Goal: Information Seeking & Learning: Learn about a topic

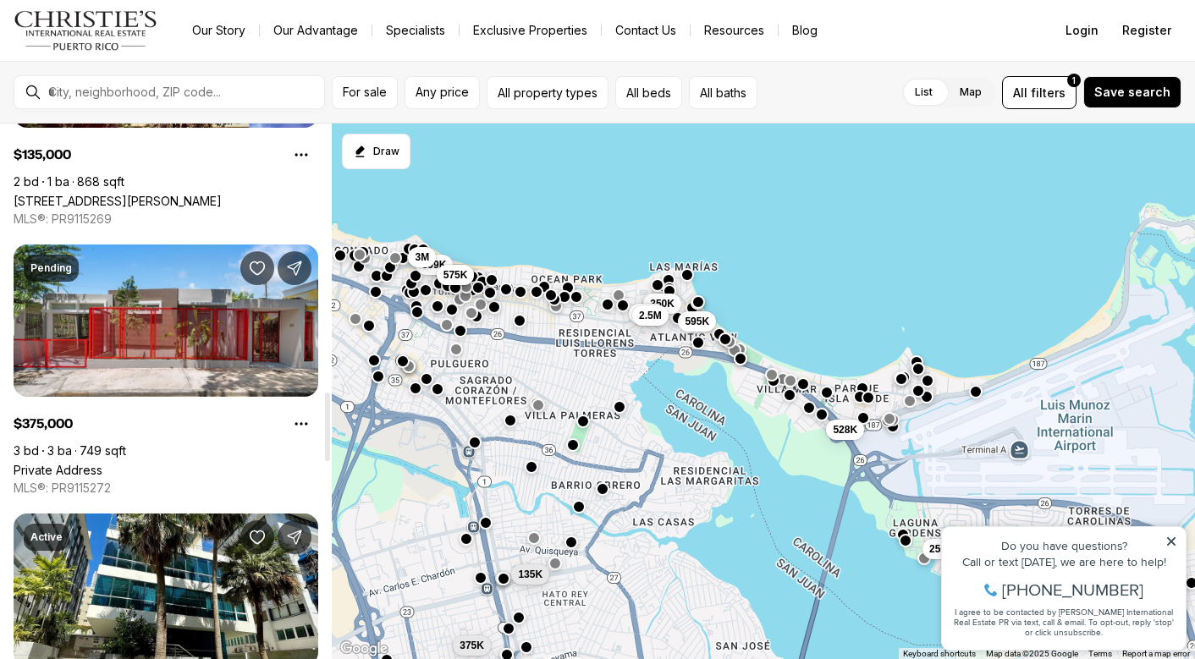
scroll to position [2099, 0]
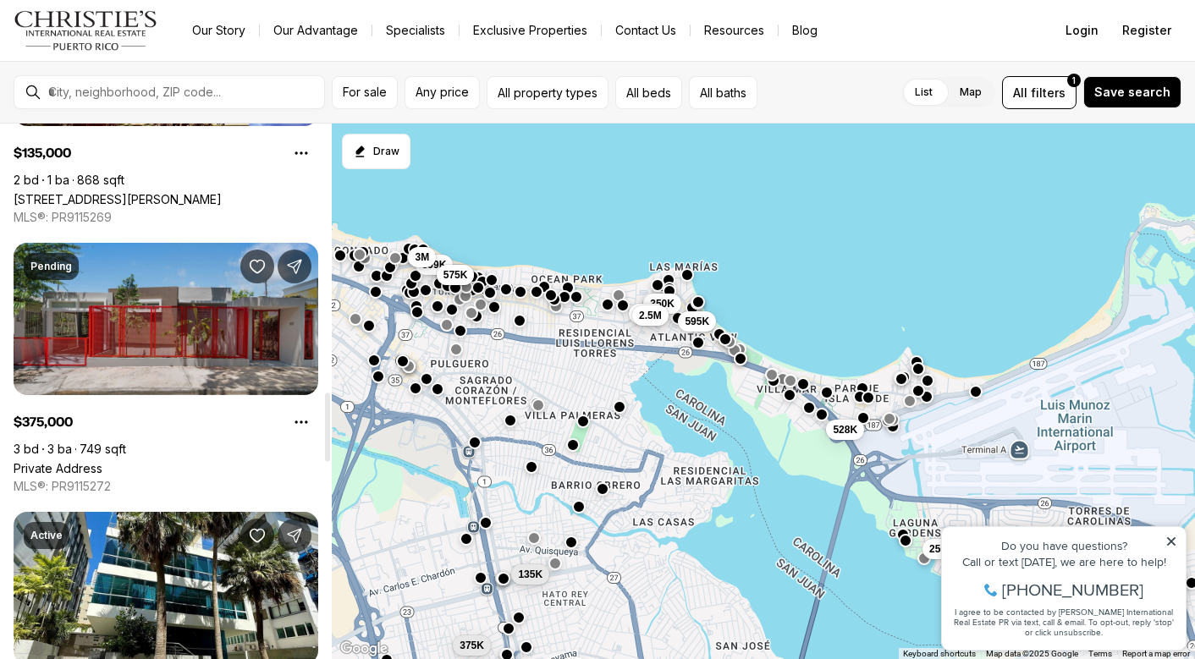
click at [102, 461] on link "Private Address" at bounding box center [58, 468] width 89 height 14
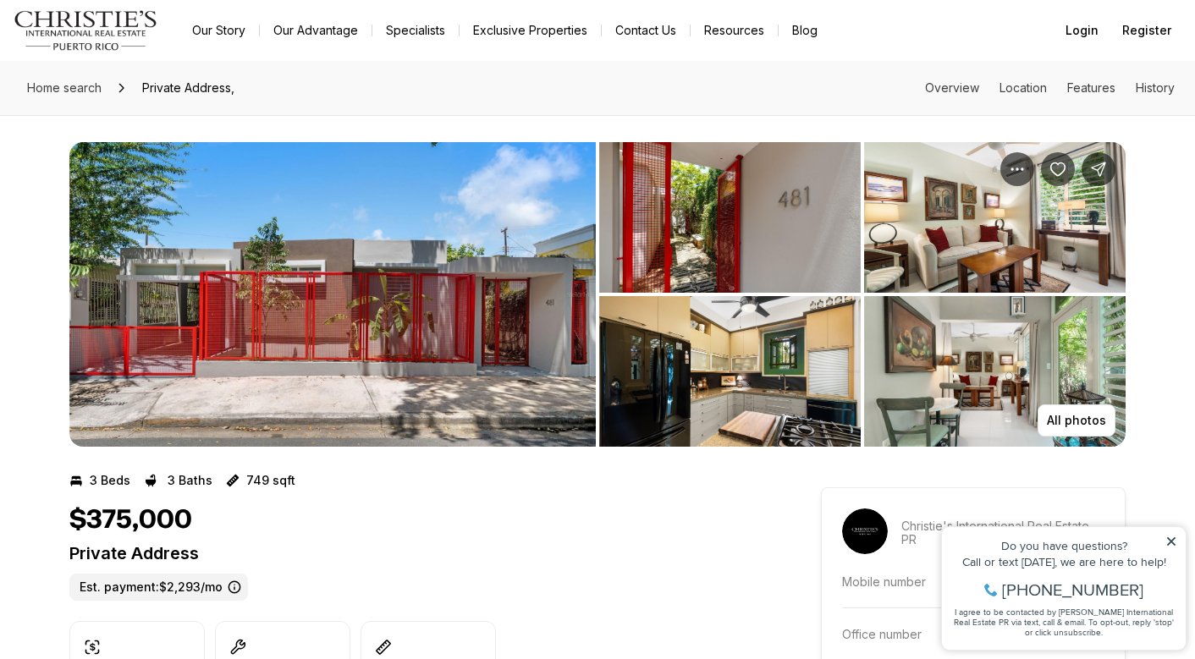
scroll to position [3, 0]
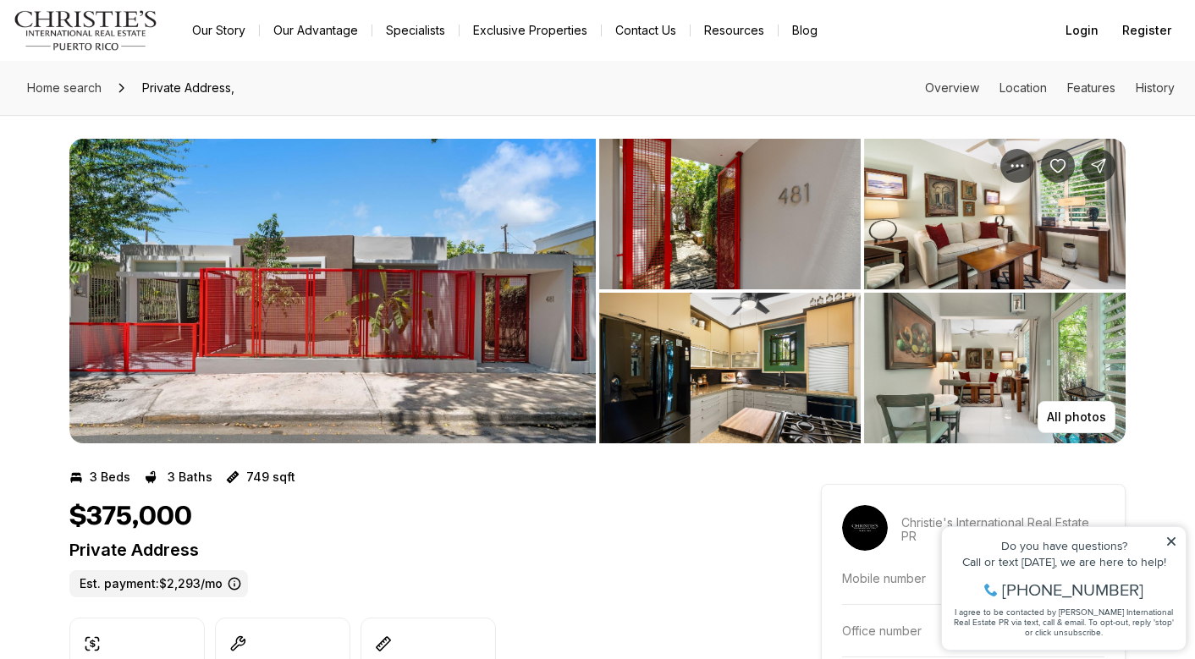
click at [693, 211] on img "View image gallery" at bounding box center [729, 214] width 261 height 151
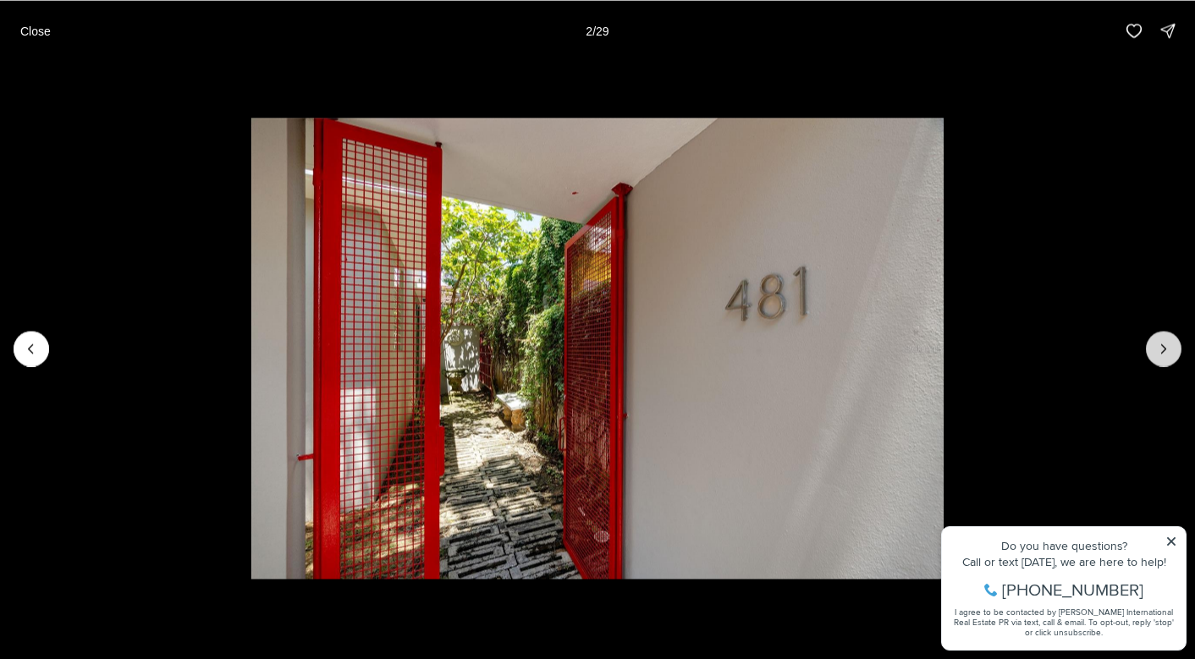
click at [1161, 341] on icon "Next slide" at bounding box center [1163, 348] width 17 height 17
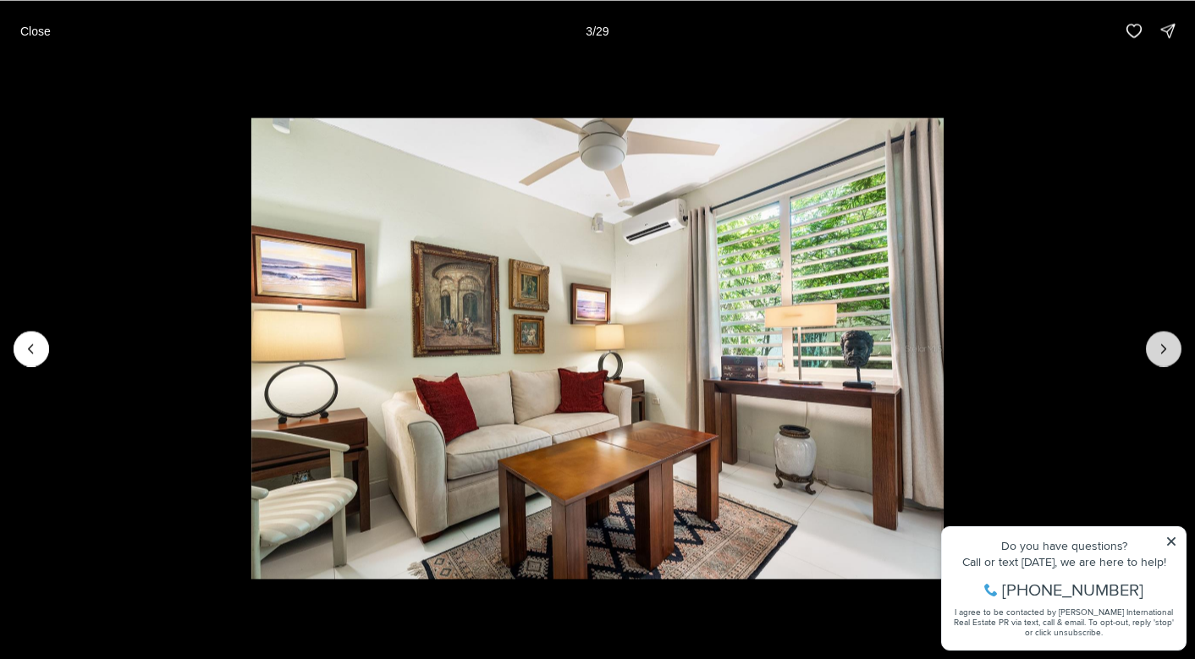
click at [1161, 341] on icon "Next slide" at bounding box center [1163, 348] width 17 height 17
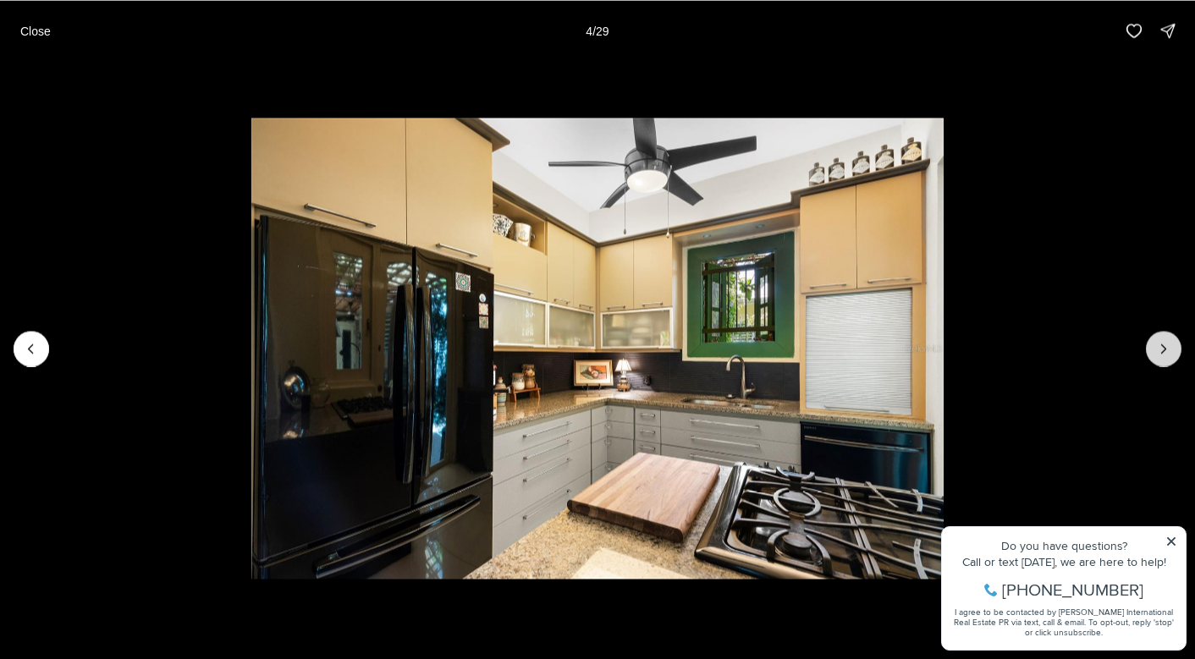
click at [1161, 341] on icon "Next slide" at bounding box center [1163, 348] width 17 height 17
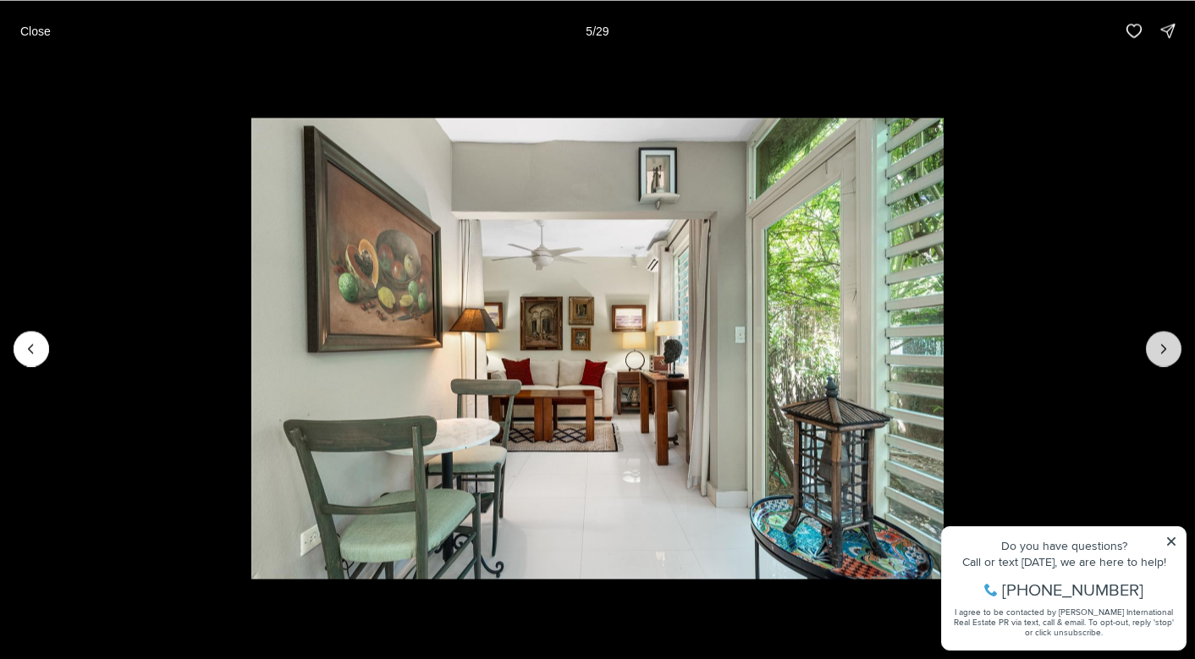
click at [1161, 341] on icon "Next slide" at bounding box center [1163, 348] width 17 height 17
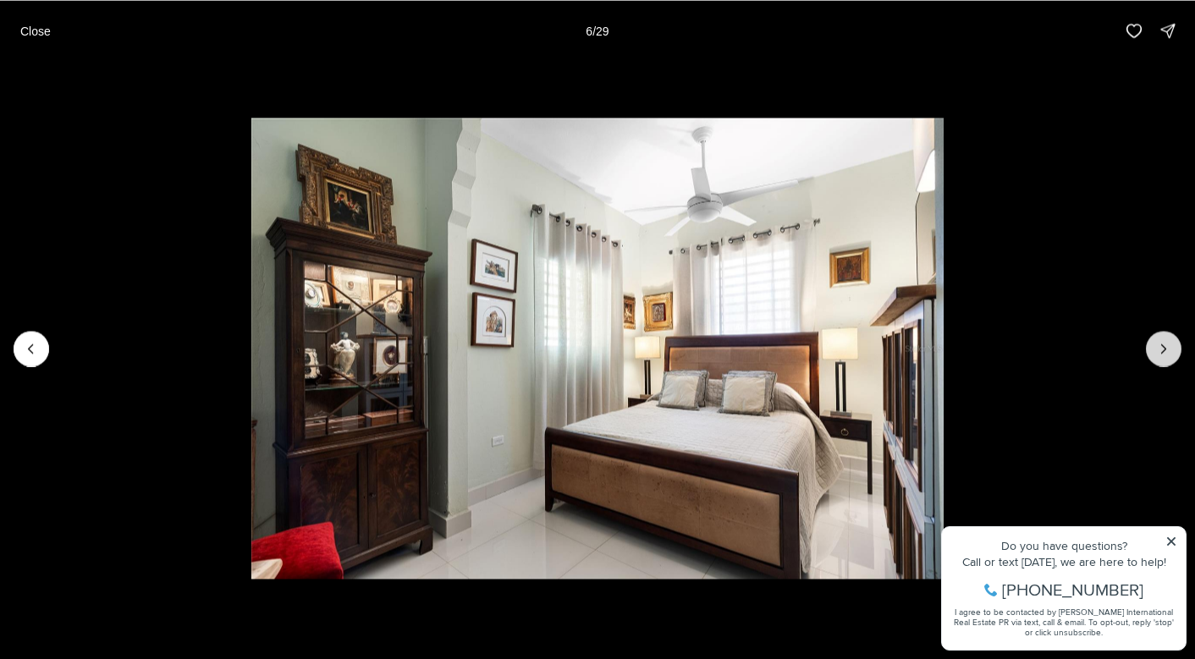
click at [1161, 341] on icon "Next slide" at bounding box center [1163, 348] width 17 height 17
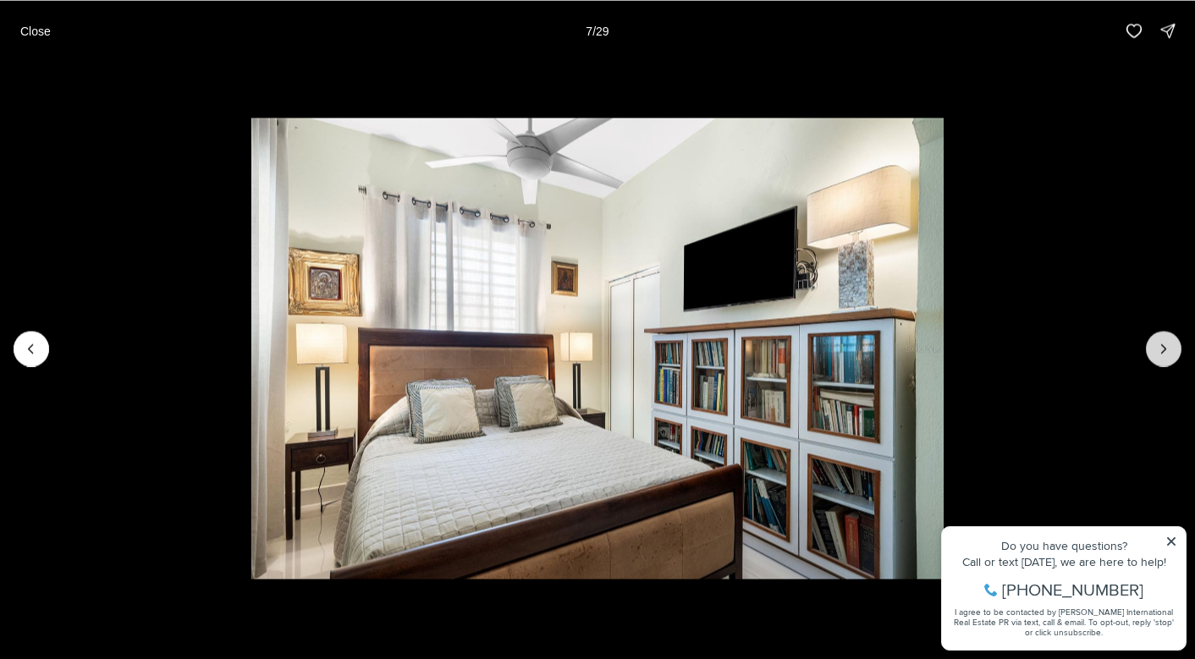
click at [1161, 341] on icon "Next slide" at bounding box center [1163, 348] width 17 height 17
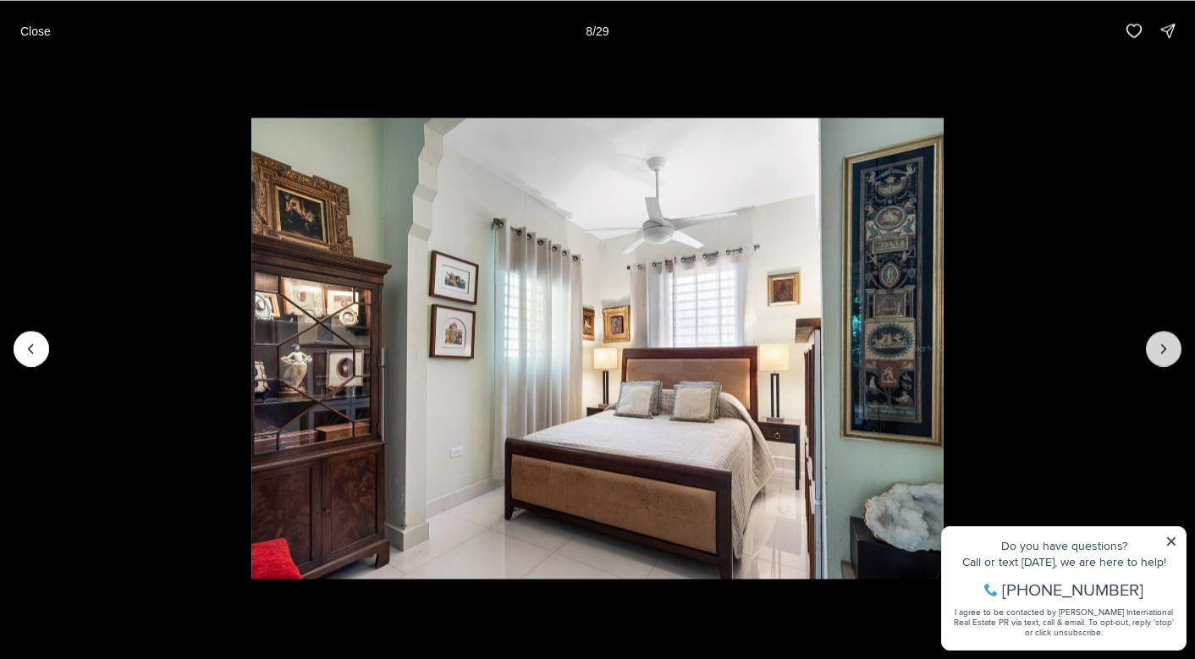
click at [1161, 341] on icon "Next slide" at bounding box center [1163, 348] width 17 height 17
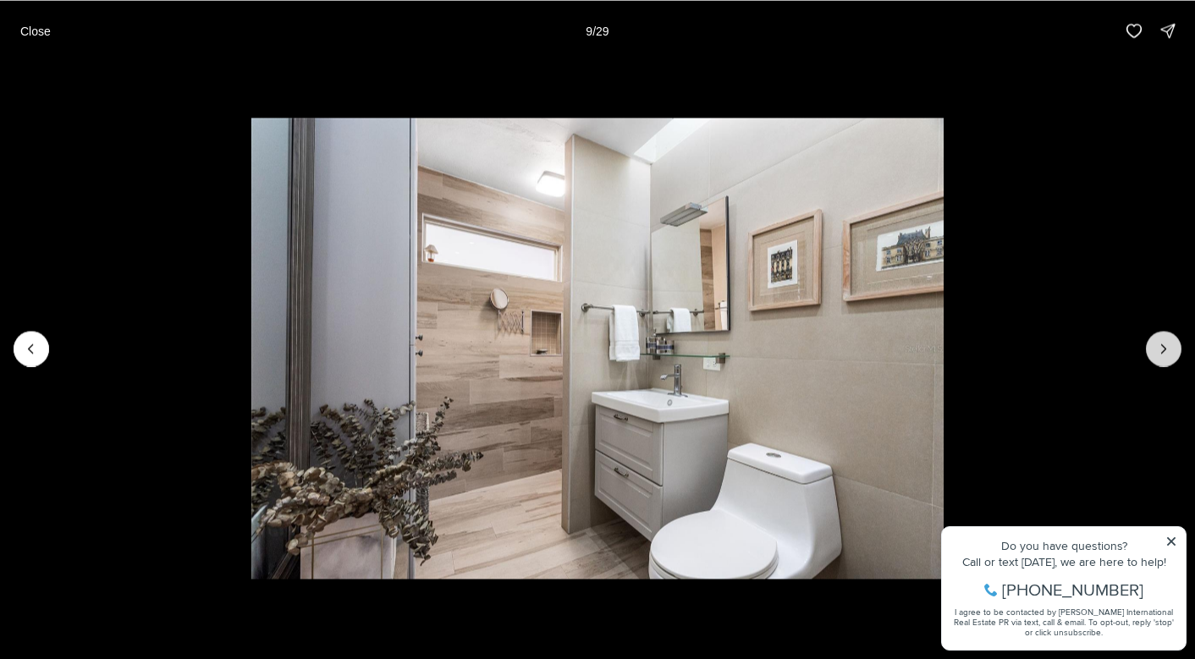
click at [1161, 341] on icon "Next slide" at bounding box center [1163, 348] width 17 height 17
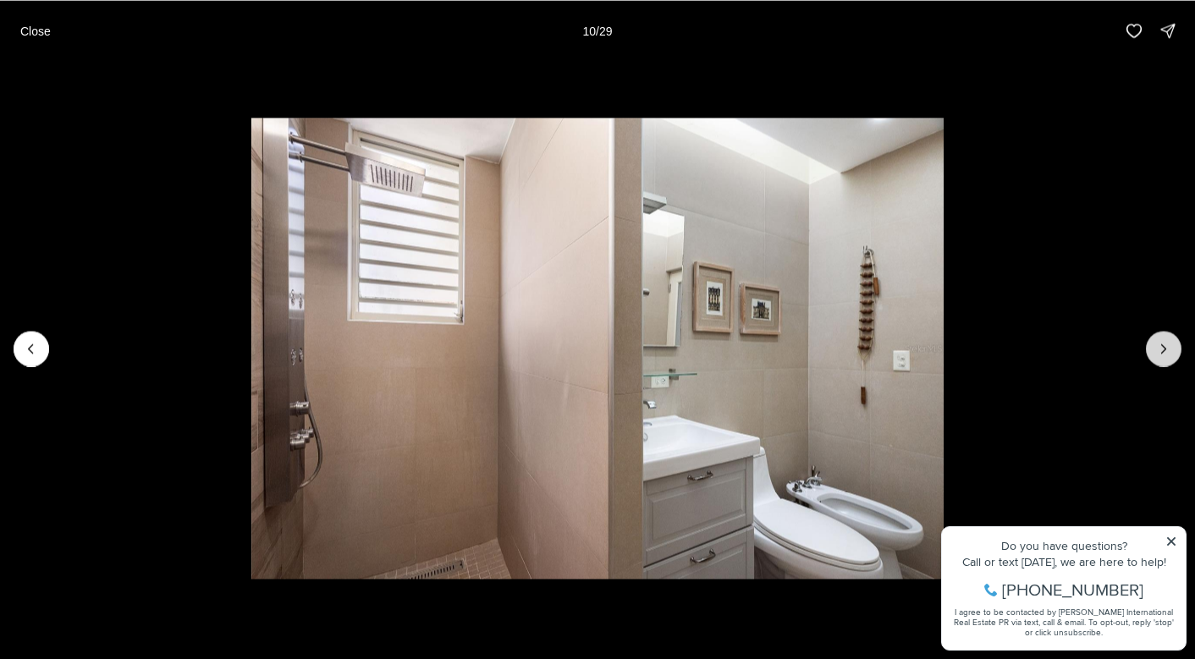
click at [1161, 341] on icon "Next slide" at bounding box center [1163, 348] width 17 height 17
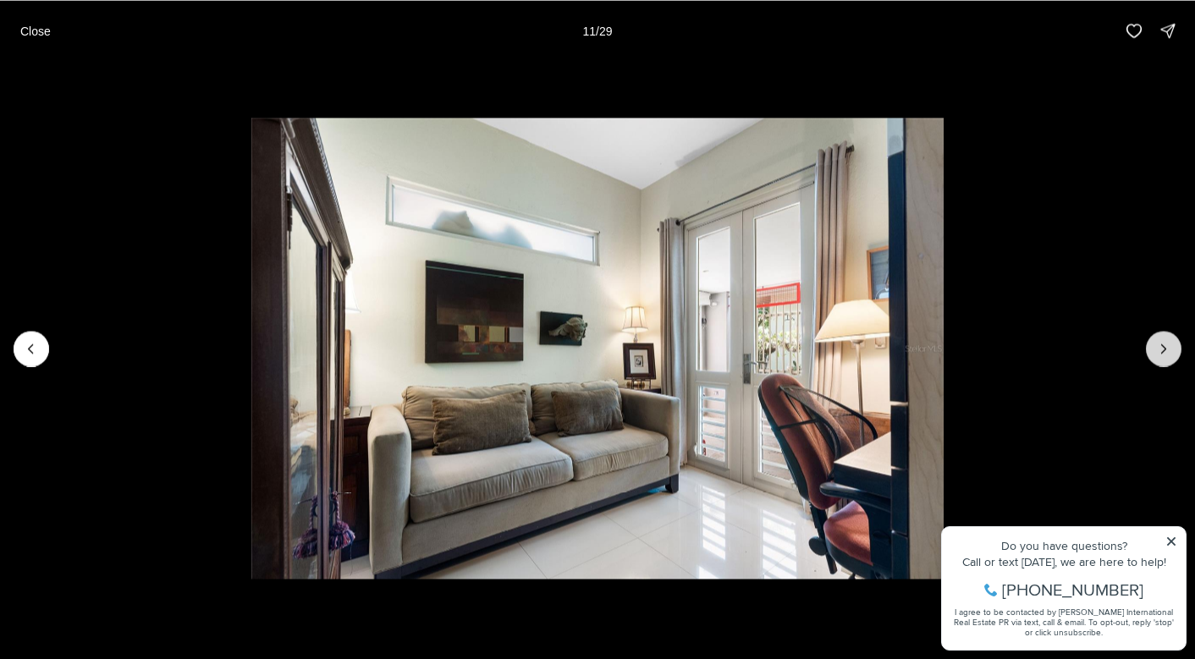
click at [1161, 341] on icon "Next slide" at bounding box center [1163, 348] width 17 height 17
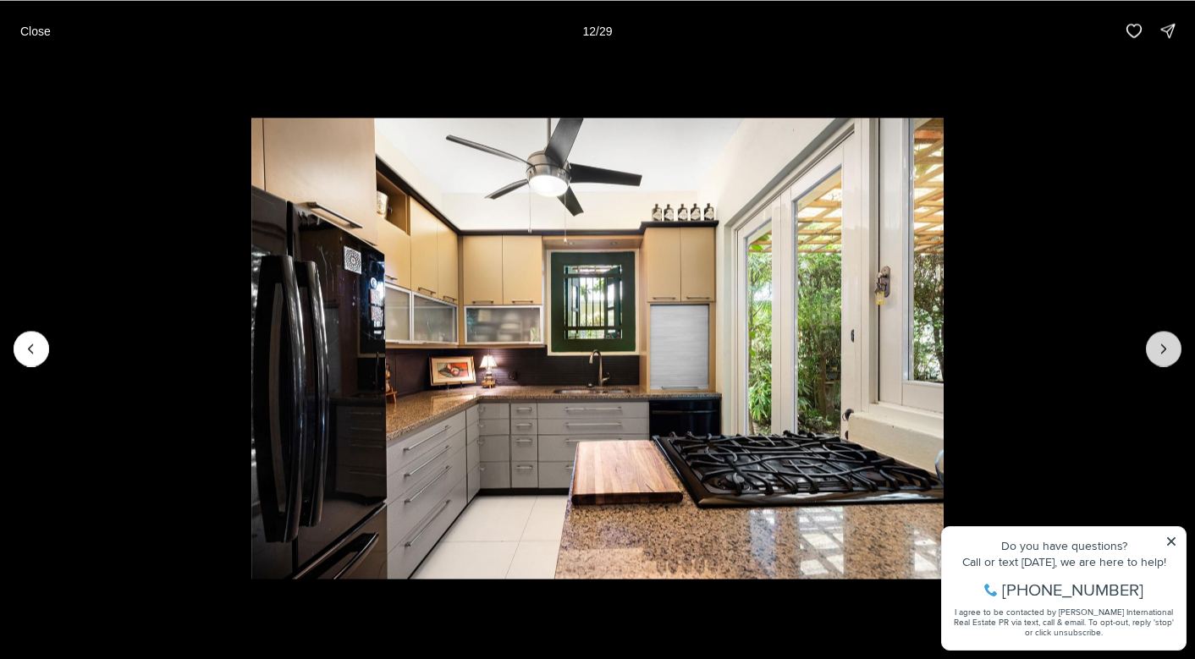
click at [1161, 341] on icon "Next slide" at bounding box center [1163, 348] width 17 height 17
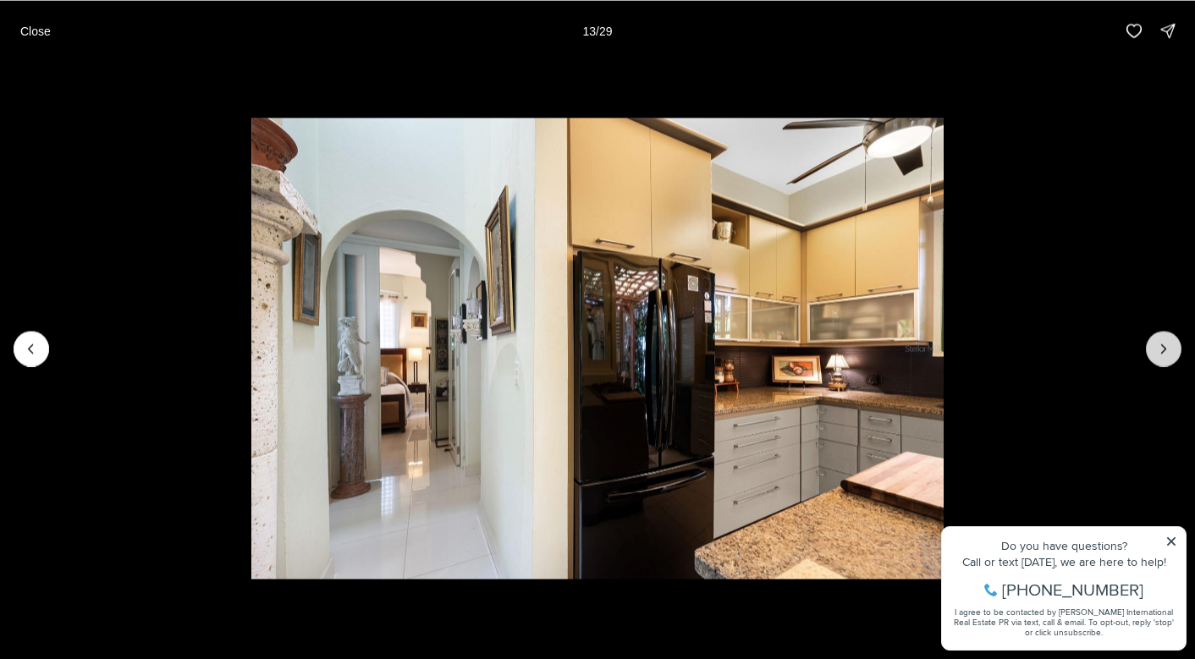
click at [1161, 341] on icon "Next slide" at bounding box center [1163, 348] width 17 height 17
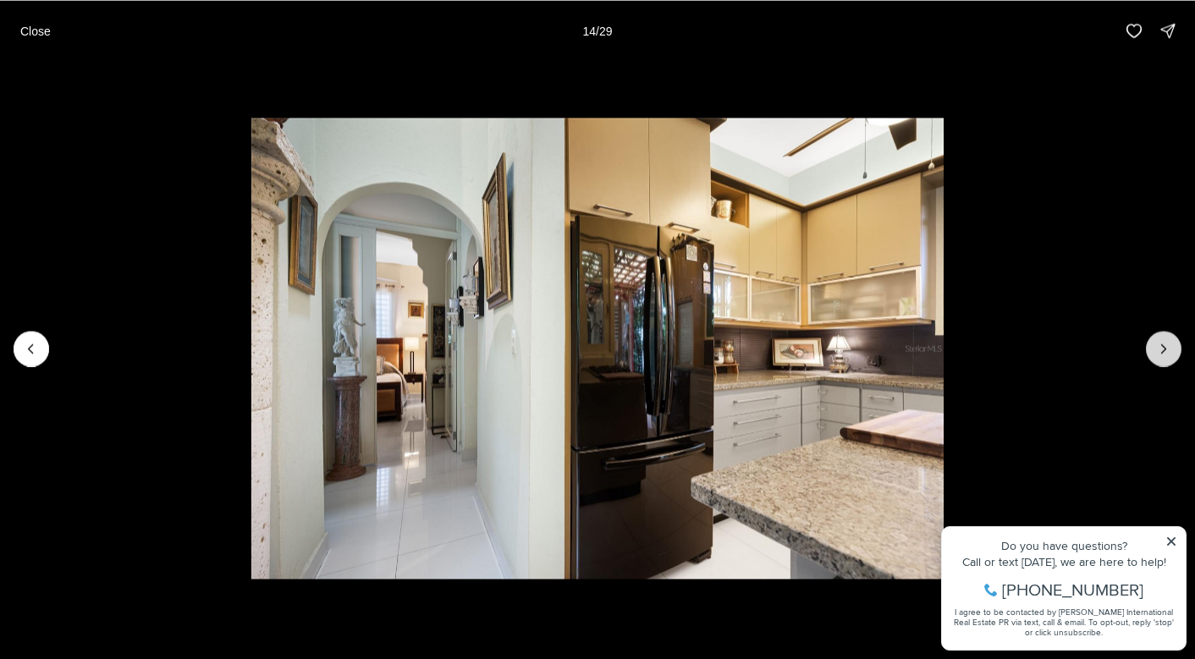
click at [1161, 341] on icon "Next slide" at bounding box center [1163, 348] width 17 height 17
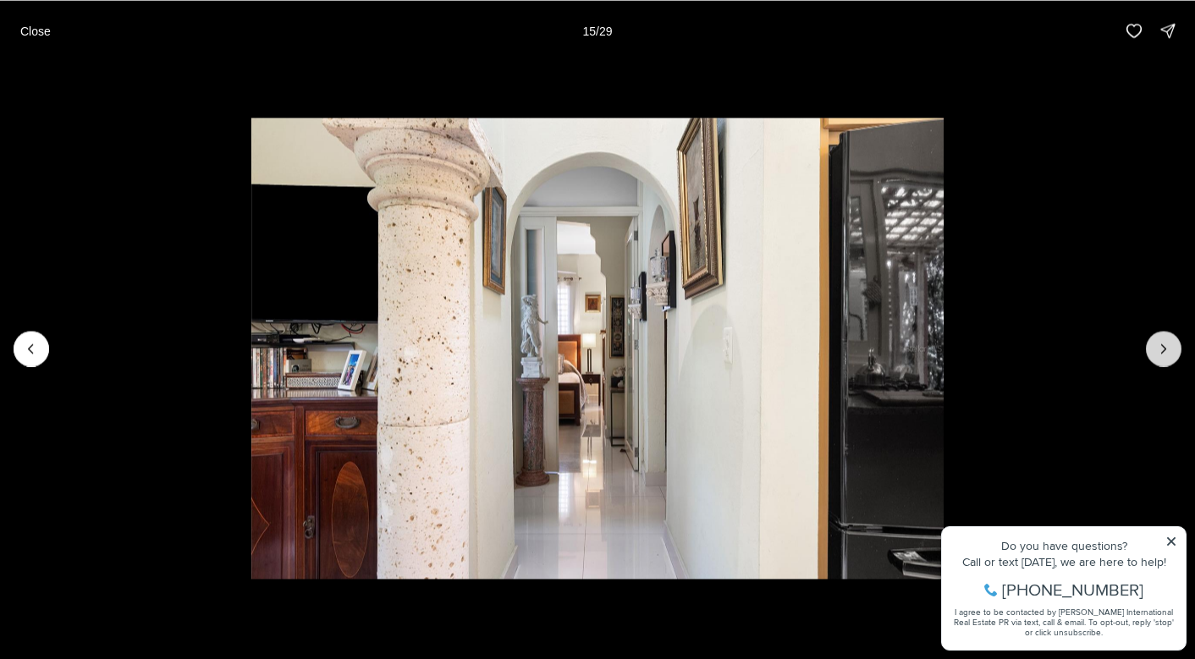
click at [1161, 341] on icon "Next slide" at bounding box center [1163, 348] width 17 height 17
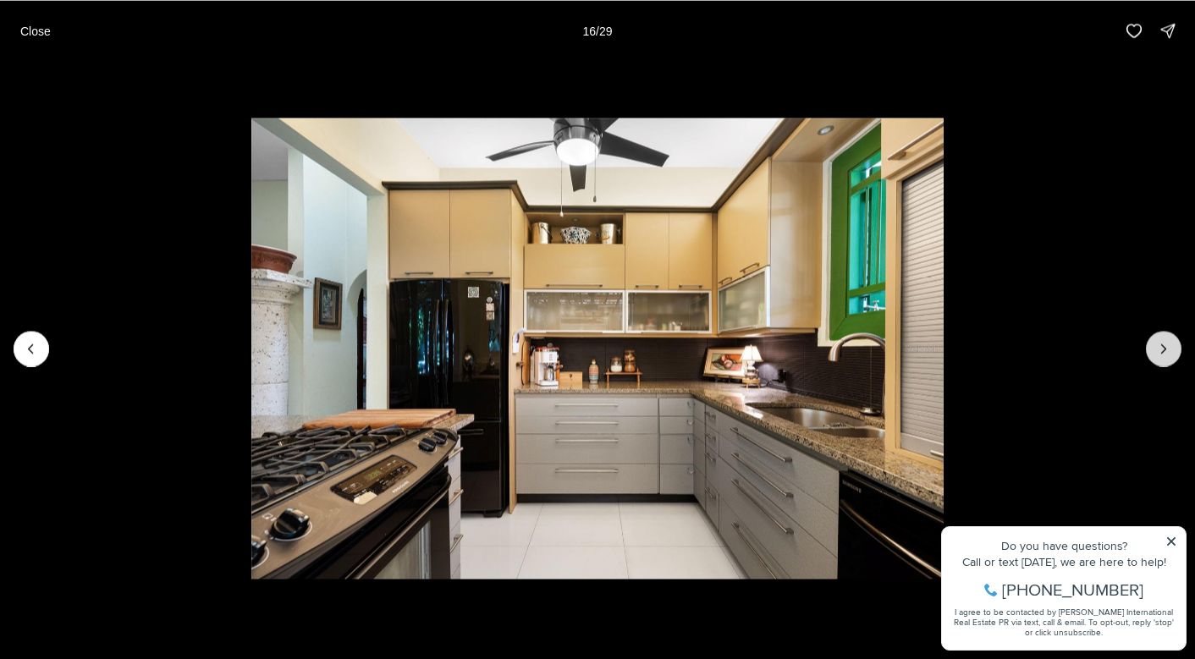
click at [1161, 341] on icon "Next slide" at bounding box center [1163, 348] width 17 height 17
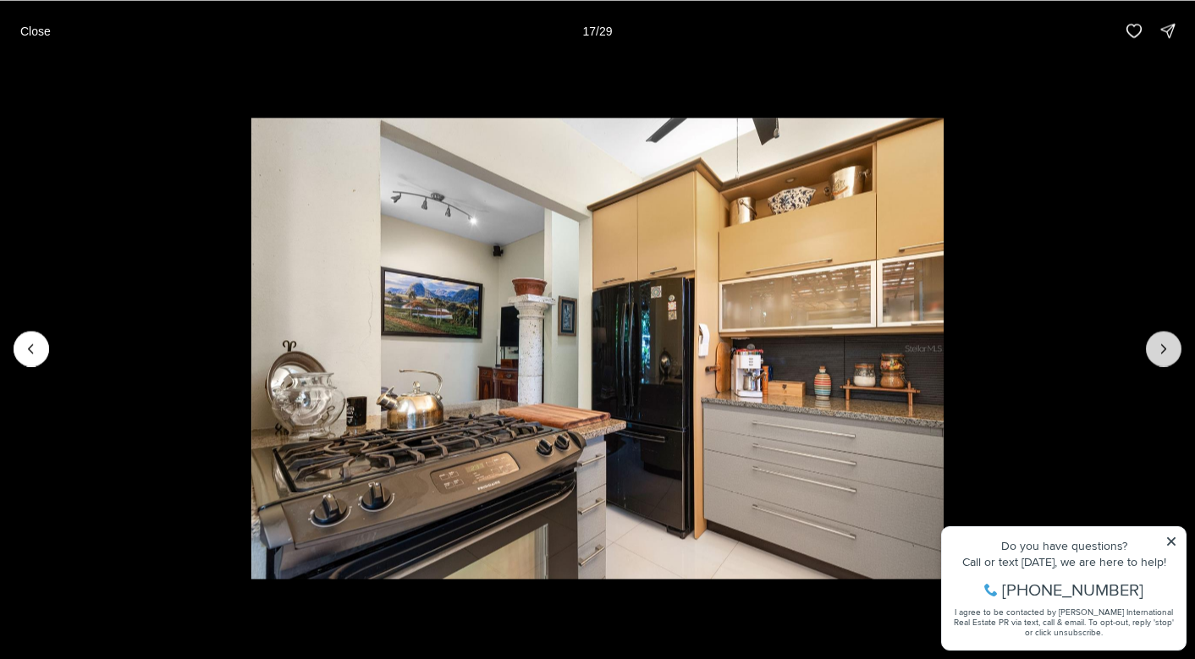
click at [1161, 341] on icon "Next slide" at bounding box center [1163, 348] width 17 height 17
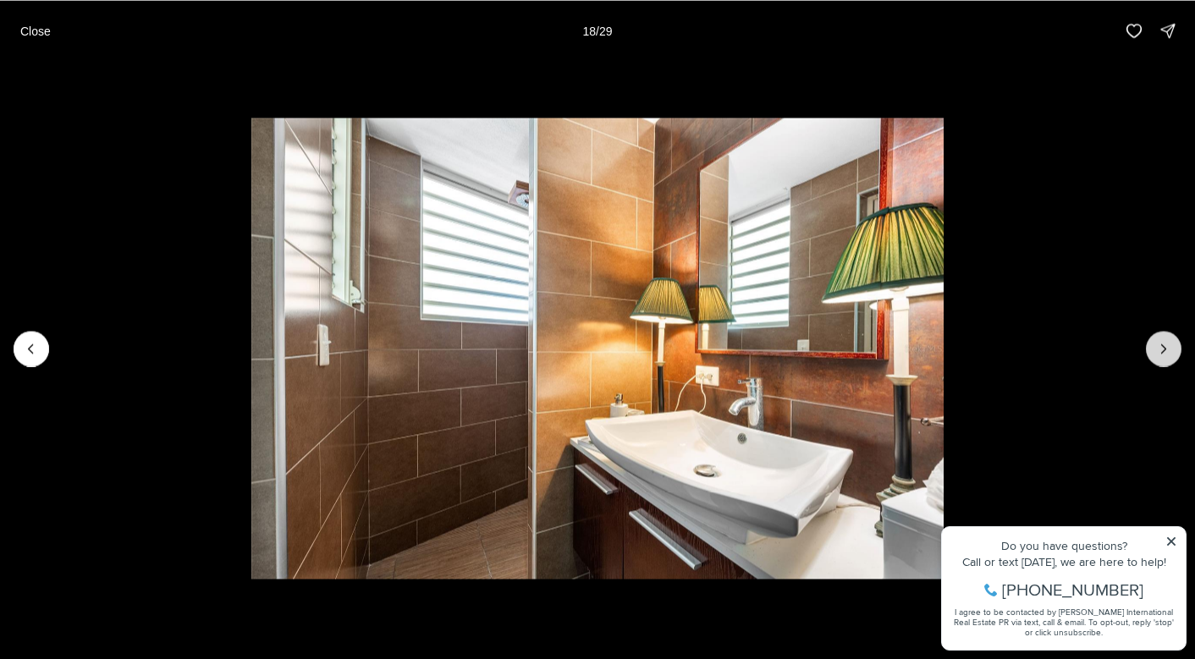
click at [1161, 341] on icon "Next slide" at bounding box center [1163, 348] width 17 height 17
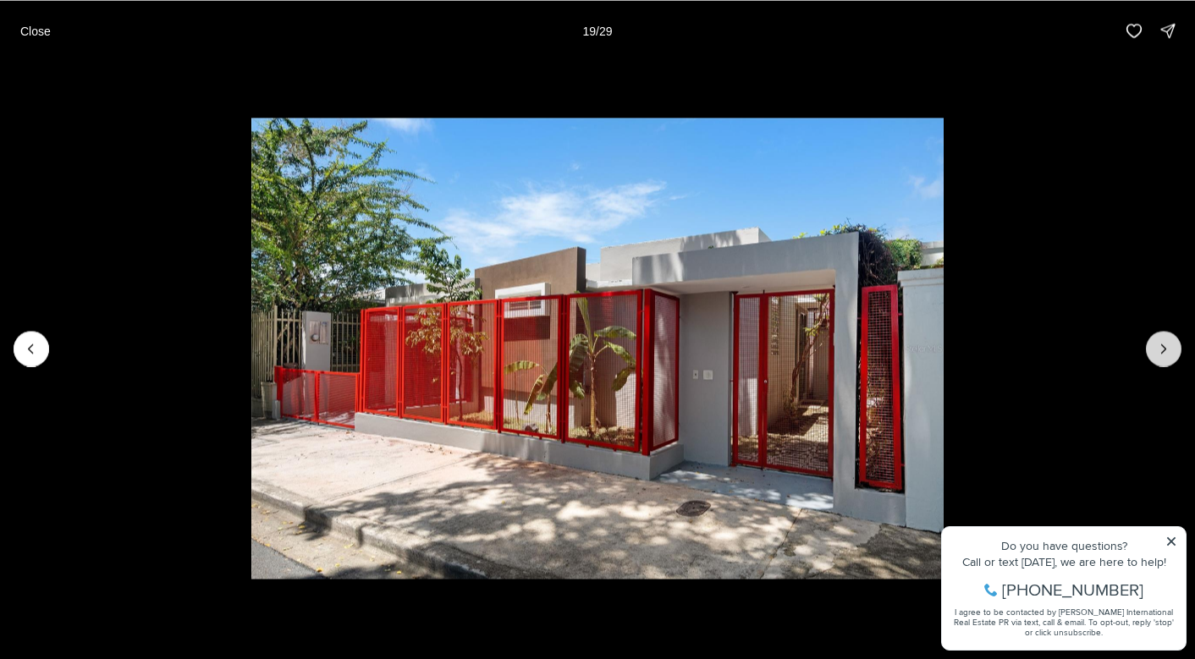
click at [1161, 341] on icon "Next slide" at bounding box center [1163, 348] width 17 height 17
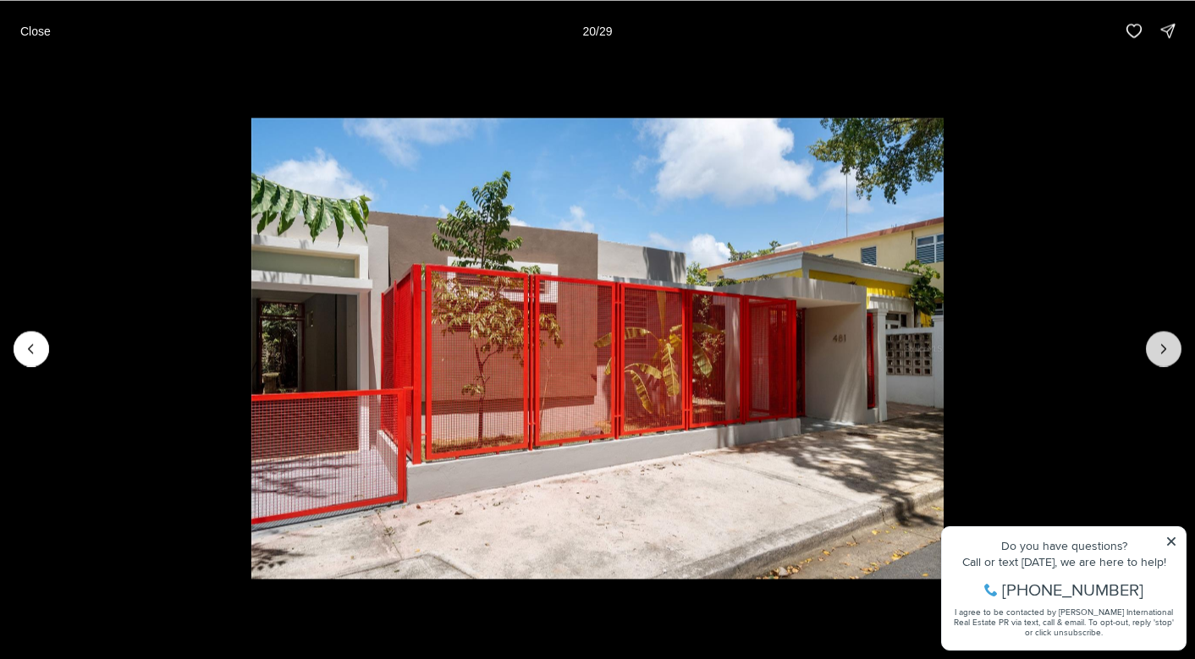
click at [1161, 341] on icon "Next slide" at bounding box center [1163, 348] width 17 height 17
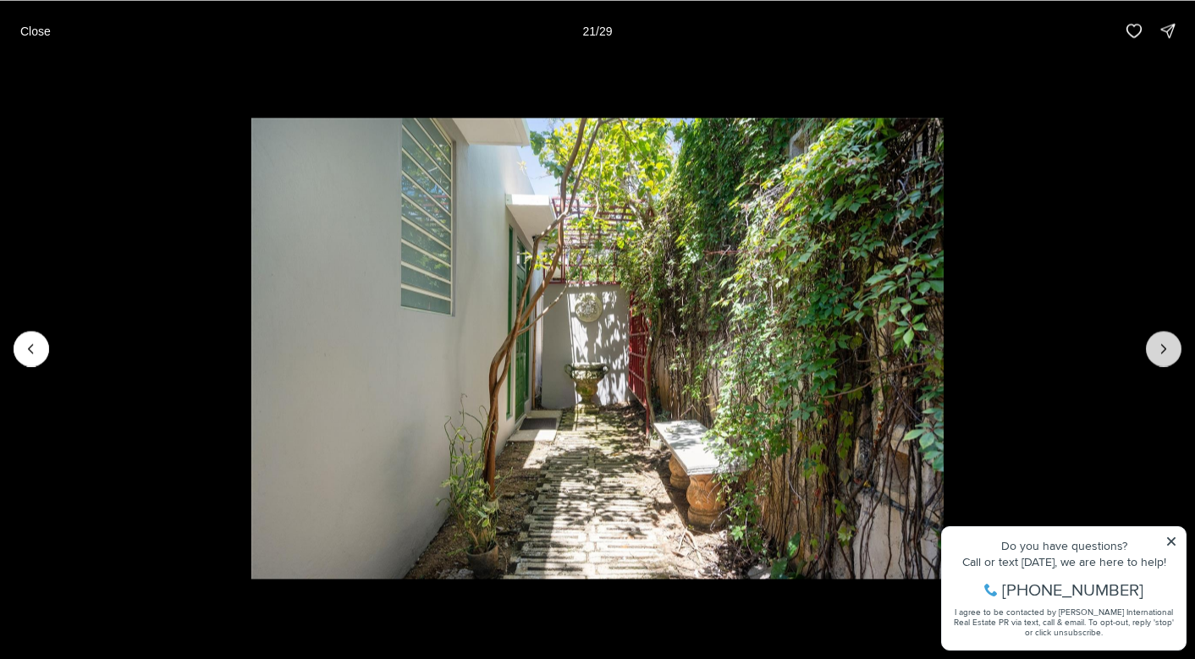
click at [1161, 341] on icon "Next slide" at bounding box center [1163, 348] width 17 height 17
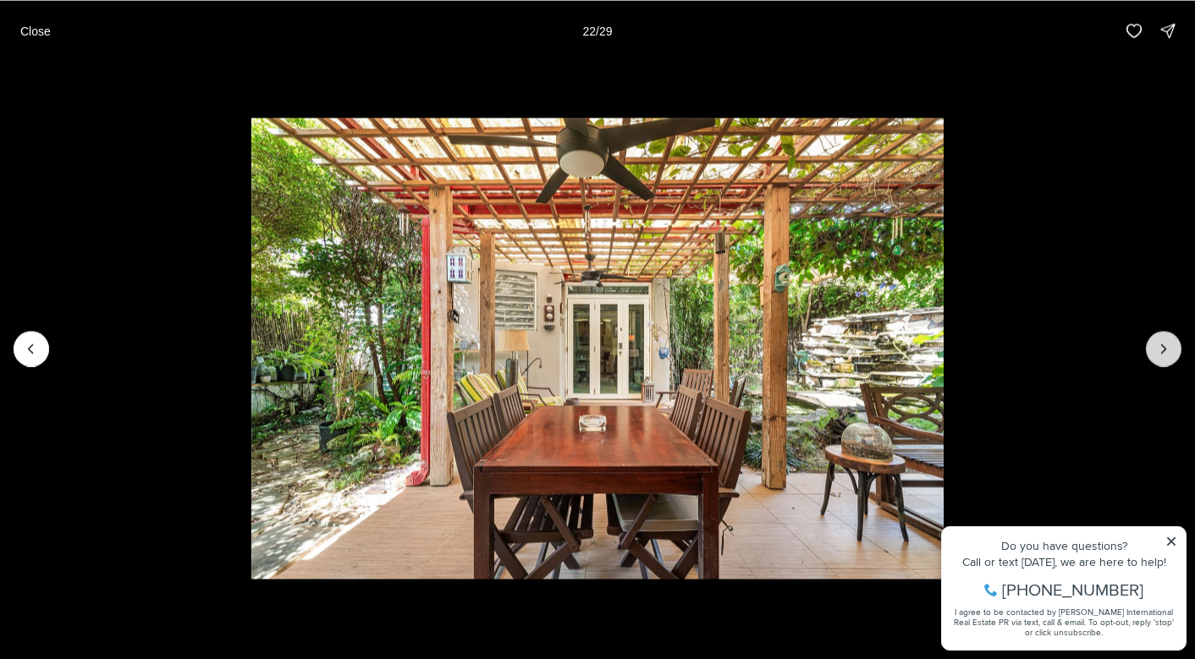
click at [1161, 341] on icon "Next slide" at bounding box center [1163, 348] width 17 height 17
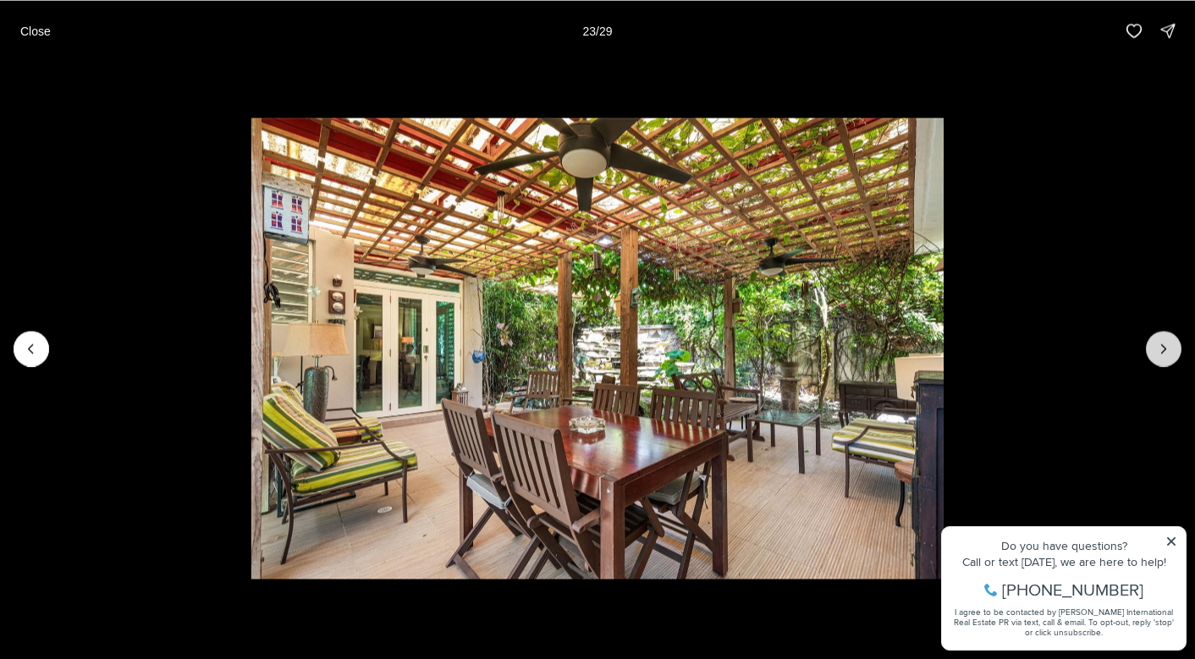
click at [1161, 341] on icon "Next slide" at bounding box center [1163, 348] width 17 height 17
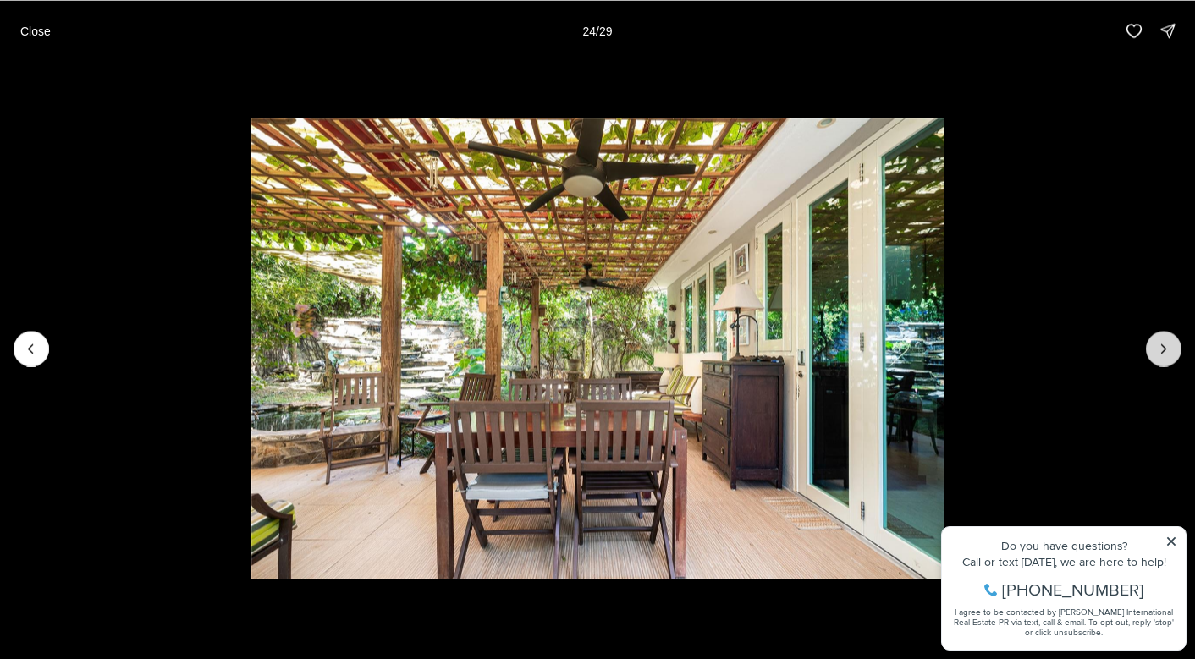
click at [1161, 341] on icon "Next slide" at bounding box center [1163, 348] width 17 height 17
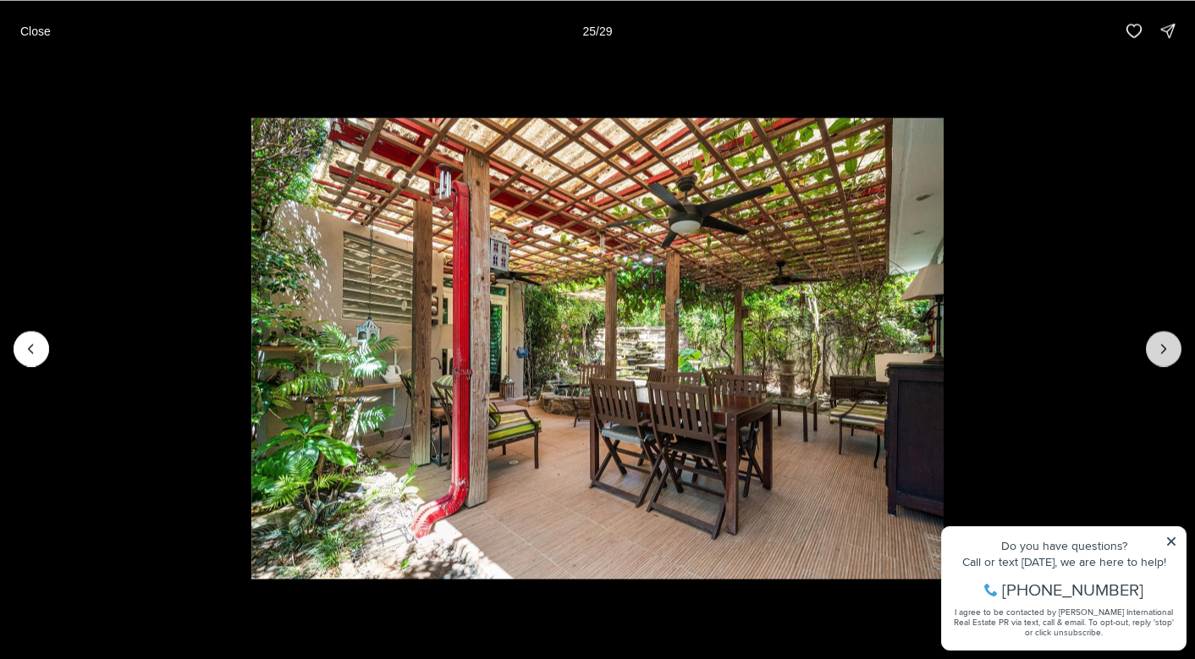
click at [1161, 341] on icon "Next slide" at bounding box center [1163, 348] width 17 height 17
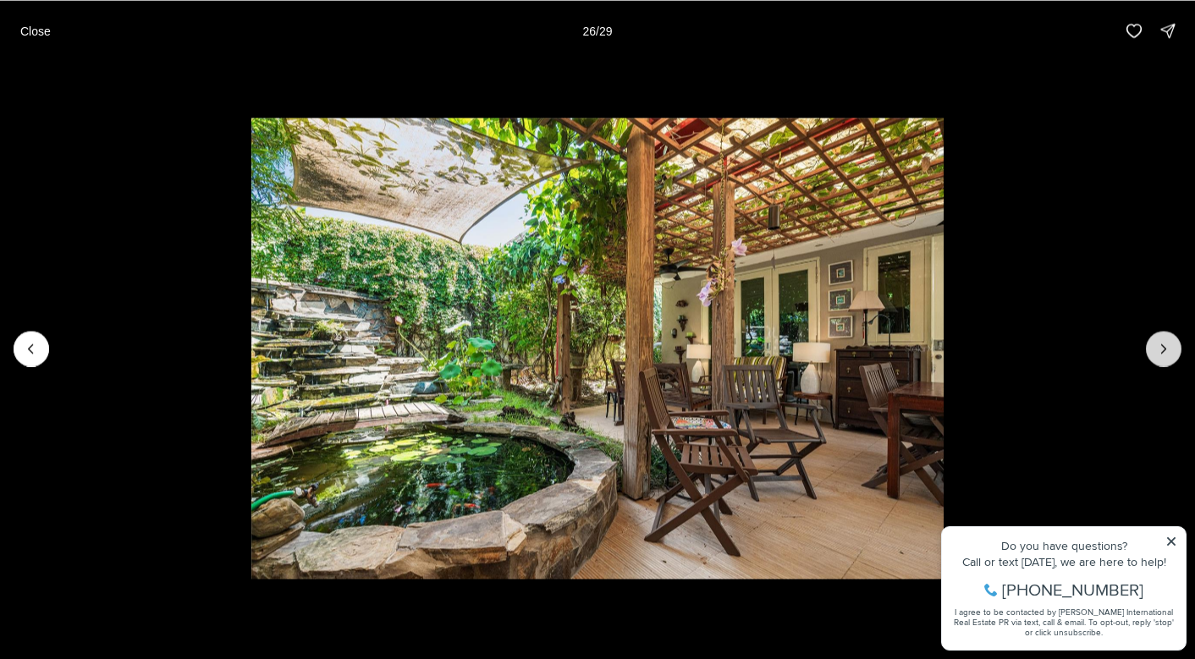
click at [1161, 341] on icon "Next slide" at bounding box center [1163, 348] width 17 height 17
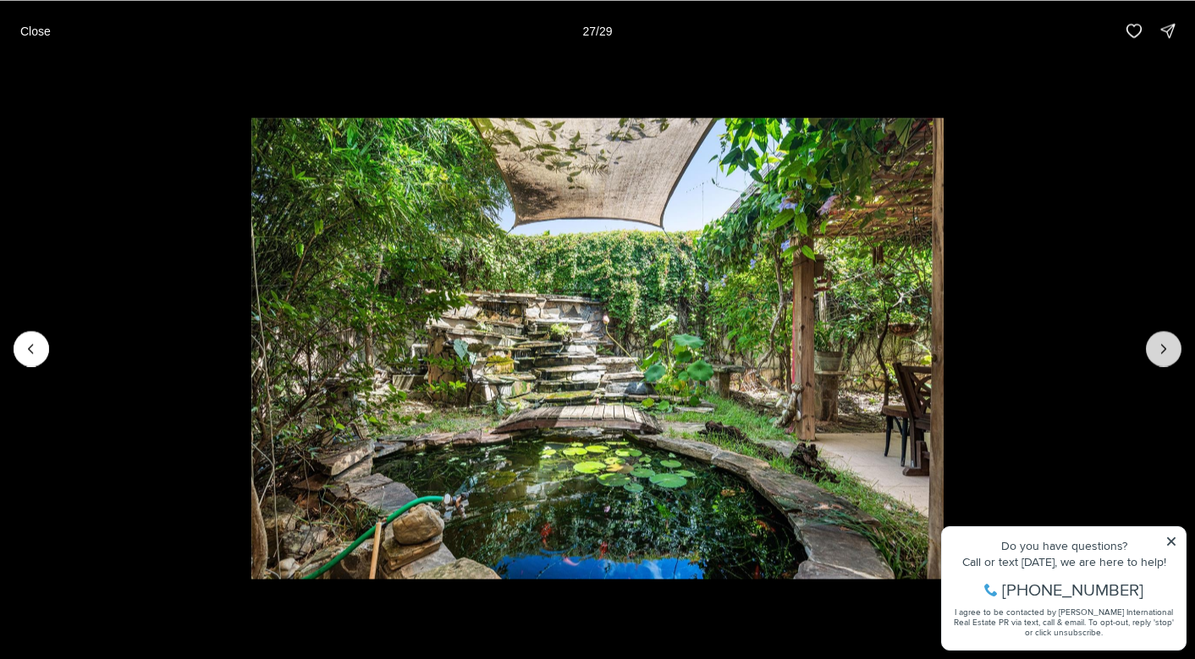
click at [1161, 341] on icon "Next slide" at bounding box center [1163, 348] width 17 height 17
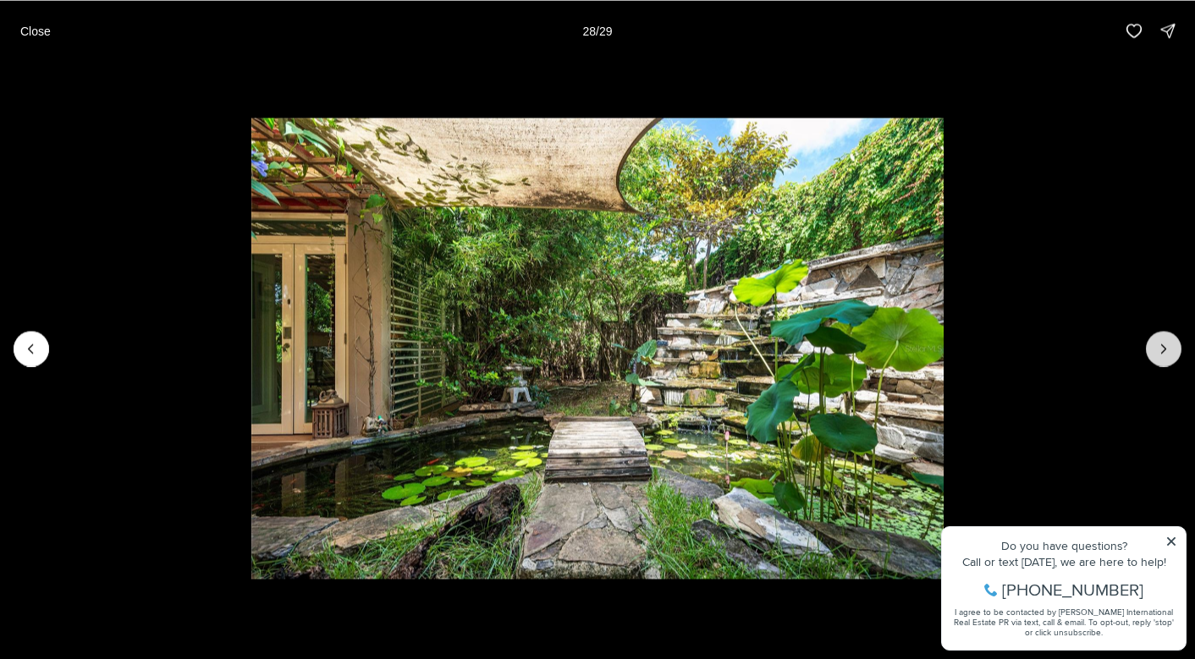
click at [1161, 341] on icon "Next slide" at bounding box center [1163, 348] width 17 height 17
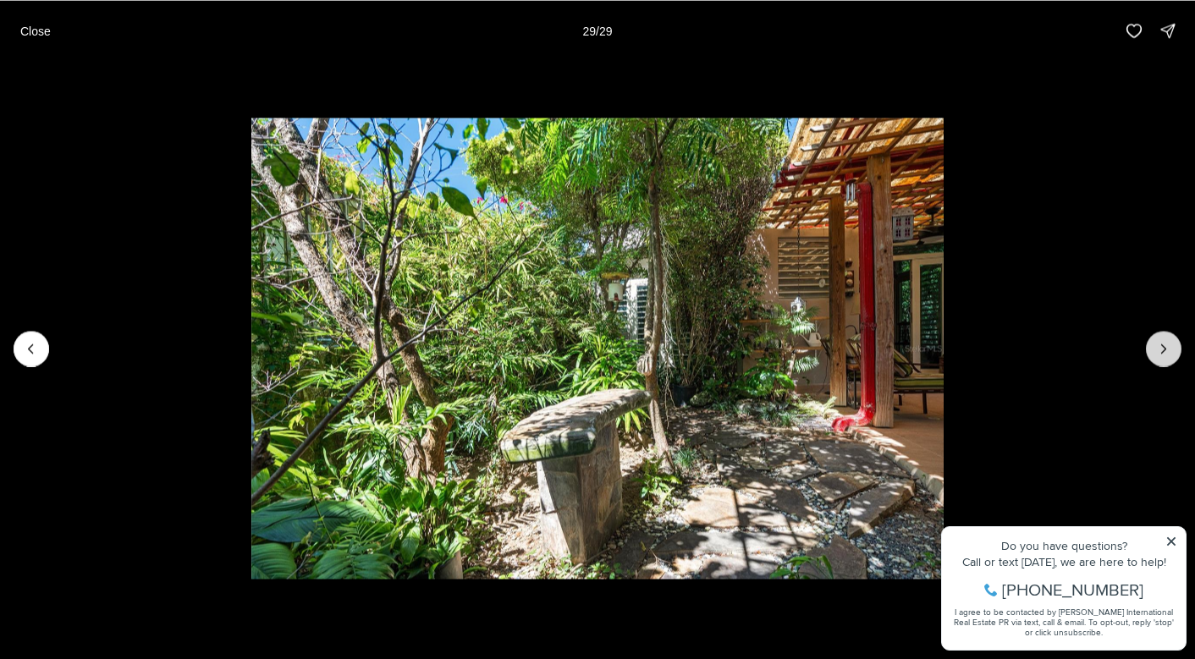
click at [1160, 341] on div at bounding box center [1163, 349] width 36 height 36
click at [52, 23] on button "Close" at bounding box center [35, 31] width 51 height 34
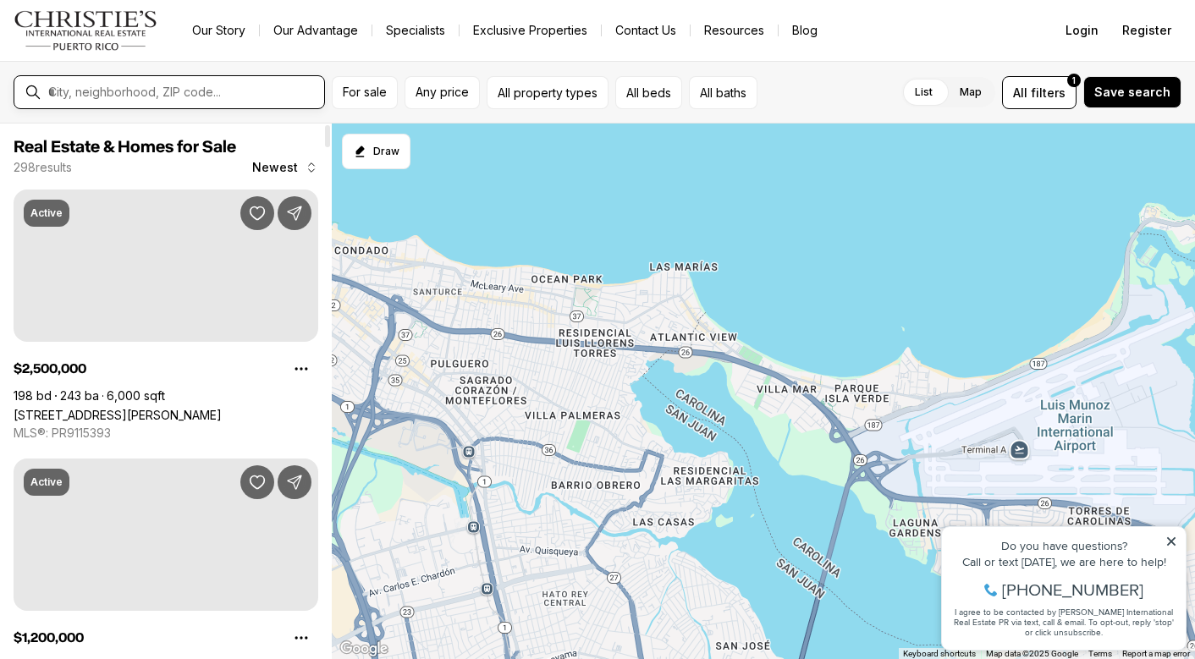
click at [241, 99] on input "text" at bounding box center [182, 92] width 269 height 15
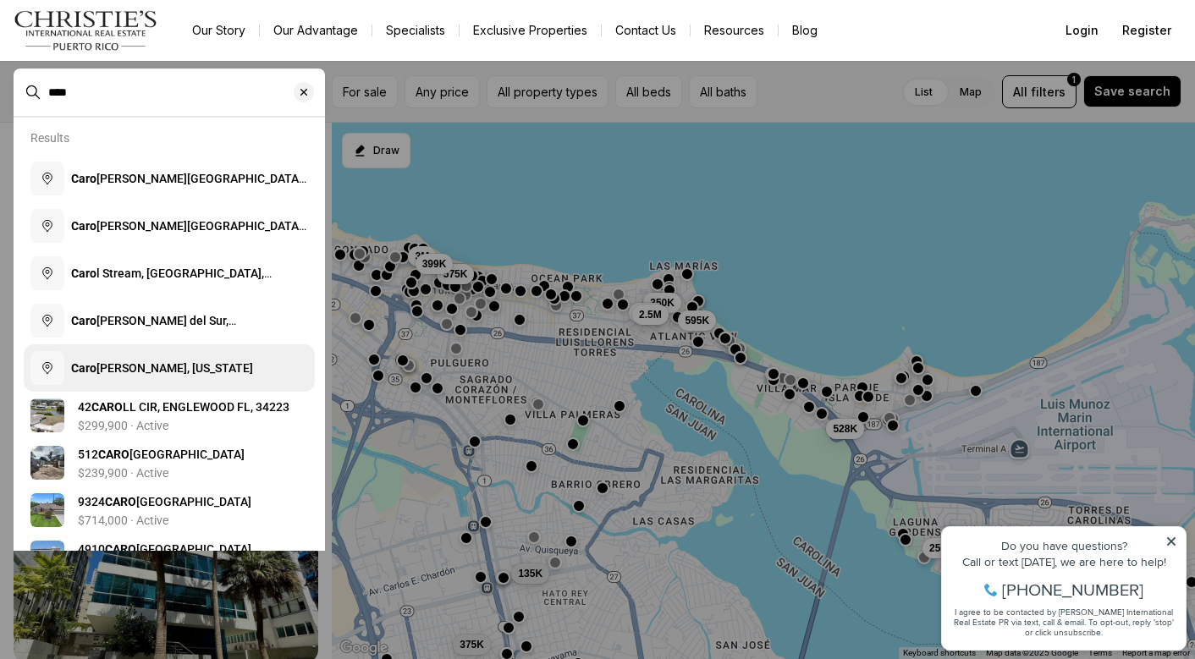
type input "****"
click at [222, 372] on button "Caro lina, Puerto Rico" at bounding box center [169, 367] width 291 height 47
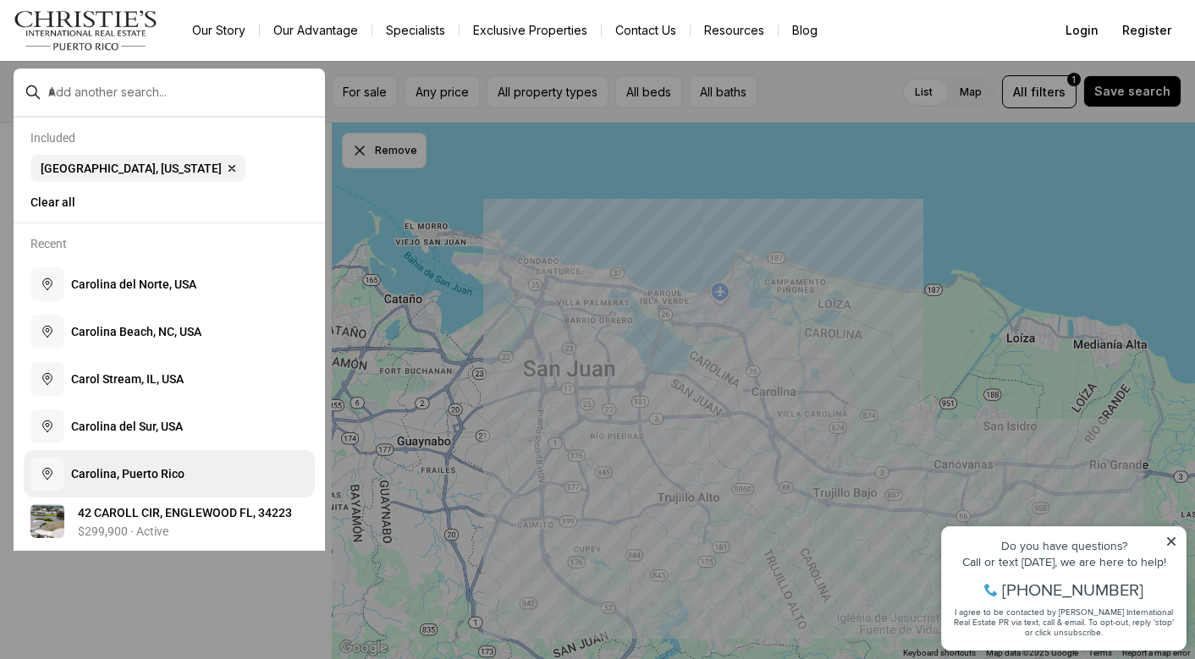
scroll to position [293, 0]
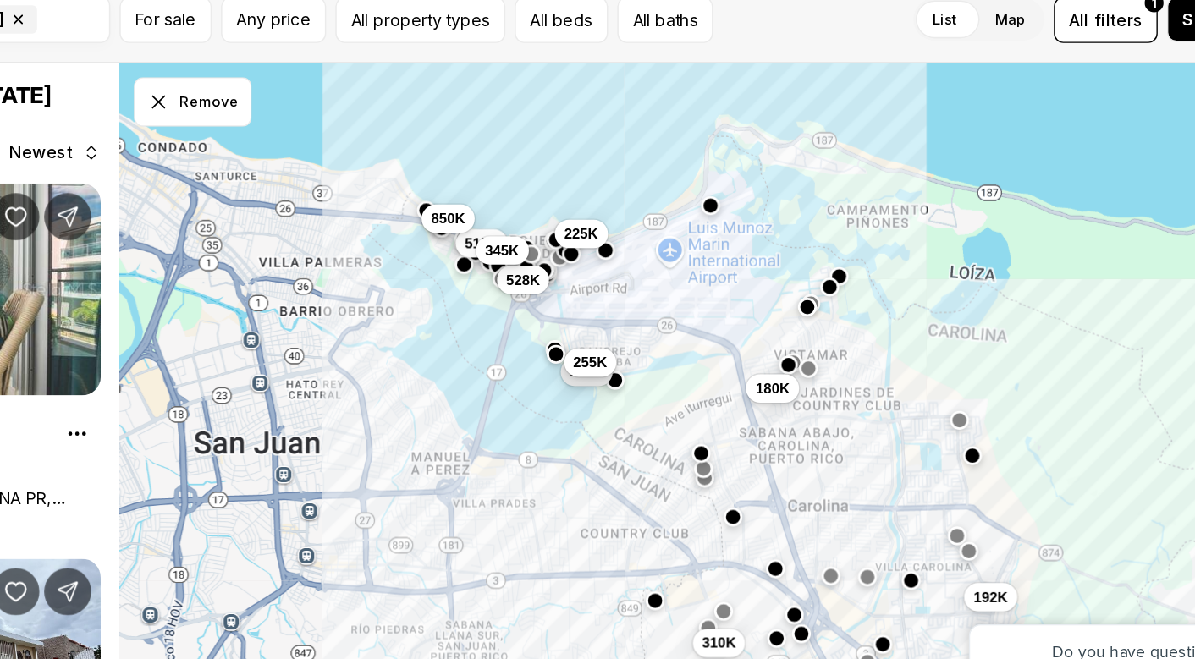
click at [805, 333] on button "button" at bounding box center [812, 340] width 14 height 14
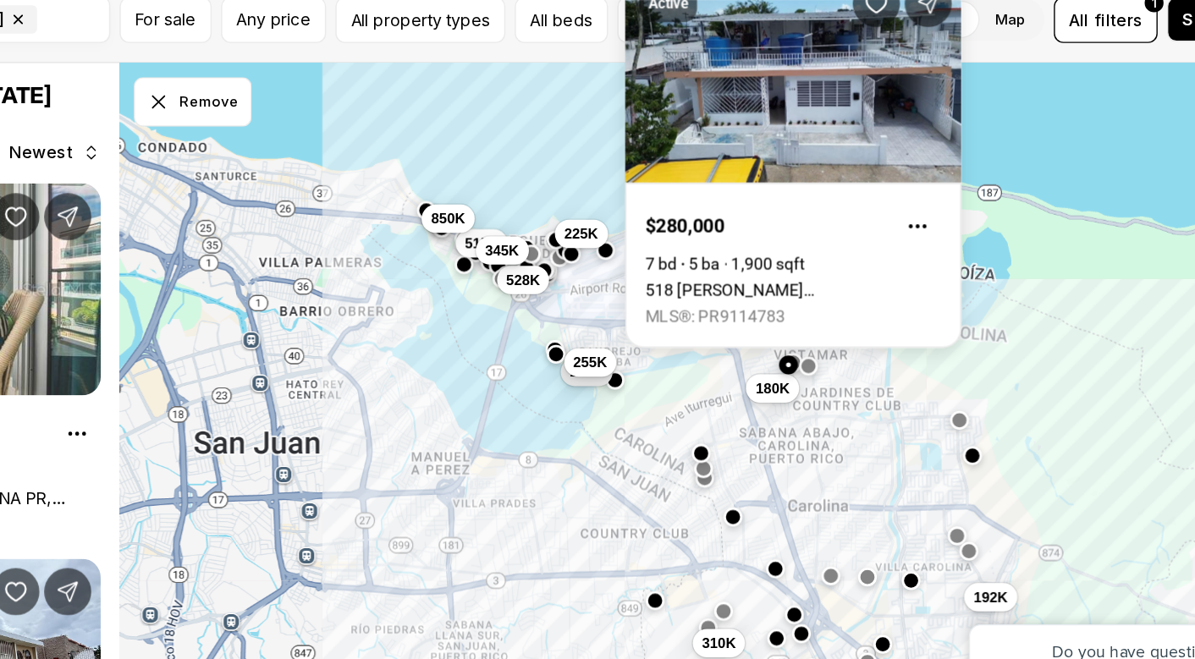
click at [819, 334] on button "button" at bounding box center [826, 341] width 14 height 14
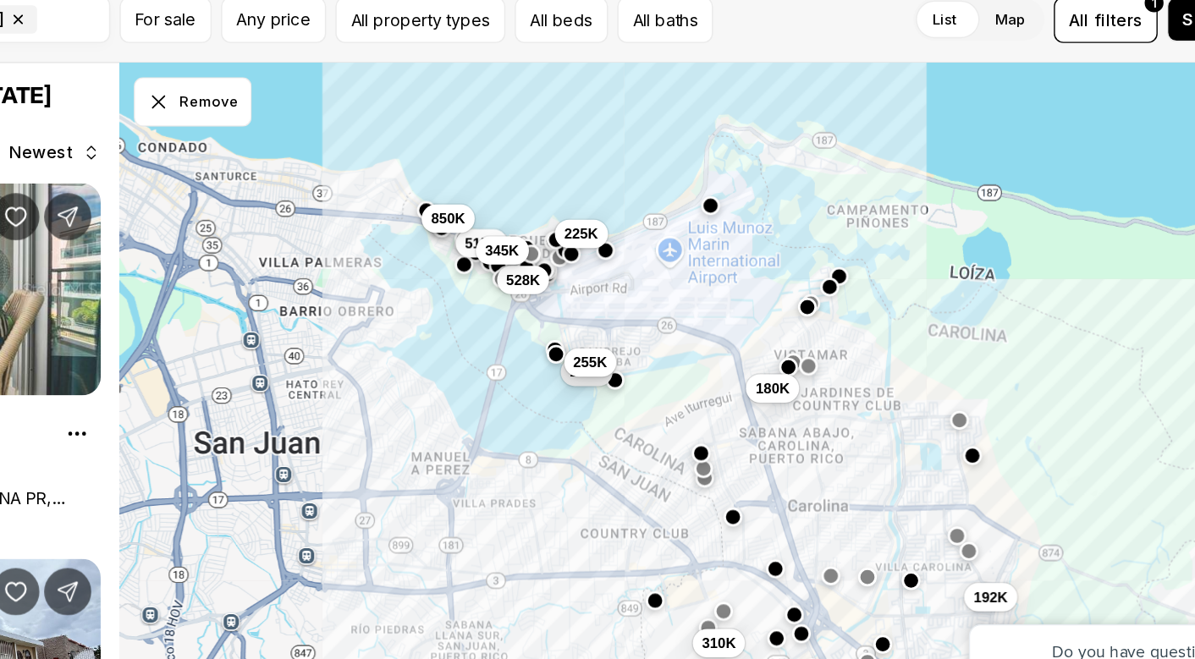
click at [819, 334] on button "button" at bounding box center [826, 341] width 14 height 14
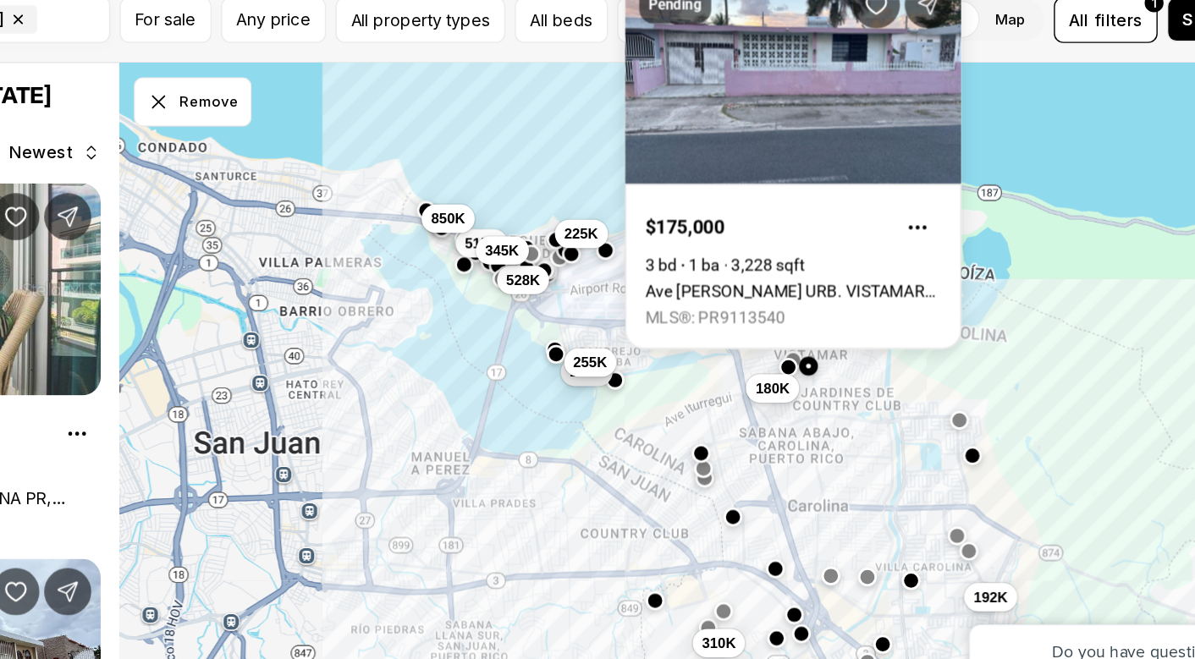
click at [808, 330] on button "button" at bounding box center [815, 337] width 14 height 14
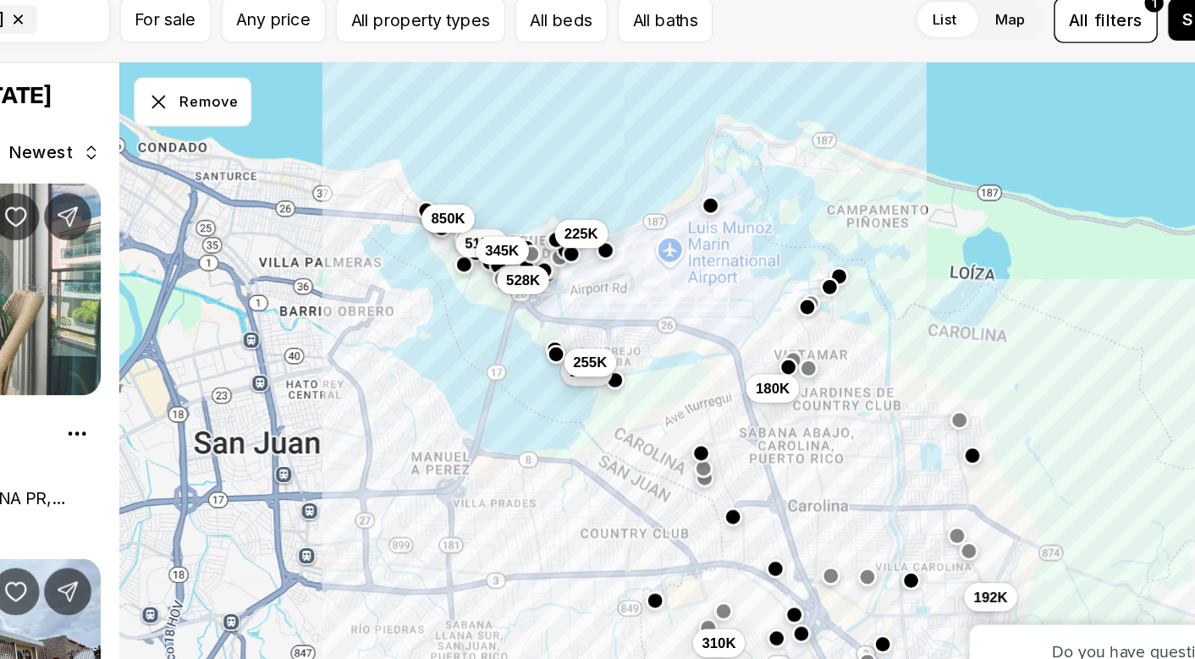
click at [808, 330] on button "button" at bounding box center [815, 337] width 14 height 14
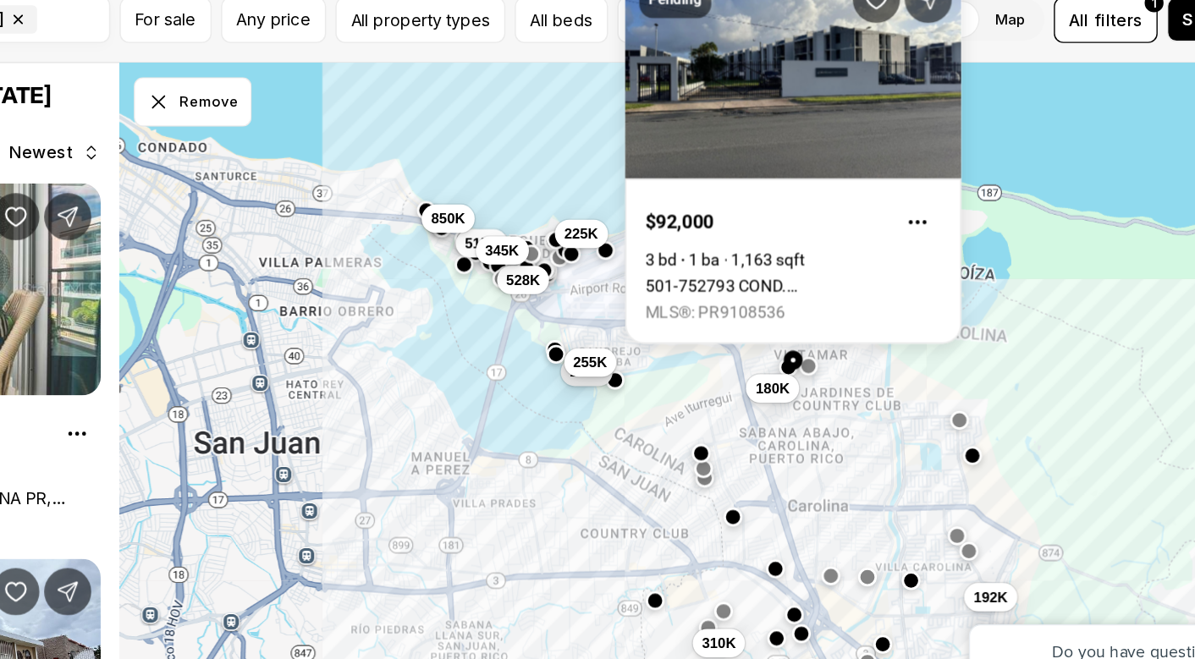
click at [819, 334] on button "button" at bounding box center [826, 341] width 14 height 14
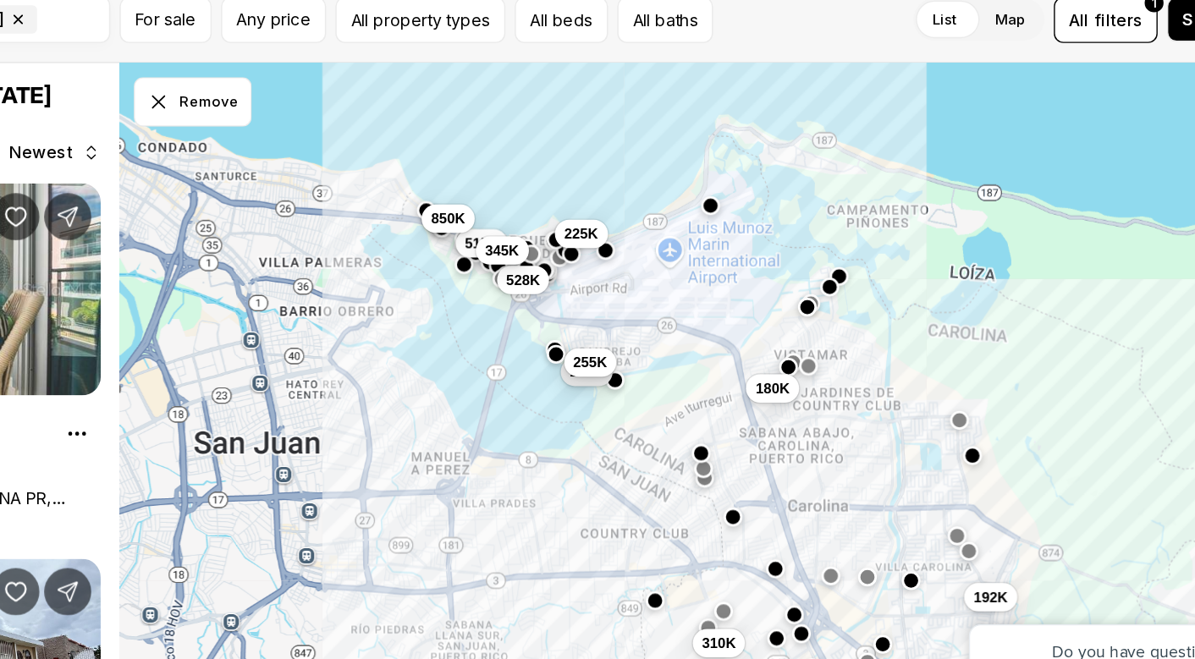
click at [819, 334] on button "button" at bounding box center [826, 341] width 14 height 14
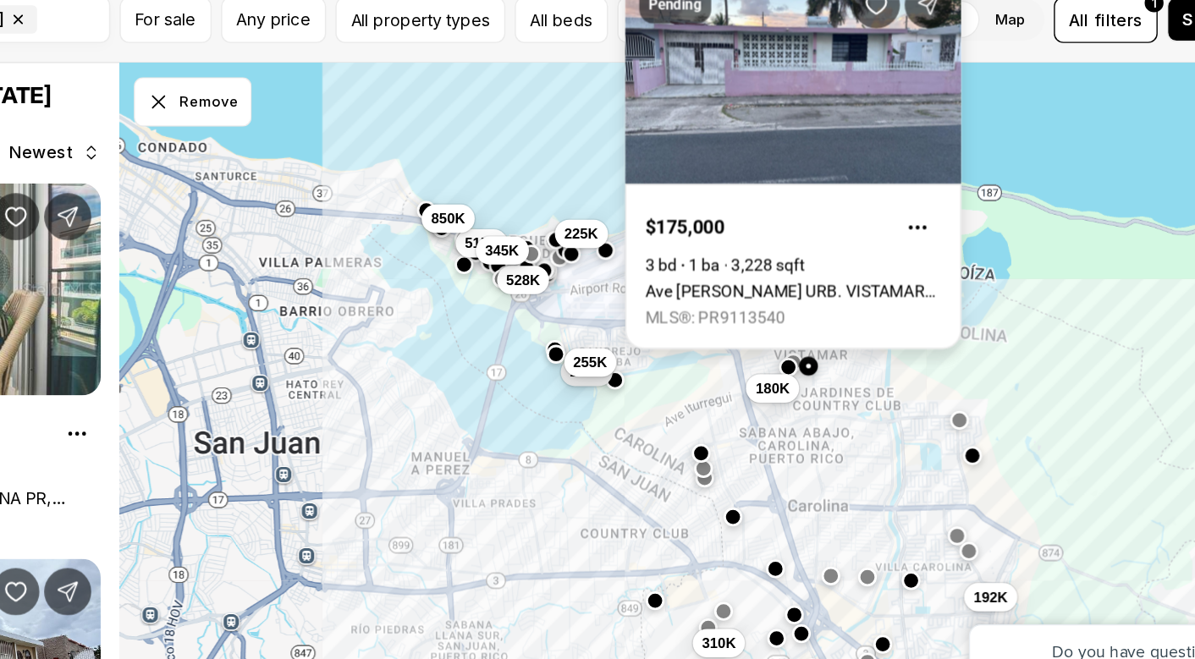
click at [709, 281] on link "Ave Jorge Vazquez URB. VISTAMAR J662, CAROLINA PR, 00983" at bounding box center [815, 288] width 212 height 14
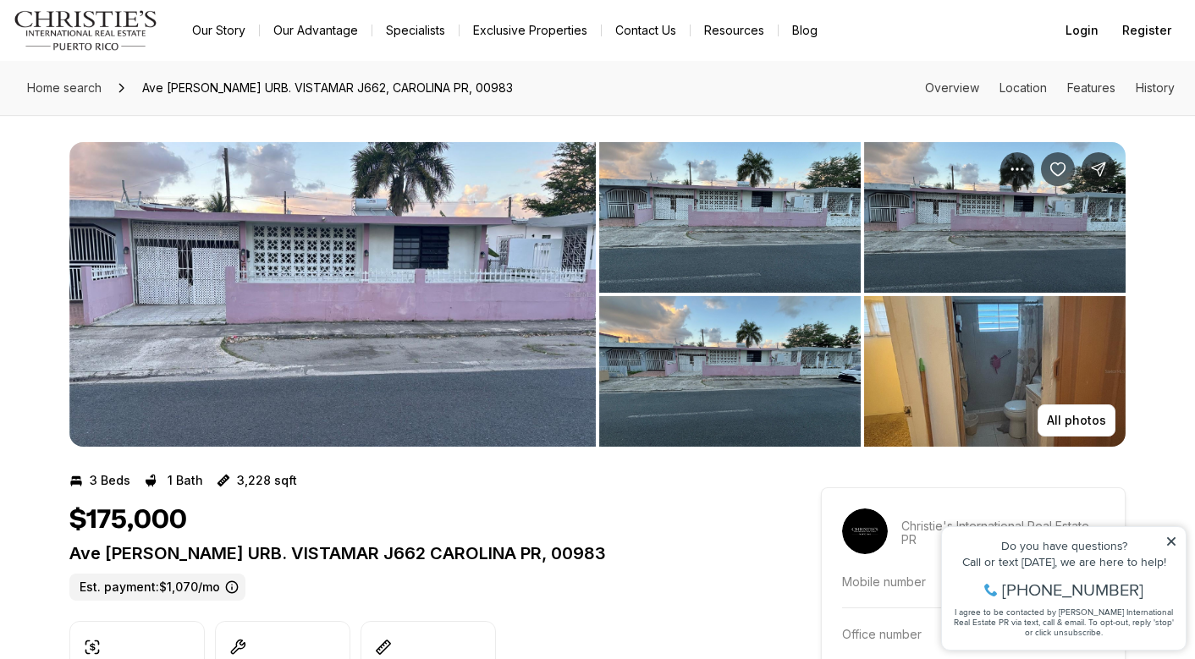
click at [470, 315] on img "View image gallery" at bounding box center [332, 294] width 526 height 305
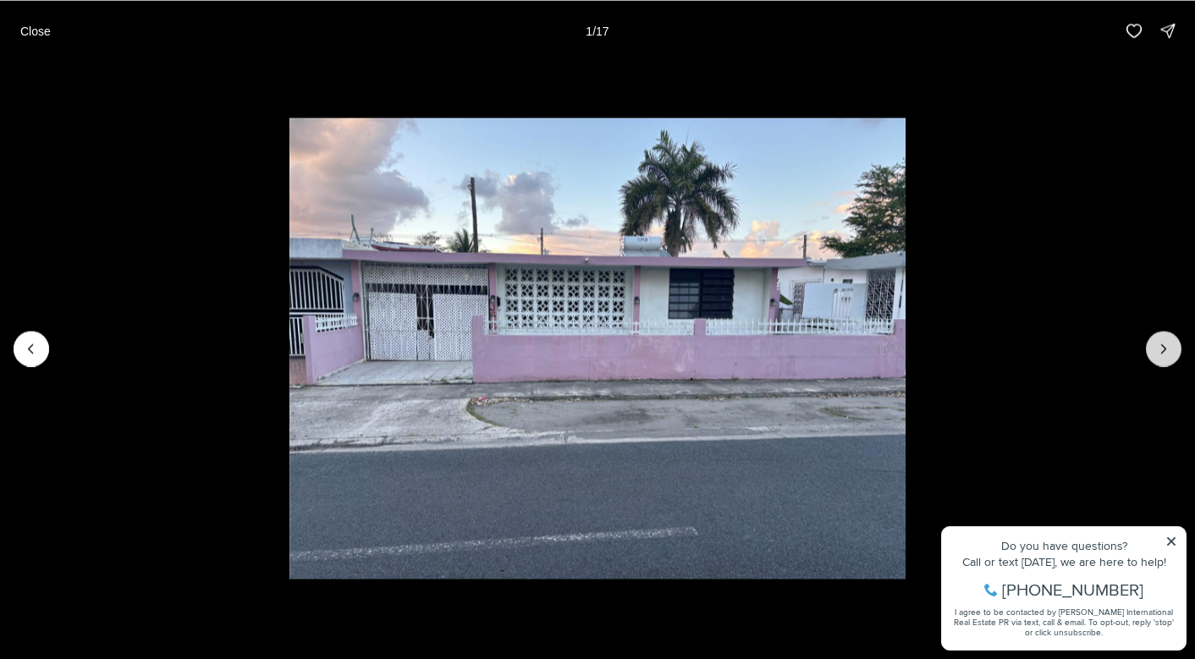
click at [1162, 349] on icon "Next slide" at bounding box center [1163, 348] width 17 height 17
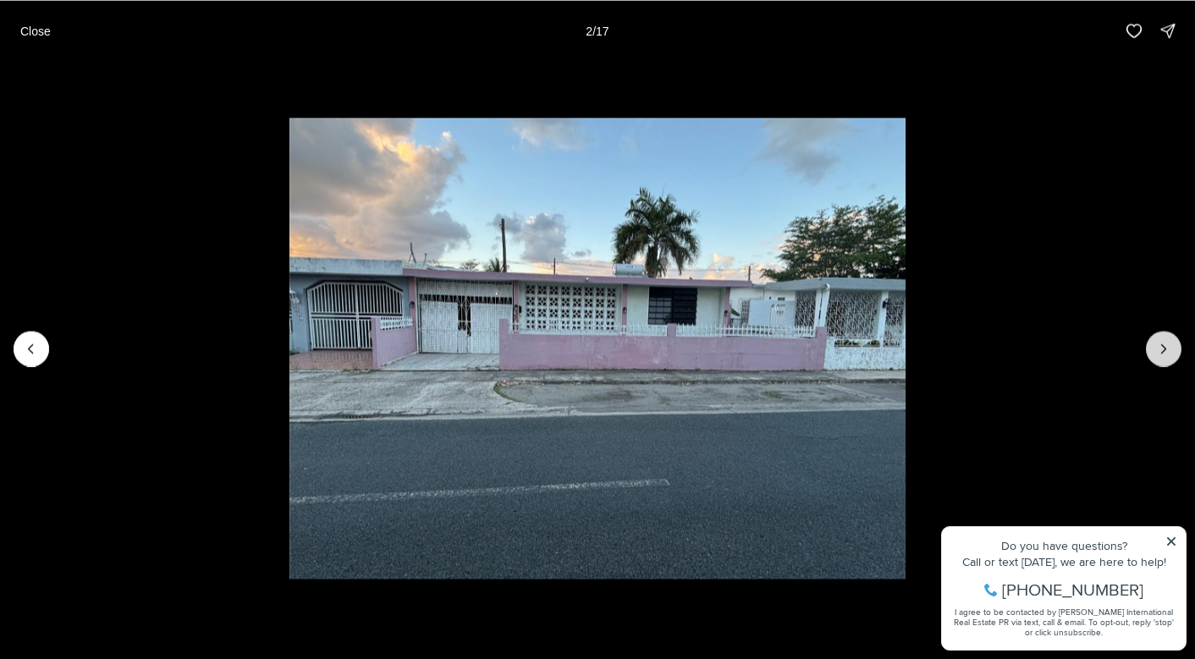
click at [1162, 349] on icon "Next slide" at bounding box center [1163, 348] width 17 height 17
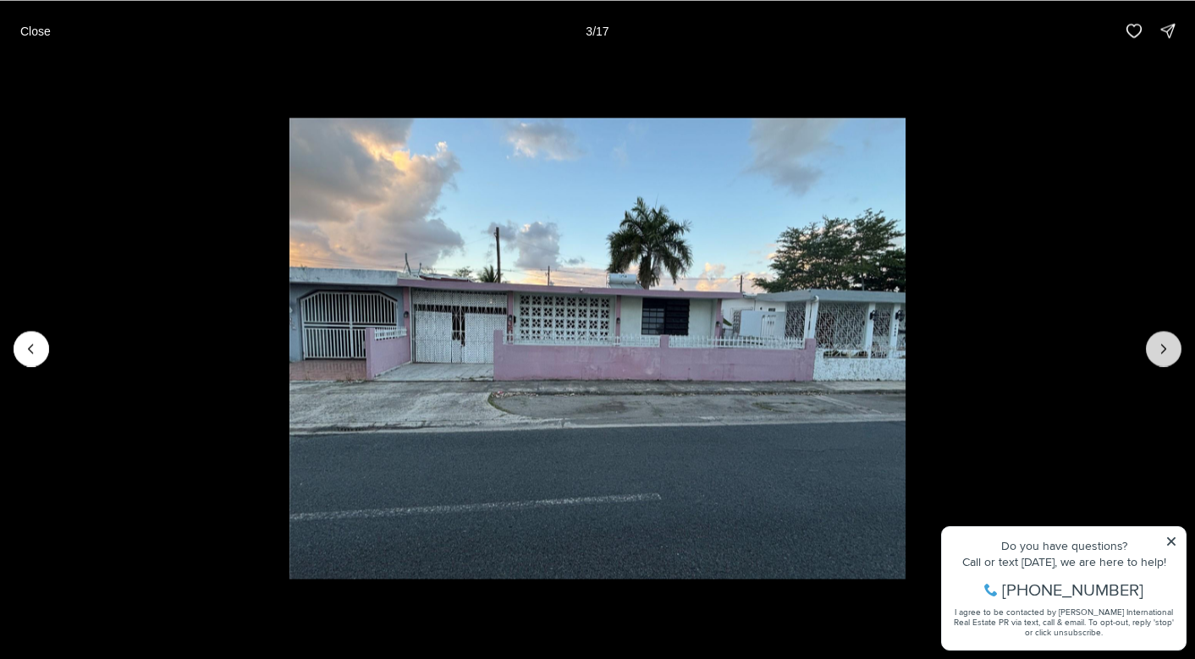
click at [1162, 349] on icon "Next slide" at bounding box center [1163, 348] width 17 height 17
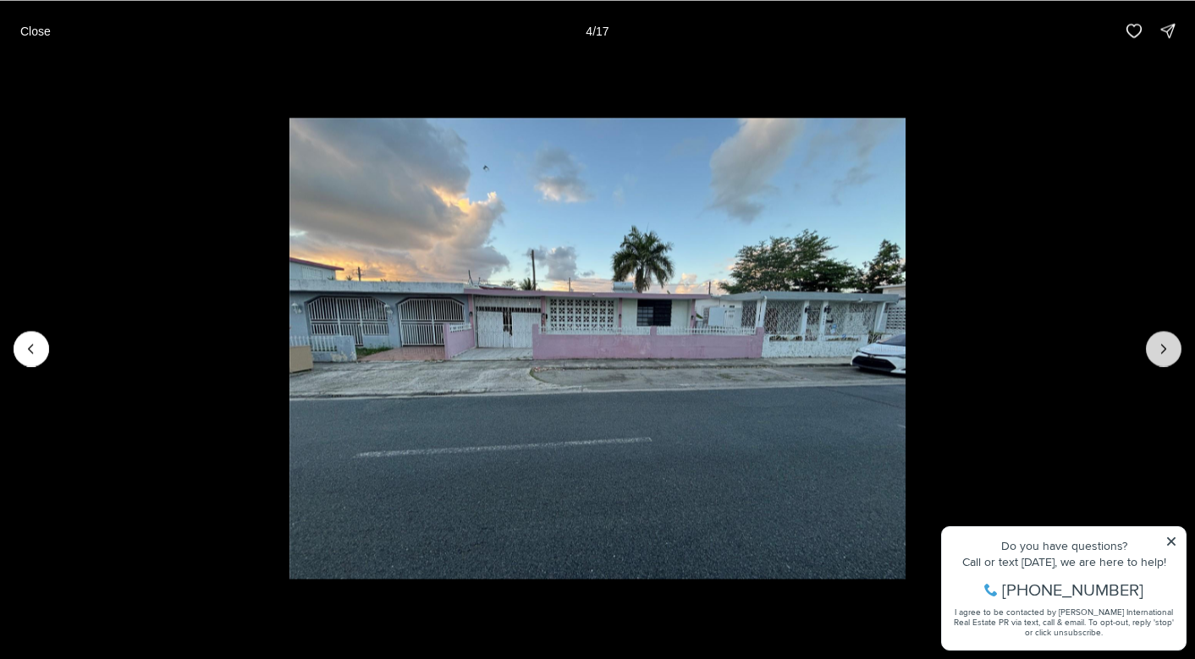
click at [1162, 349] on icon "Next slide" at bounding box center [1163, 348] width 17 height 17
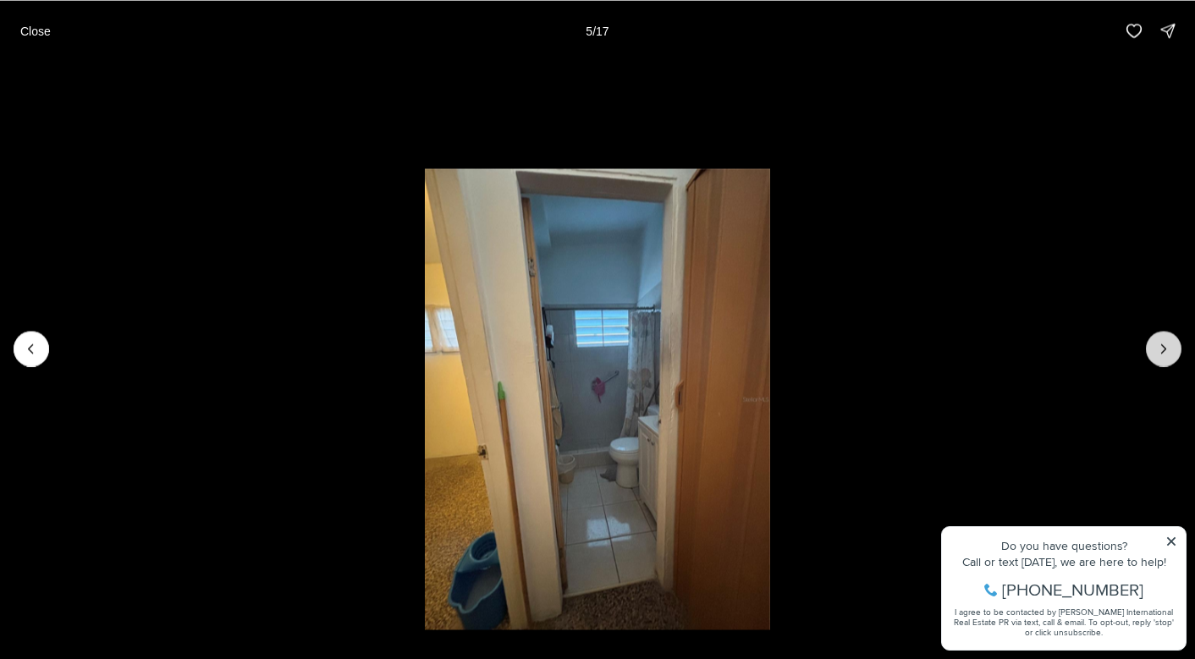
click at [1162, 349] on icon "Next slide" at bounding box center [1163, 348] width 17 height 17
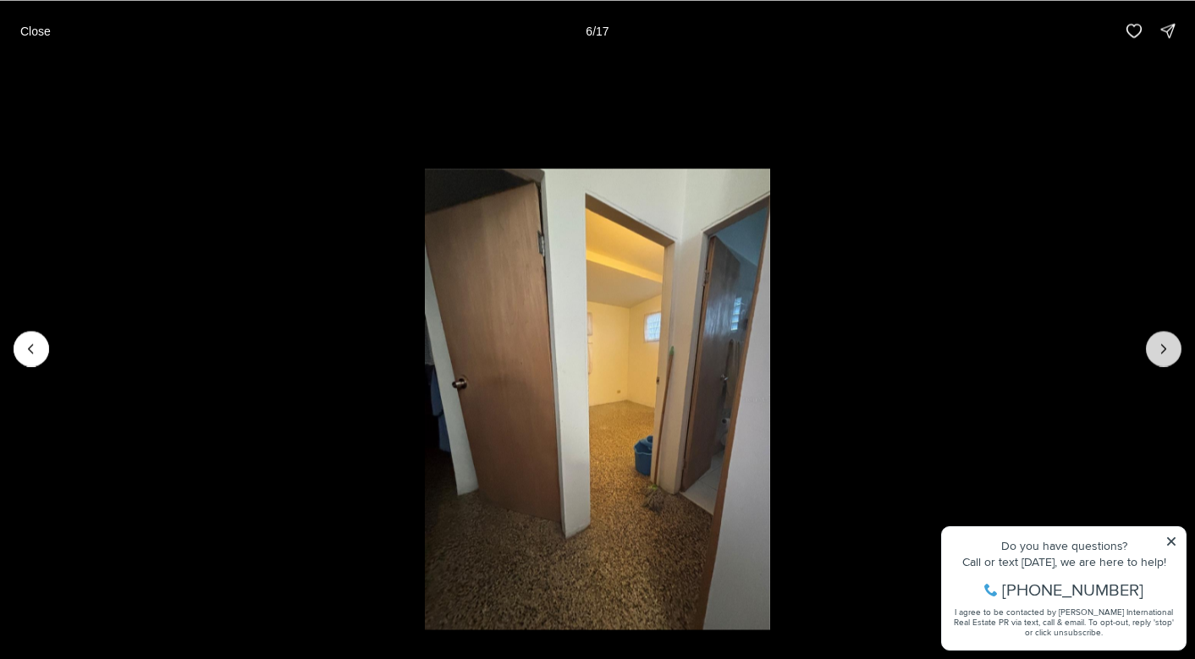
click at [1162, 349] on icon "Next slide" at bounding box center [1163, 348] width 17 height 17
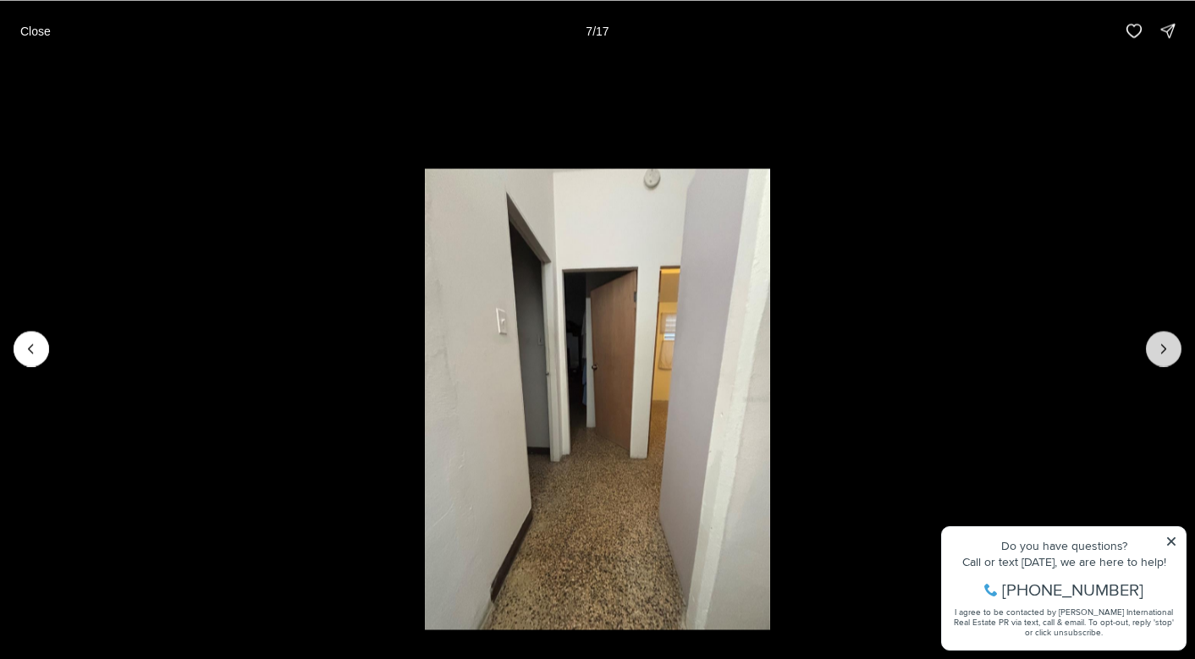
click at [1162, 349] on icon "Next slide" at bounding box center [1163, 348] width 17 height 17
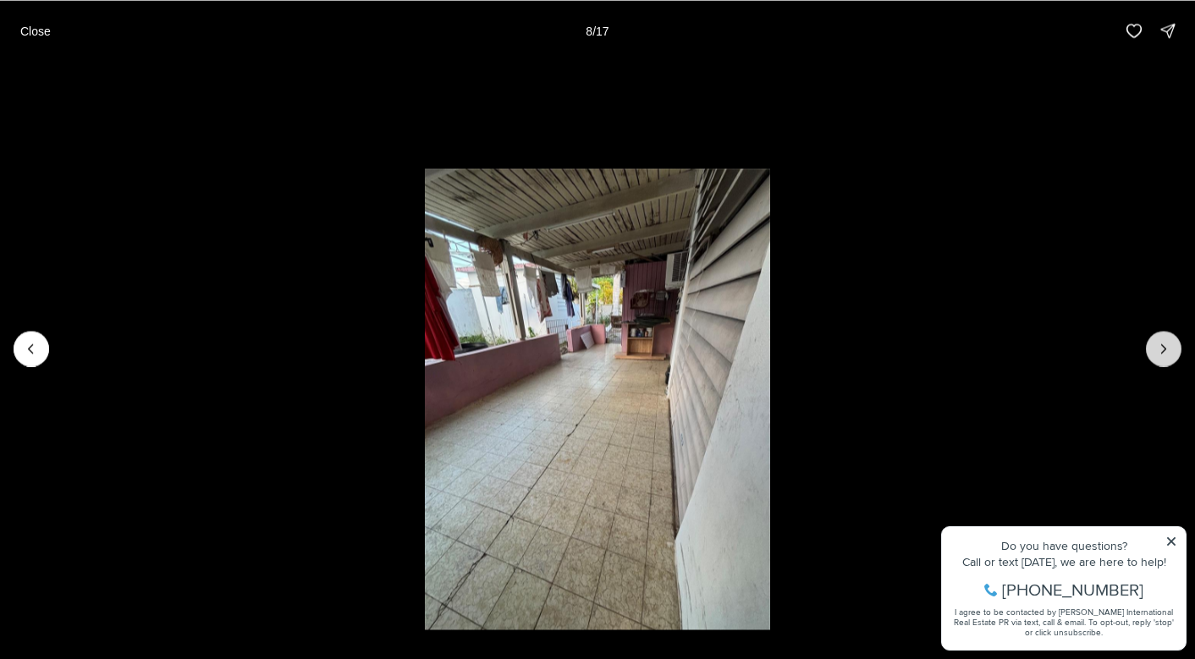
click at [1162, 349] on icon "Next slide" at bounding box center [1163, 348] width 17 height 17
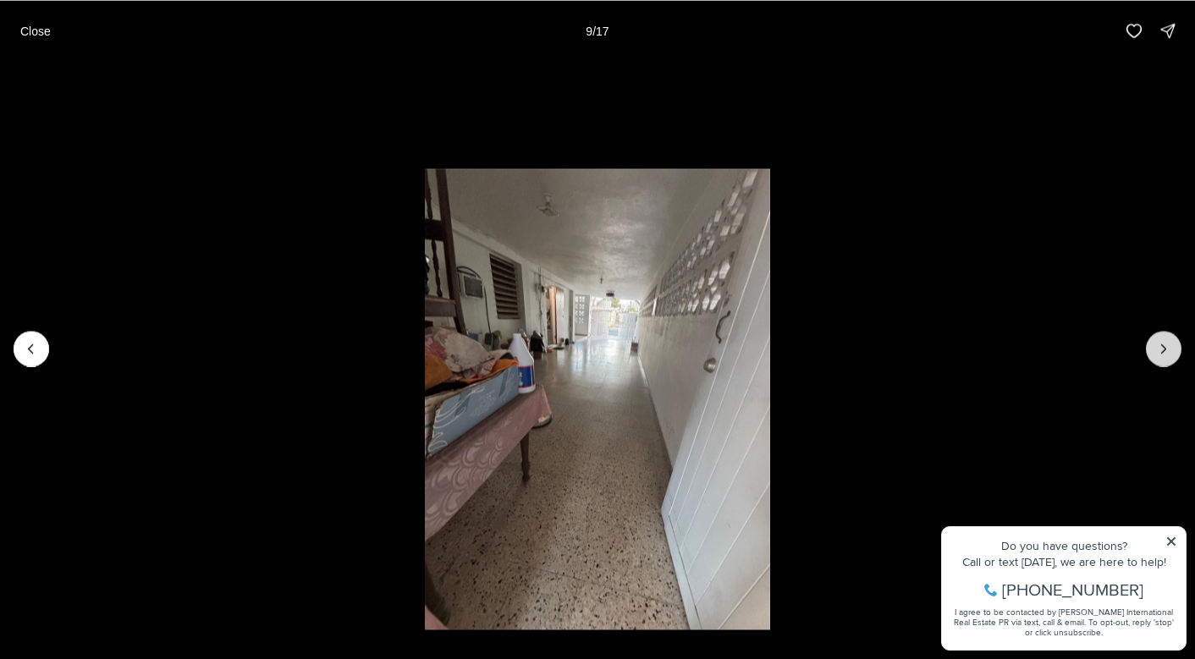
click at [1162, 349] on icon "Next slide" at bounding box center [1163, 348] width 17 height 17
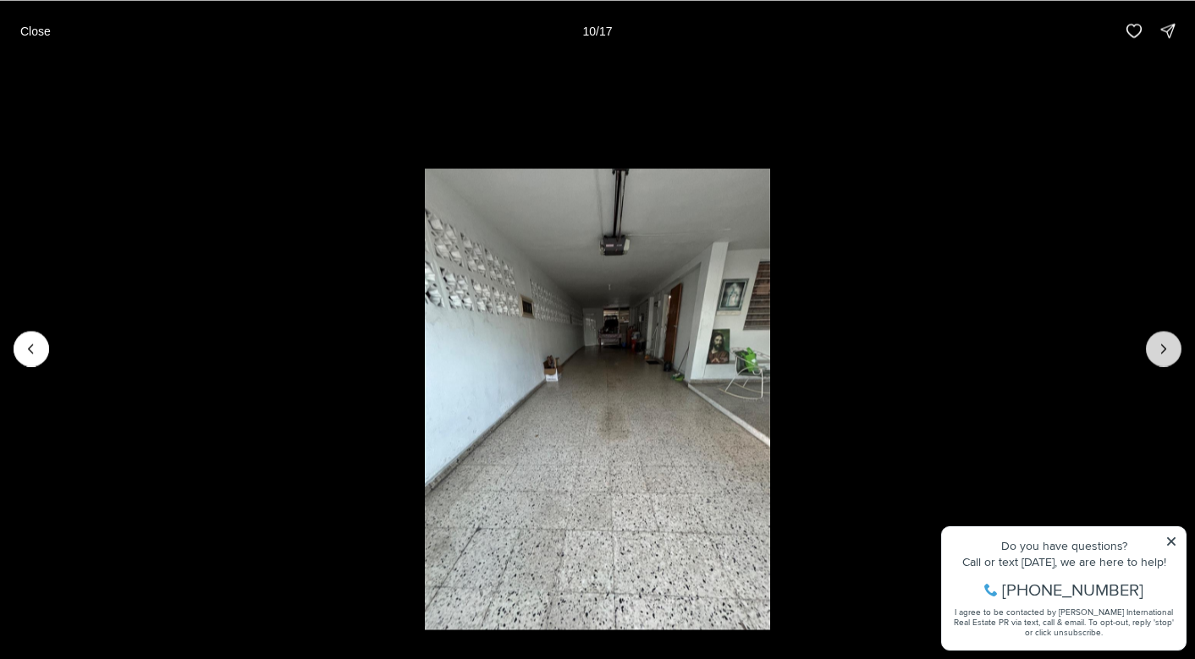
click at [1162, 349] on icon "Next slide" at bounding box center [1163, 348] width 17 height 17
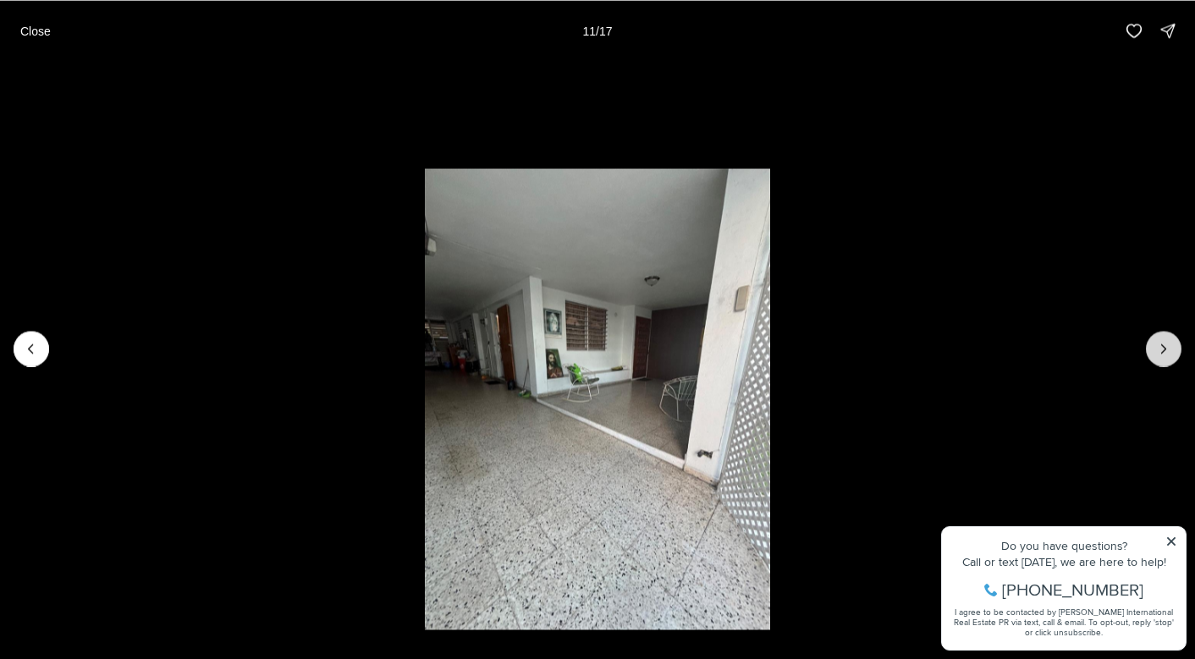
click at [1162, 349] on icon "Next slide" at bounding box center [1163, 348] width 17 height 17
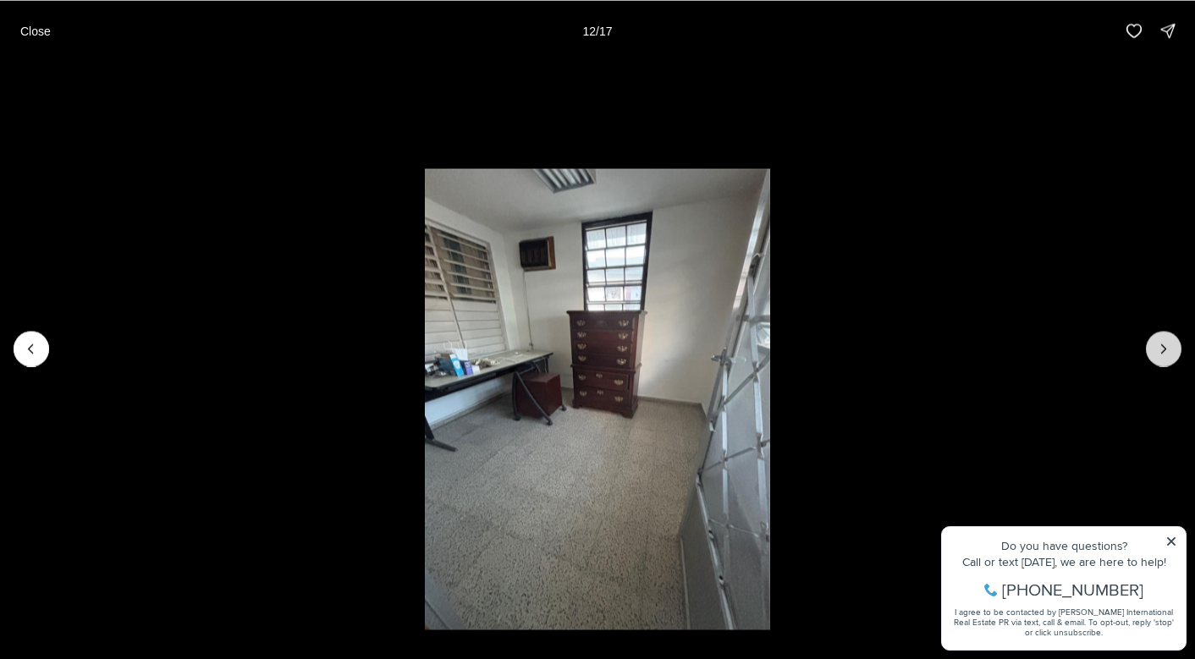
click at [1162, 349] on icon "Next slide" at bounding box center [1163, 348] width 17 height 17
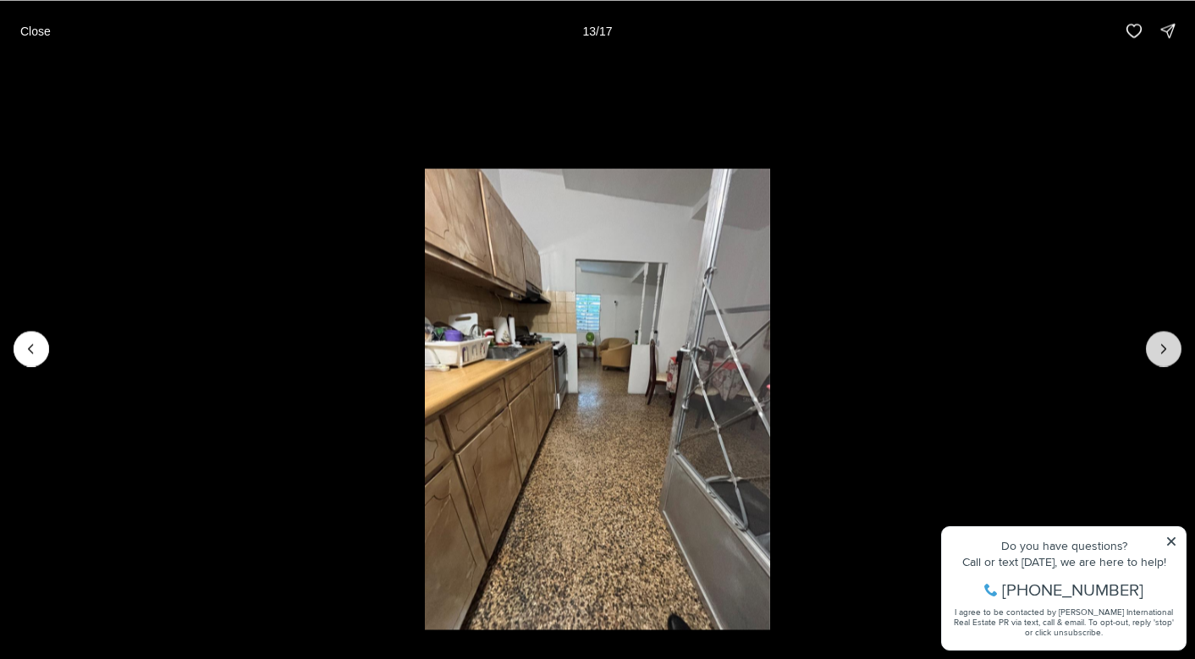
click at [1162, 349] on icon "Next slide" at bounding box center [1163, 348] width 17 height 17
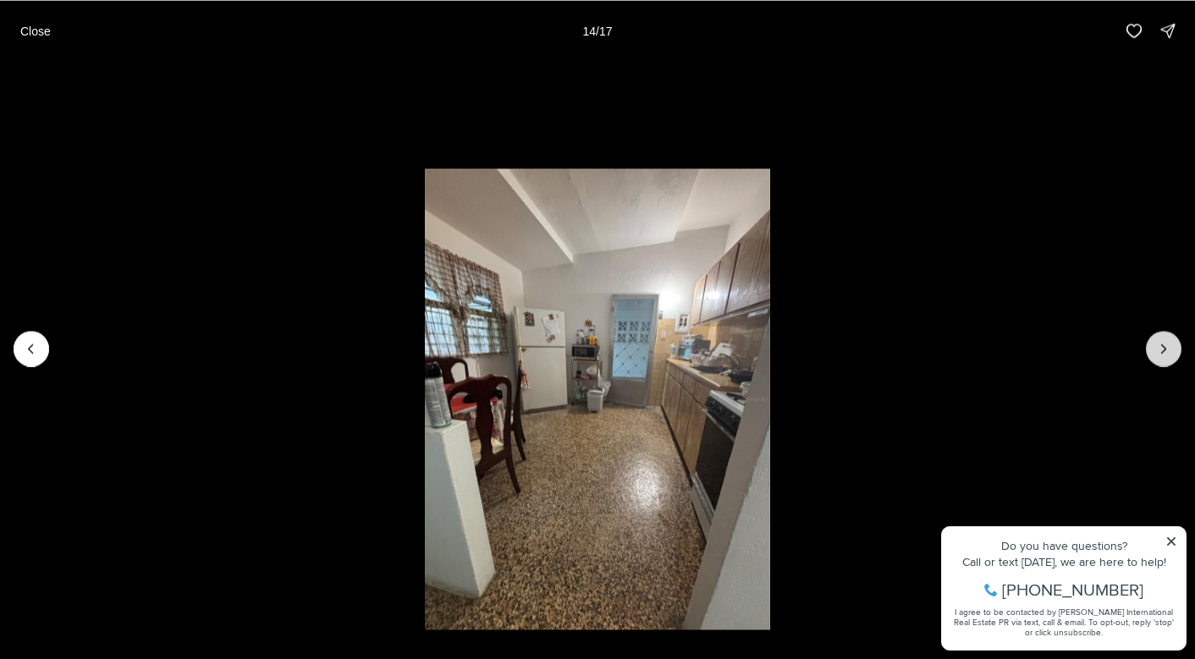
click at [1162, 352] on icon "Next slide" at bounding box center [1163, 348] width 17 height 17
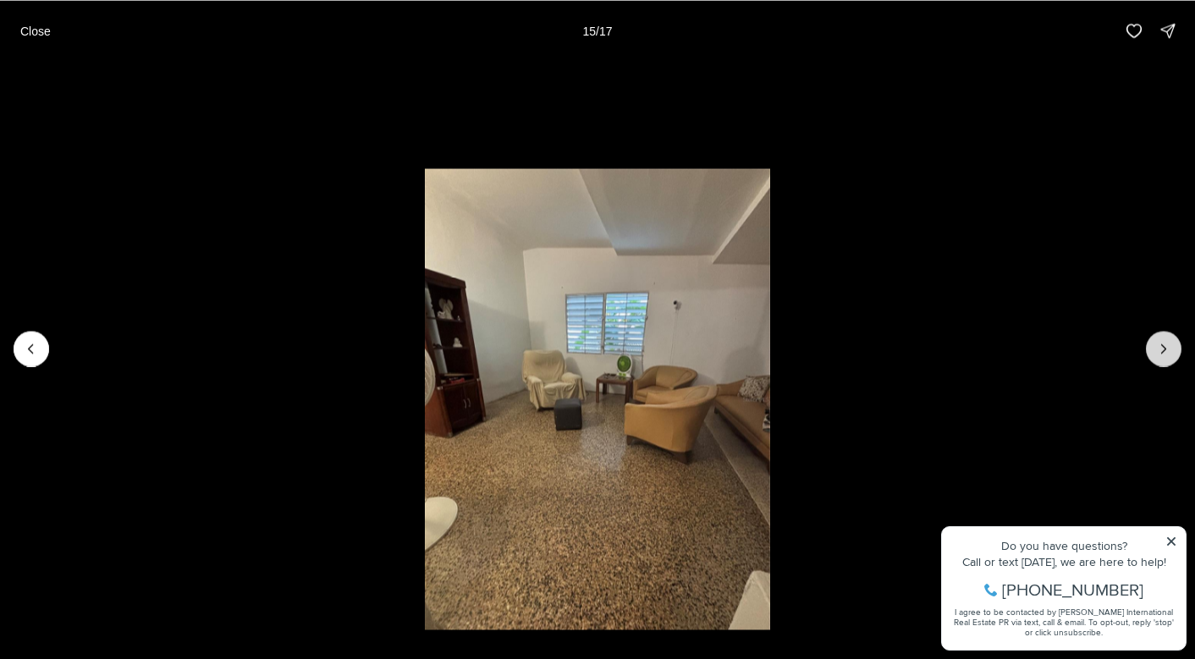
click at [1162, 354] on icon "Next slide" at bounding box center [1163, 348] width 17 height 17
click at [1157, 365] on button "Next slide" at bounding box center [1163, 349] width 36 height 36
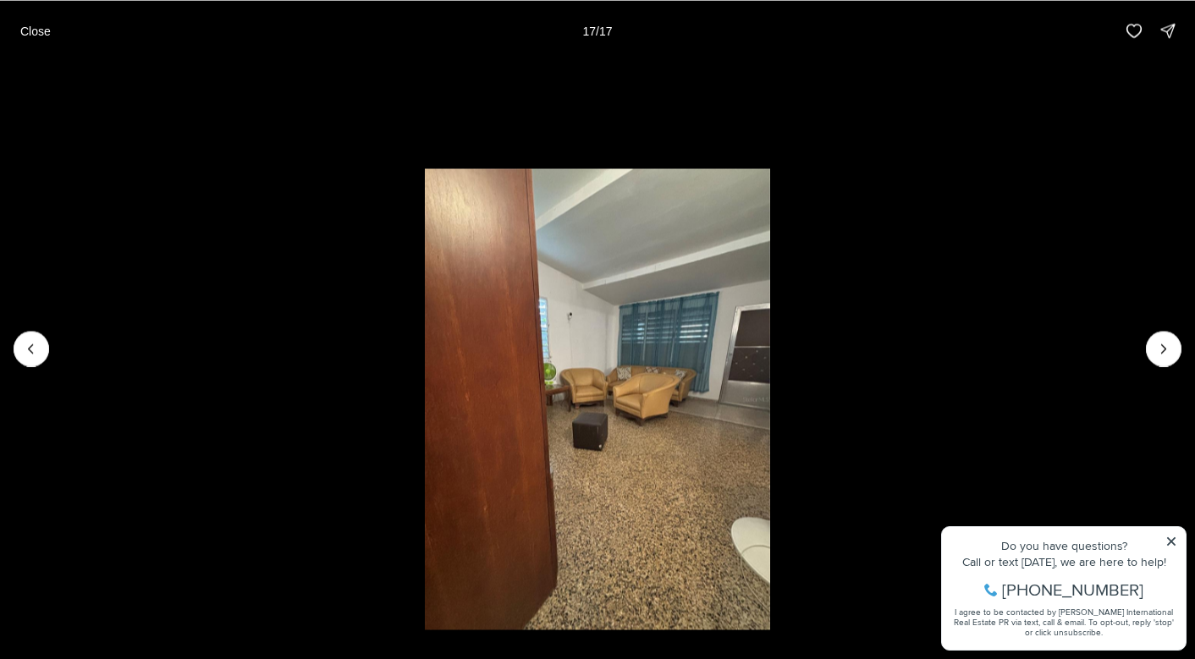
click at [1157, 364] on div at bounding box center [1163, 349] width 36 height 36
click at [1162, 358] on div at bounding box center [1163, 349] width 36 height 36
click at [48, 22] on button "Close" at bounding box center [35, 31] width 51 height 34
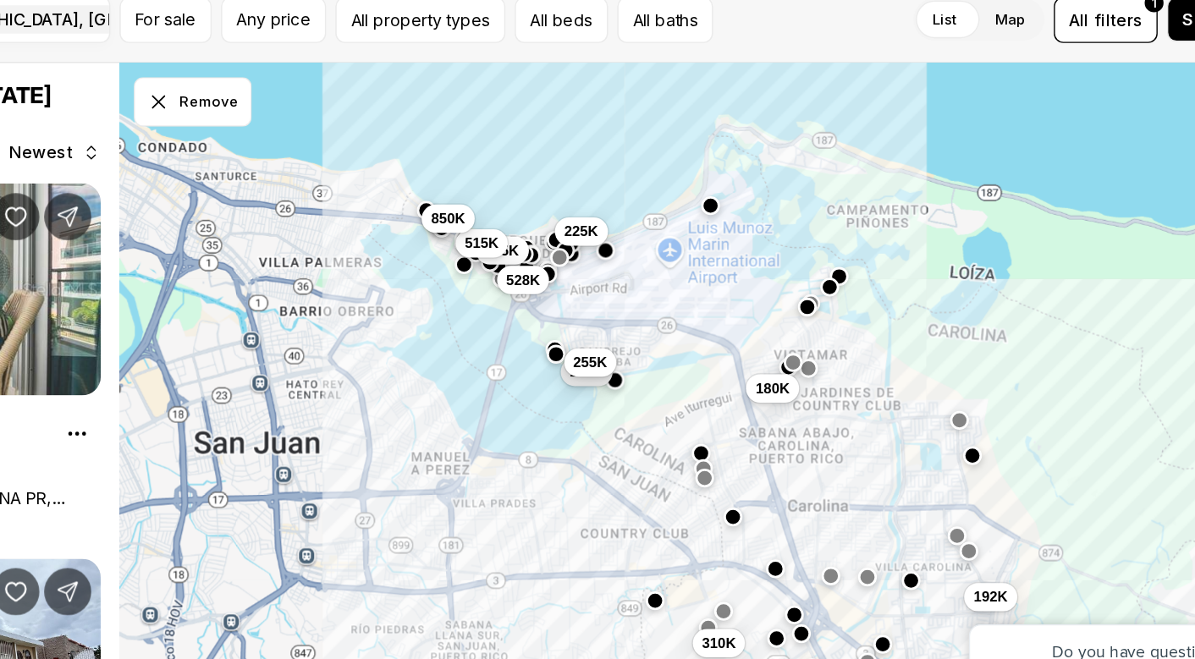
click at [651, 238] on span "225K" at bounding box center [663, 245] width 25 height 14
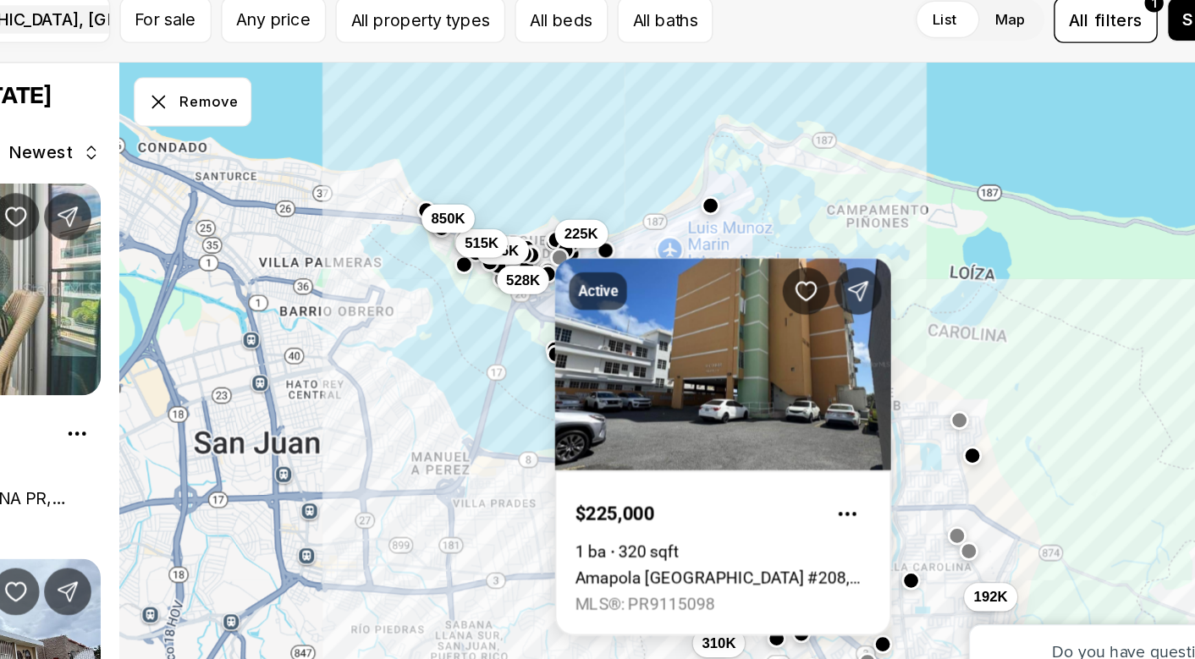
click at [602, 269] on div "528K" at bounding box center [621, 279] width 38 height 20
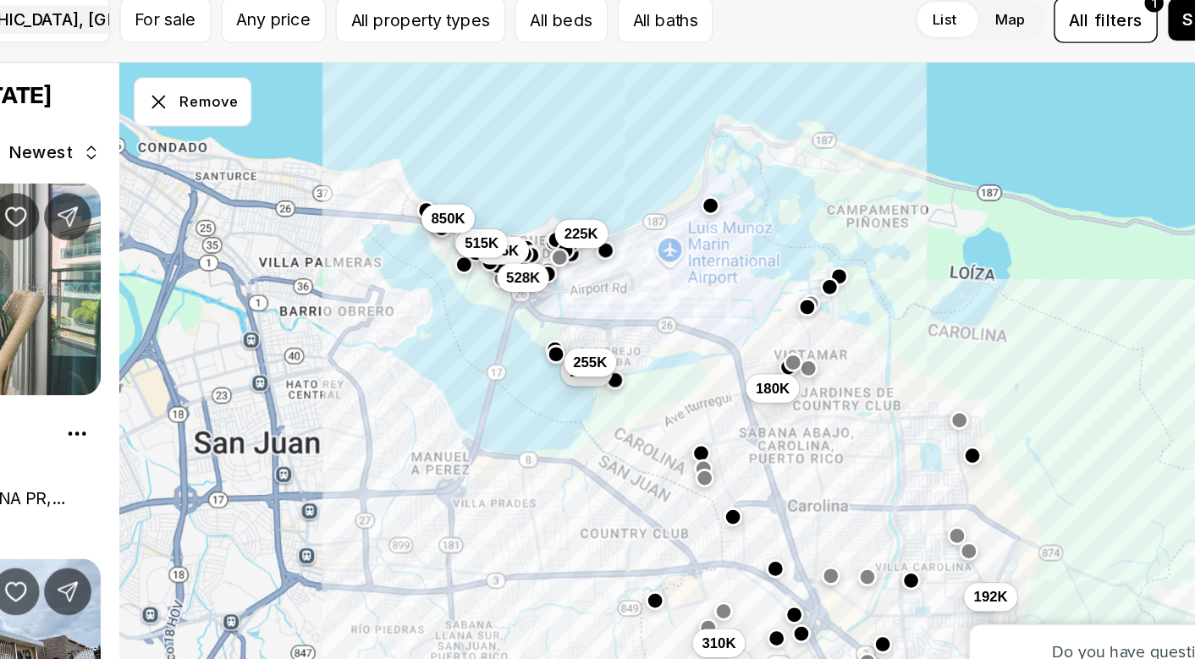
click at [602, 267] on button "528K" at bounding box center [621, 277] width 38 height 20
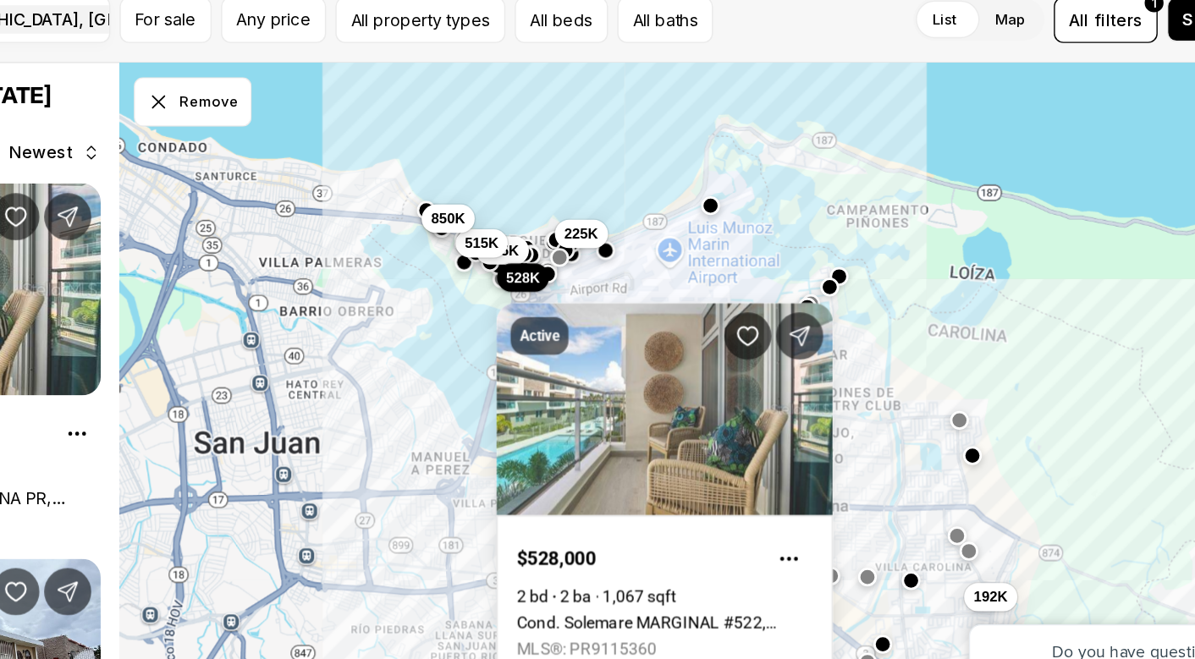
click at [572, 260] on button "button" at bounding box center [579, 267] width 14 height 14
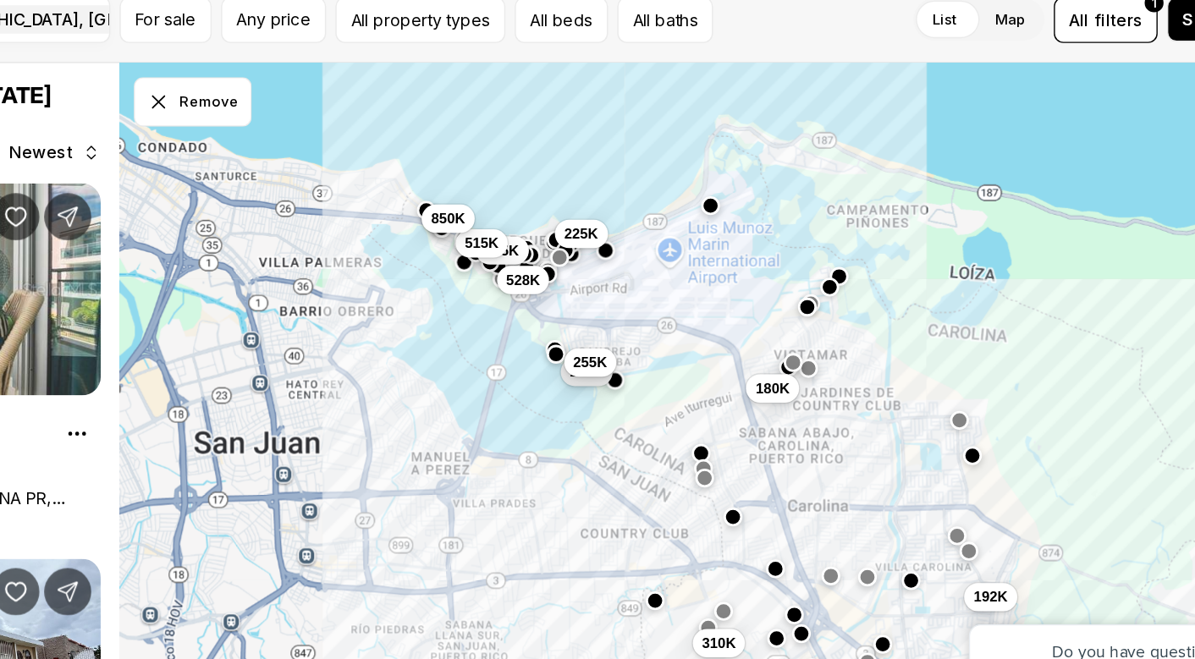
click at [572, 260] on button "button" at bounding box center [579, 267] width 14 height 14
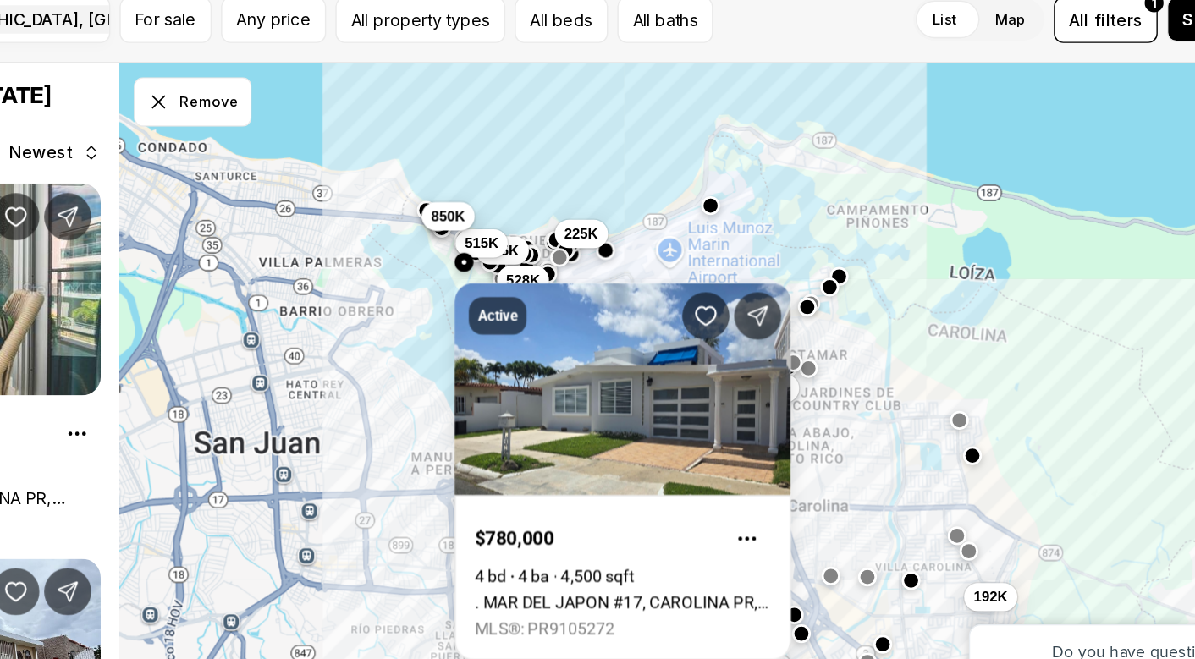
click at [555, 227] on span "850K" at bounding box center [567, 234] width 25 height 14
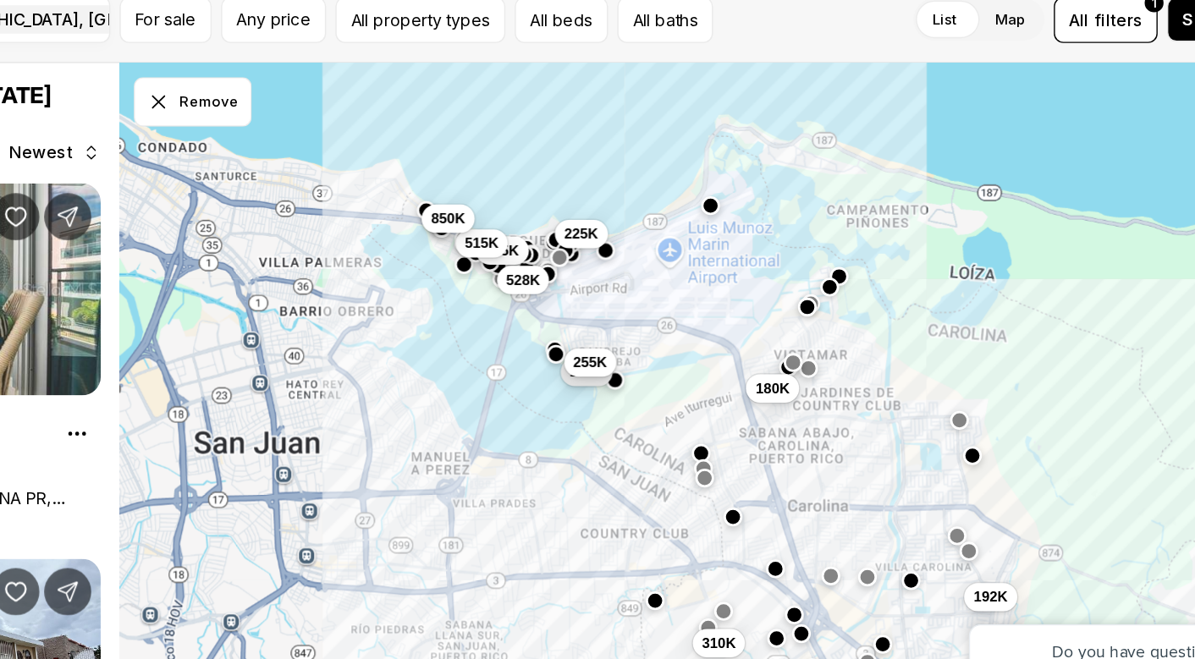
click at [332, 172] on div "170K 255K 310K 180K 495K 90K 192K 345K 515K 850K 528K 225K" at bounding box center [763, 392] width 863 height 536
click at [556, 235] on div at bounding box center [563, 242] width 14 height 14
click at [763, 392] on div "170K 255K 310K 180K 495K 90K 192K 345K 515K 850K 528K 225K" at bounding box center [1194, 392] width 863 height 0
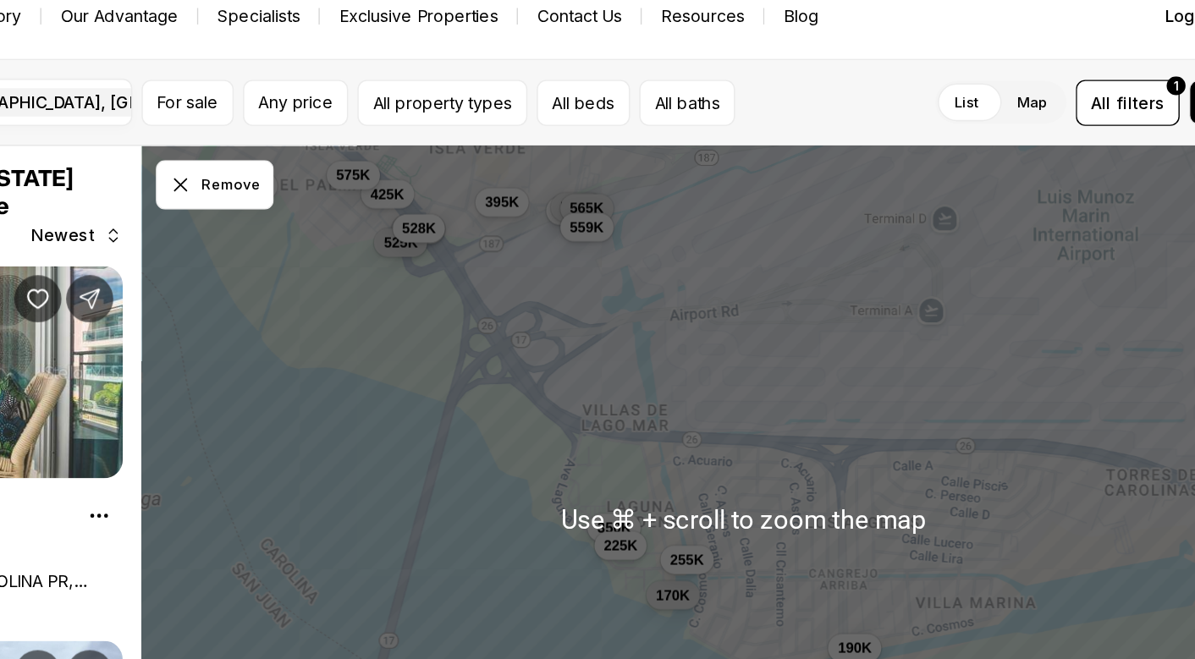
click at [332, 185] on div "170K 190K 255K 625K 525K 425K 780K 575K 528K 395K 650K 550K 350K 565K 559K 225K" at bounding box center [763, 392] width 863 height 536
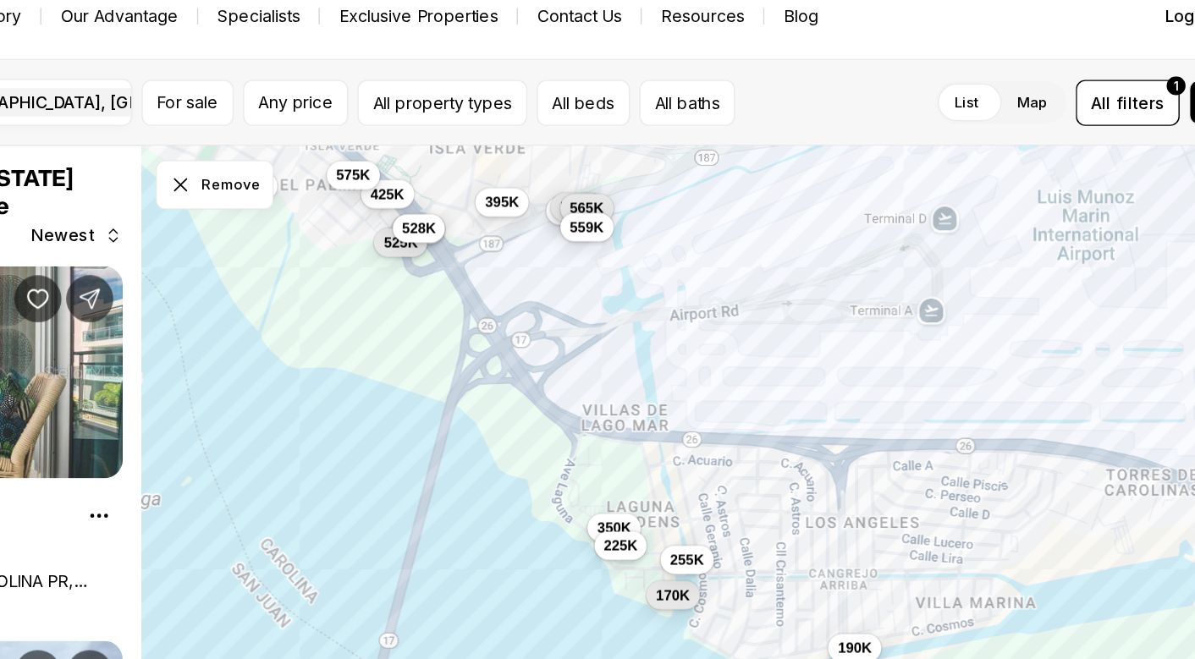
click at [332, 195] on div "170K 190K 255K 625K 525K 425K 780K 575K 528K 395K 650K 550K 350K 565K 559K 225K" at bounding box center [763, 392] width 863 height 536
click at [496, 150] on span "425K" at bounding box center [508, 157] width 25 height 14
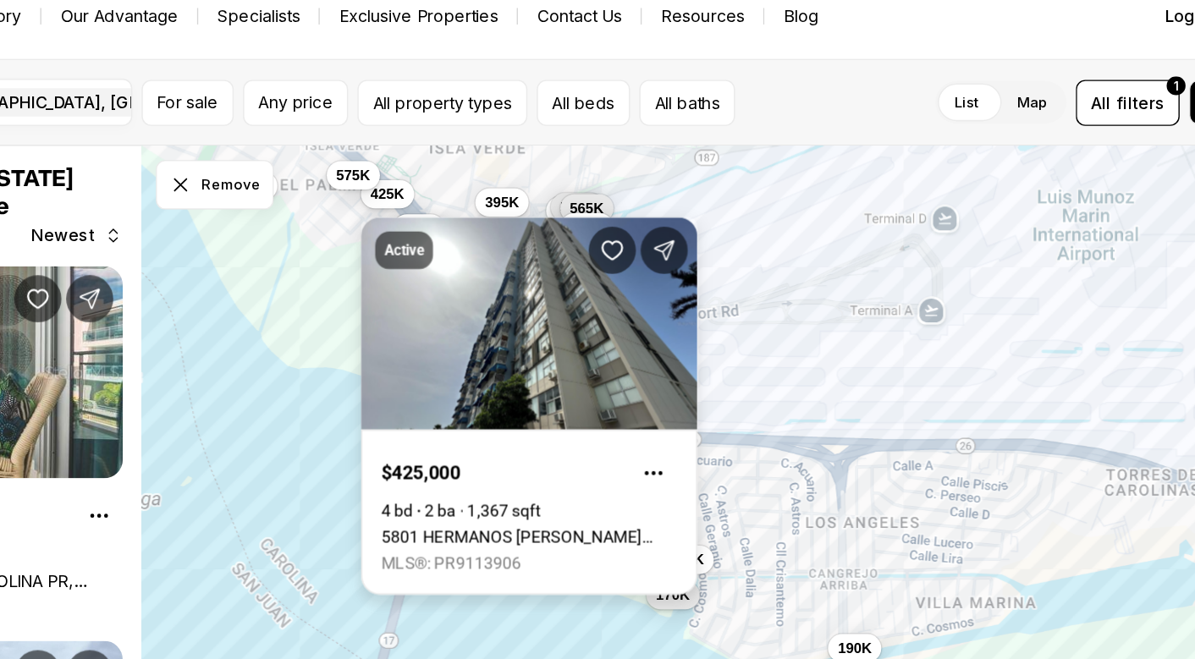
click at [489, 155] on div "Active $425,000 4 bd 2 ba 1,367 sqft 5801 HERMANOS RODRIGUEZ EMA UNIT #1 #1, CA…" at bounding box center [609, 300] width 241 height 291
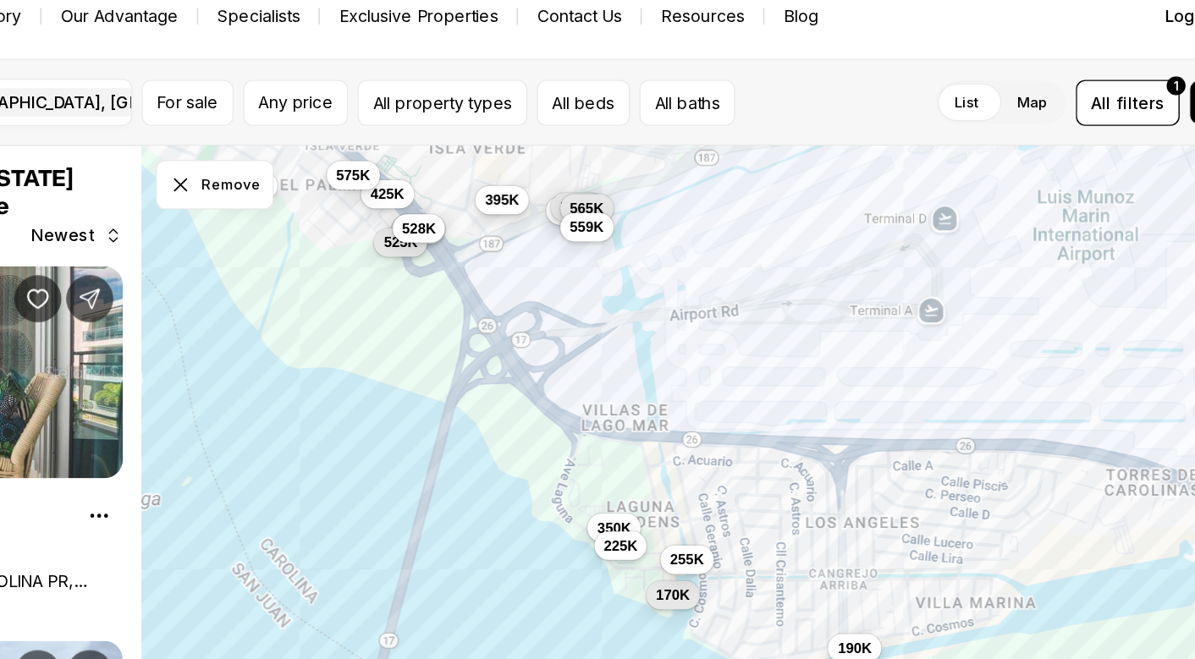
click at [578, 156] on span "395K" at bounding box center [590, 163] width 25 height 14
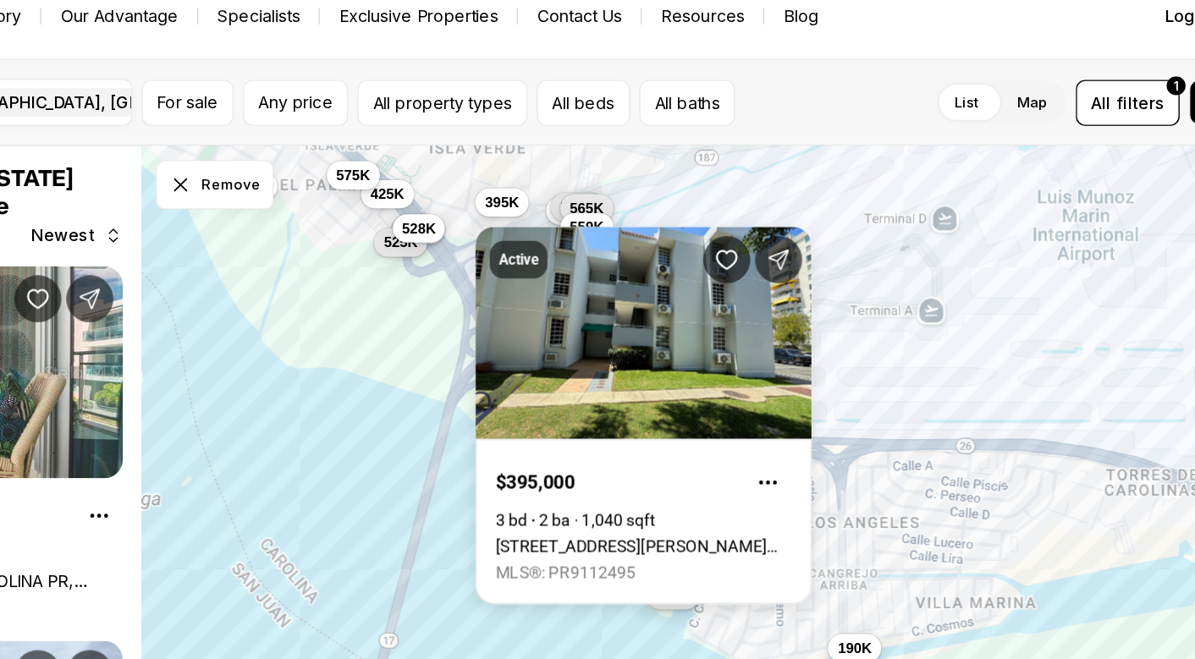
click at [607, 236] on div "170K 190K 255K 625K 525K 425K 780K 575K 528K 395K 650K 550K 350K 565K 559K 225K" at bounding box center [763, 392] width 863 height 536
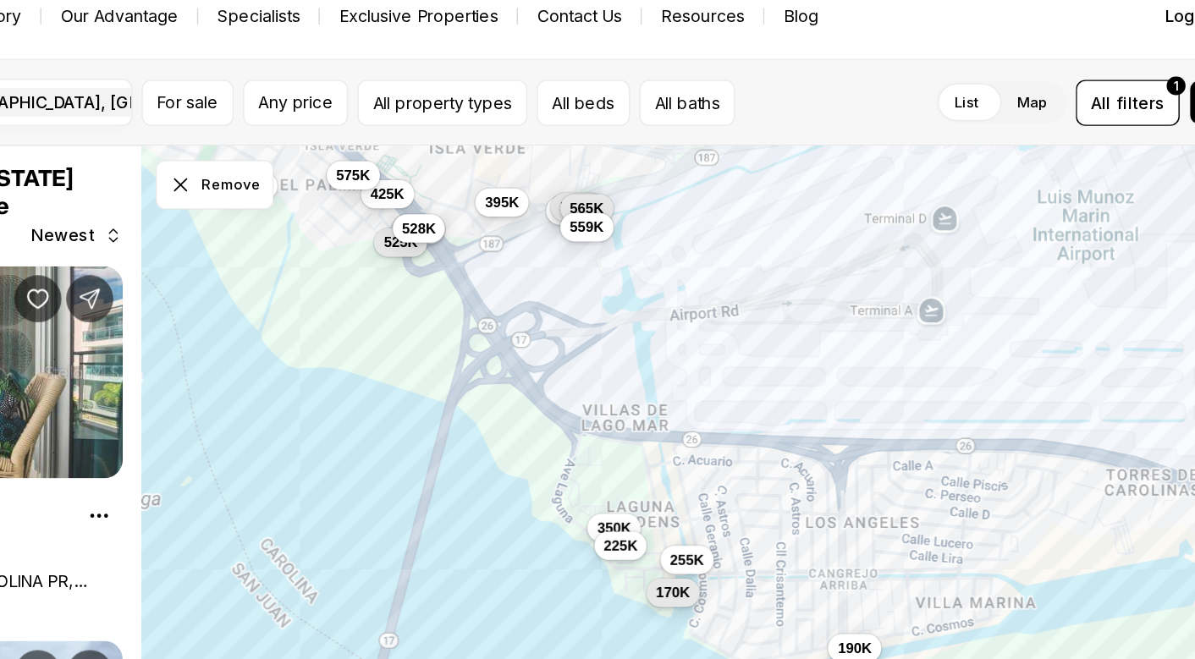
click at [694, 436] on div "170K" at bounding box center [713, 446] width 38 height 20
click at [704, 411] on div "255K" at bounding box center [723, 420] width 38 height 20
click at [700, 437] on span "170K" at bounding box center [712, 444] width 25 height 14
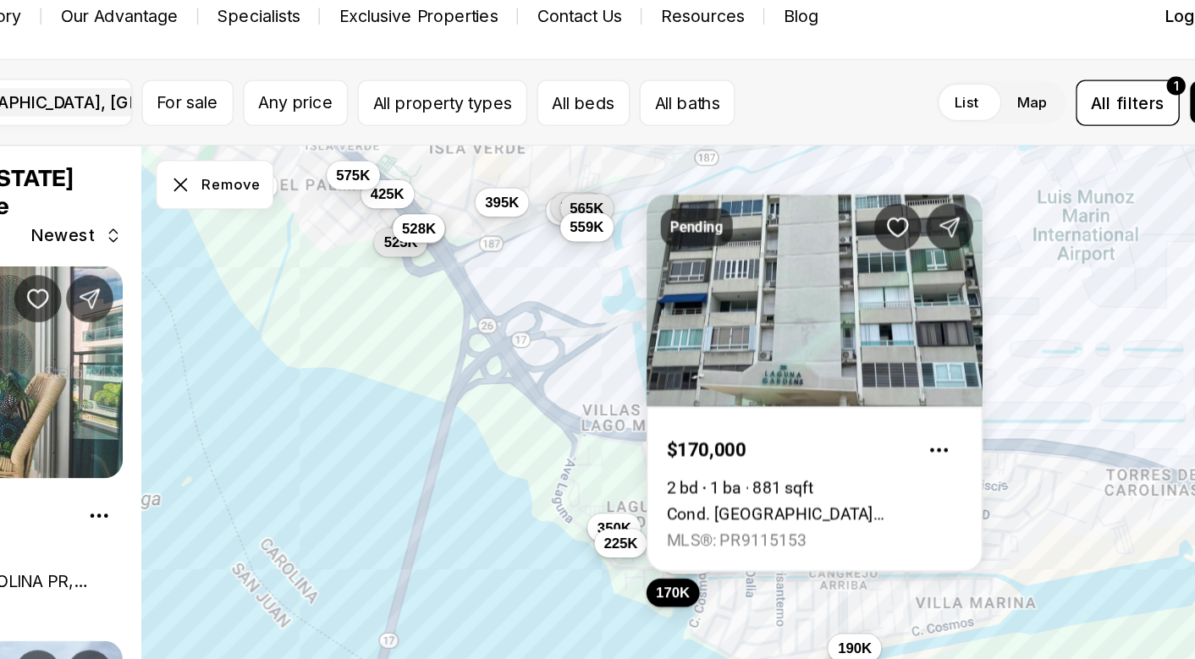
click at [663, 402] on span "225K" at bounding box center [675, 409] width 25 height 14
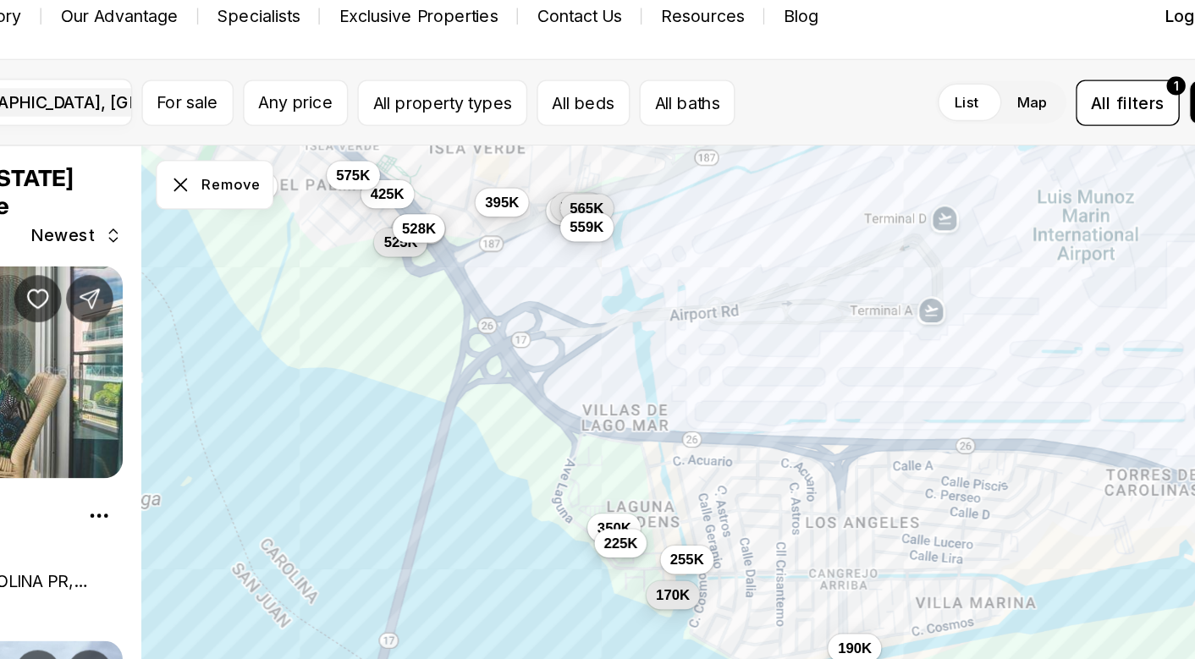
click at [663, 402] on span "225K" at bounding box center [675, 409] width 25 height 14
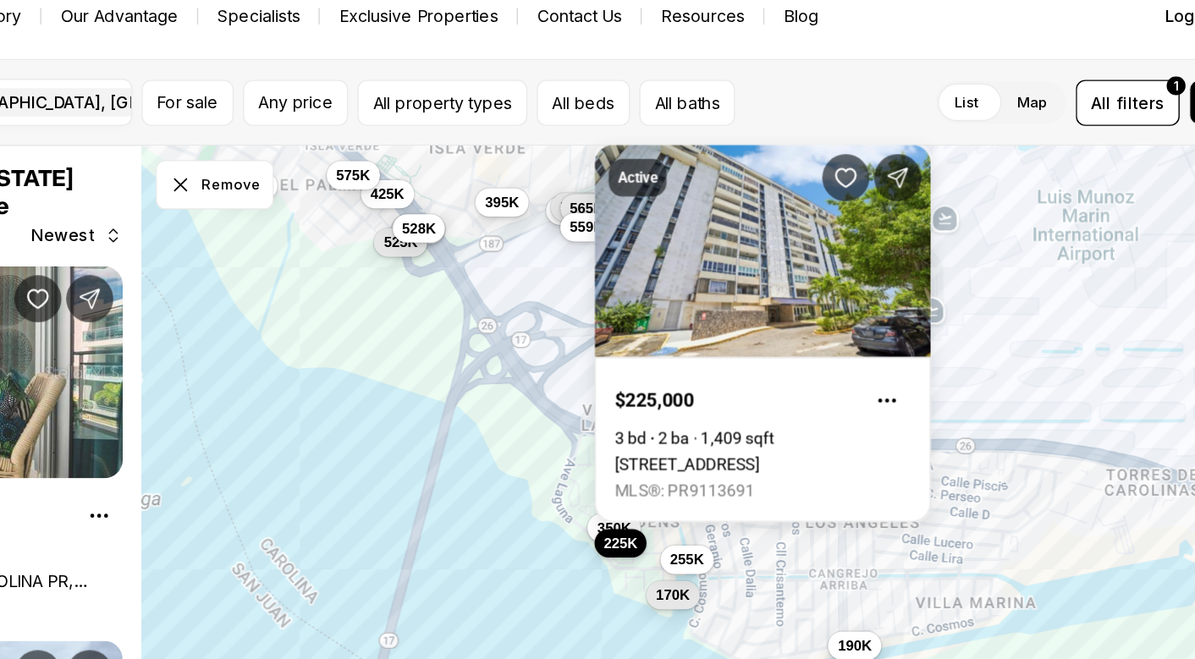
click at [831, 475] on span "190K" at bounding box center [843, 482] width 25 height 14
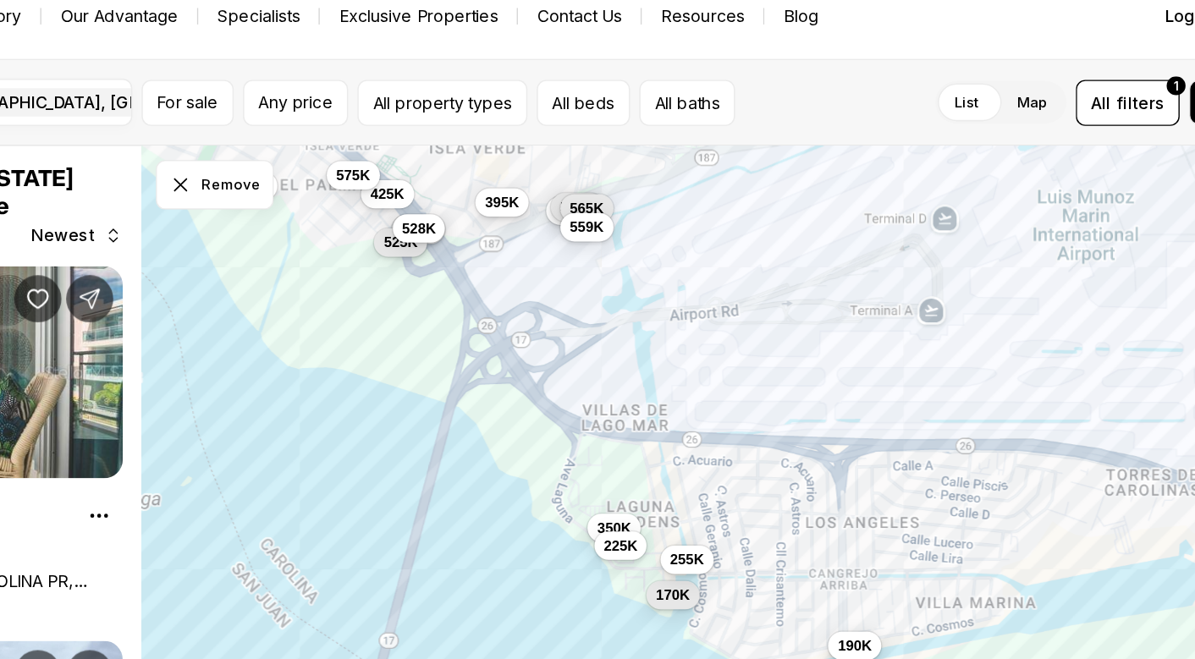
click at [831, 475] on span "190K" at bounding box center [843, 482] width 25 height 14
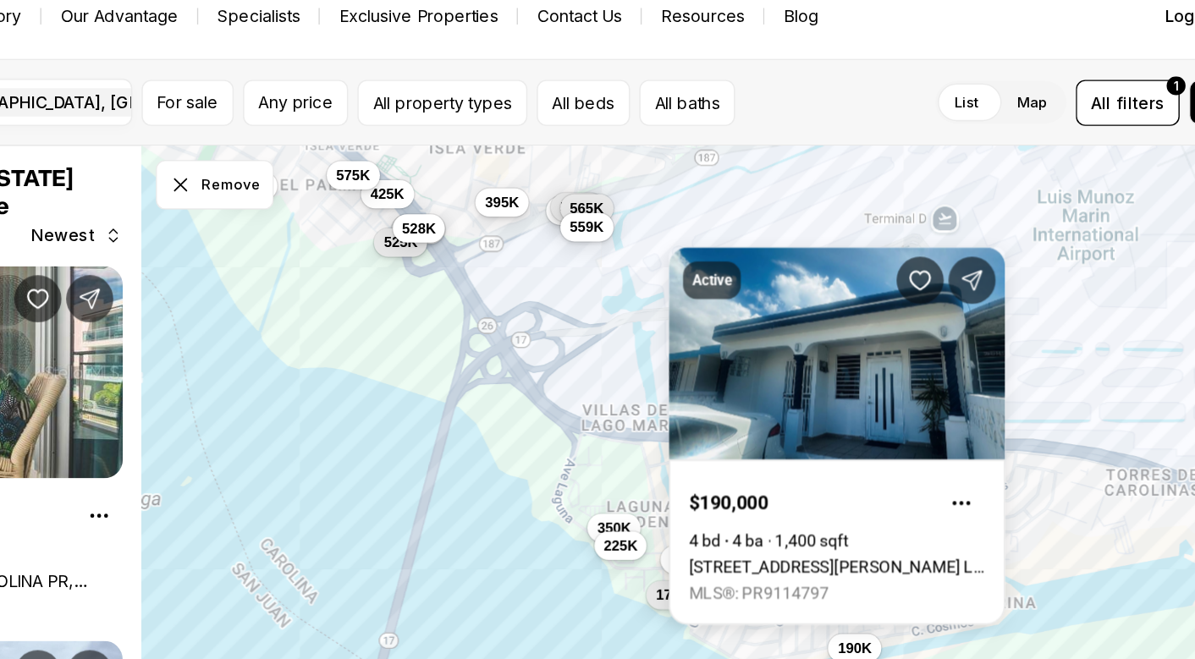
click at [768, 273] on div "170K 190K 255K 625K 525K 425K 780K 575K 528K 395K 650K 550K 350K 565K 559K 225K" at bounding box center [763, 392] width 863 height 536
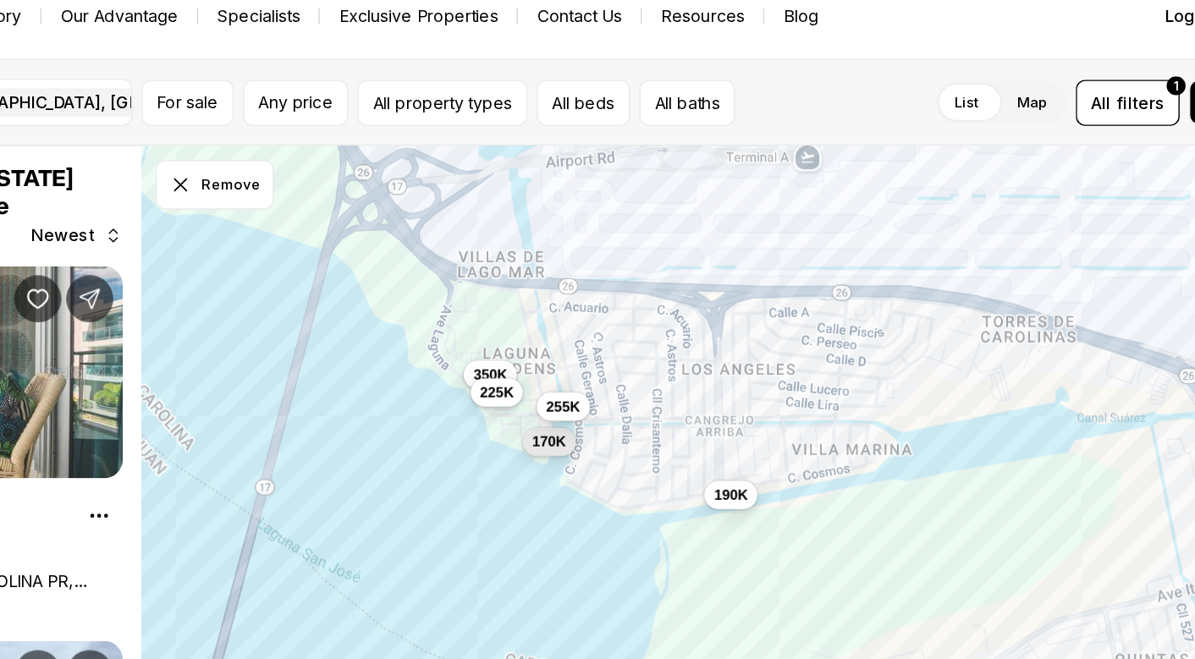
drag, startPoint x: 768, startPoint y: 273, endPoint x: 678, endPoint y: 161, distance: 144.4
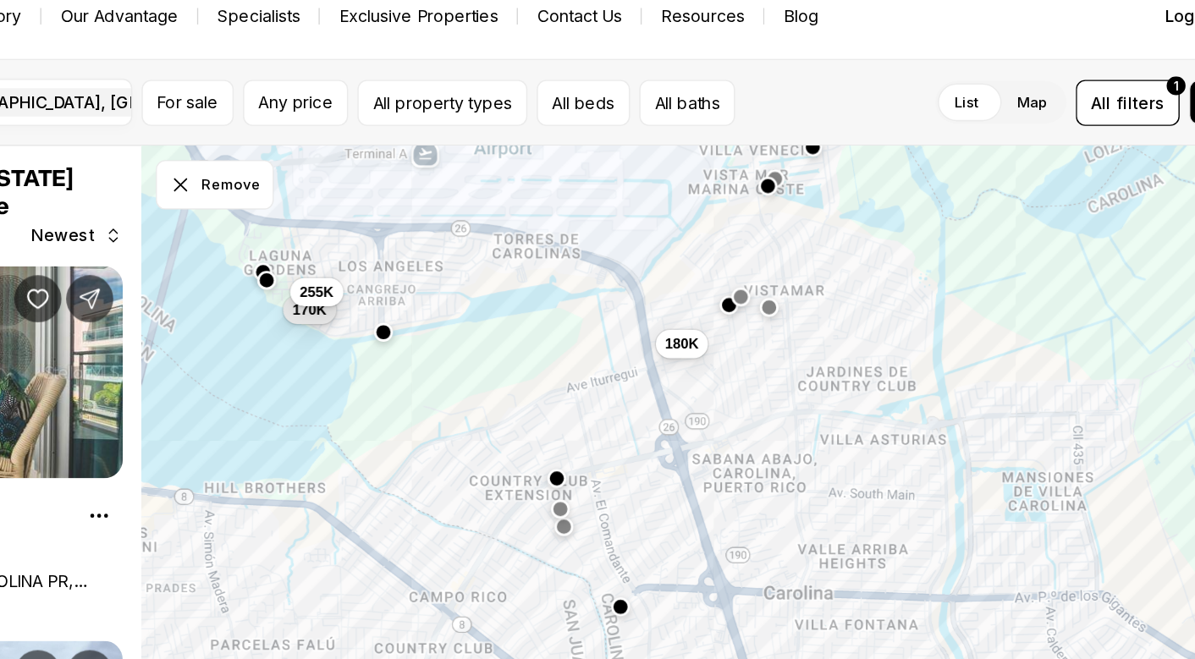
drag, startPoint x: 655, startPoint y: 233, endPoint x: 329, endPoint y: 215, distance: 326.2
click at [332, 215] on div "170K 255K 180K 310K" at bounding box center [763, 392] width 863 height 536
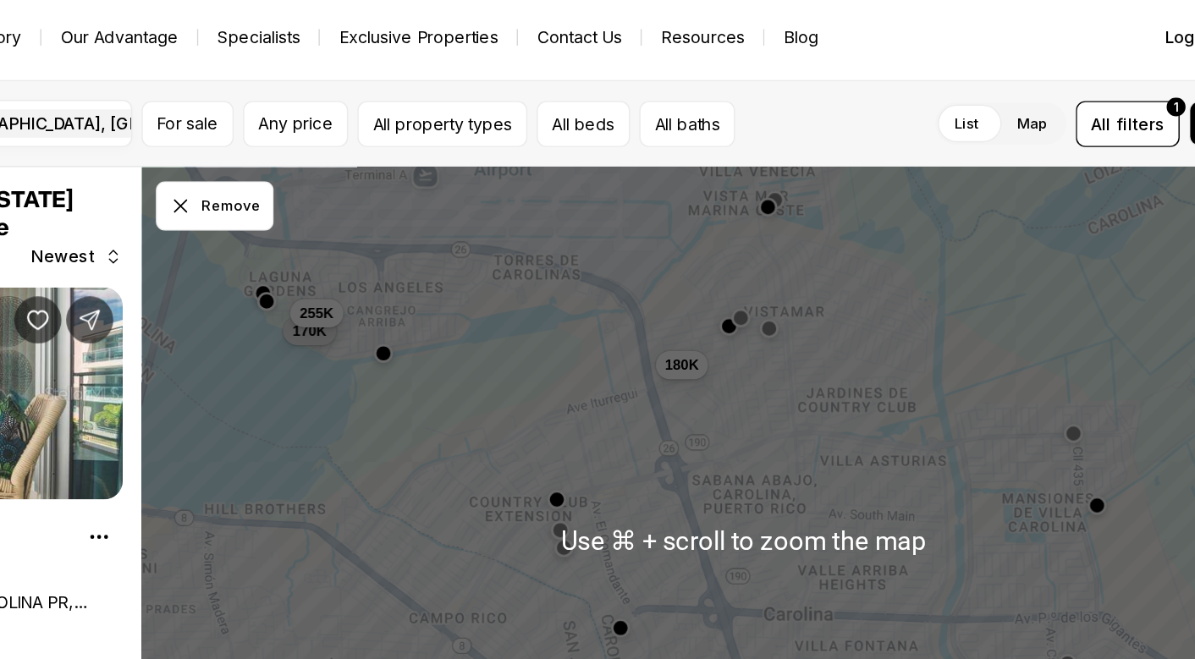
click at [464, 223] on div "170K 255K 180K 310K 192K" at bounding box center [763, 392] width 863 height 536
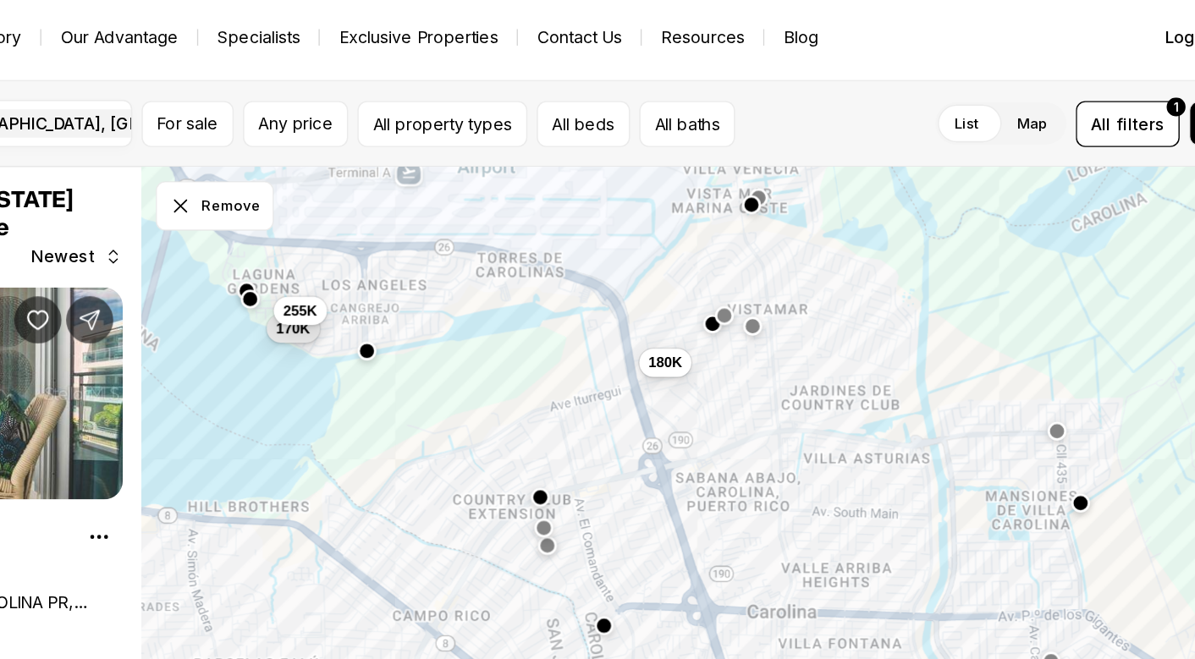
drag, startPoint x: 464, startPoint y: 223, endPoint x: 451, endPoint y: 223, distance: 12.7
click at [451, 223] on div "170K 255K 180K 310K 192K" at bounding box center [763, 392] width 863 height 536
click at [762, 150] on button "button" at bounding box center [769, 149] width 14 height 14
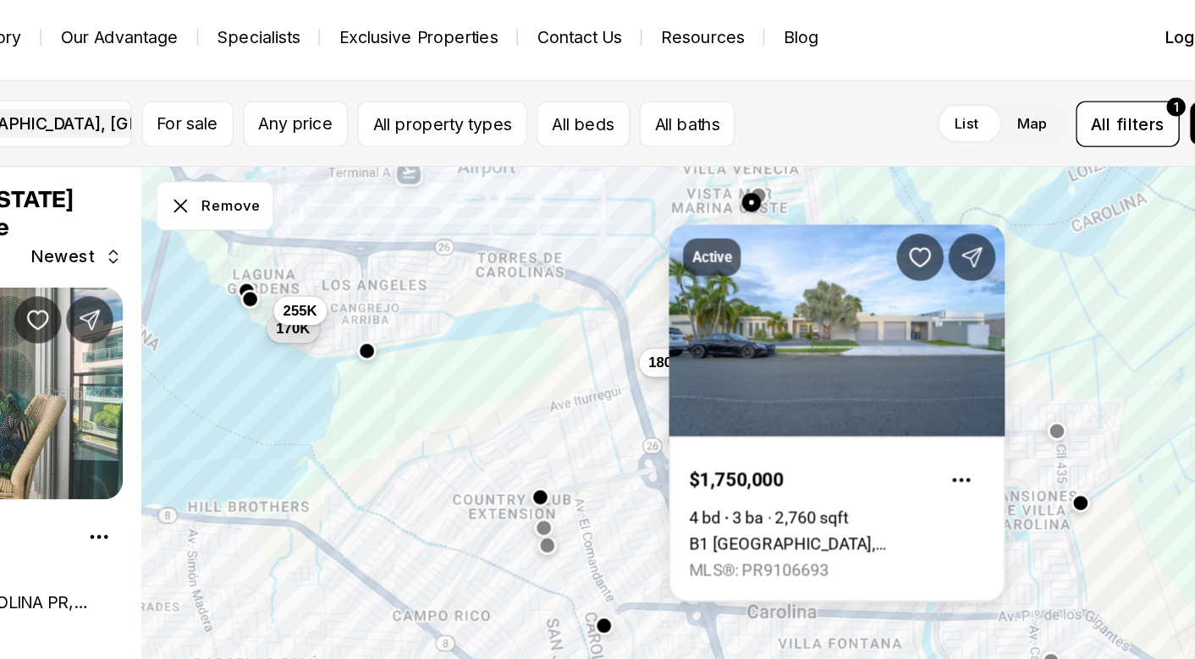
click at [767, 141] on button "button" at bounding box center [774, 144] width 14 height 14
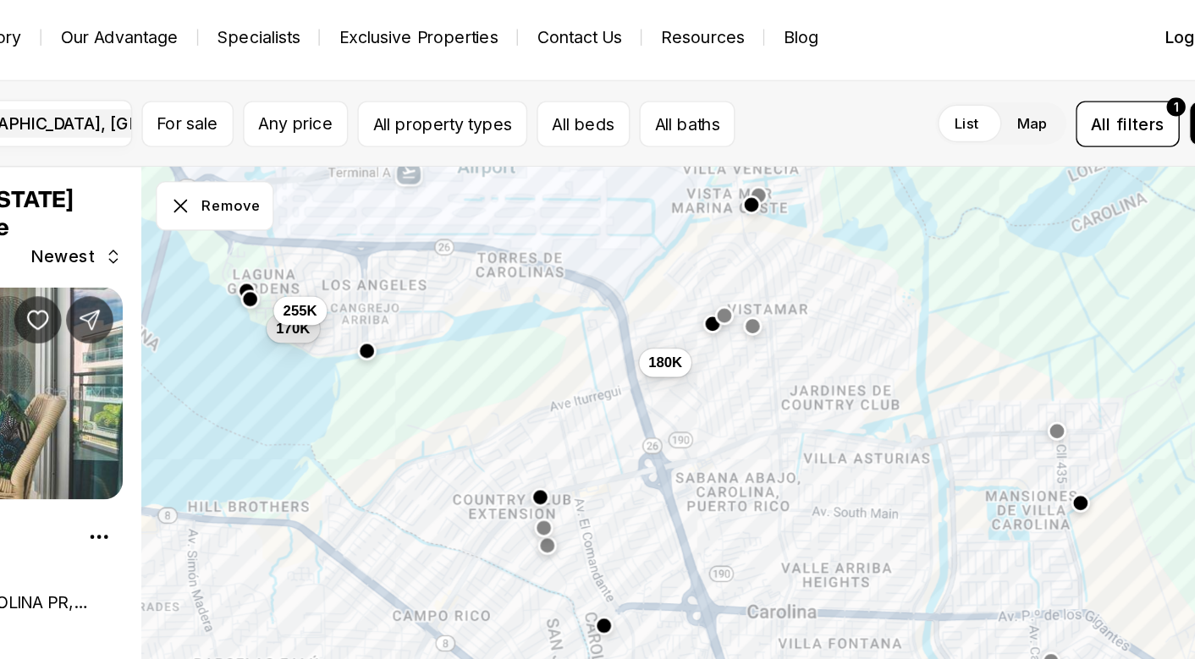
click at [767, 140] on button "button" at bounding box center [774, 144] width 14 height 14
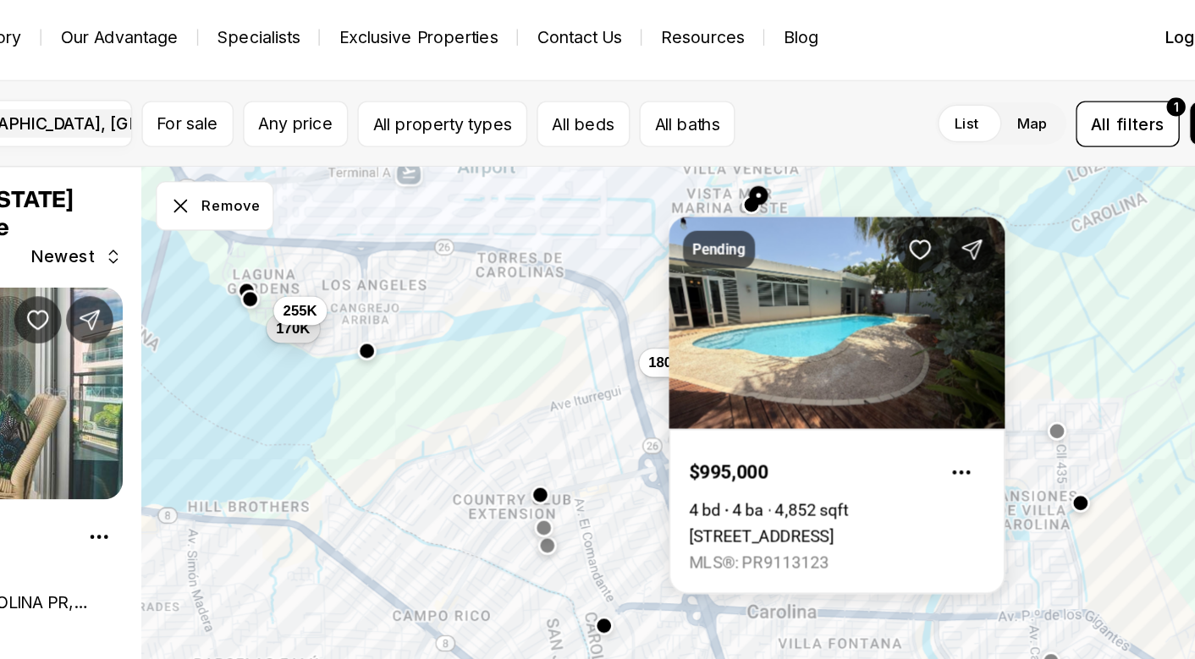
click at [611, 356] on button "button" at bounding box center [618, 359] width 14 height 14
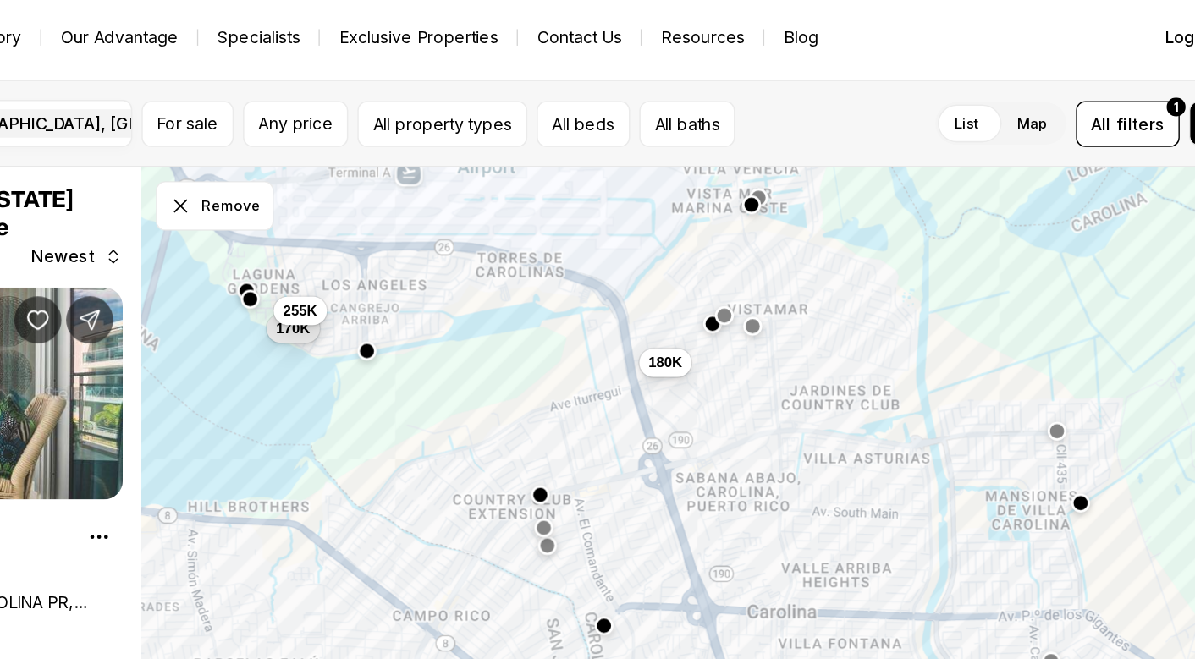
click at [611, 355] on button "button" at bounding box center [618, 359] width 14 height 14
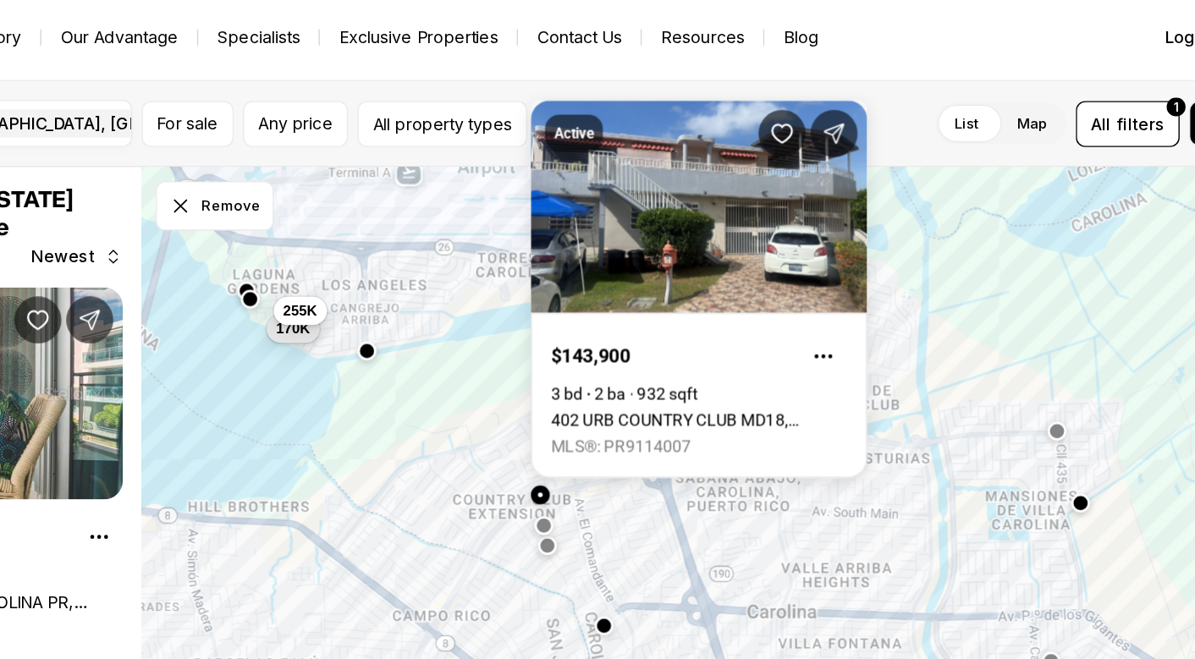
click at [613, 377] on button "button" at bounding box center [620, 381] width 14 height 14
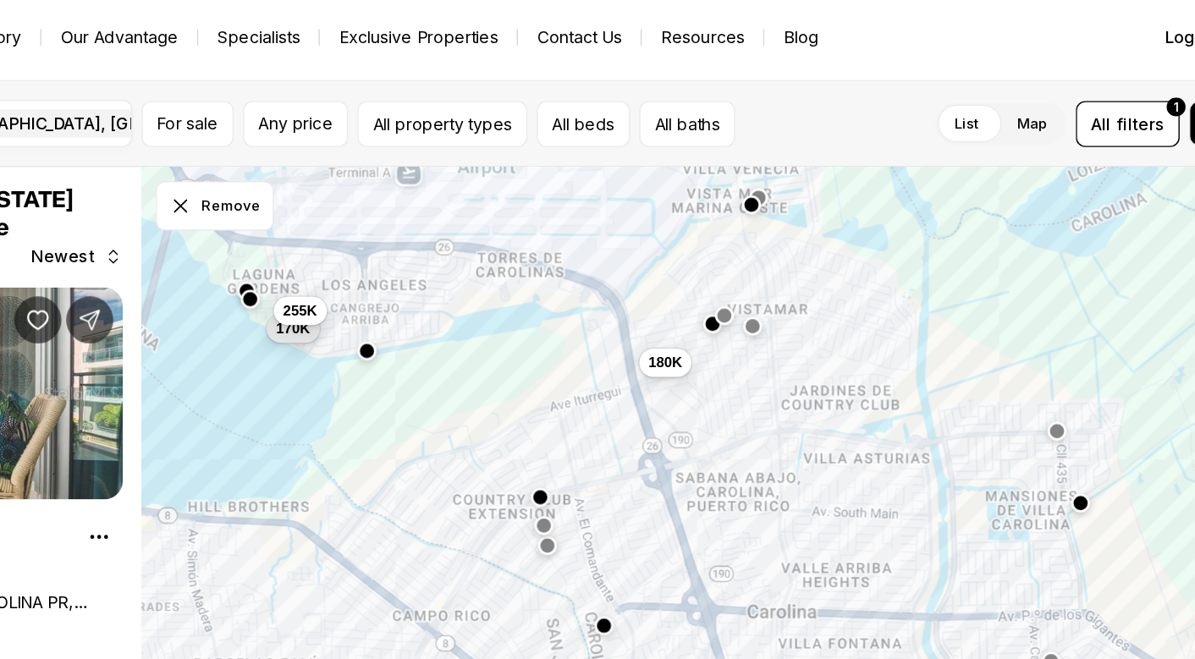
click at [613, 377] on button "button" at bounding box center [620, 381] width 14 height 14
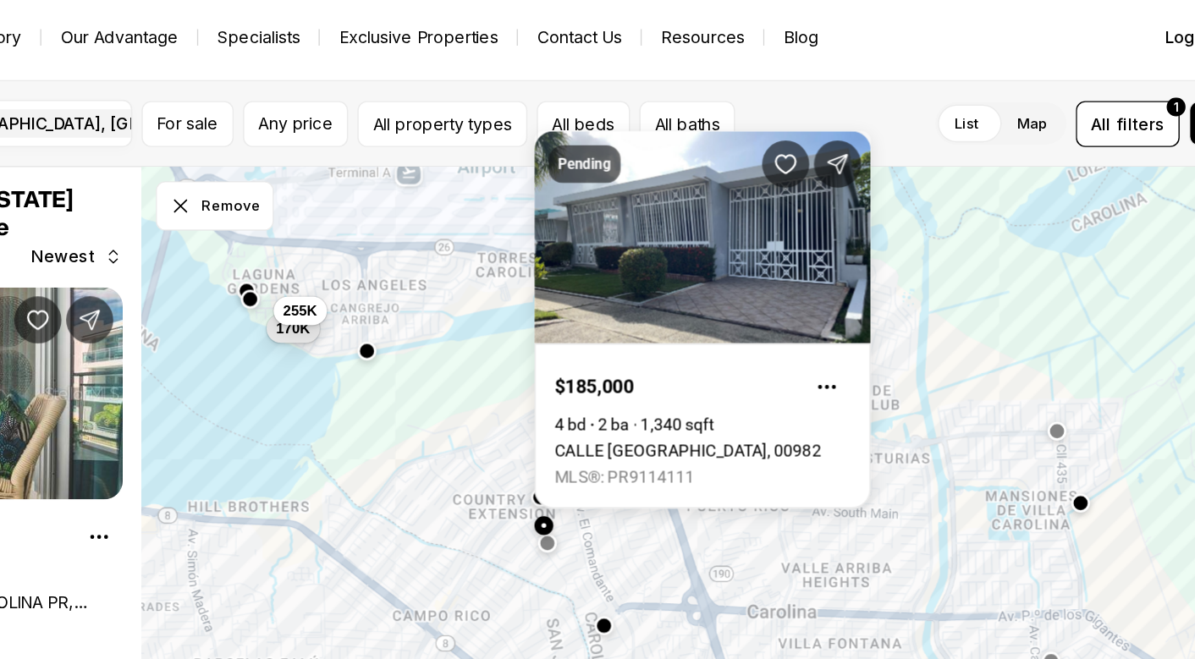
click at [616, 393] on button "button" at bounding box center [623, 394] width 14 height 14
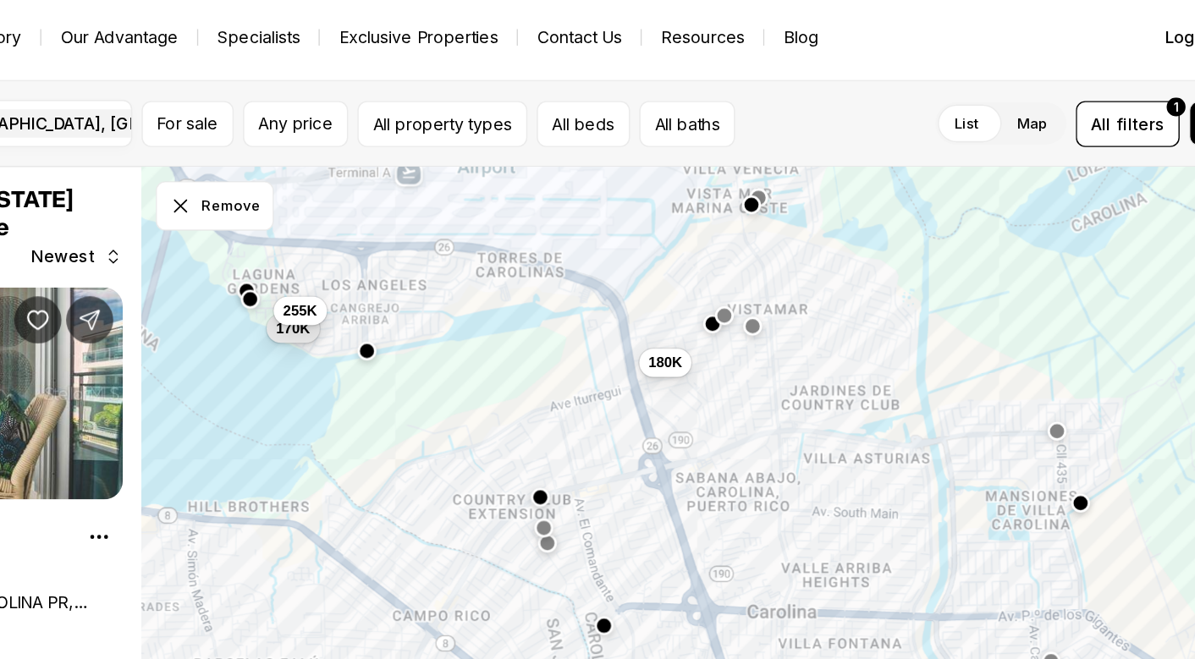
click at [616, 394] on button "button" at bounding box center [623, 394] width 14 height 14
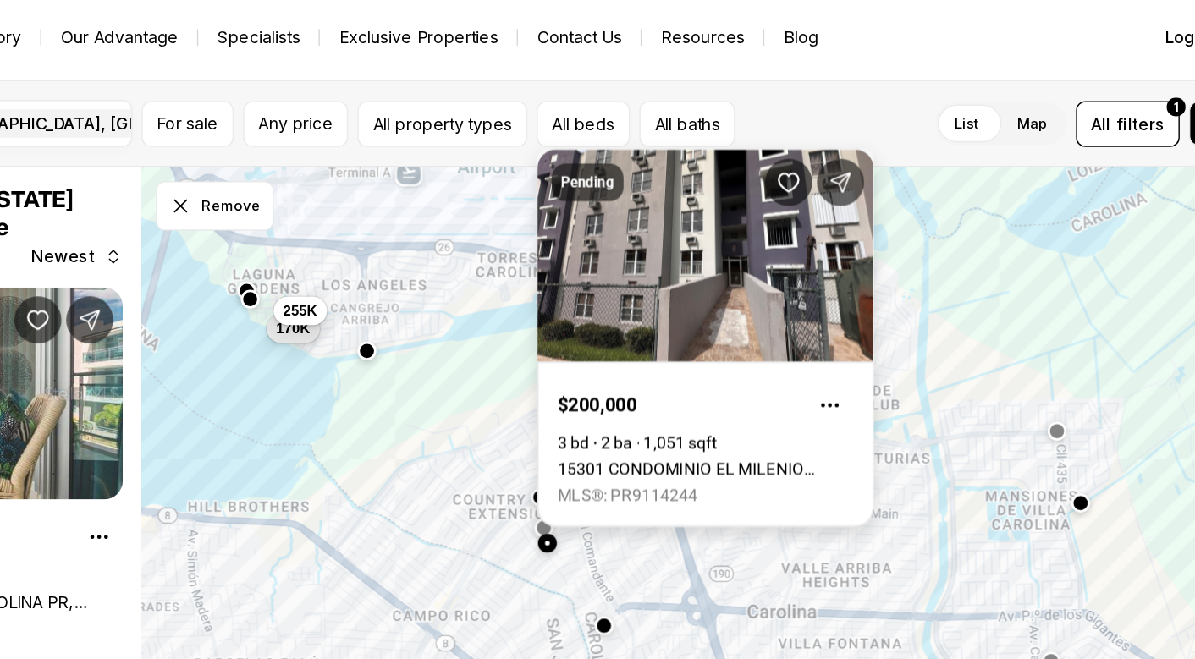
click at [630, 347] on link "15301 CONDOMINIO EL MILENIO #151301, CAROLINA PR, 00983" at bounding box center [736, 340] width 212 height 14
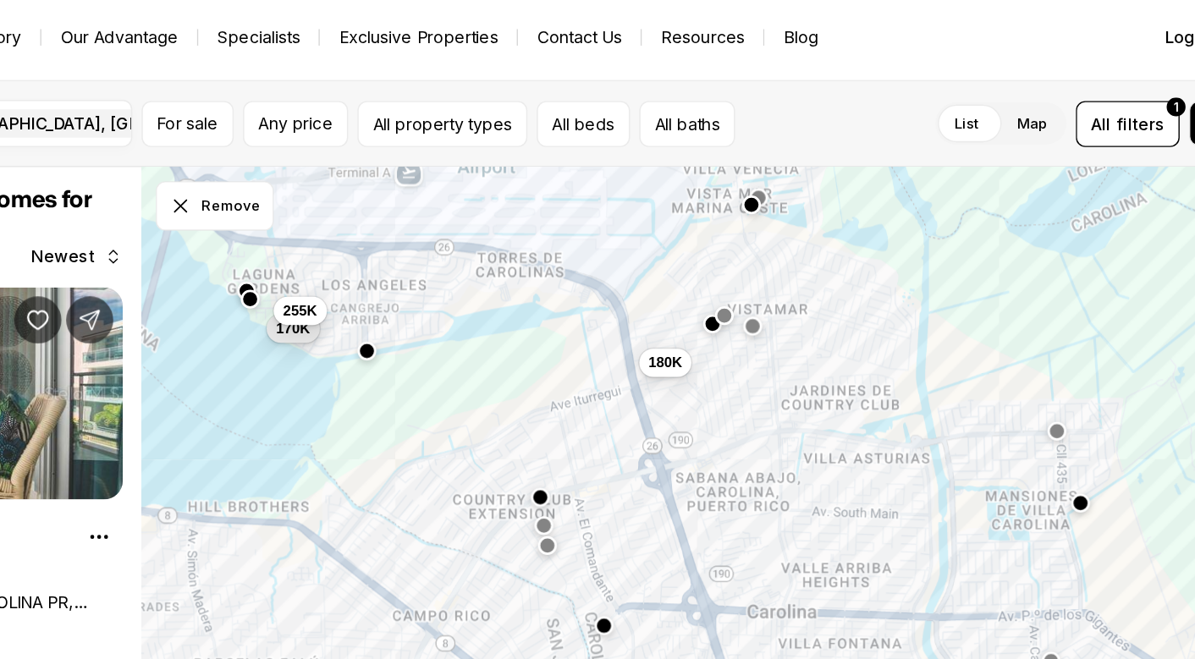
click at [613, 375] on button "button" at bounding box center [620, 381] width 14 height 14
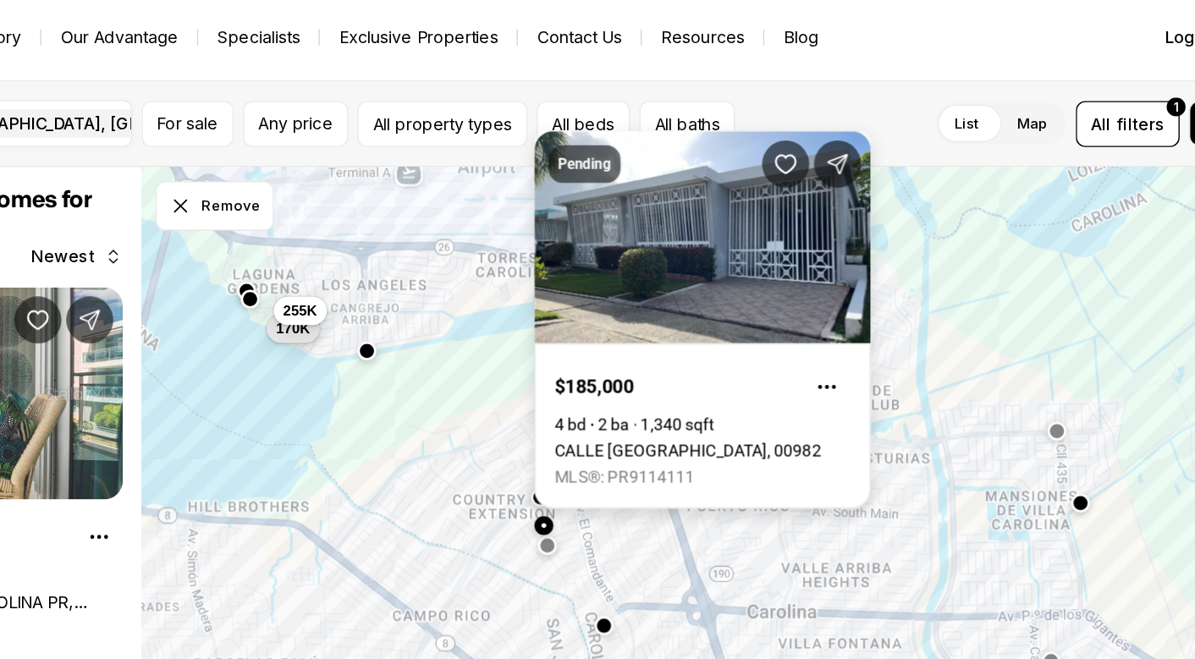
click at [628, 334] on link "CALLE [GEOGRAPHIC_DATA], 00982" at bounding box center [723, 328] width 191 height 14
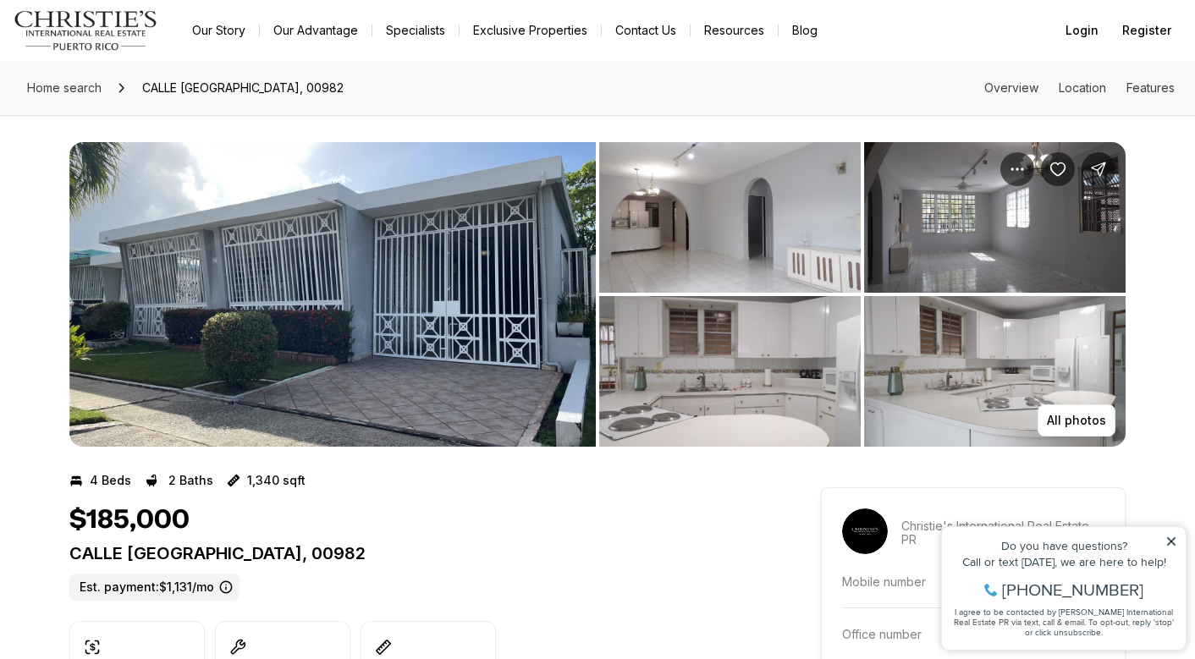
click at [428, 305] on img "View image gallery" at bounding box center [332, 294] width 526 height 305
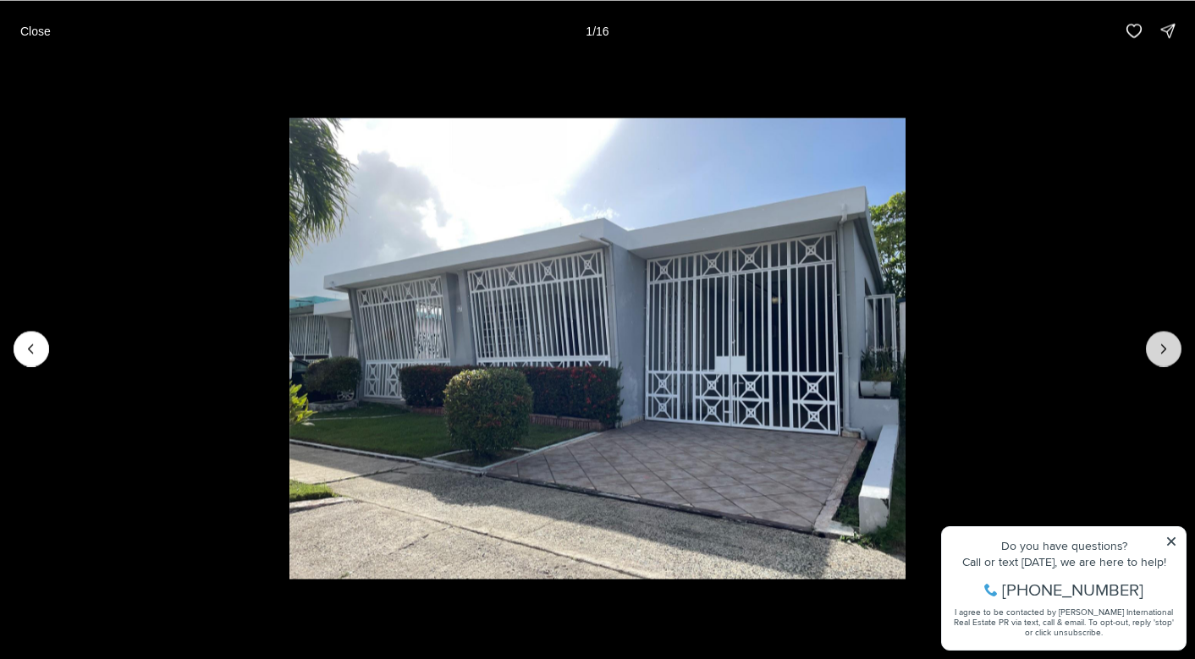
click at [1174, 346] on button "Next slide" at bounding box center [1163, 349] width 36 height 36
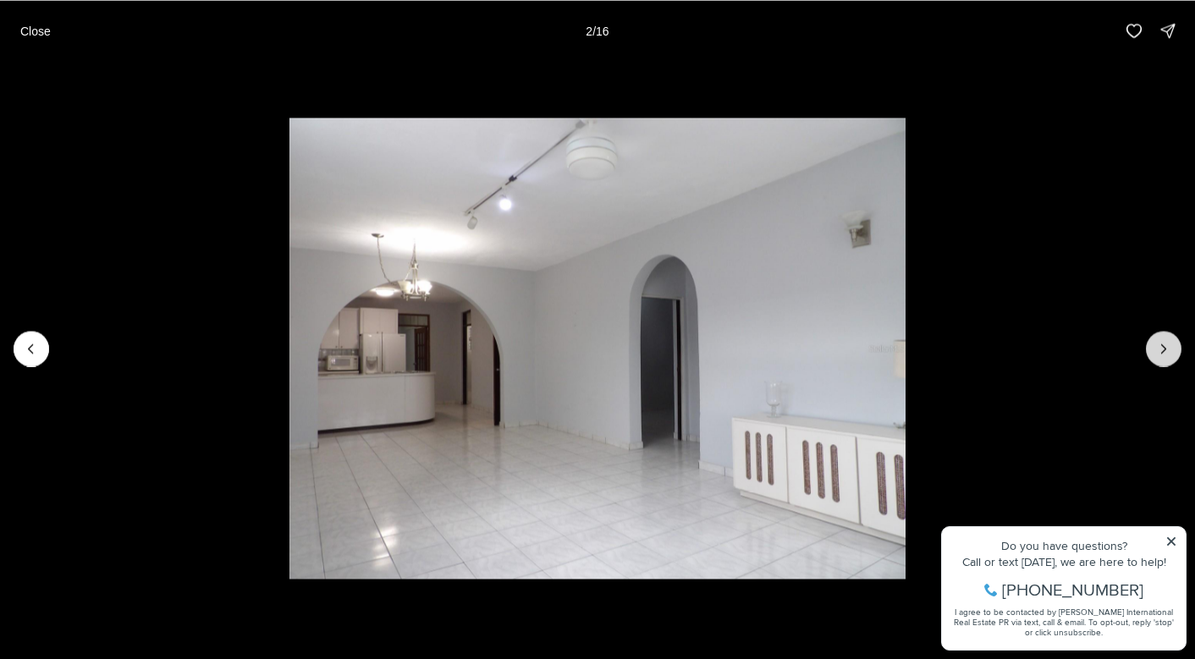
click at [1174, 346] on button "Next slide" at bounding box center [1163, 349] width 36 height 36
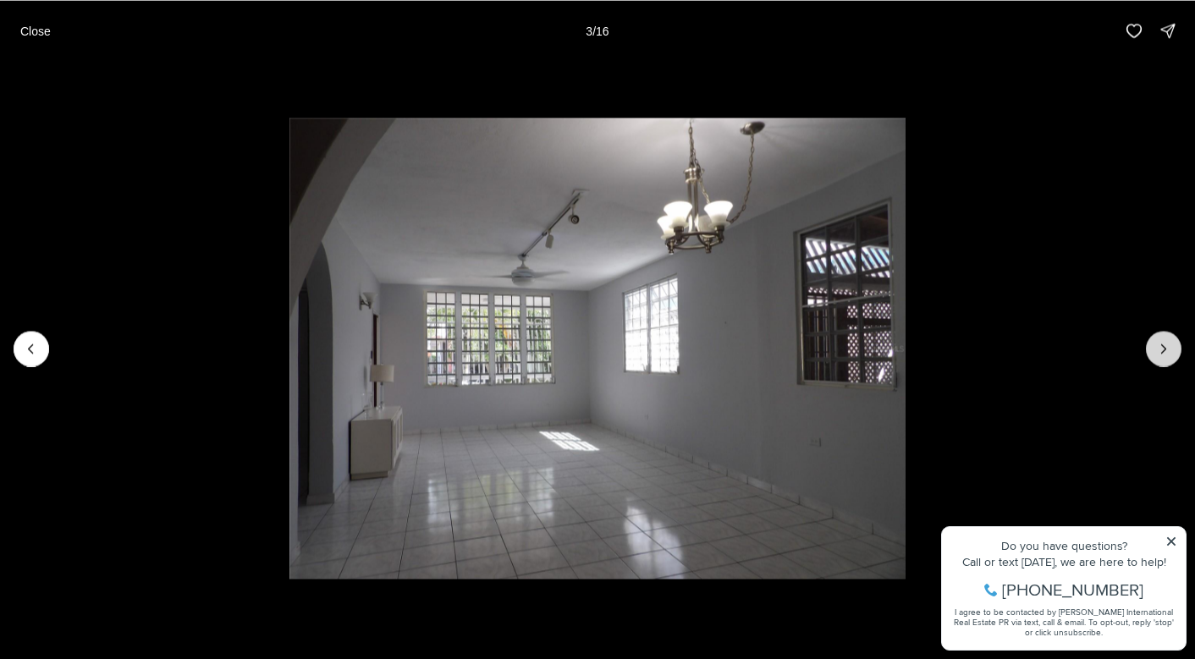
click at [1174, 346] on button "Next slide" at bounding box center [1163, 349] width 36 height 36
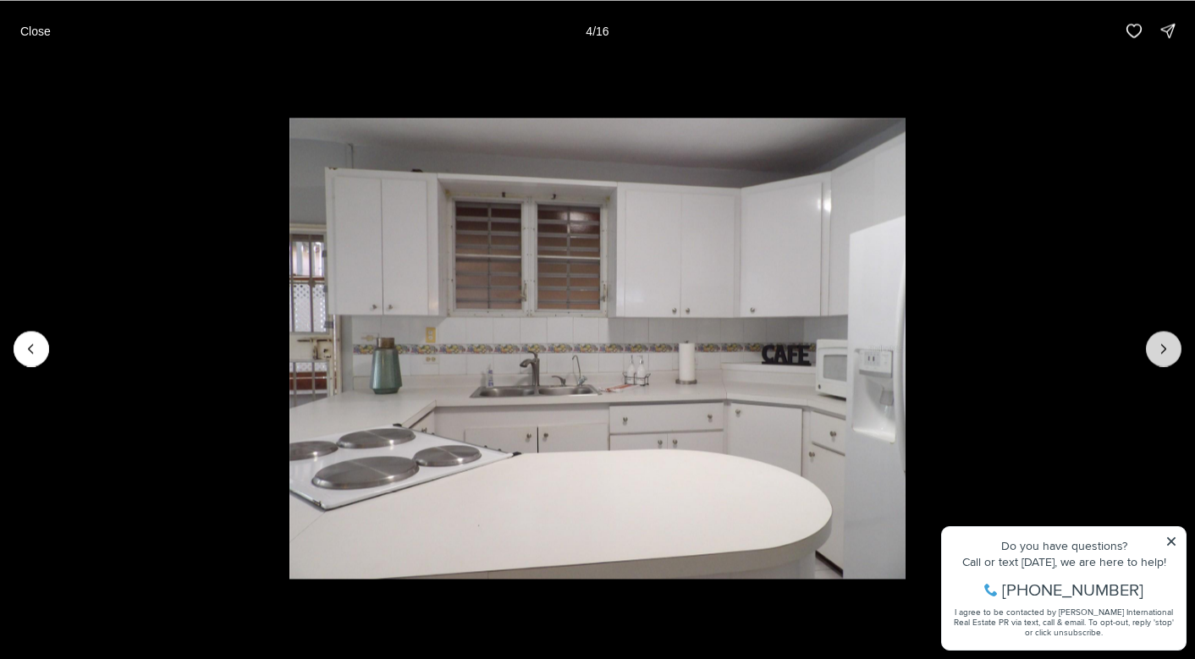
click at [1174, 346] on button "Next slide" at bounding box center [1163, 349] width 36 height 36
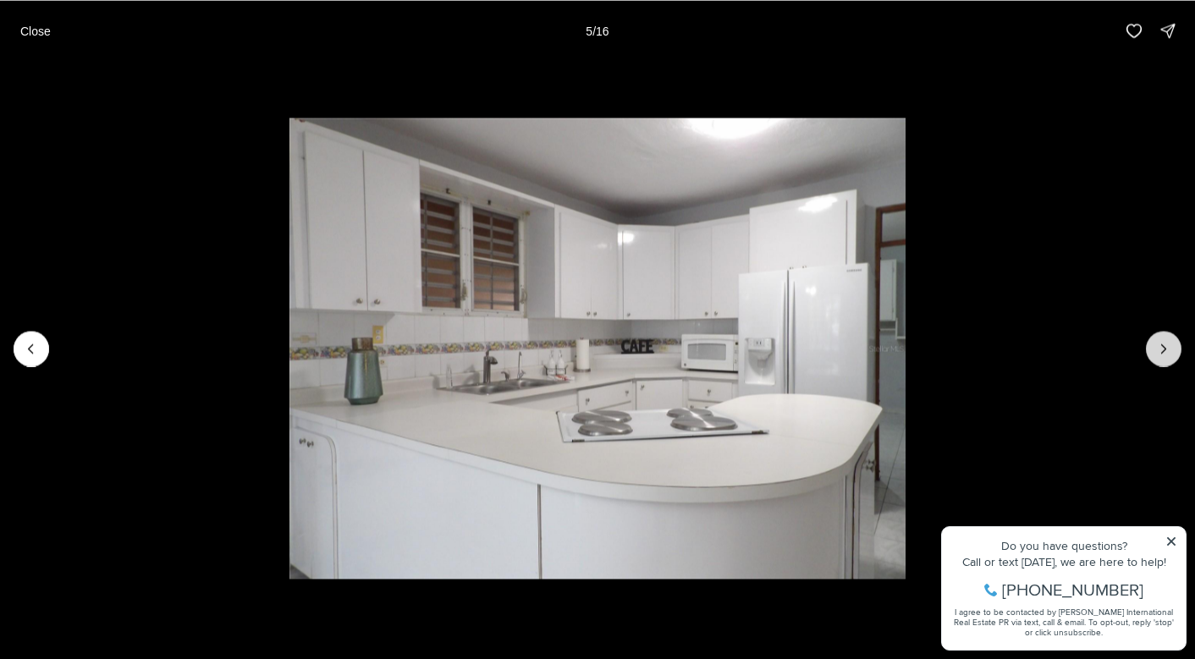
click at [1174, 346] on button "Next slide" at bounding box center [1163, 349] width 36 height 36
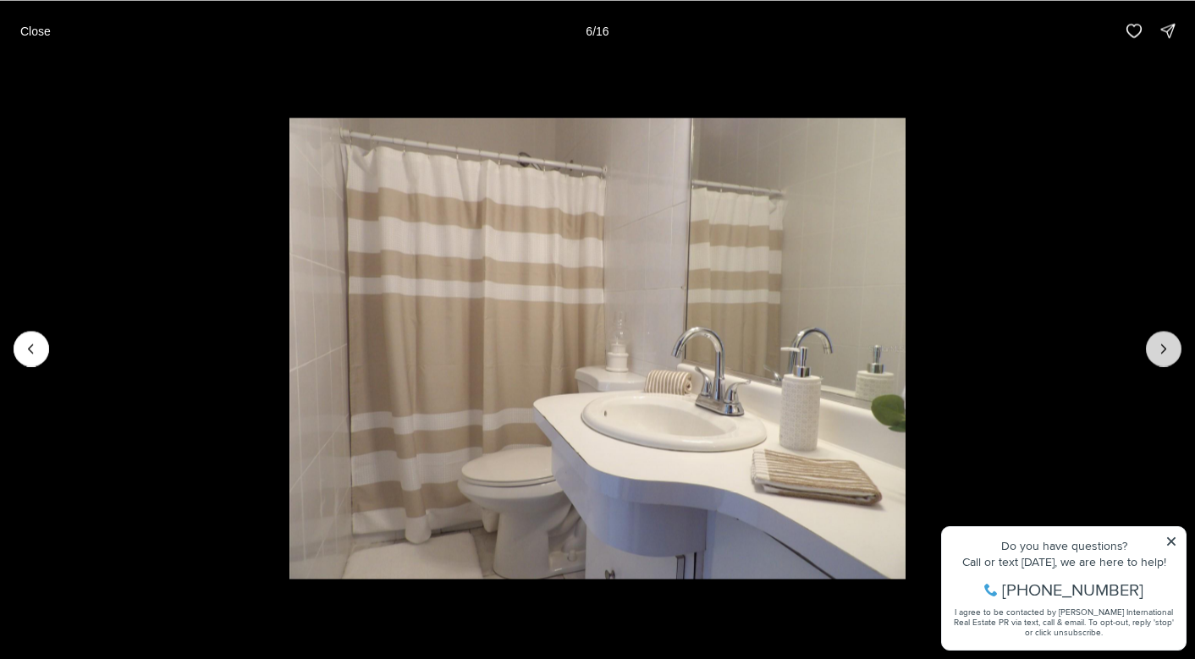
click at [1174, 346] on button "Next slide" at bounding box center [1163, 349] width 36 height 36
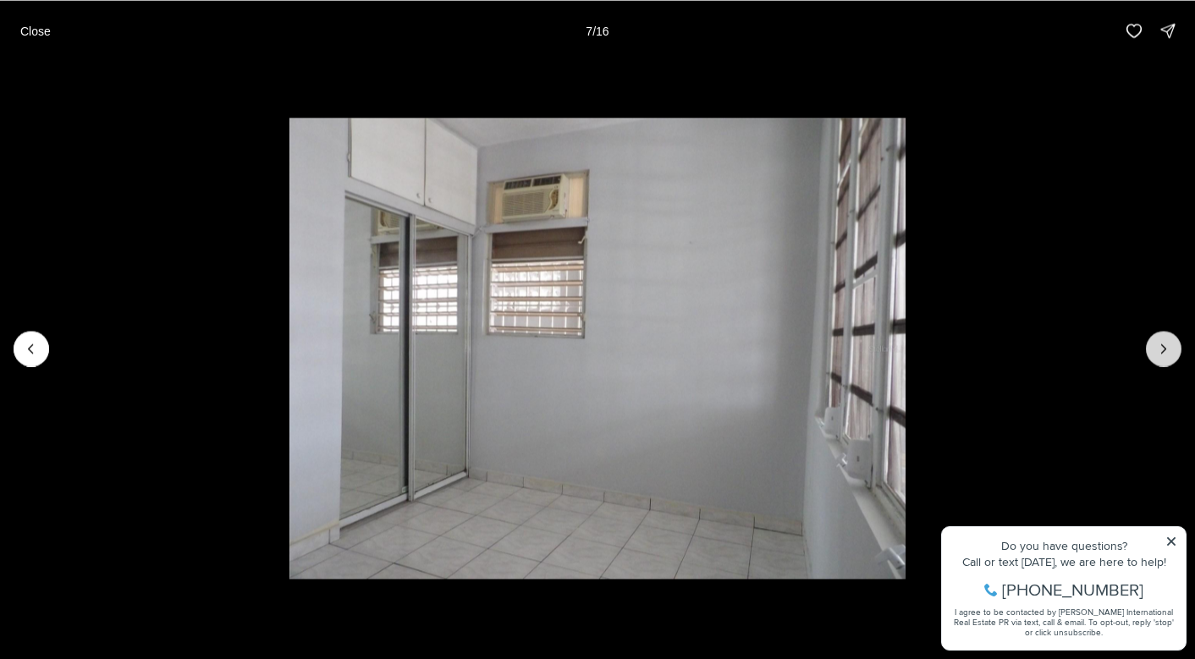
click at [1174, 346] on button "Next slide" at bounding box center [1163, 349] width 36 height 36
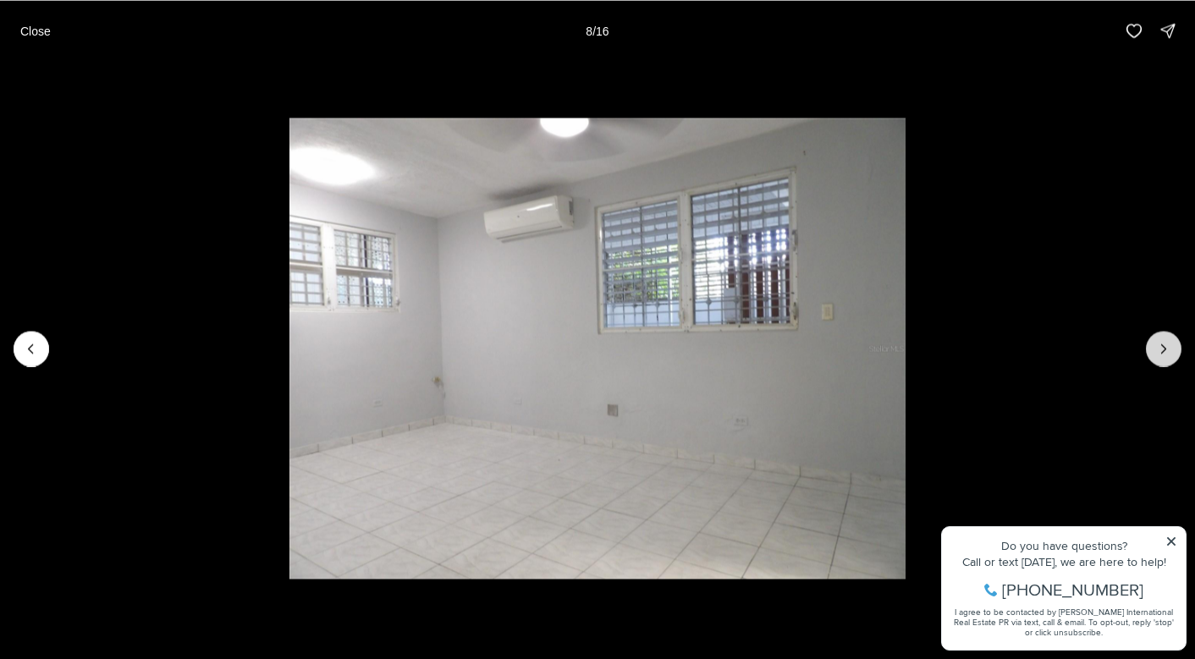
click at [1174, 346] on button "Next slide" at bounding box center [1163, 349] width 36 height 36
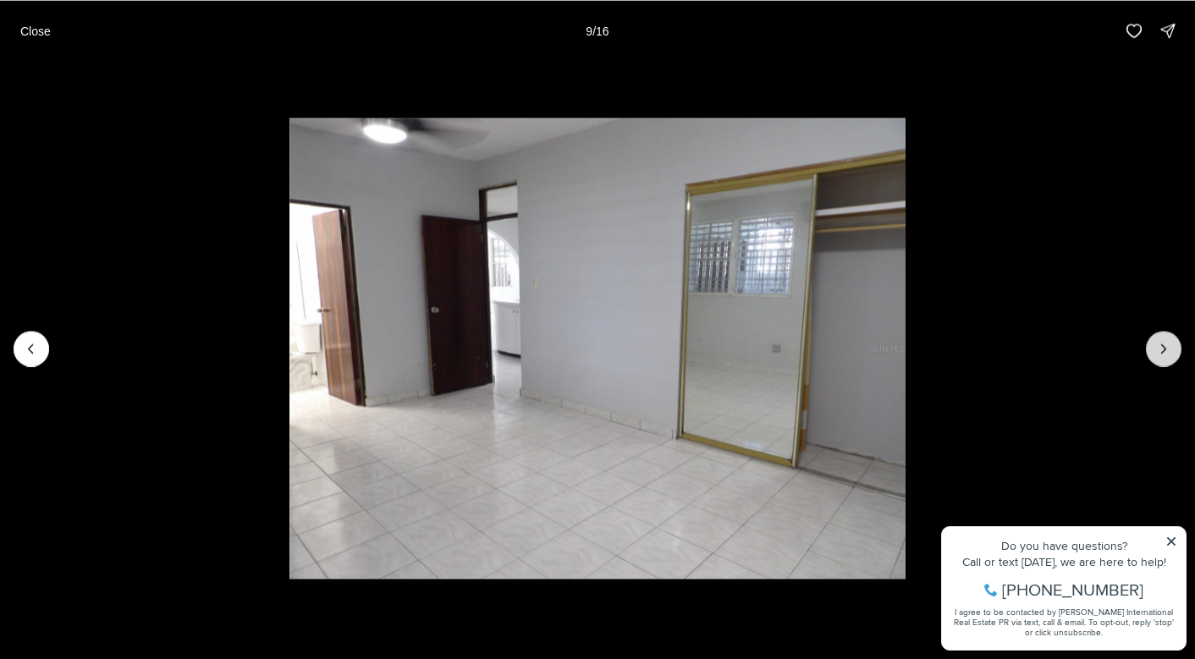
click at [1174, 346] on button "Next slide" at bounding box center [1163, 349] width 36 height 36
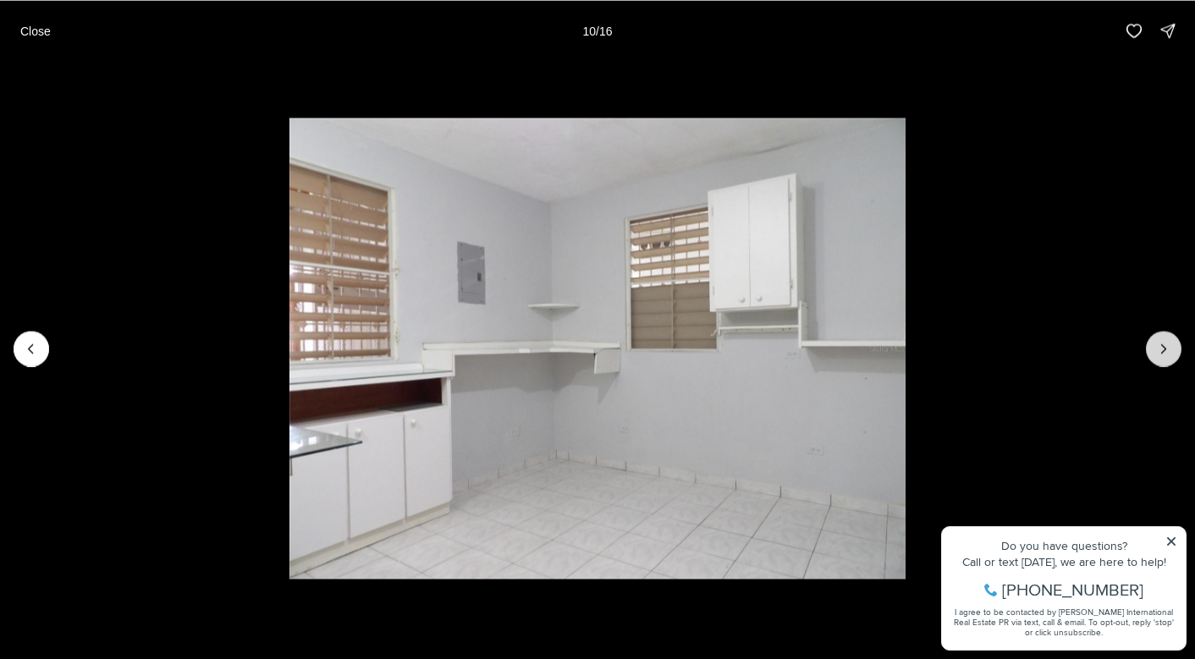
click at [1174, 346] on button "Next slide" at bounding box center [1163, 349] width 36 height 36
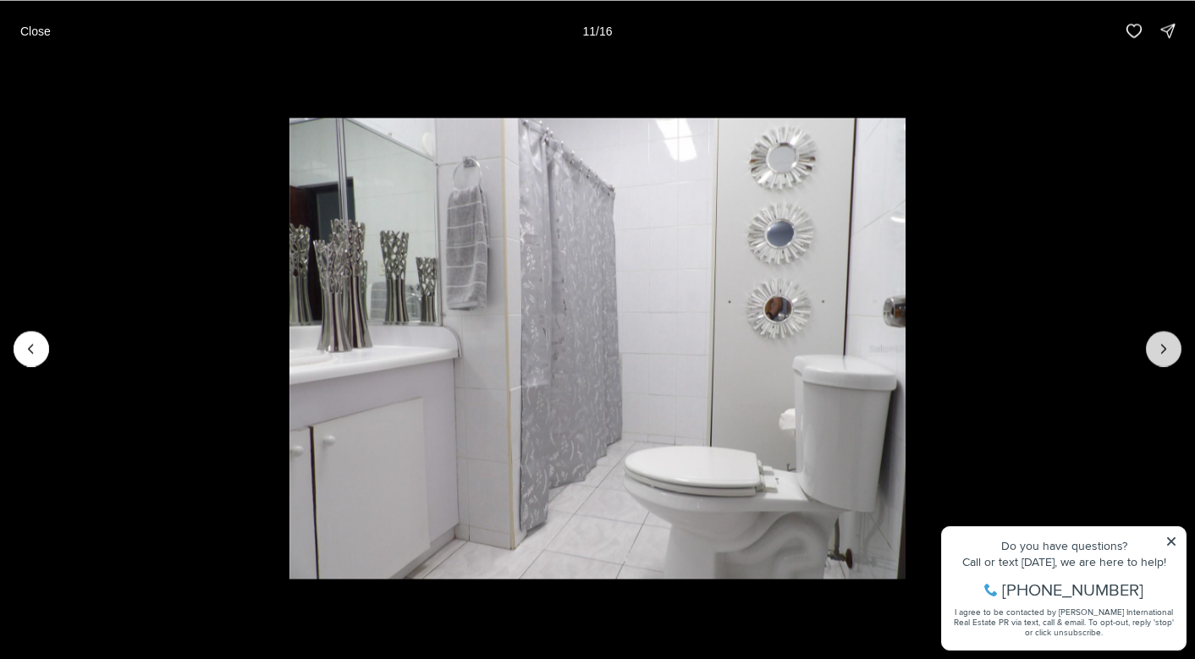
click at [1174, 346] on button "Next slide" at bounding box center [1163, 349] width 36 height 36
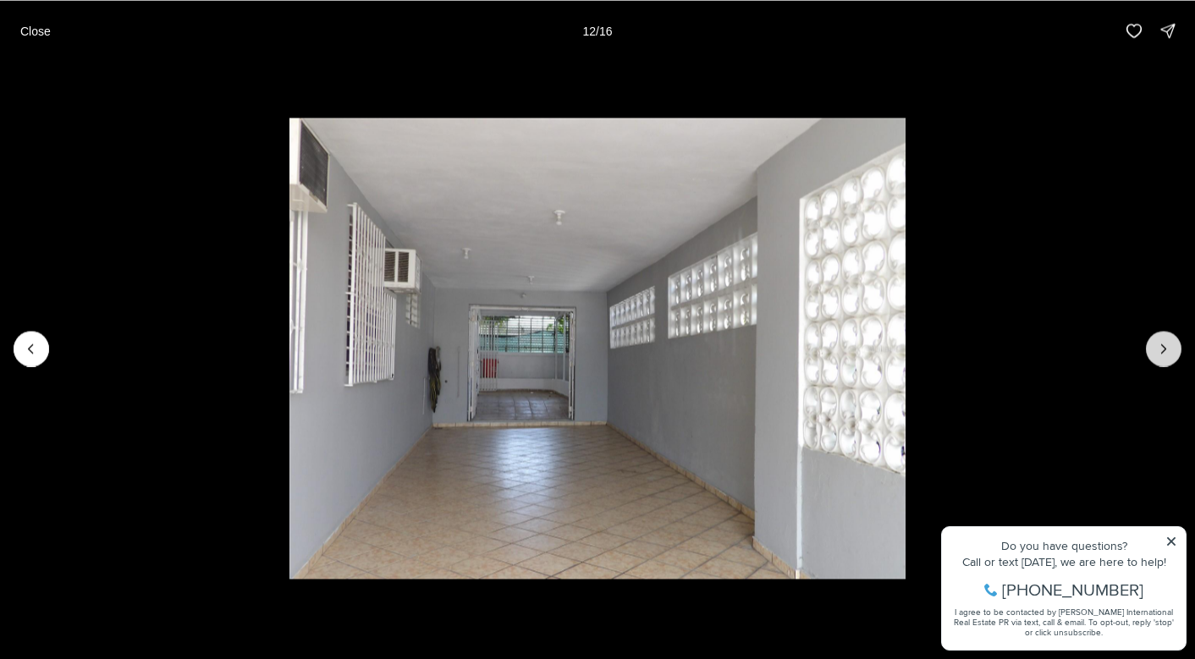
click at [1174, 346] on button "Next slide" at bounding box center [1163, 349] width 36 height 36
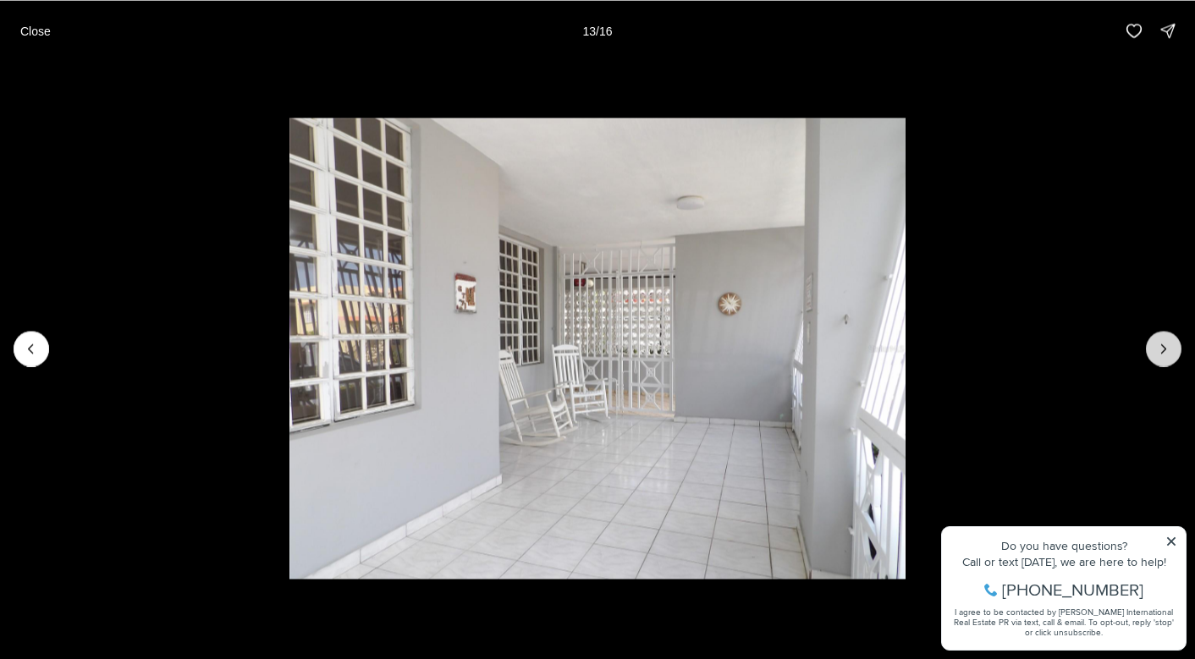
click at [1174, 346] on button "Next slide" at bounding box center [1163, 349] width 36 height 36
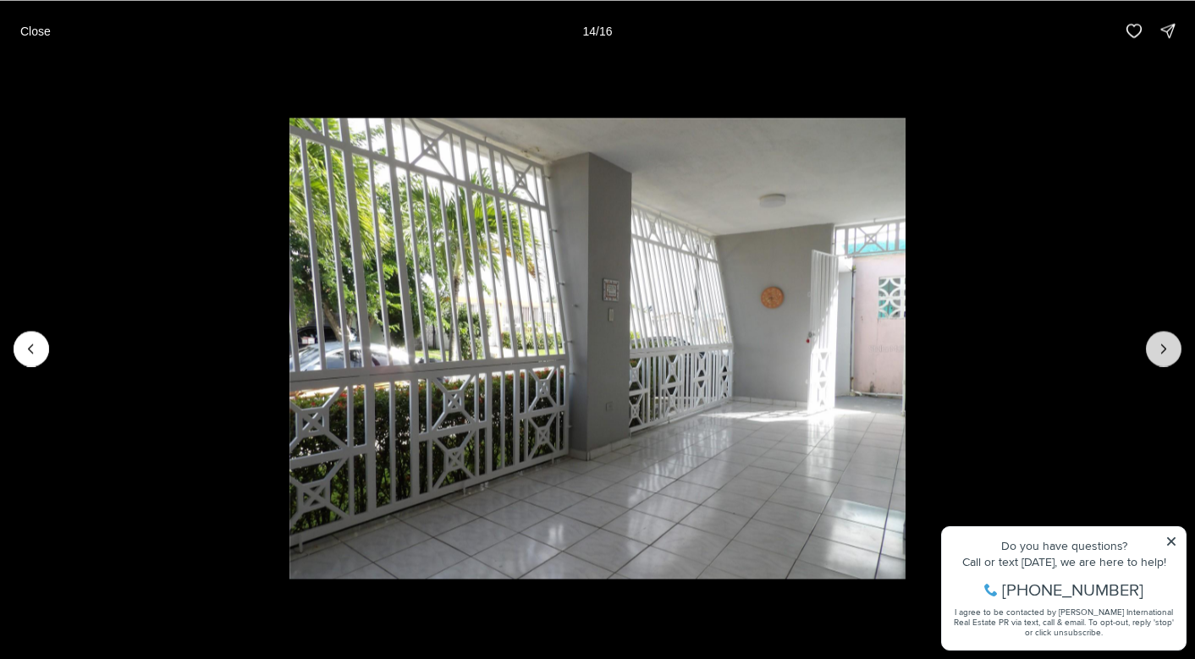
click at [1174, 346] on button "Next slide" at bounding box center [1163, 349] width 36 height 36
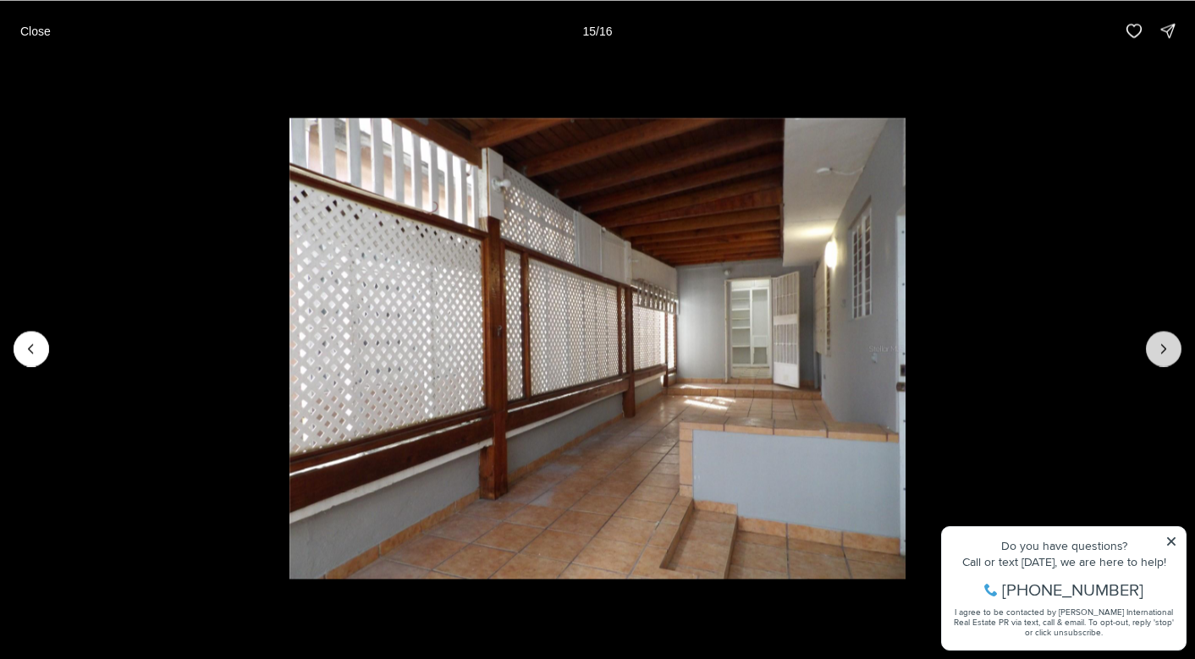
click at [1174, 346] on button "Next slide" at bounding box center [1163, 349] width 36 height 36
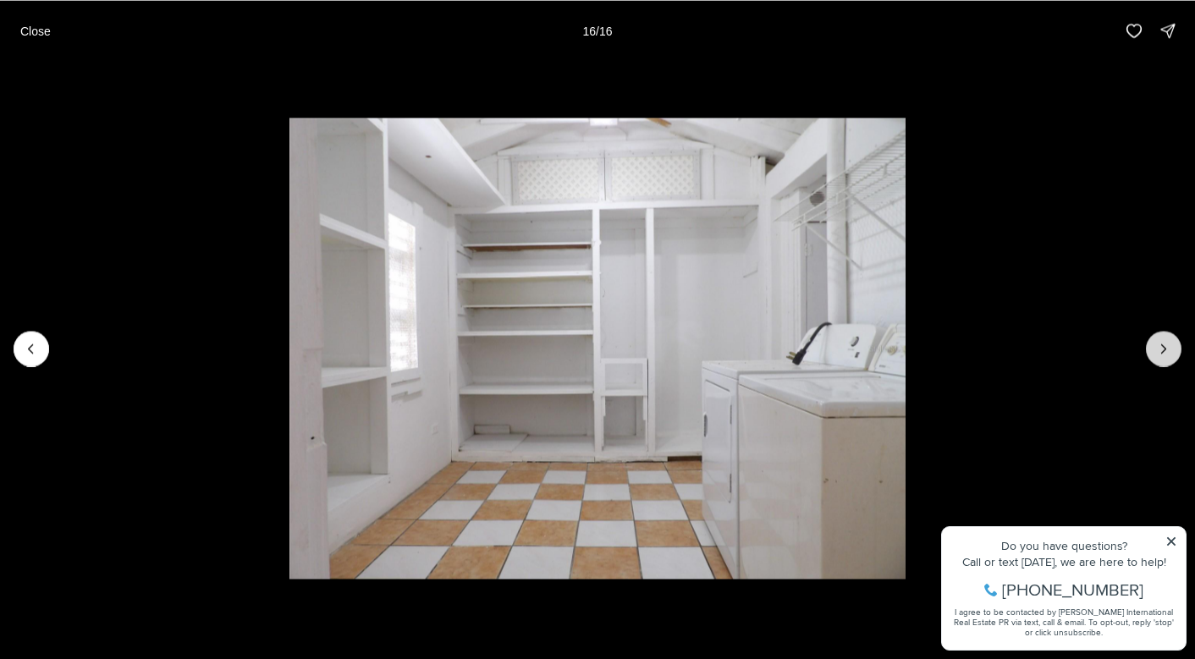
click at [1174, 346] on div at bounding box center [1163, 349] width 36 height 36
click at [1173, 347] on div at bounding box center [1163, 349] width 36 height 36
click at [41, 34] on p "Close" at bounding box center [35, 31] width 30 height 14
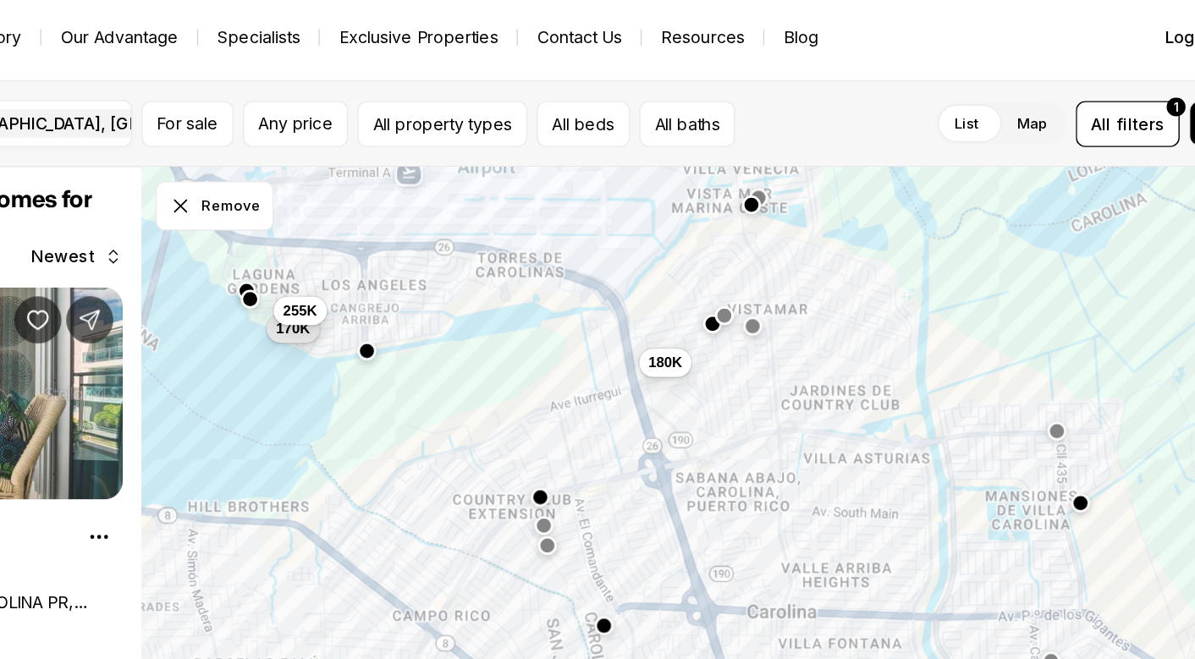
click at [613, 374] on button "button" at bounding box center [620, 381] width 14 height 14
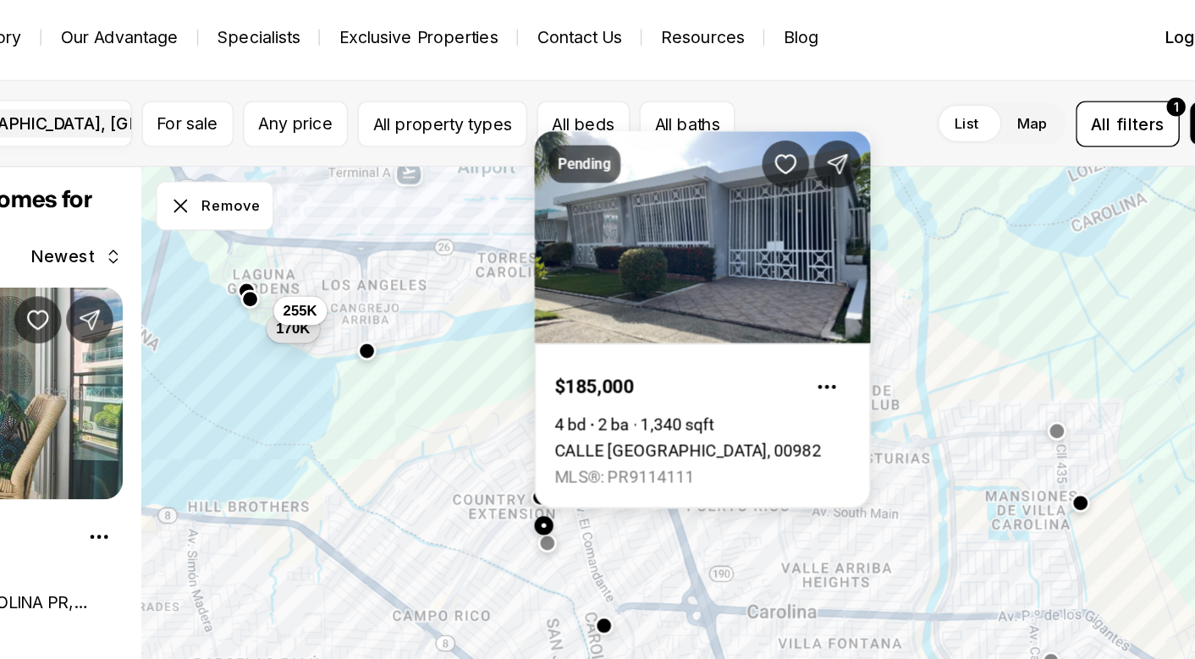
click at [616, 390] on button "button" at bounding box center [623, 394] width 14 height 14
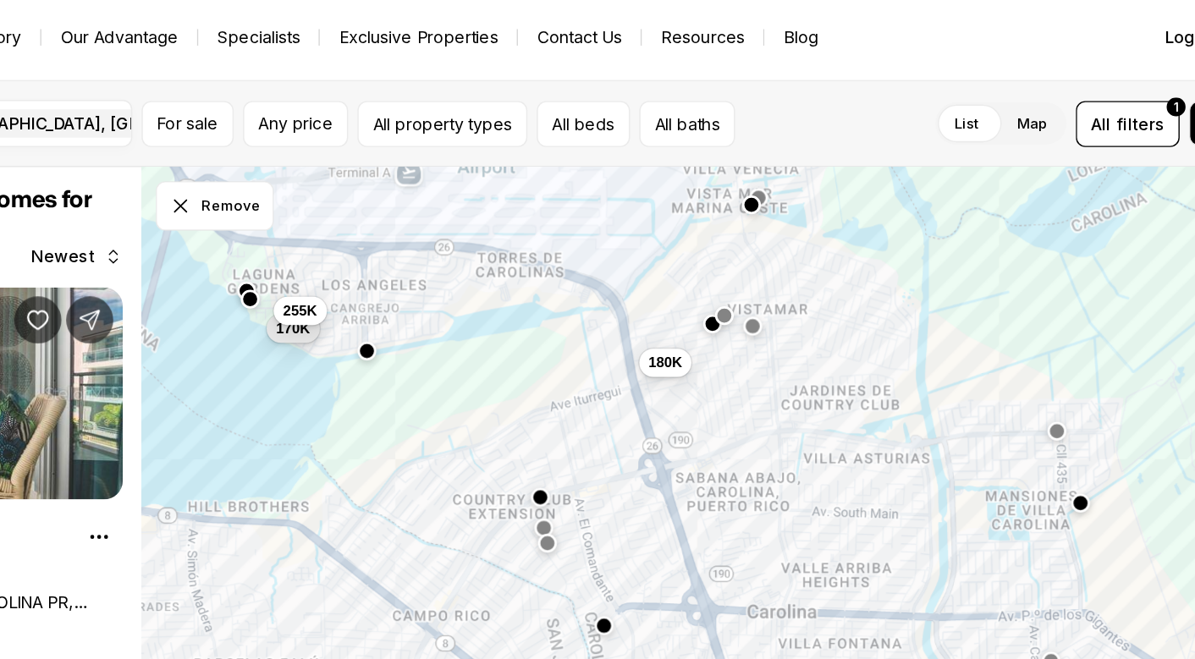
click at [616, 390] on button "button" at bounding box center [623, 394] width 14 height 14
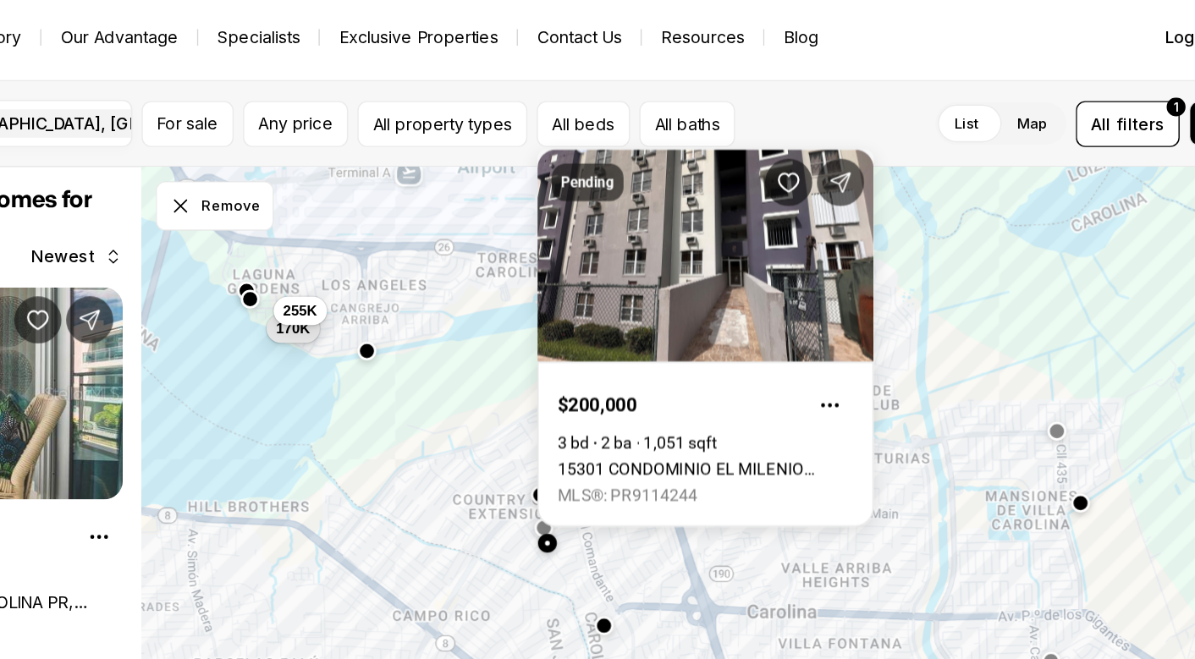
click at [611, 356] on button "button" at bounding box center [618, 359] width 14 height 14
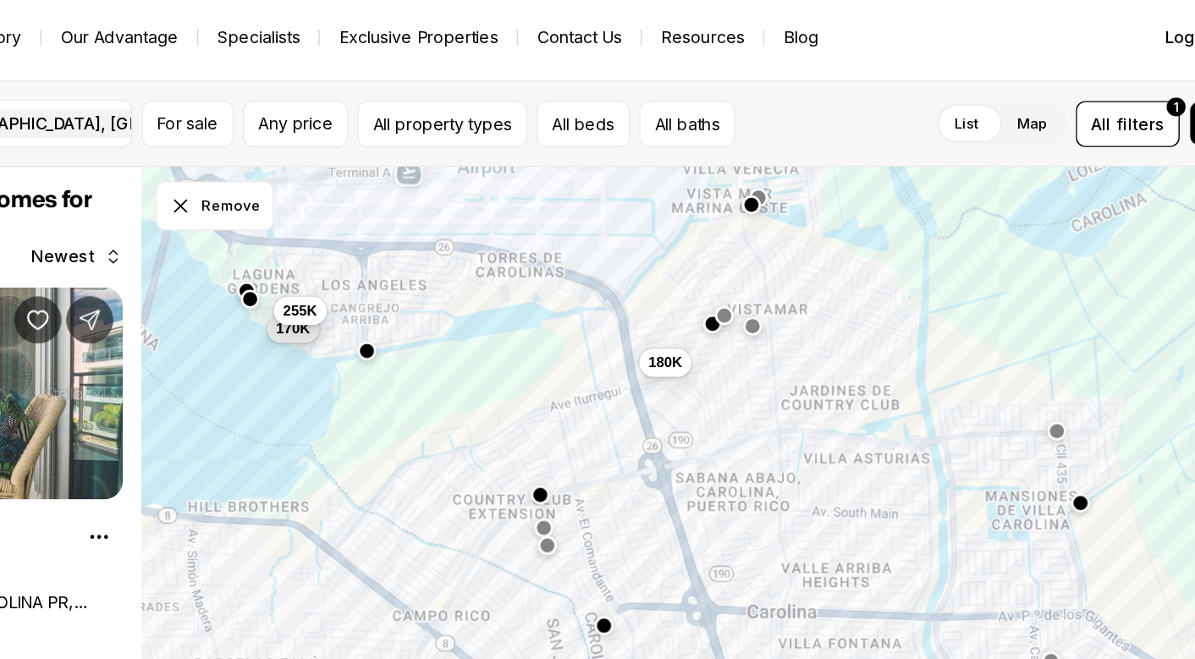
click at [611, 355] on button "button" at bounding box center [618, 359] width 14 height 14
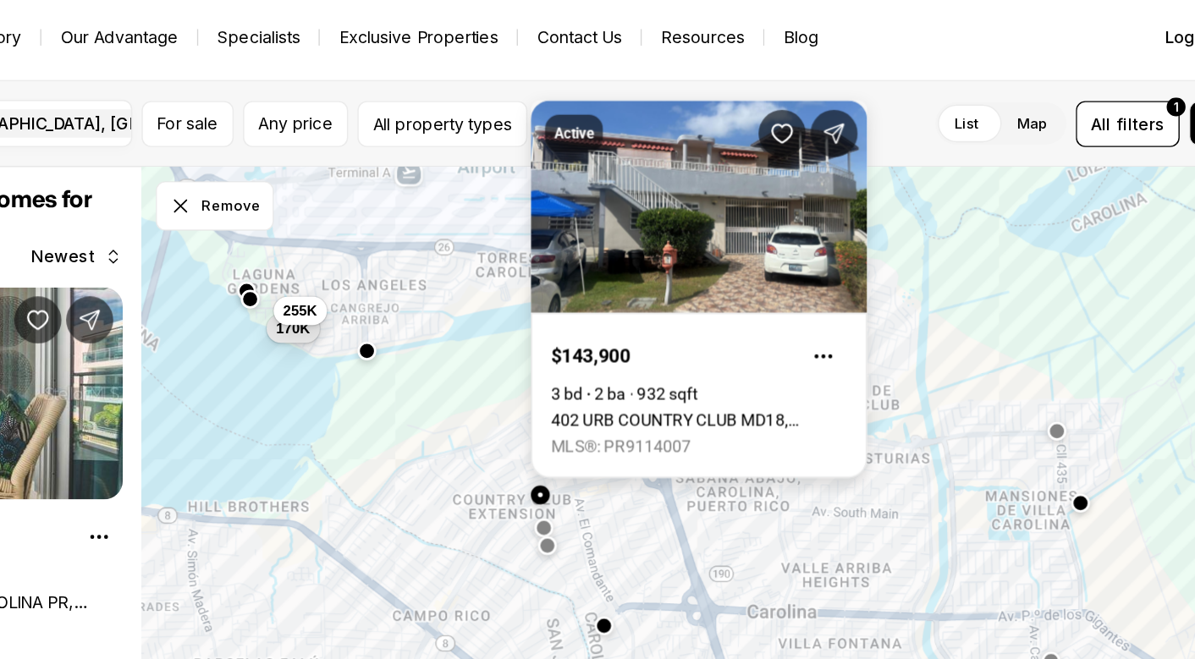
click at [625, 299] on link "402 URB COUNTRY CLUB MD18, CAROLINA PR, 00979" at bounding box center [731, 306] width 212 height 14
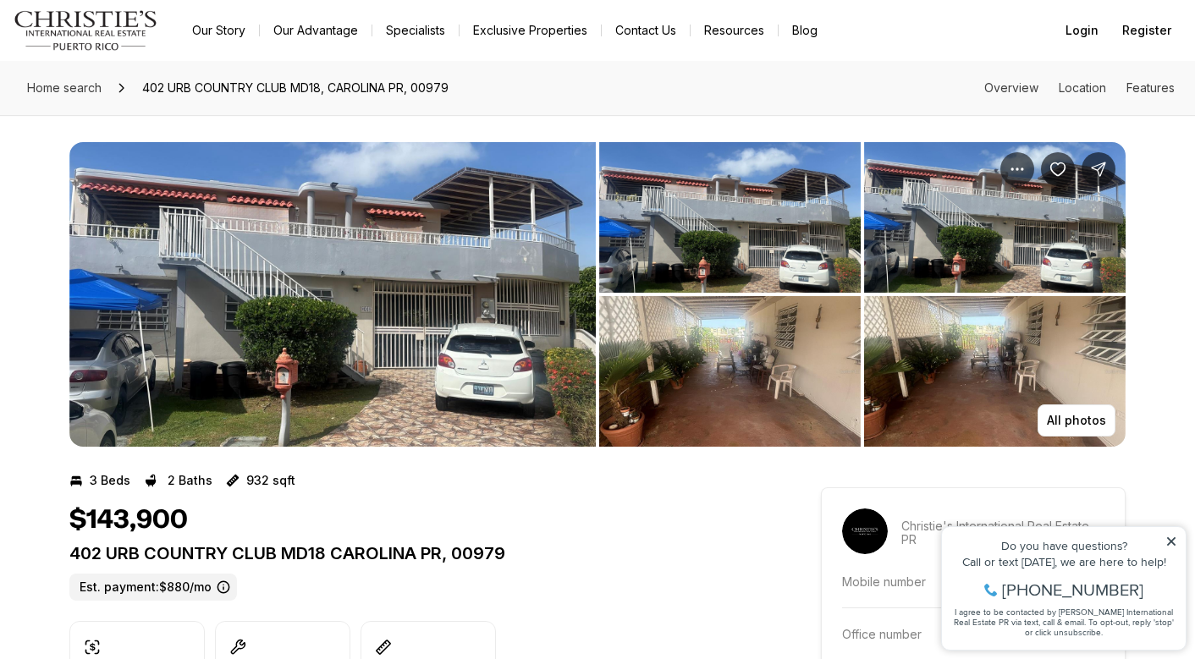
click at [452, 296] on img "View image gallery" at bounding box center [332, 294] width 526 height 305
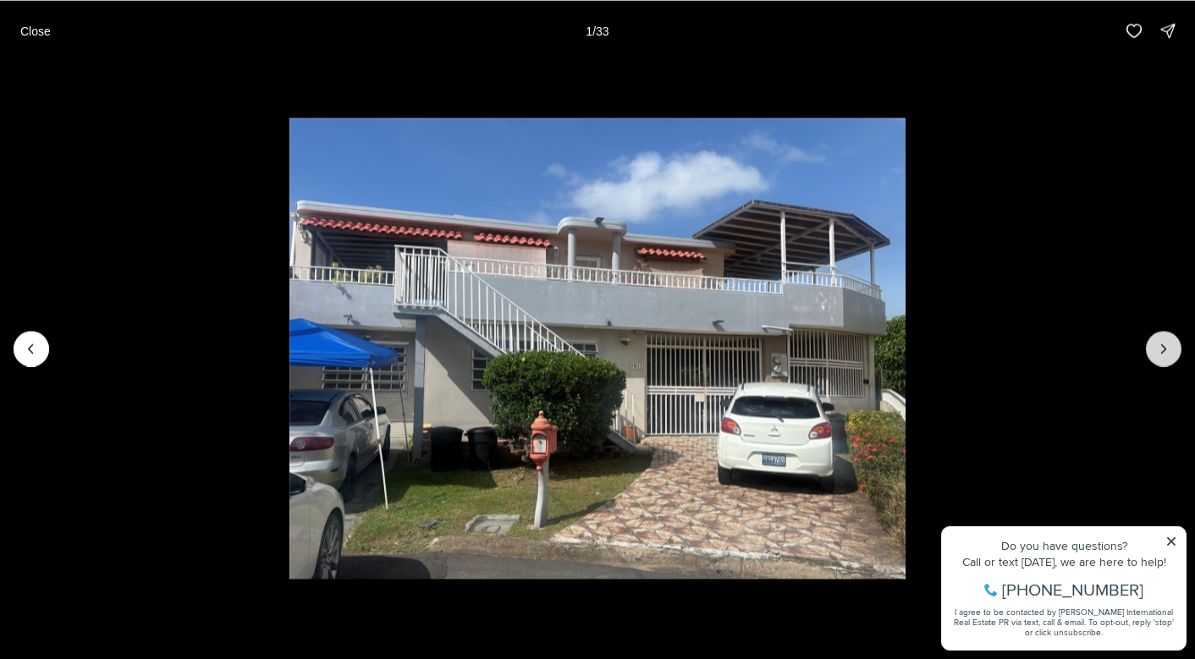
click at [1163, 352] on icon "Next slide" at bounding box center [1163, 348] width 17 height 17
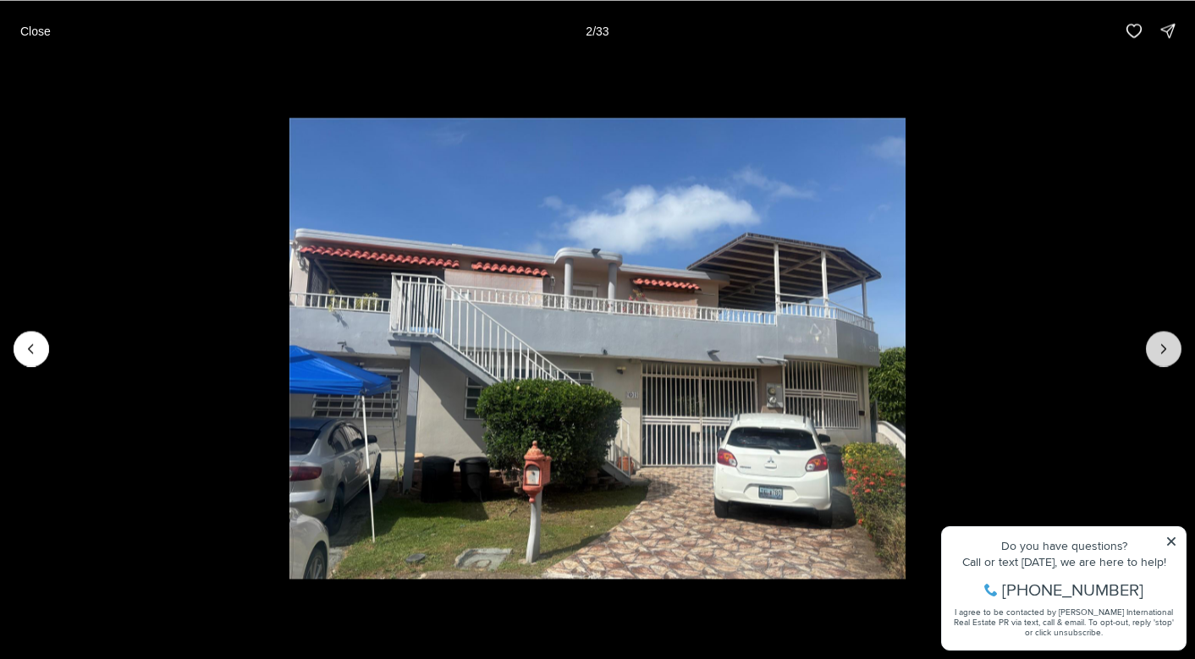
click at [1163, 352] on icon "Next slide" at bounding box center [1163, 348] width 17 height 17
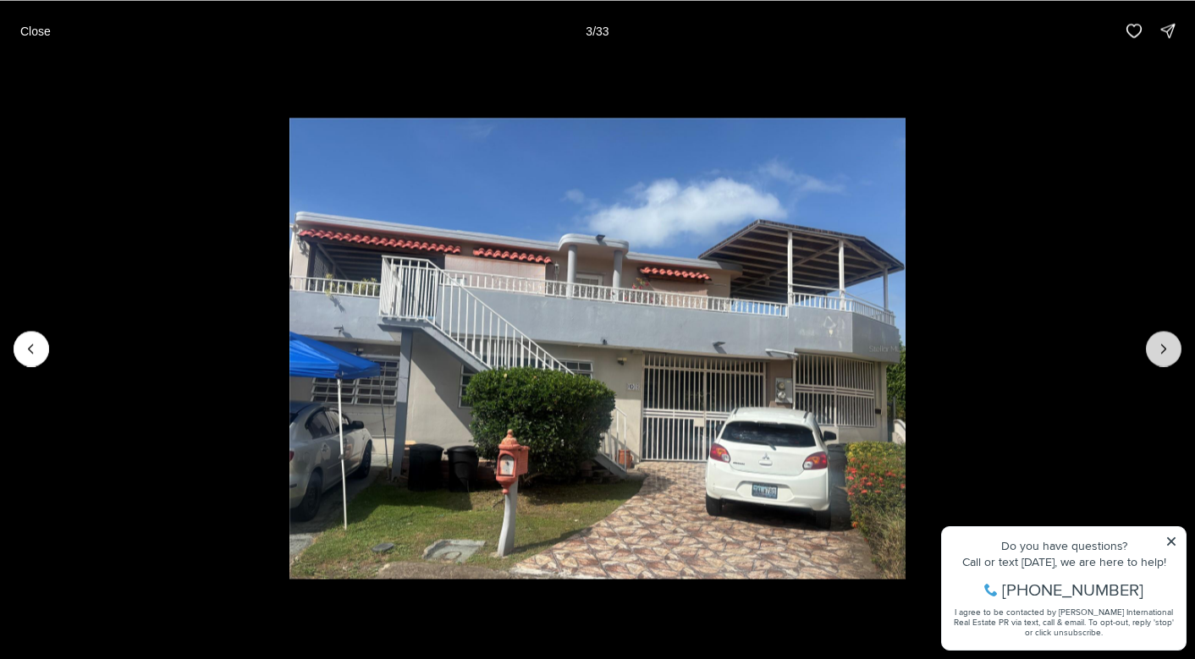
click at [1163, 352] on icon "Next slide" at bounding box center [1163, 348] width 17 height 17
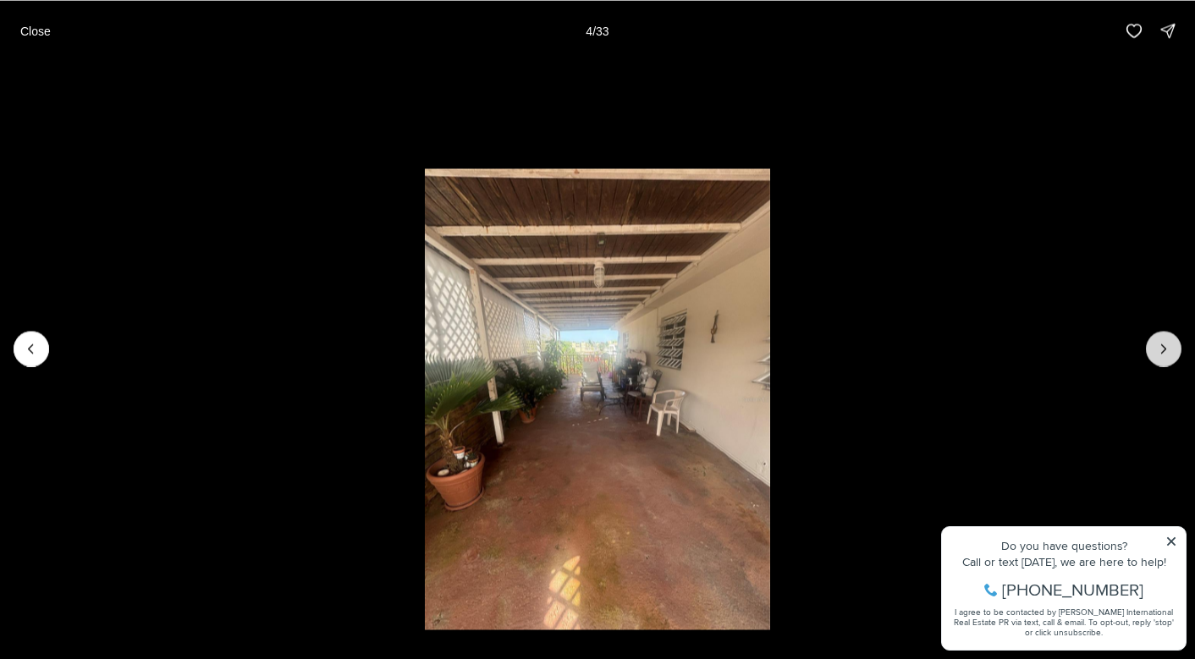
click at [1163, 352] on icon "Next slide" at bounding box center [1163, 348] width 17 height 17
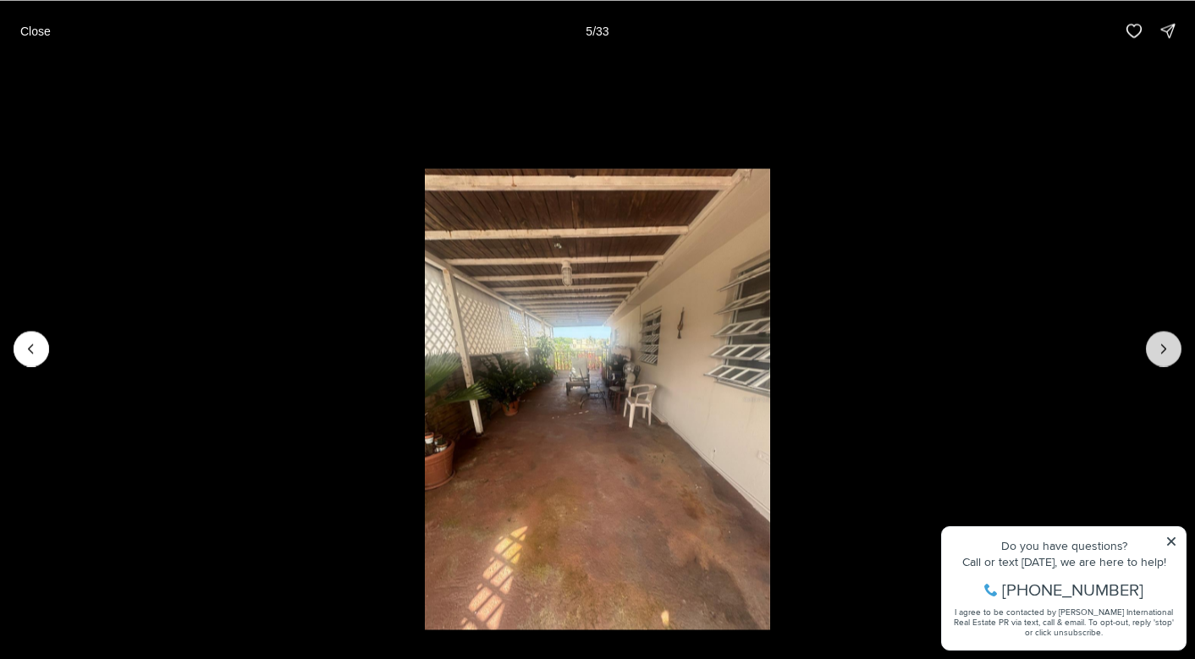
click at [1163, 352] on icon "Next slide" at bounding box center [1163, 348] width 17 height 17
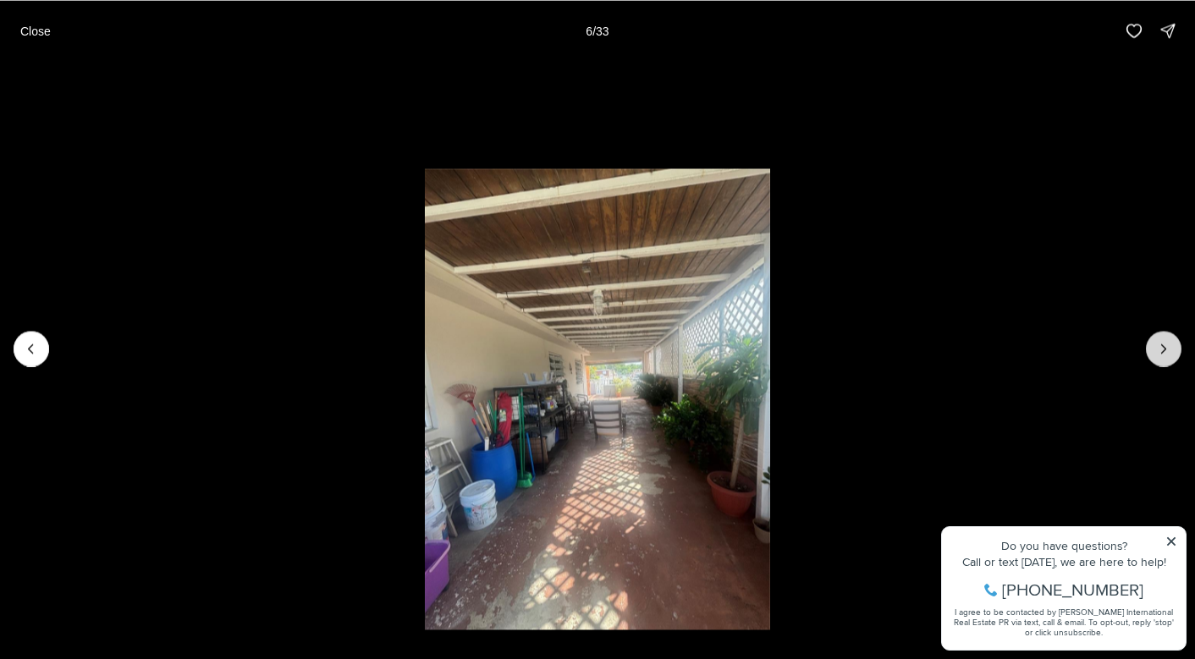
click at [1163, 352] on icon "Next slide" at bounding box center [1163, 348] width 17 height 17
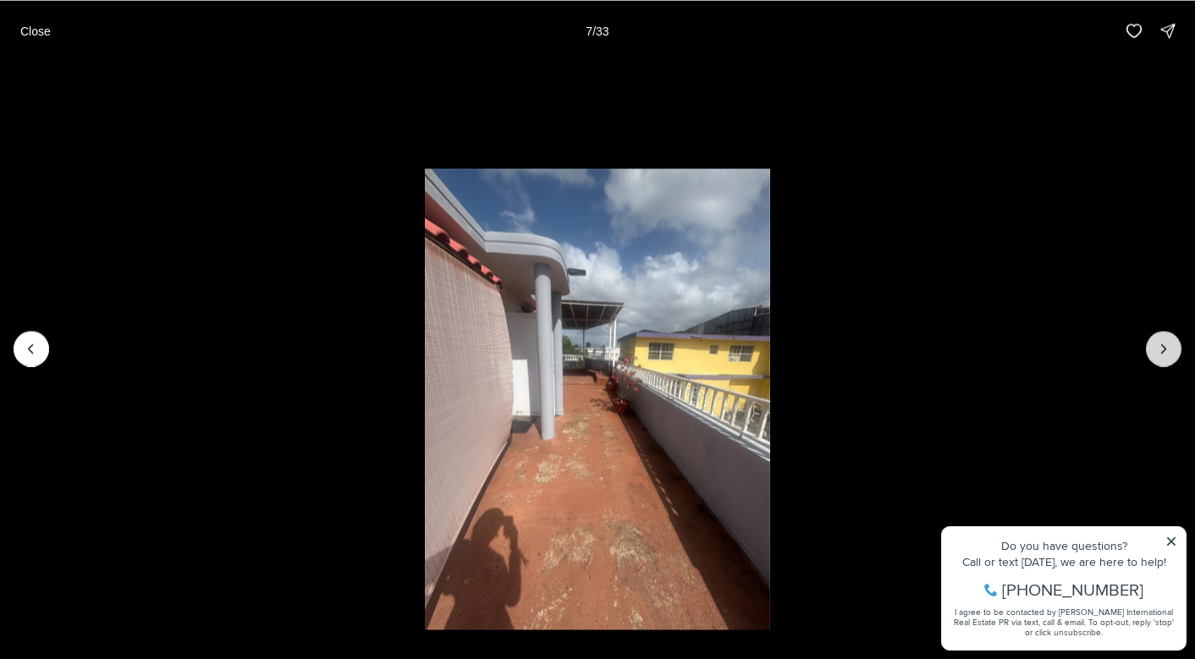
click at [1163, 352] on icon "Next slide" at bounding box center [1163, 348] width 17 height 17
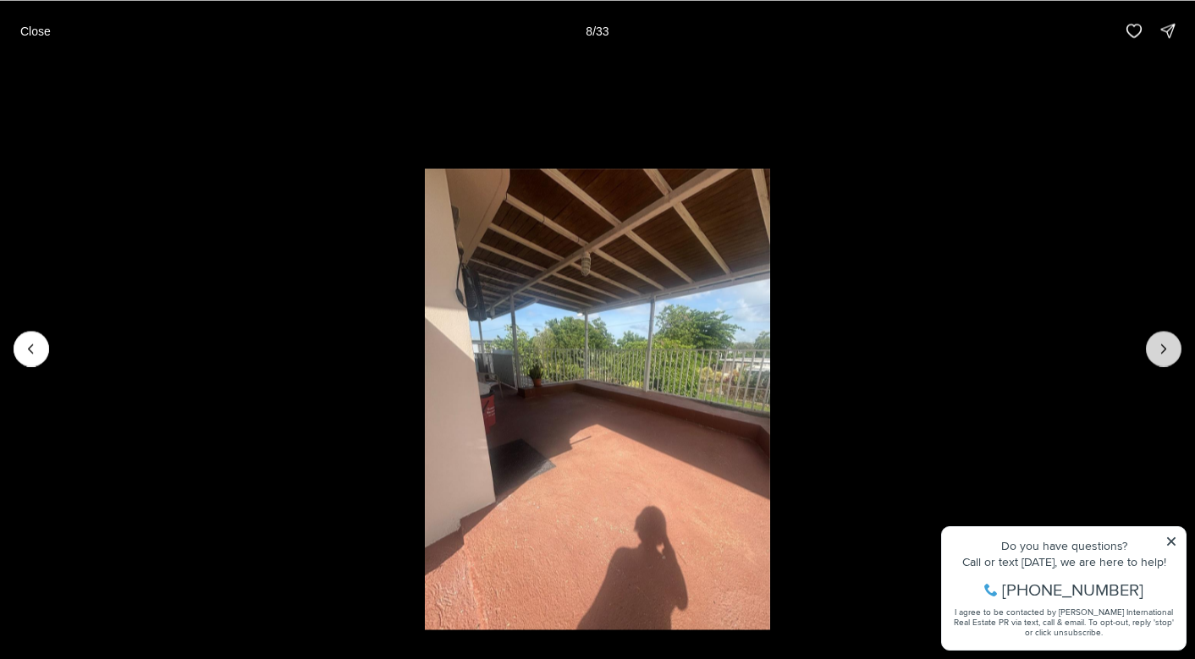
click at [1163, 352] on icon "Next slide" at bounding box center [1163, 348] width 17 height 17
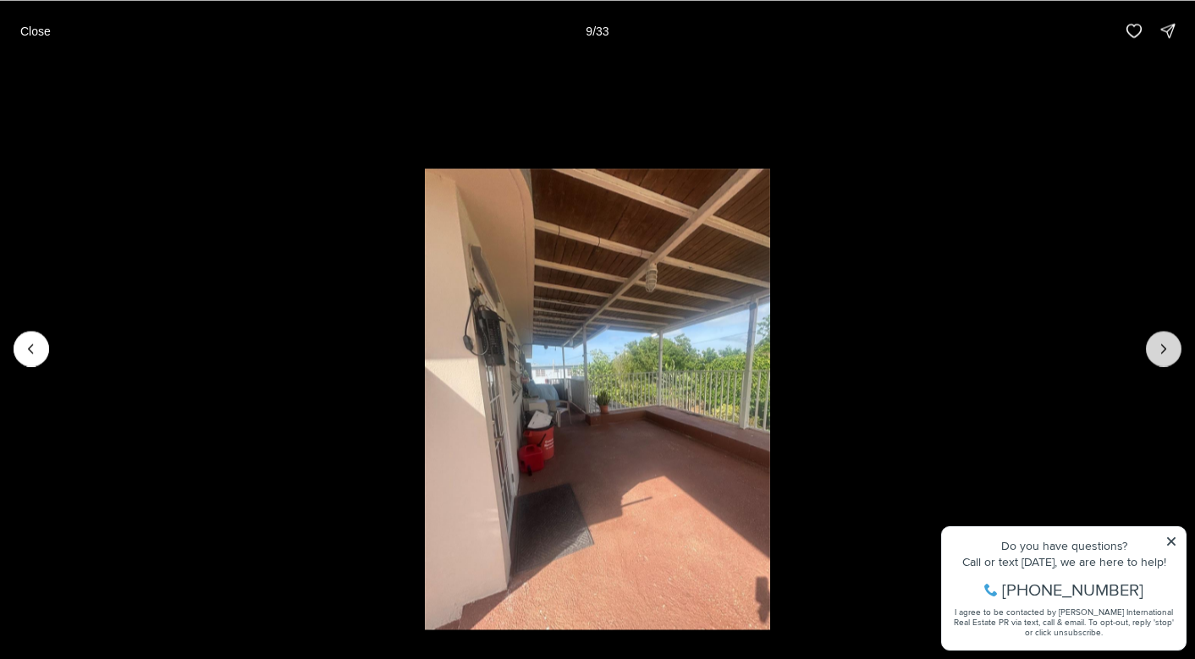
click at [1163, 352] on icon "Next slide" at bounding box center [1163, 348] width 17 height 17
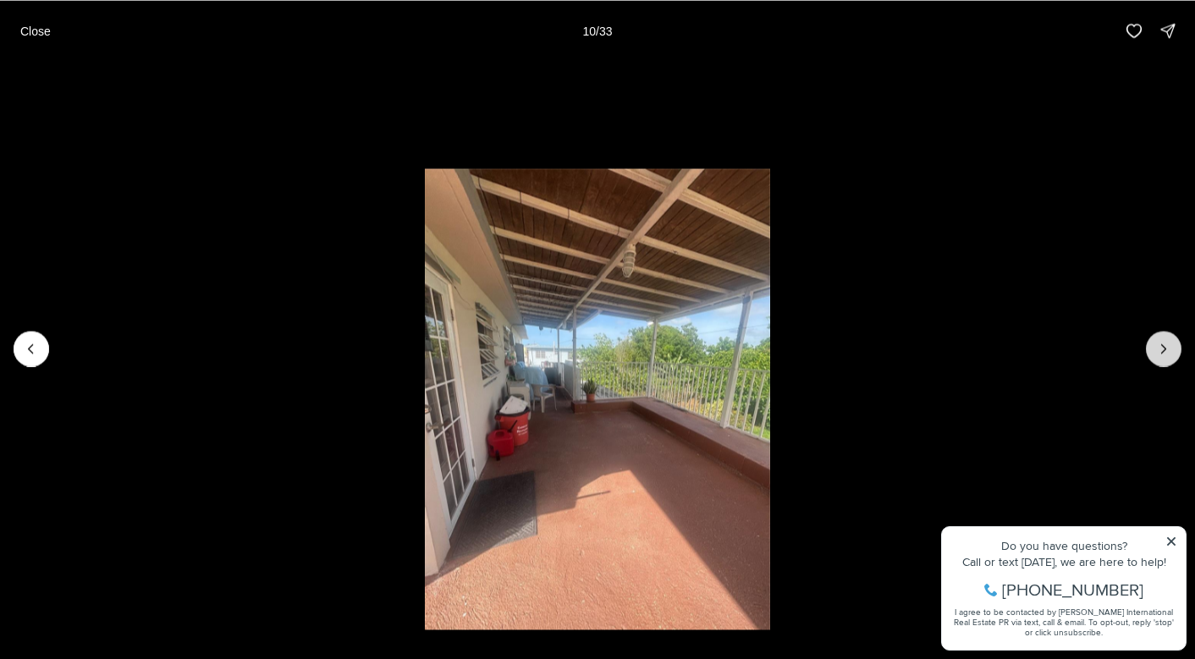
click at [1163, 352] on icon "Next slide" at bounding box center [1163, 348] width 17 height 17
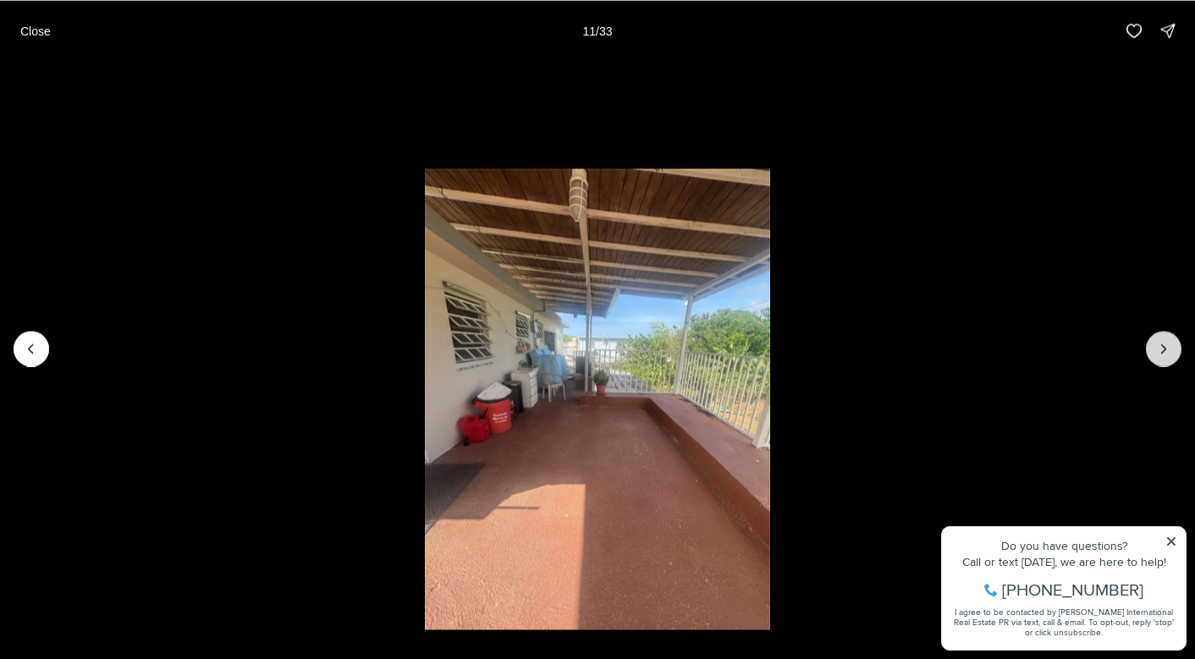
click at [1163, 352] on icon "Next slide" at bounding box center [1163, 348] width 17 height 17
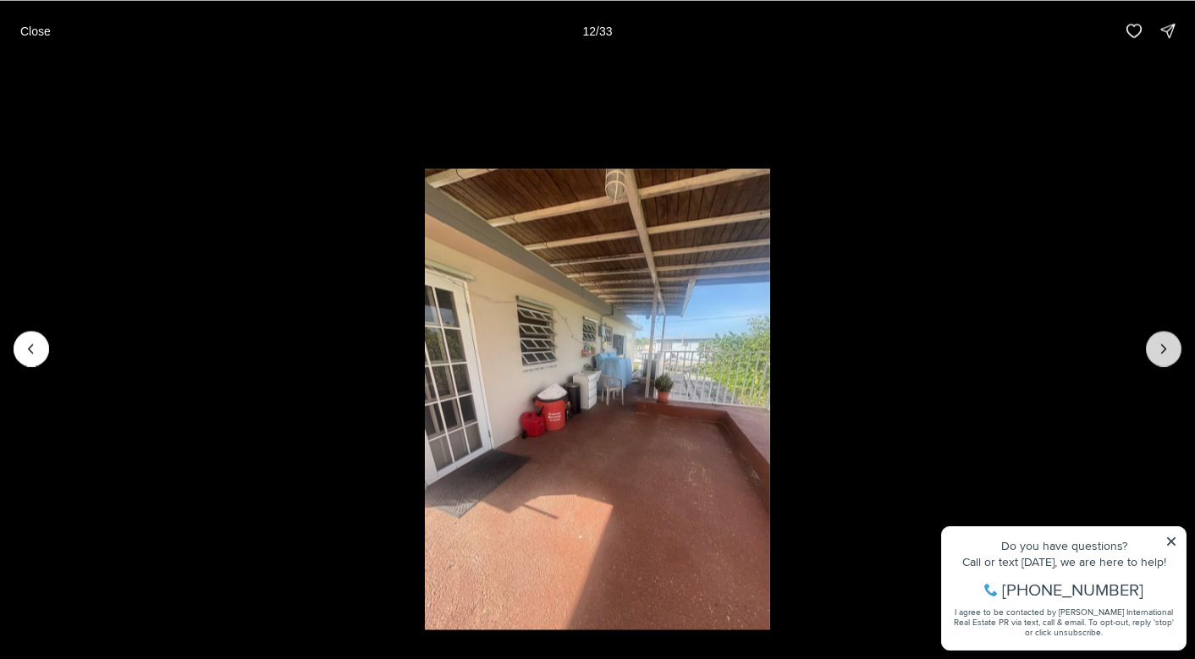
click at [1163, 352] on icon "Next slide" at bounding box center [1163, 348] width 17 height 17
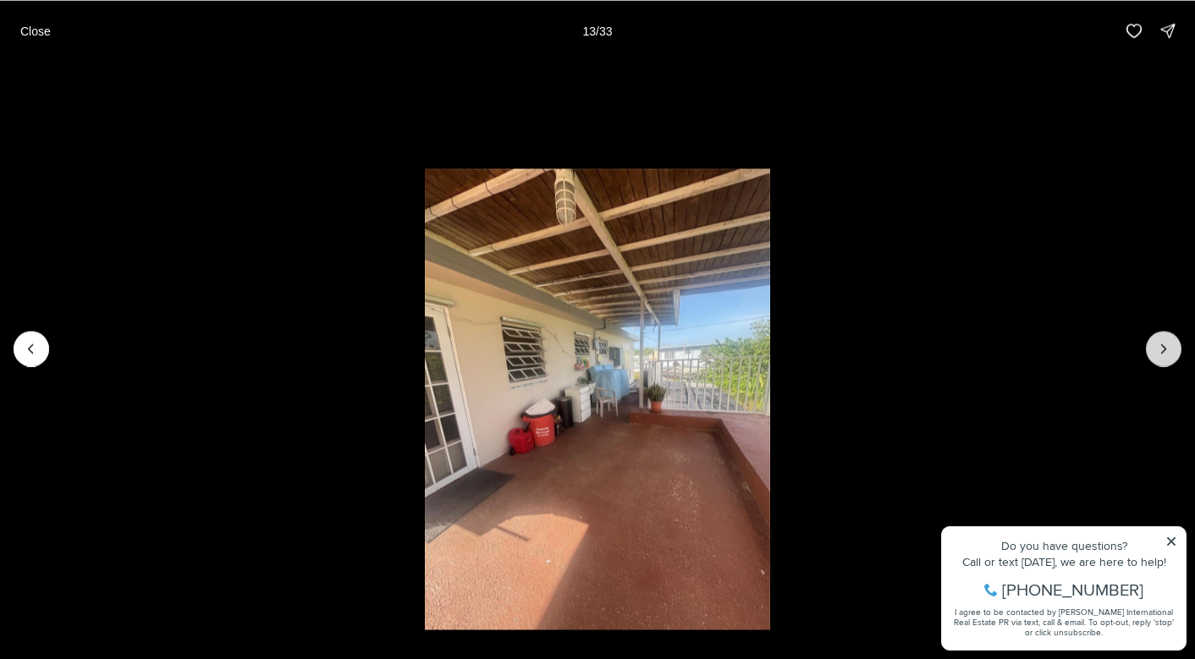
click at [1163, 352] on icon "Next slide" at bounding box center [1163, 348] width 17 height 17
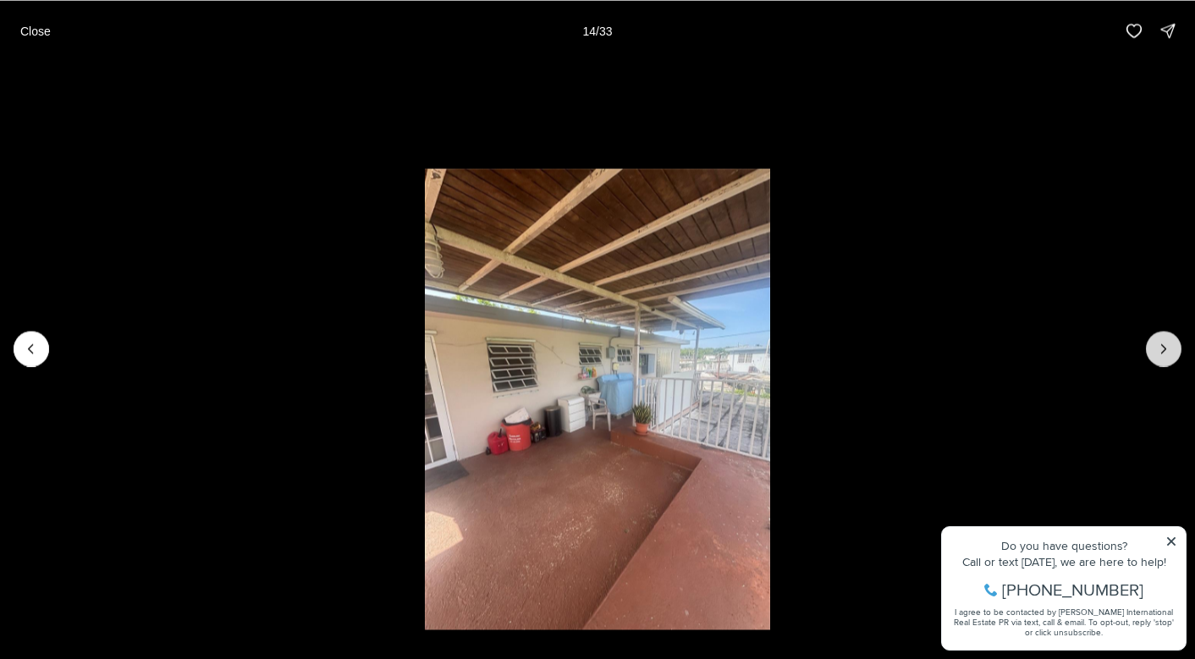
click at [1163, 352] on icon "Next slide" at bounding box center [1163, 348] width 17 height 17
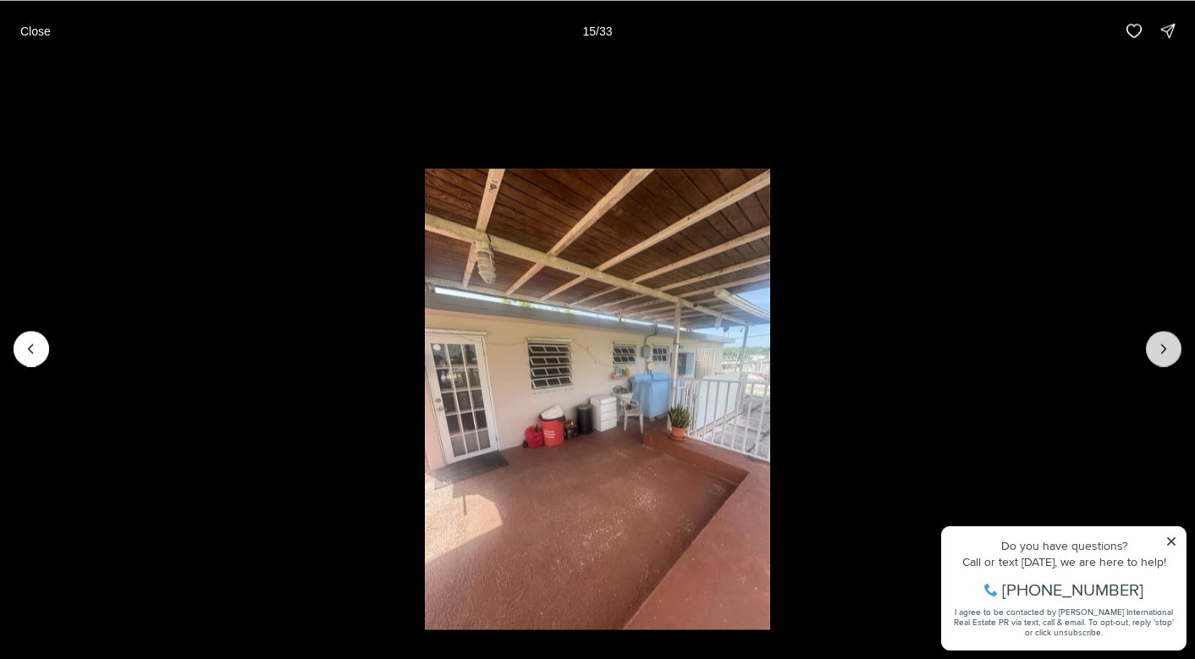
click at [1163, 352] on icon "Next slide" at bounding box center [1163, 348] width 17 height 17
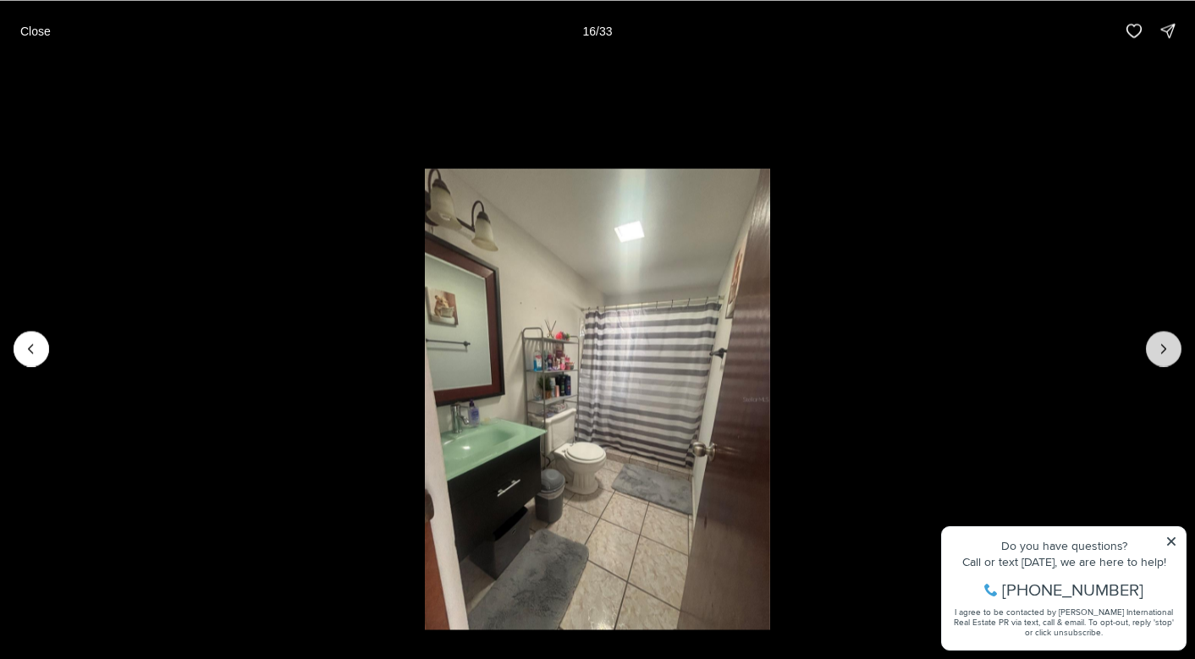
click at [1163, 352] on icon "Next slide" at bounding box center [1163, 348] width 17 height 17
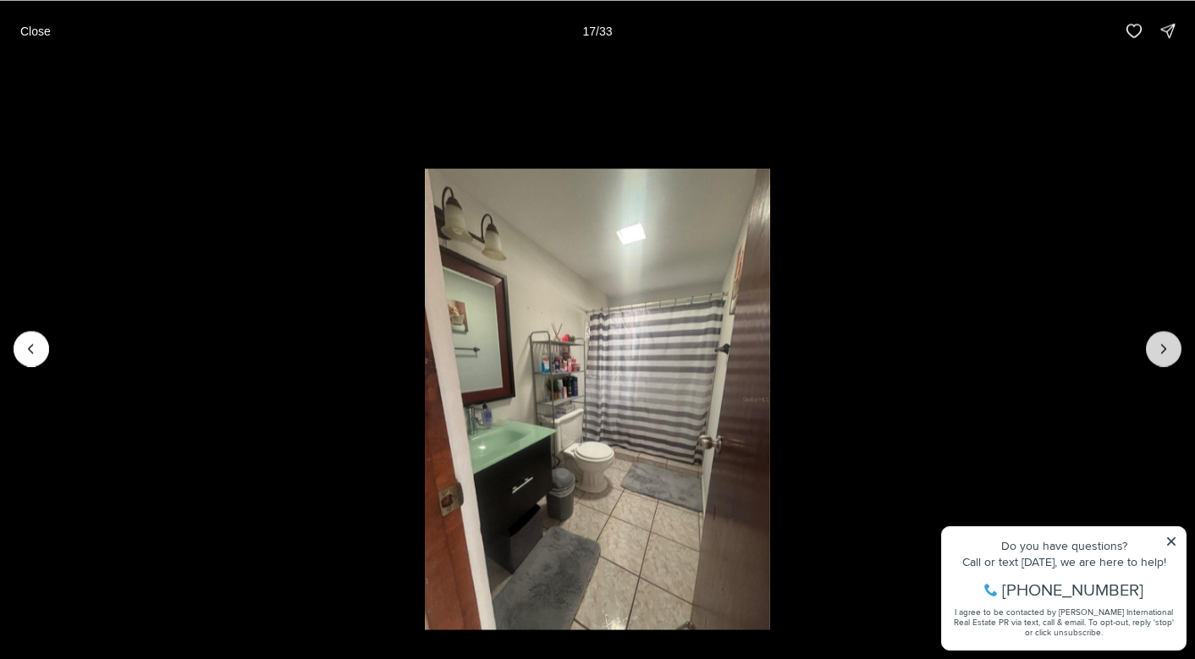
click at [1163, 352] on icon "Next slide" at bounding box center [1163, 348] width 17 height 17
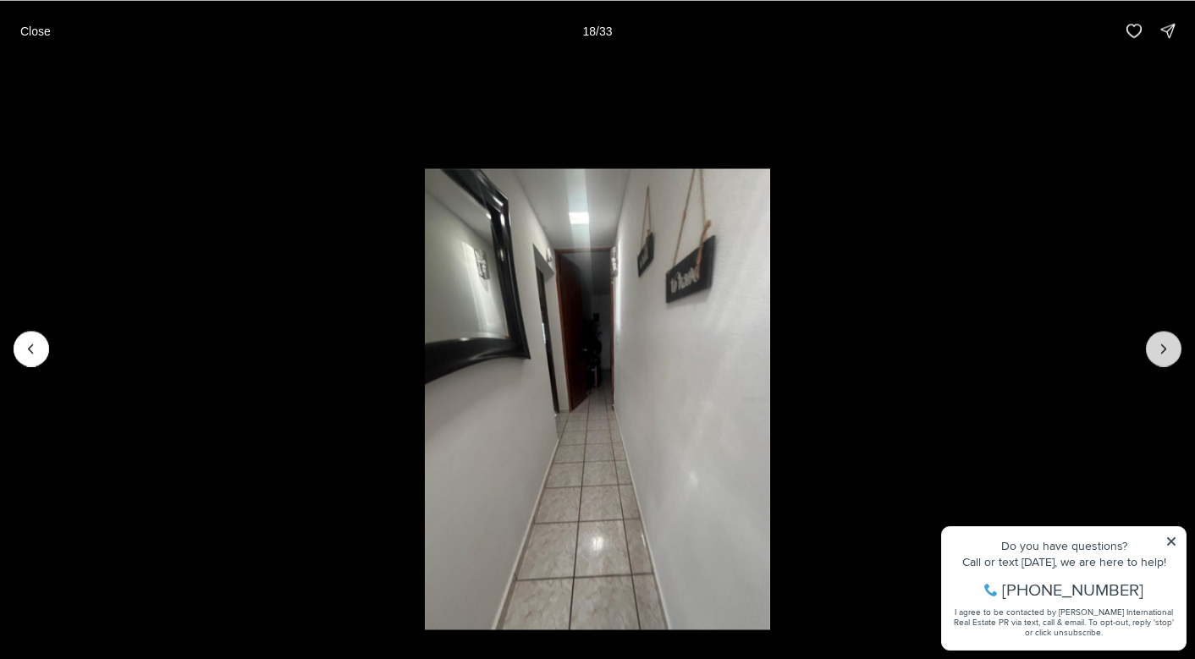
click at [1163, 352] on icon "Next slide" at bounding box center [1163, 348] width 17 height 17
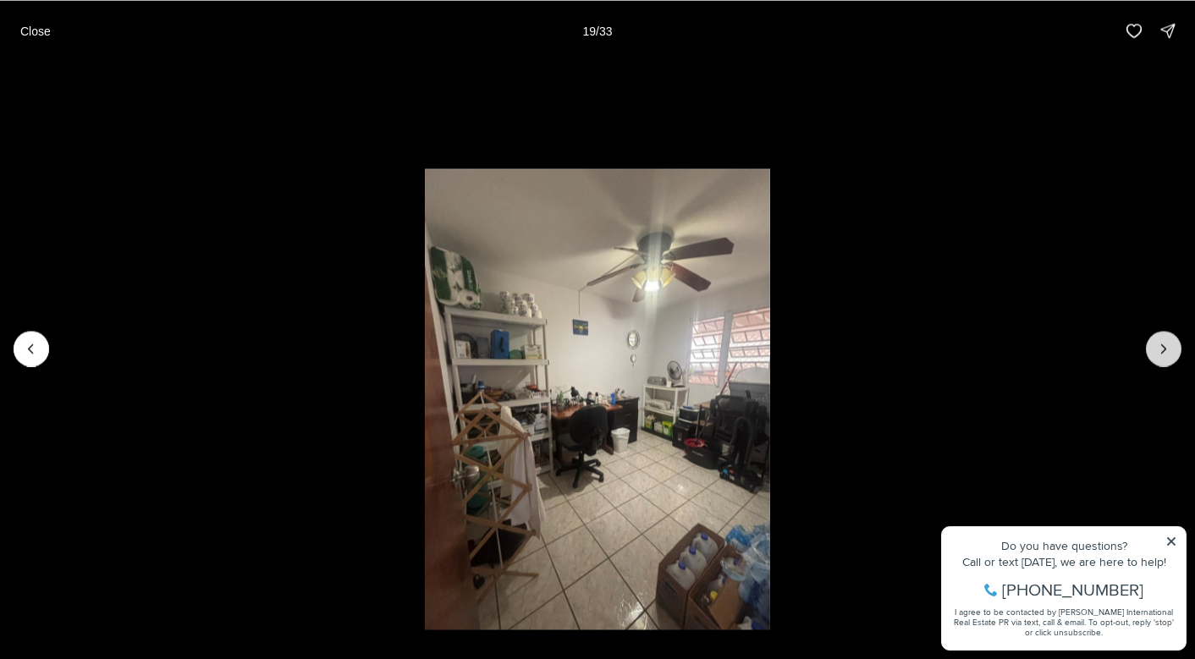
click at [1163, 352] on icon "Next slide" at bounding box center [1163, 348] width 17 height 17
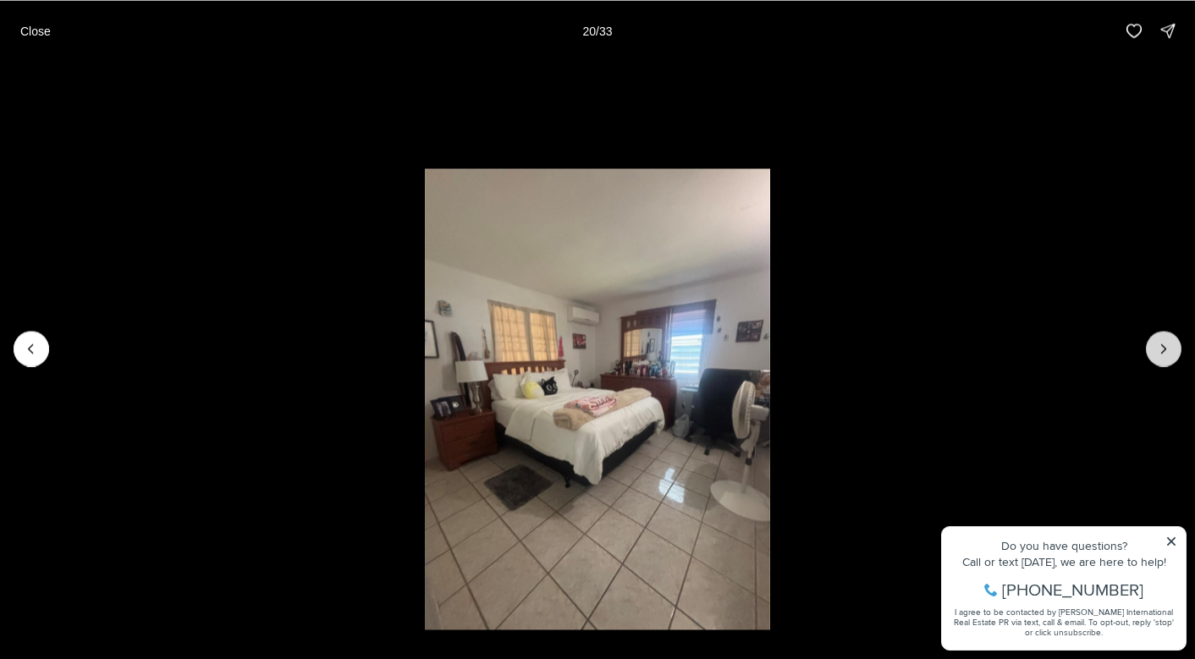
click at [1163, 352] on icon "Next slide" at bounding box center [1163, 348] width 17 height 17
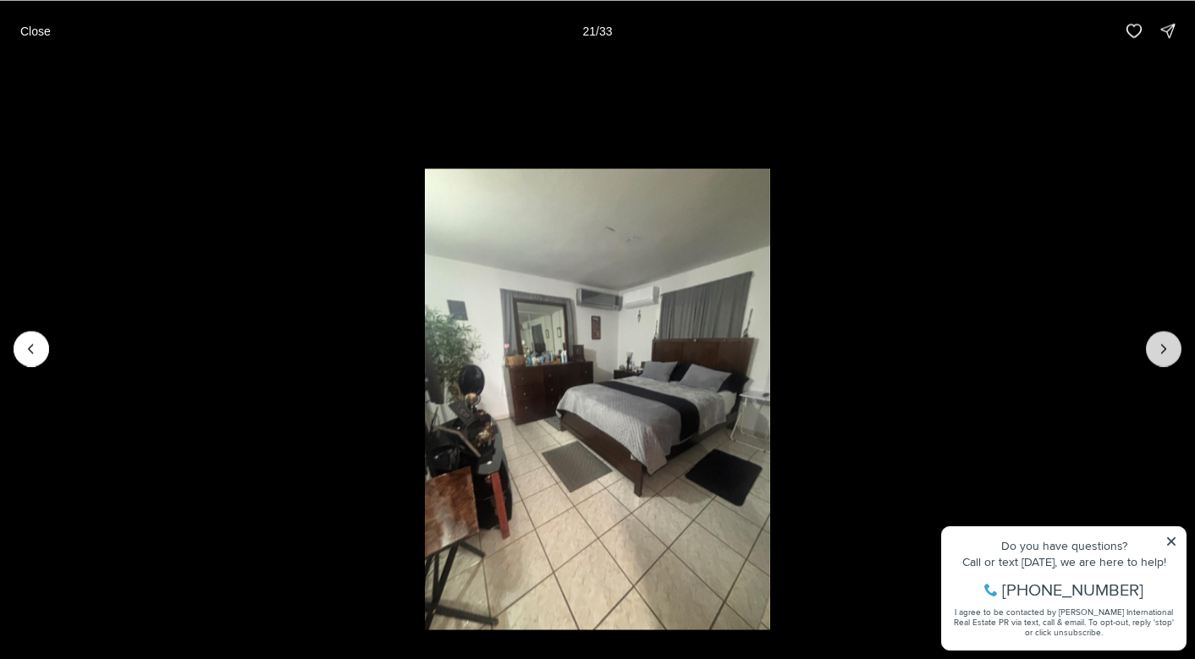
click at [1163, 352] on icon "Next slide" at bounding box center [1163, 348] width 17 height 17
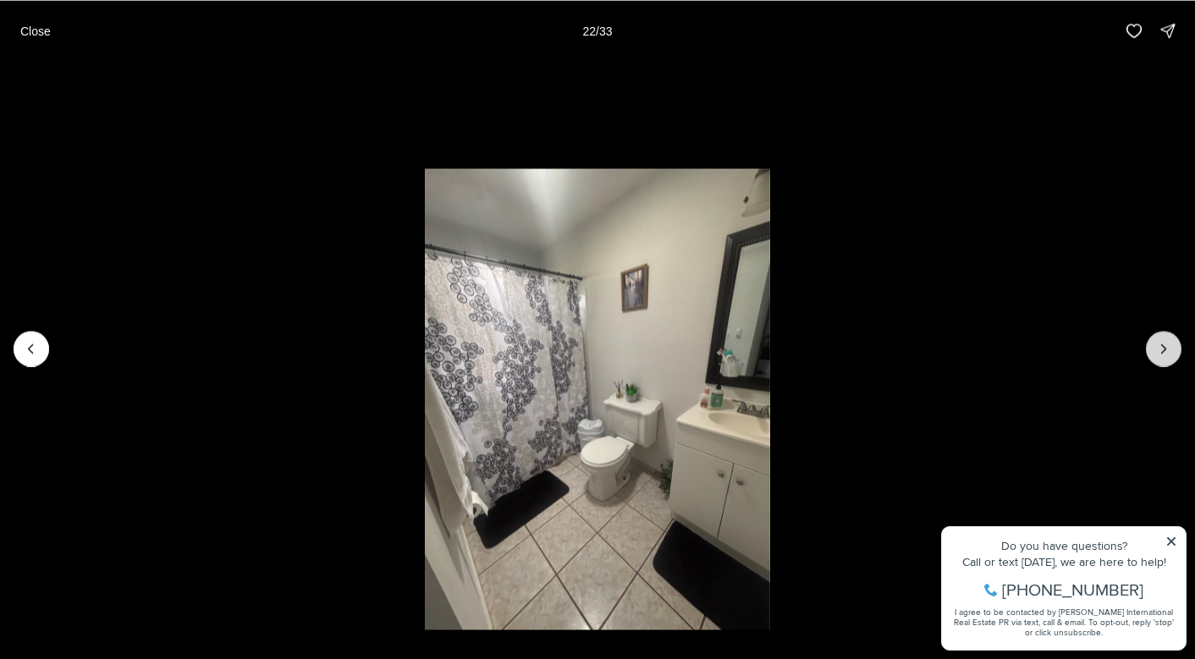
click at [1163, 352] on icon "Next slide" at bounding box center [1163, 348] width 17 height 17
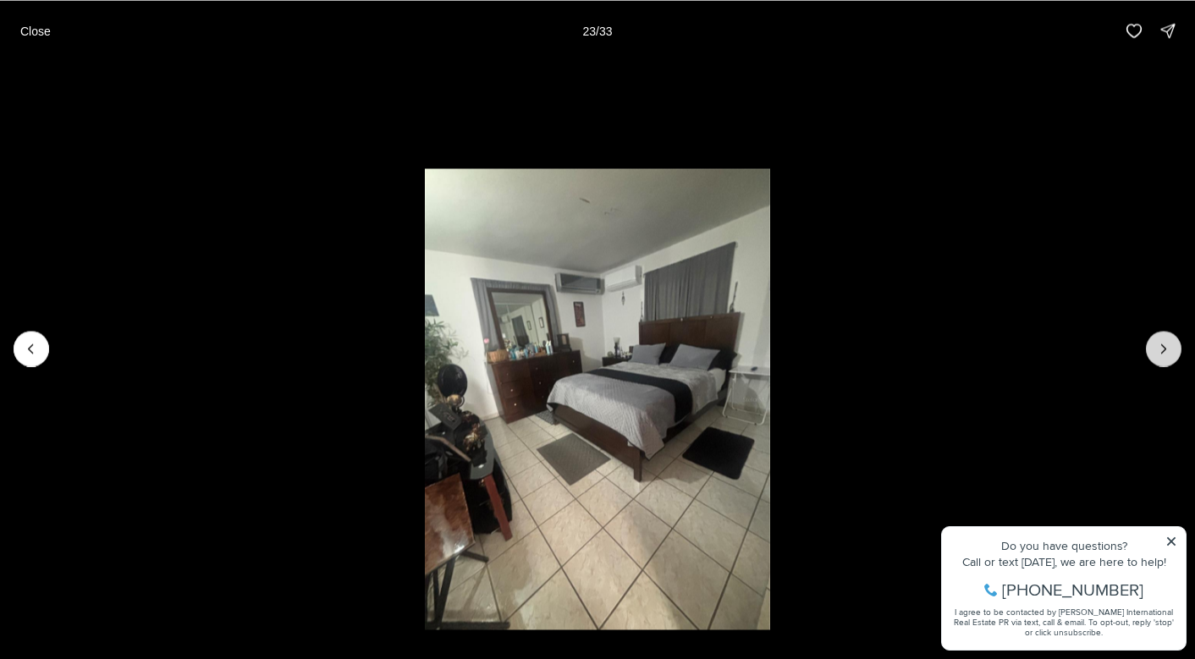
click at [1163, 352] on icon "Next slide" at bounding box center [1163, 348] width 17 height 17
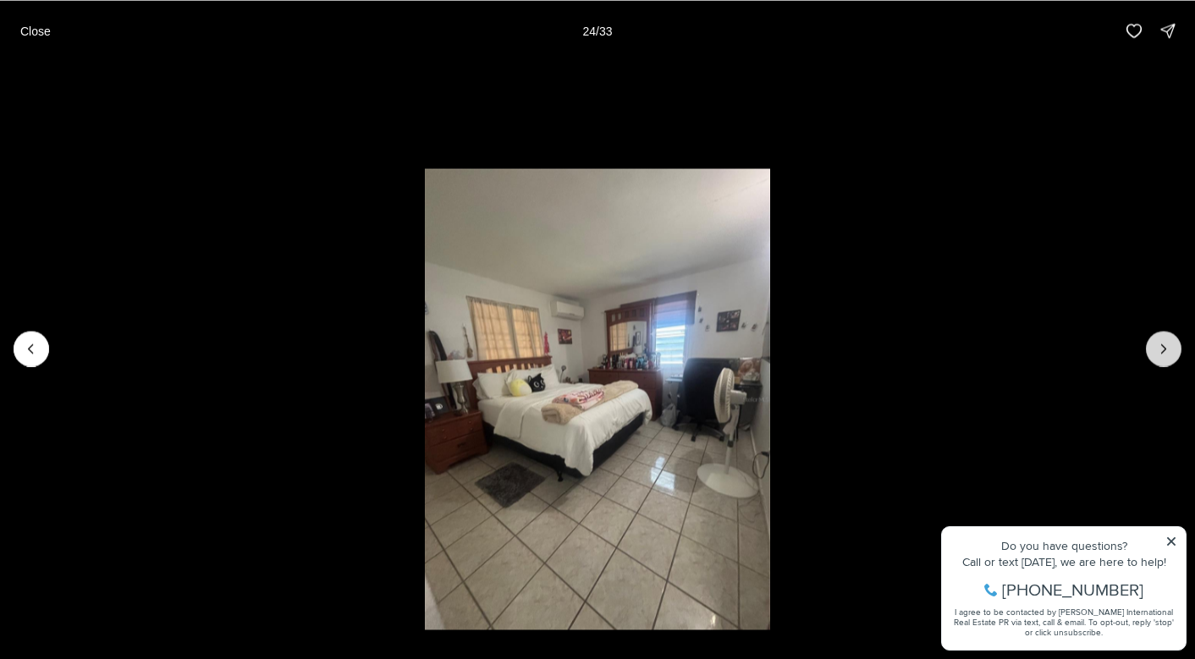
click at [1163, 352] on icon "Next slide" at bounding box center [1163, 348] width 17 height 17
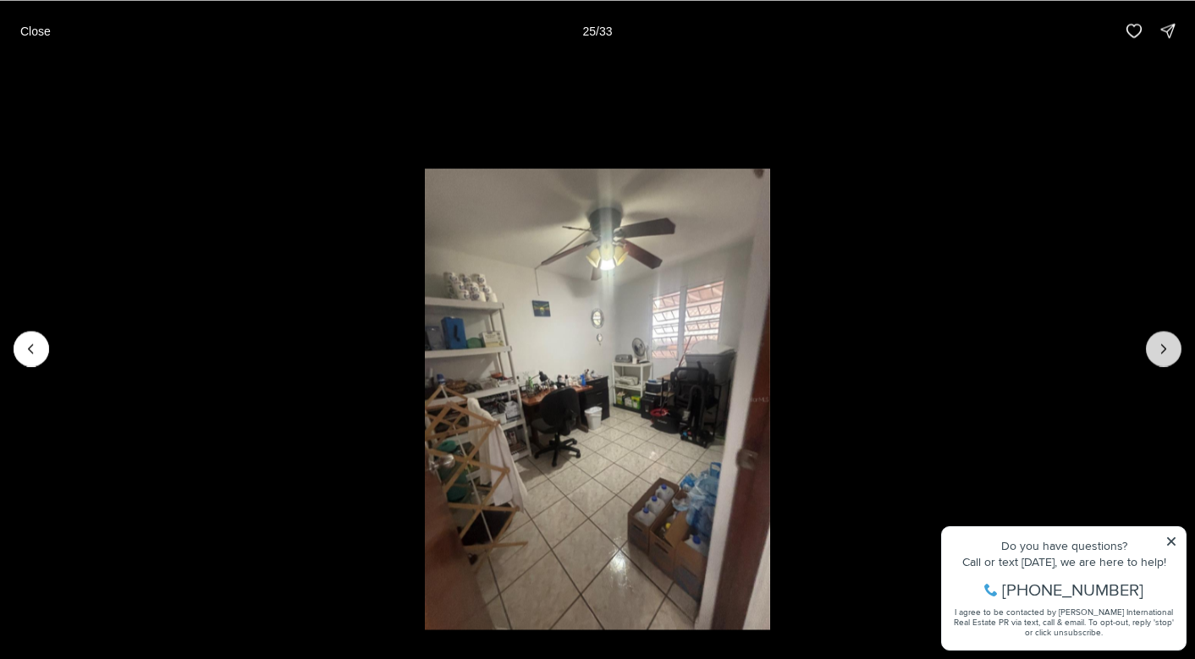
click at [1163, 352] on icon "Next slide" at bounding box center [1163, 348] width 17 height 17
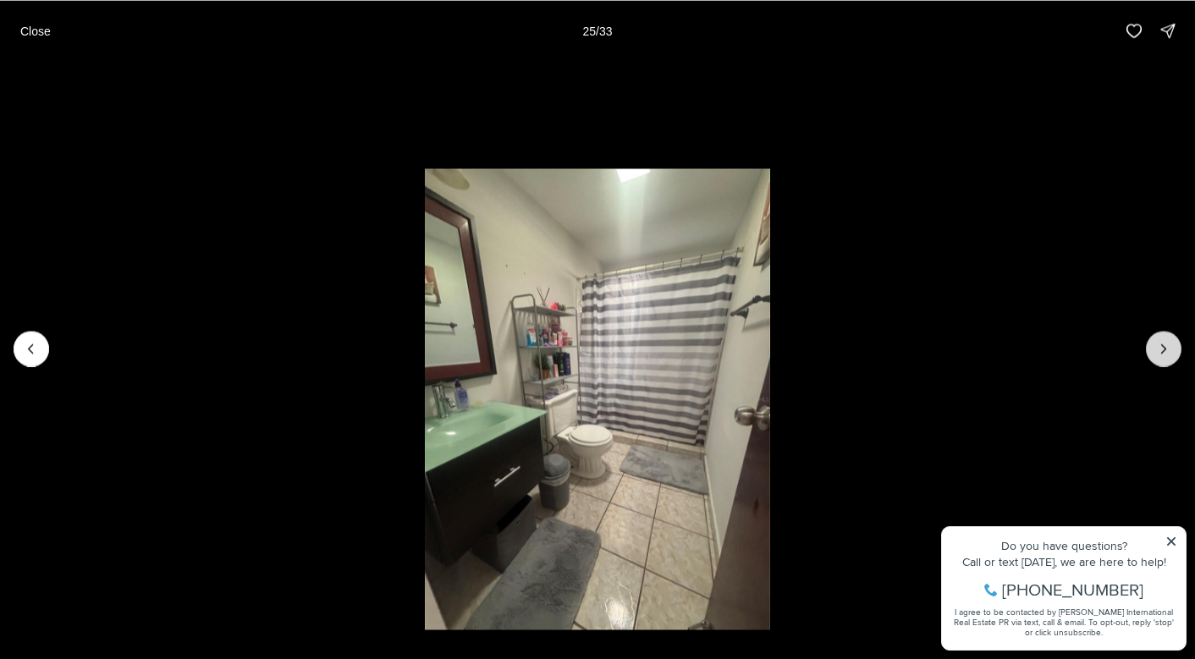
click at [1163, 352] on icon "Next slide" at bounding box center [1163, 348] width 17 height 17
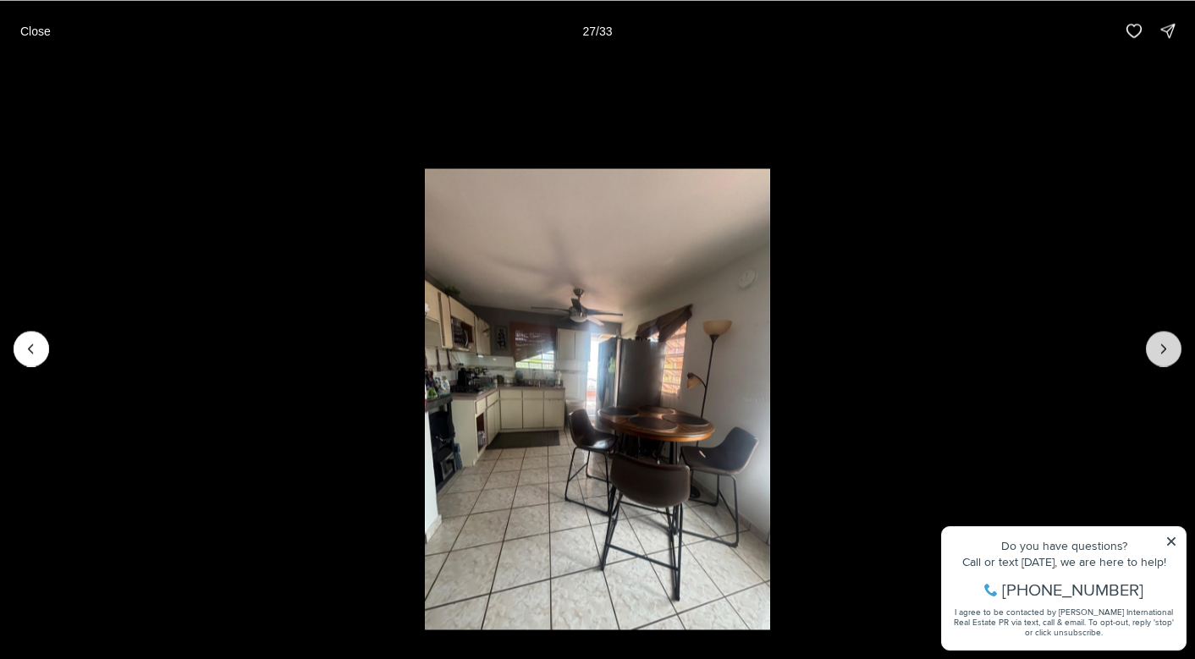
click at [1163, 352] on icon "Next slide" at bounding box center [1163, 348] width 17 height 17
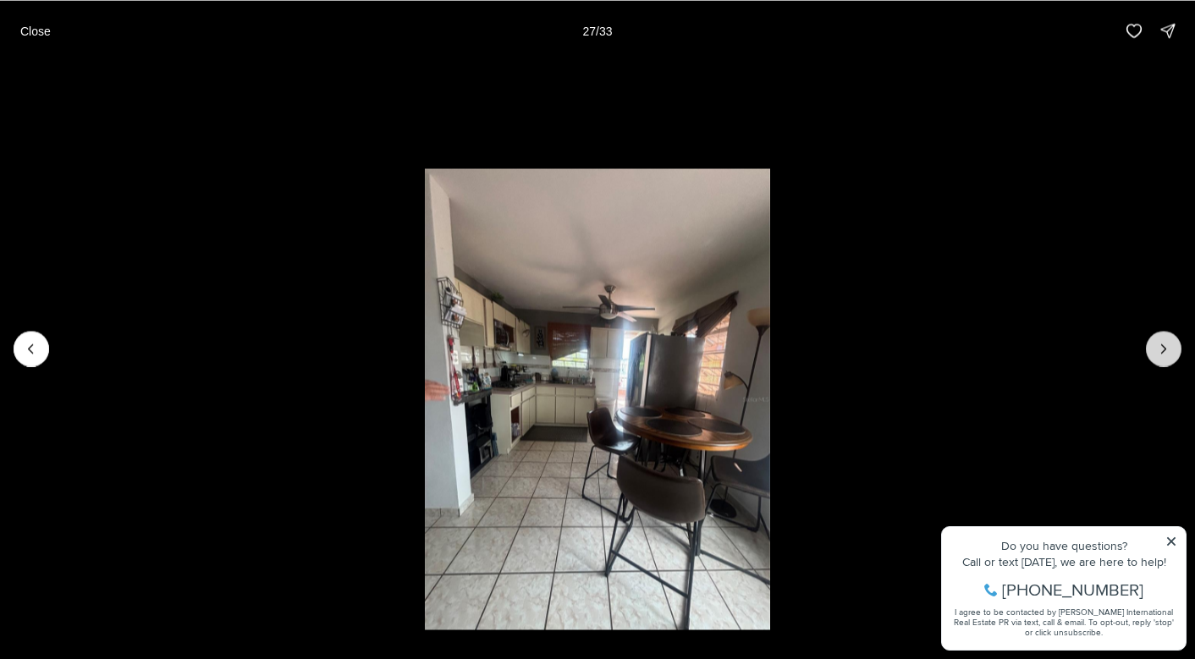
click at [1163, 352] on icon "Next slide" at bounding box center [1163, 348] width 17 height 17
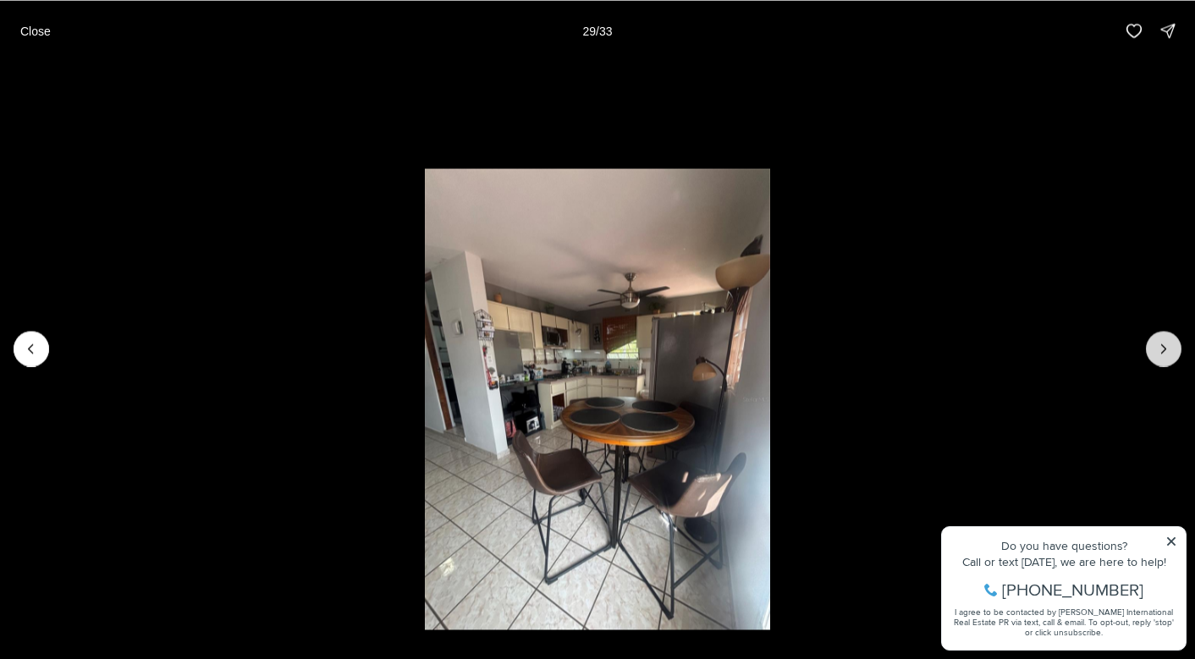
click at [1163, 352] on icon "Next slide" at bounding box center [1163, 348] width 17 height 17
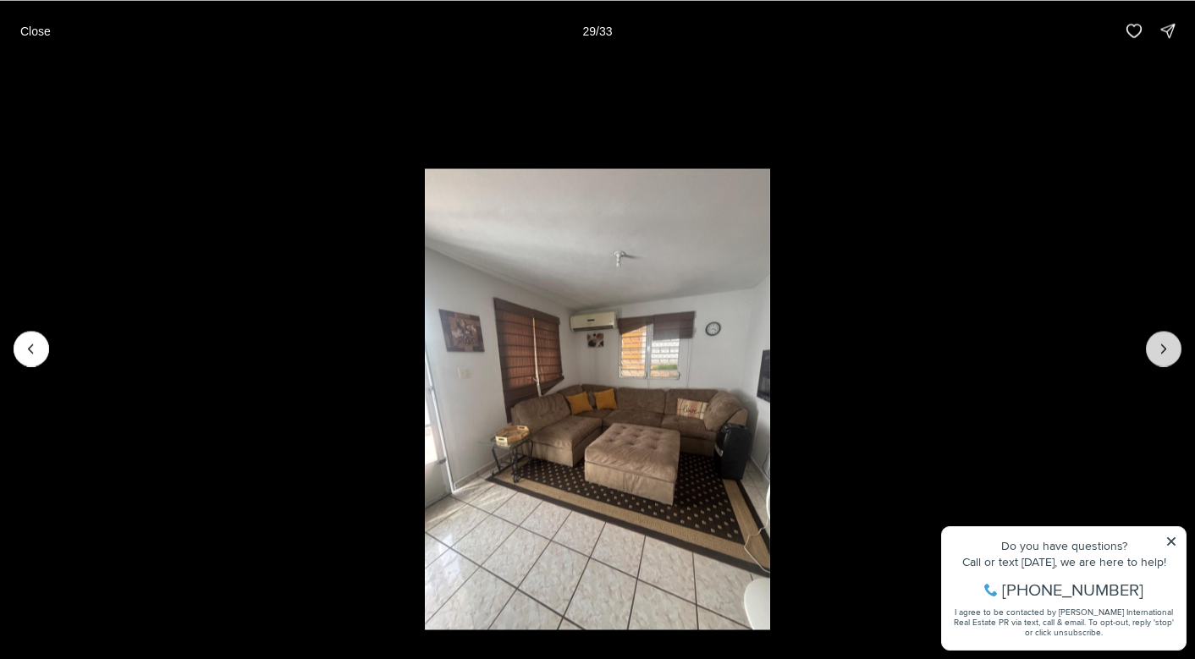
click at [1163, 352] on icon "Next slide" at bounding box center [1163, 348] width 17 height 17
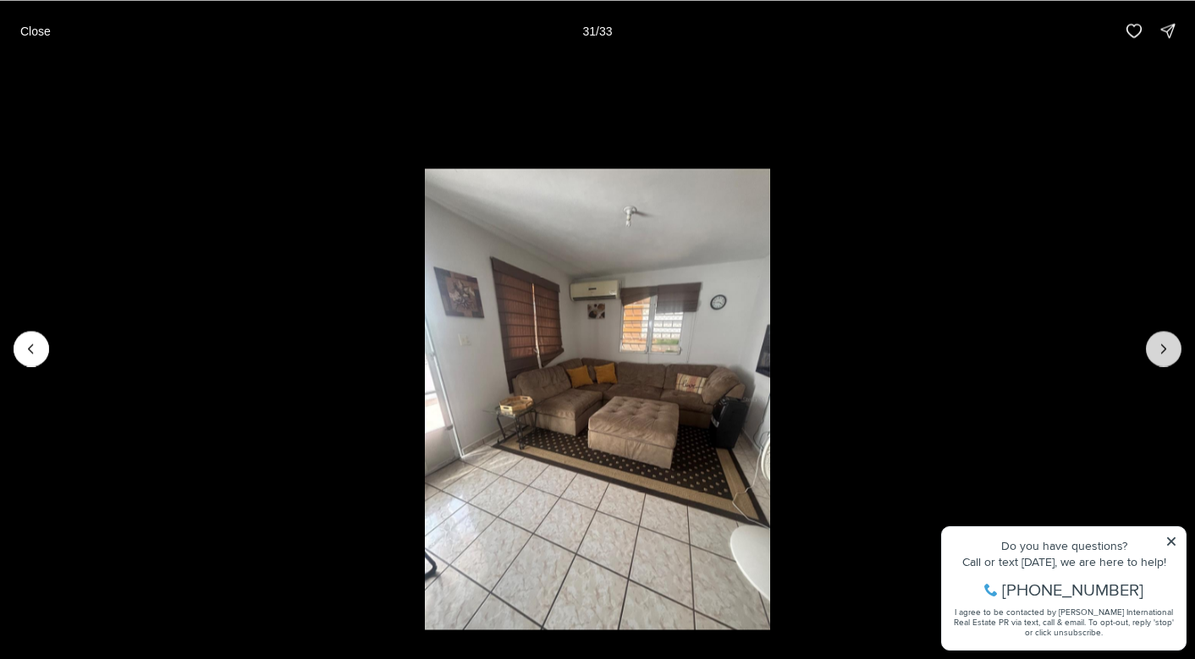
click at [1163, 352] on icon "Next slide" at bounding box center [1163, 348] width 17 height 17
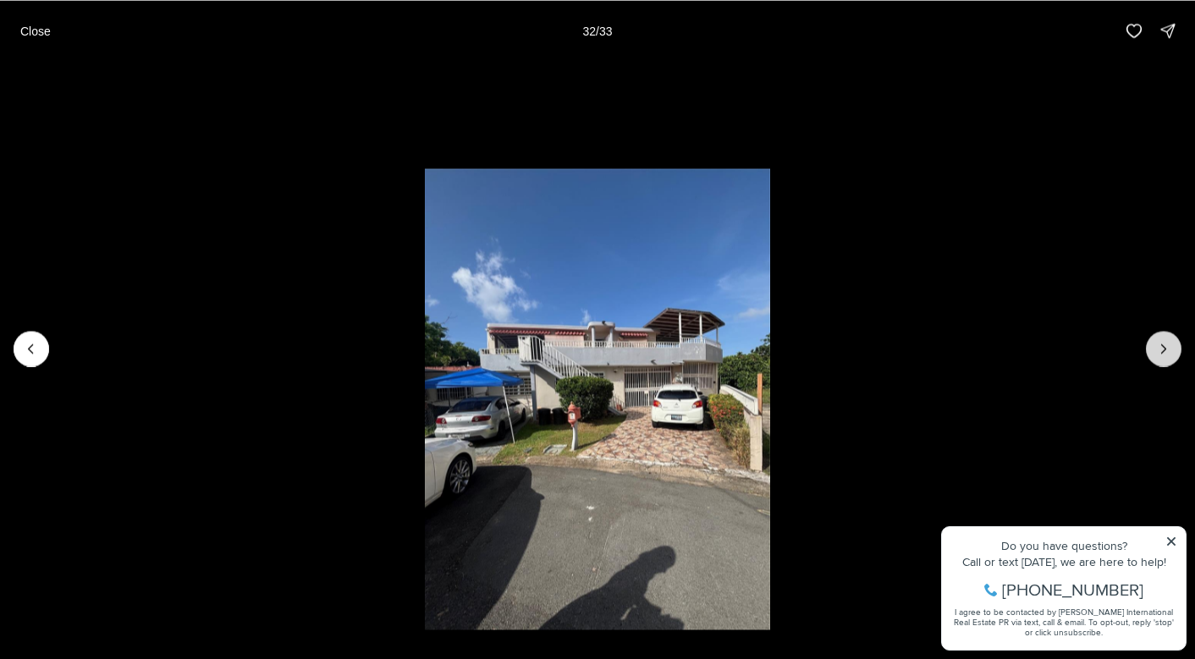
click at [1163, 352] on icon "Next slide" at bounding box center [1163, 348] width 17 height 17
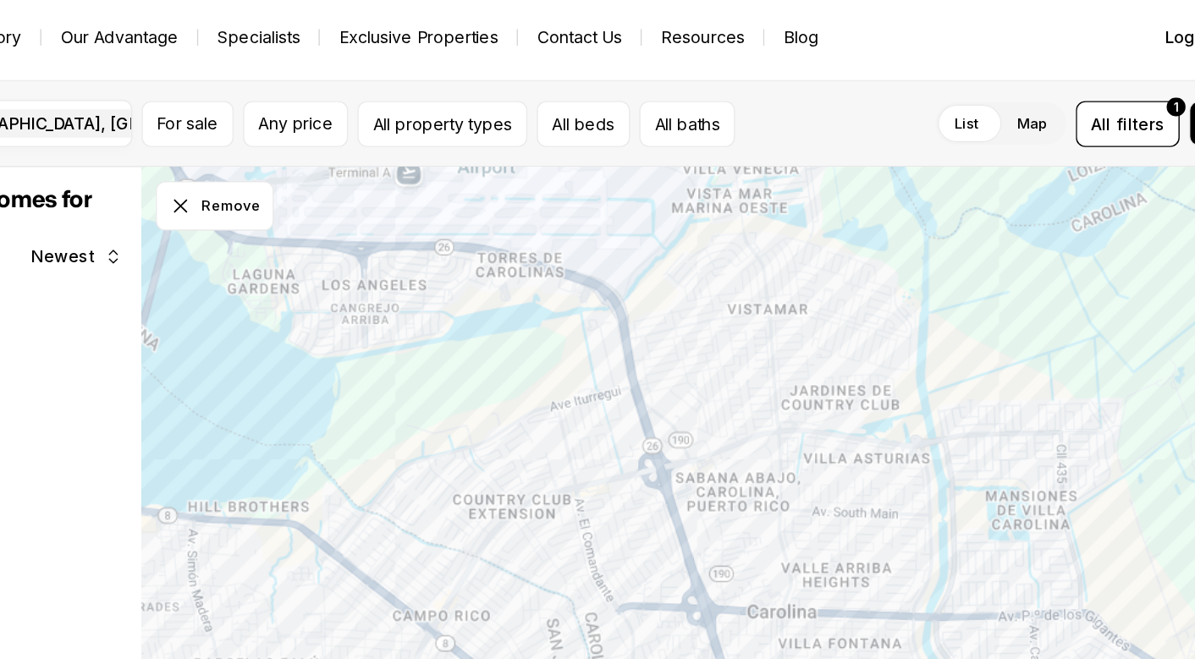
scroll to position [4, 230]
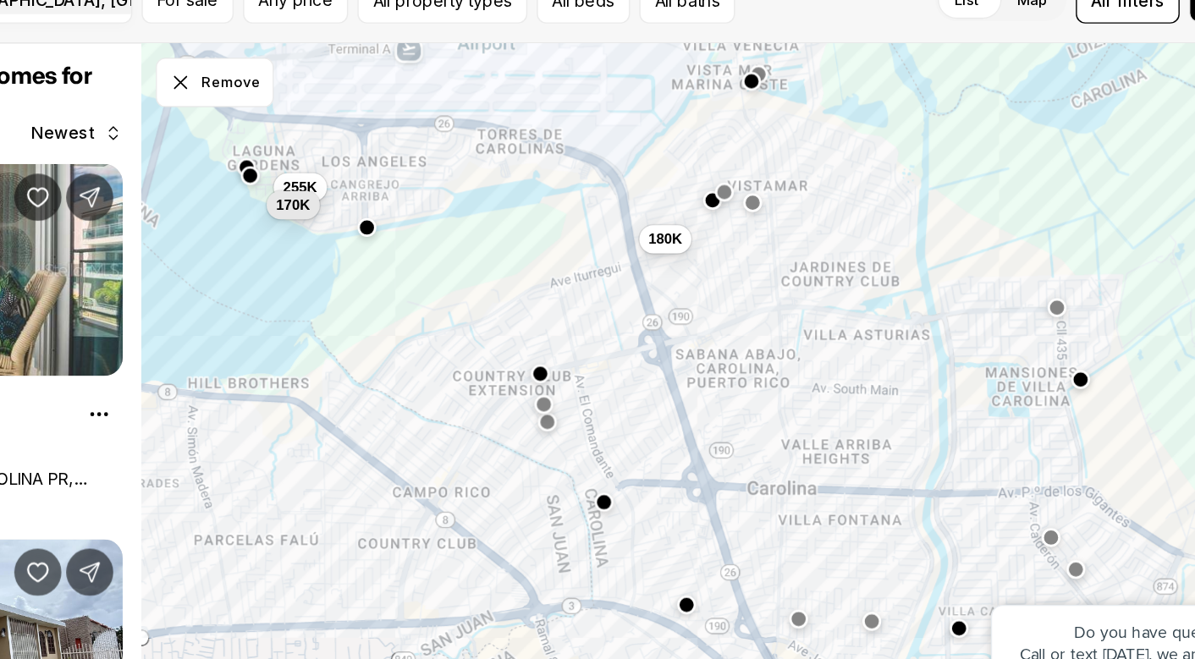
click at [437, 352] on div "192K 255K 310K 170K 180K" at bounding box center [763, 392] width 863 height 536
click at [656, 444] on button "button" at bounding box center [663, 451] width 14 height 14
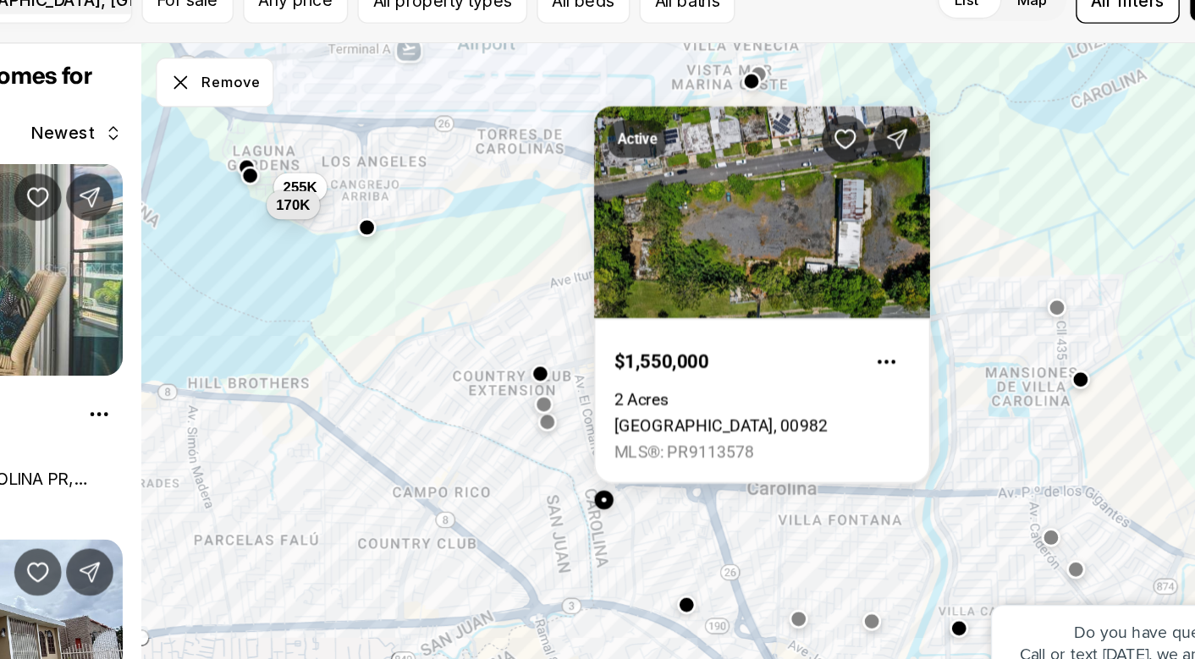
scroll to position [0, 0]
click at [499, 442] on div "192K 255K 310K 170K 180K" at bounding box center [763, 392] width 863 height 536
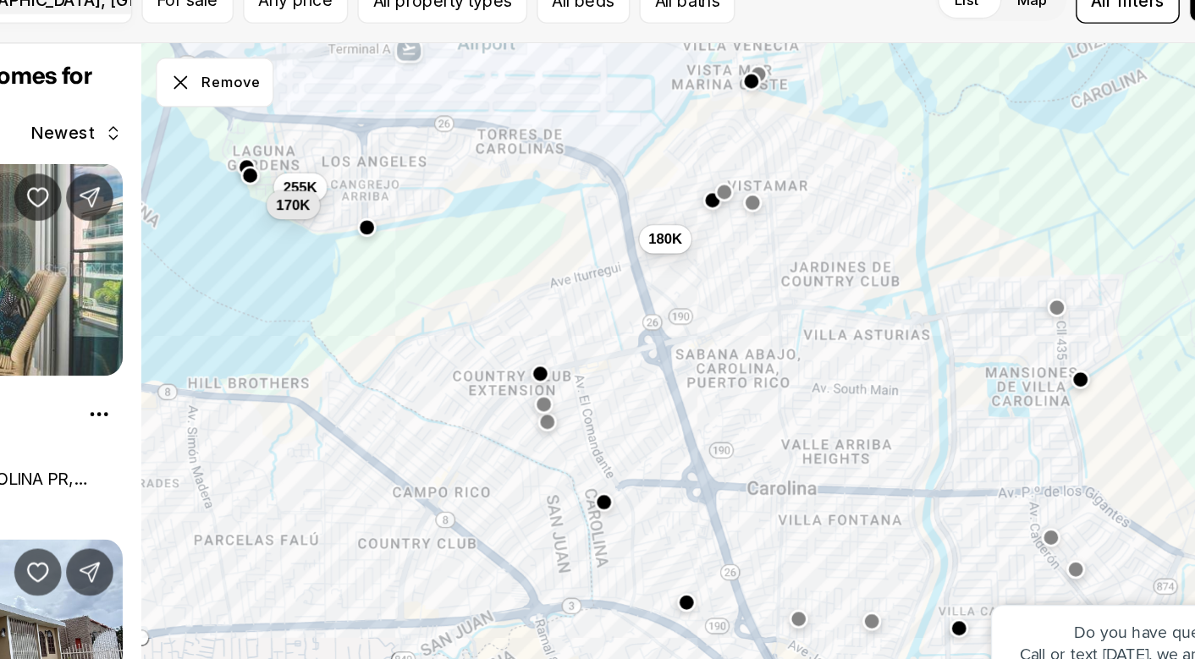
click at [716, 518] on button "button" at bounding box center [723, 525] width 14 height 14
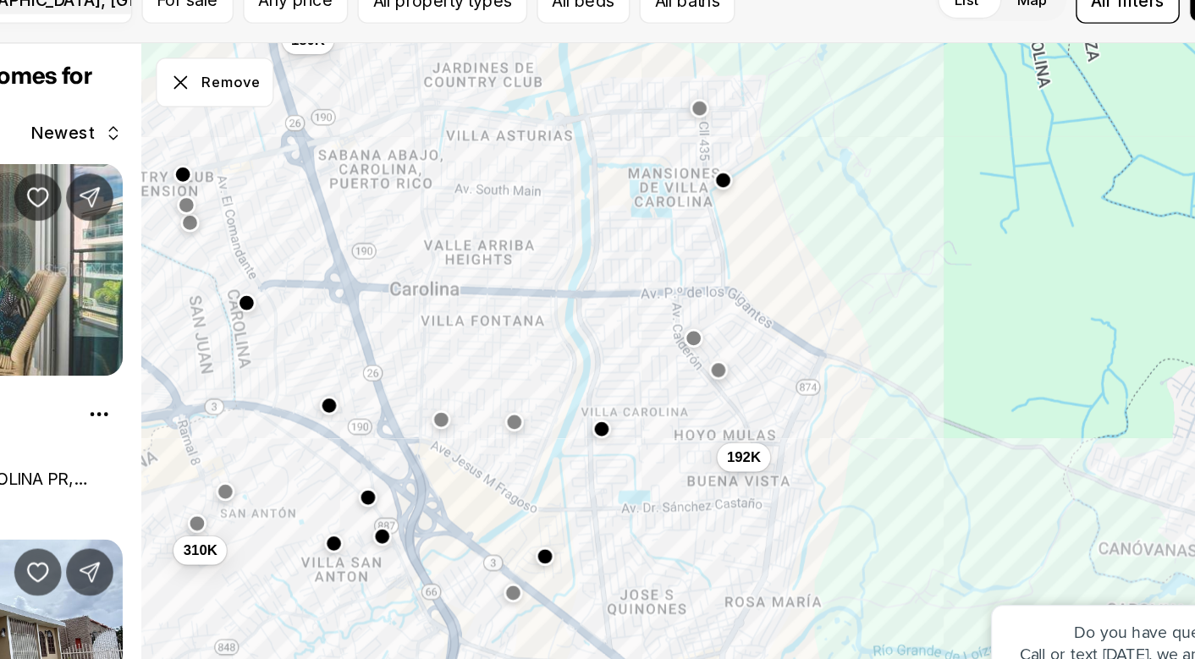
drag, startPoint x: 500, startPoint y: 96, endPoint x: 241, endPoint y: -48, distance: 296.1
click at [241, 0] on html "Go to: Homepage Our Story Our Advantage Specialists Exclusive Properties Contac…" at bounding box center [597, 329] width 1195 height 659
click at [656, 391] on button "button" at bounding box center [663, 398] width 14 height 14
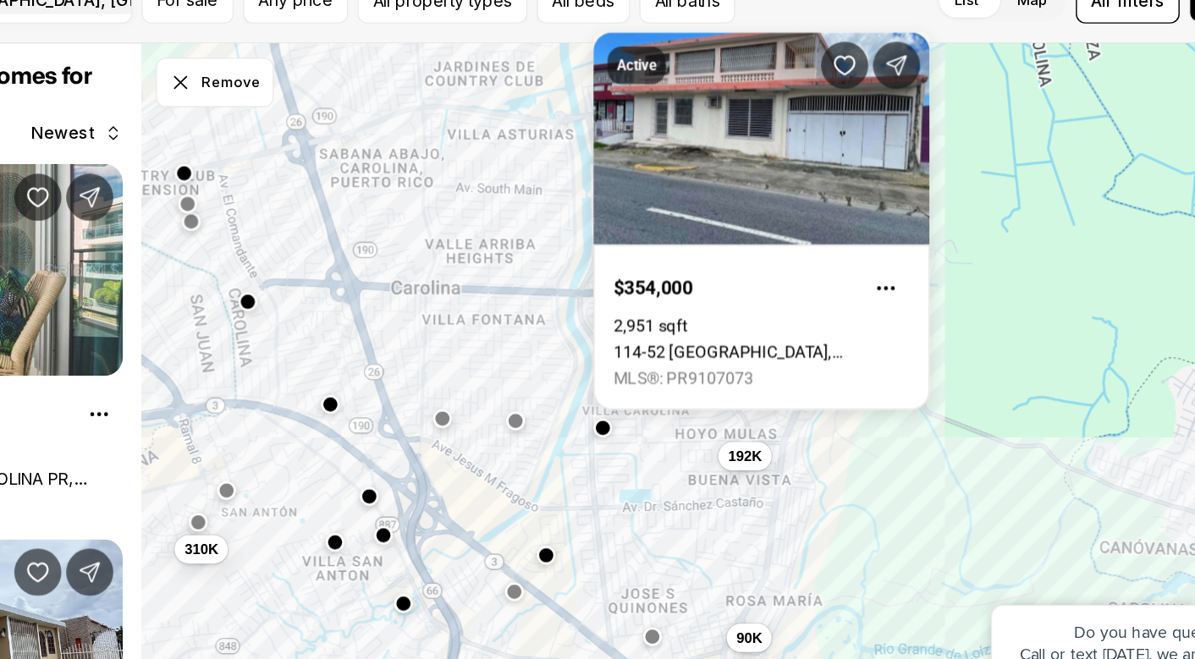
click at [615, 484] on div at bounding box center [622, 491] width 14 height 14
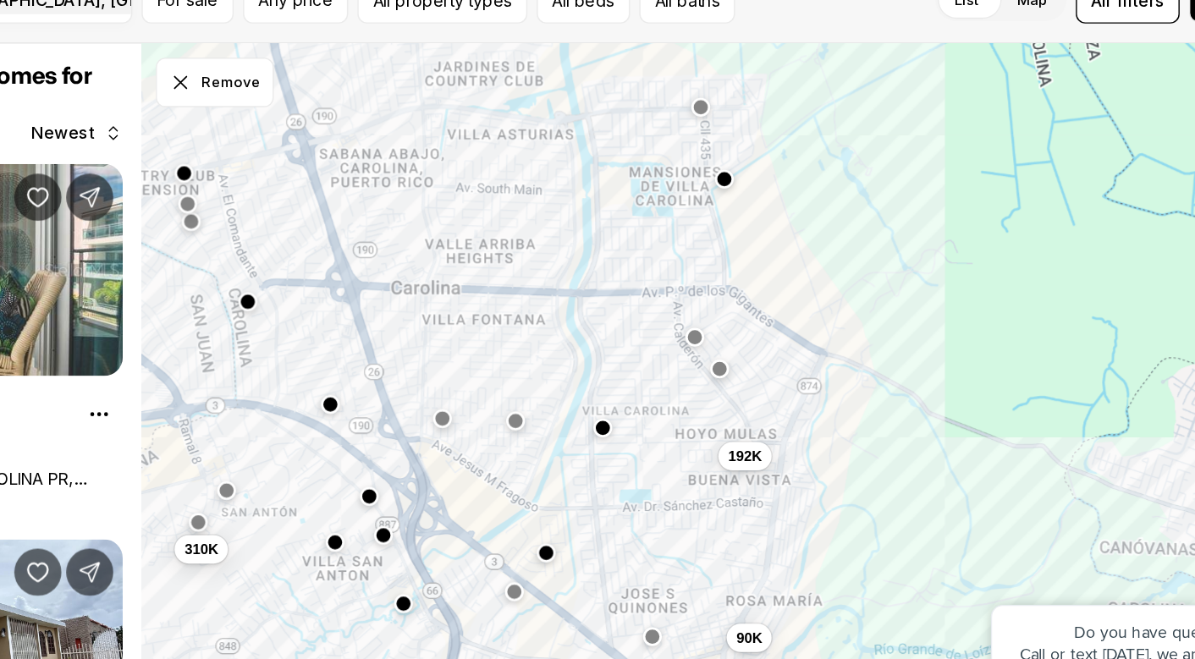
click at [615, 482] on button "button" at bounding box center [622, 489] width 14 height 14
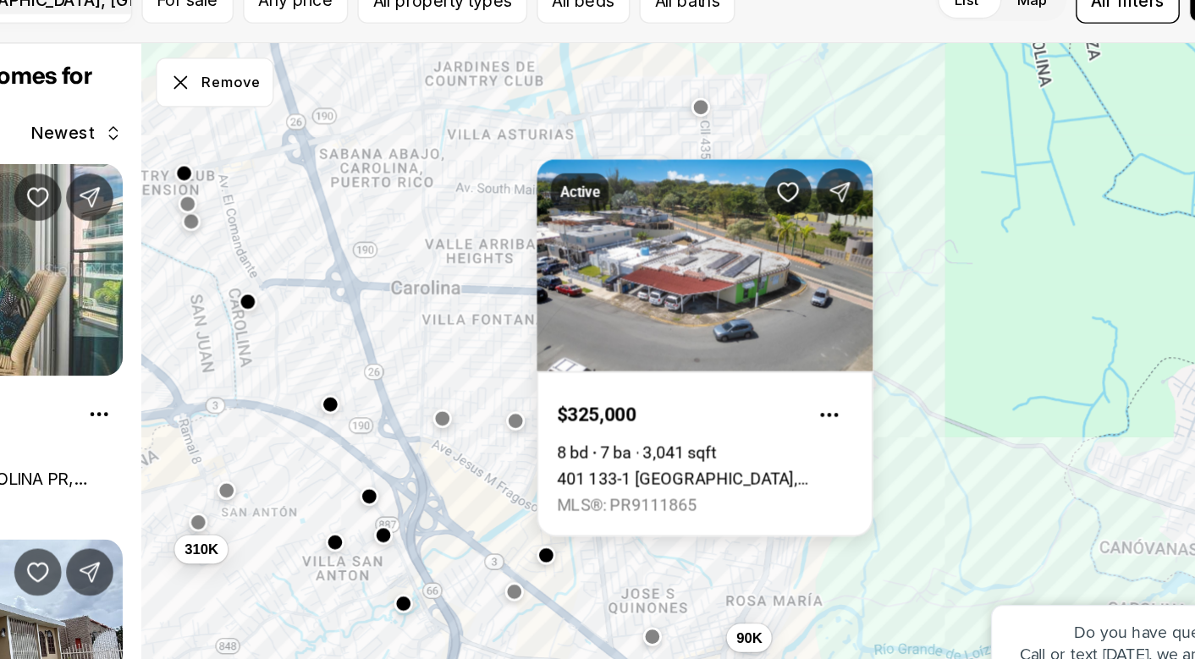
click at [536, 409] on div "192K 310K 90K" at bounding box center [763, 392] width 863 height 536
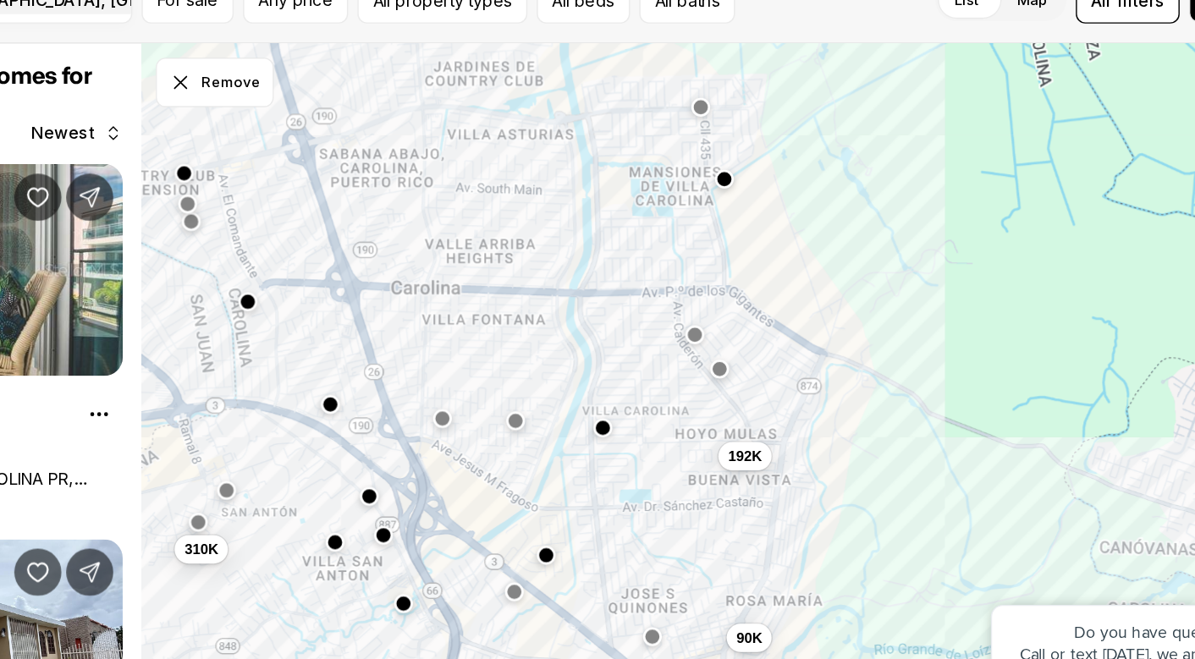
click at [722, 326] on button "button" at bounding box center [729, 333] width 14 height 14
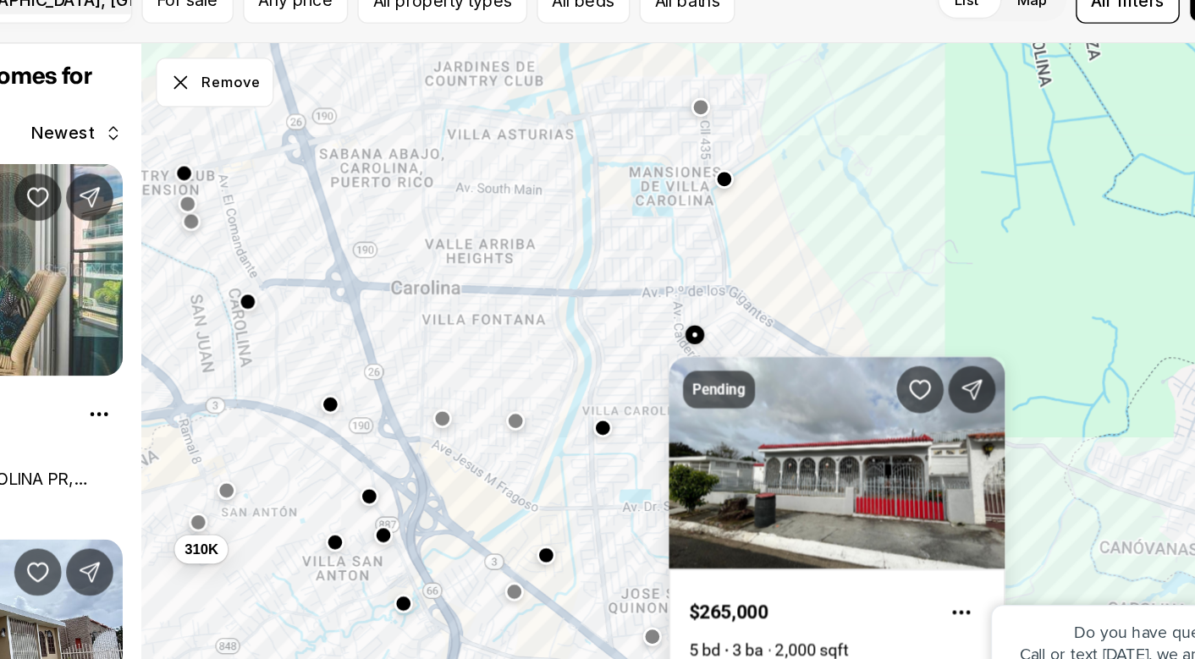
click at [710, 335] on div "Pending $265,000 5 bd 3 ba 2,000 sqft Villa Carolina CALLE 103, BLOQUE 105 #14,…" at bounding box center [830, 477] width 241 height 284
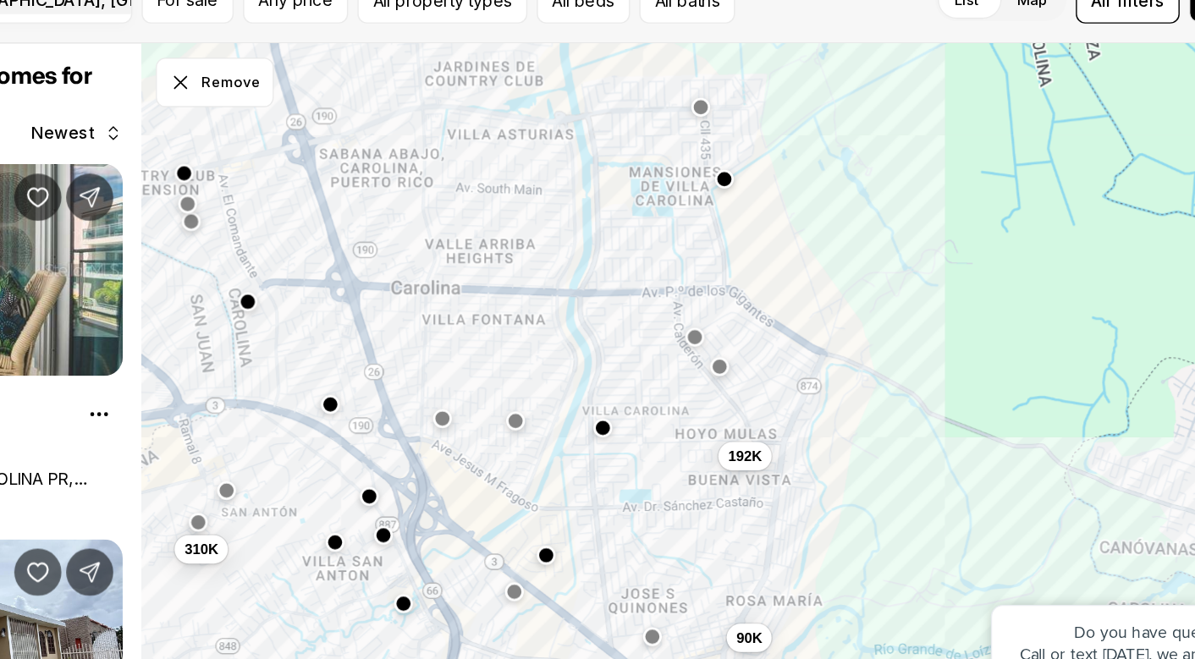
click at [739, 349] on button "button" at bounding box center [746, 356] width 14 height 14
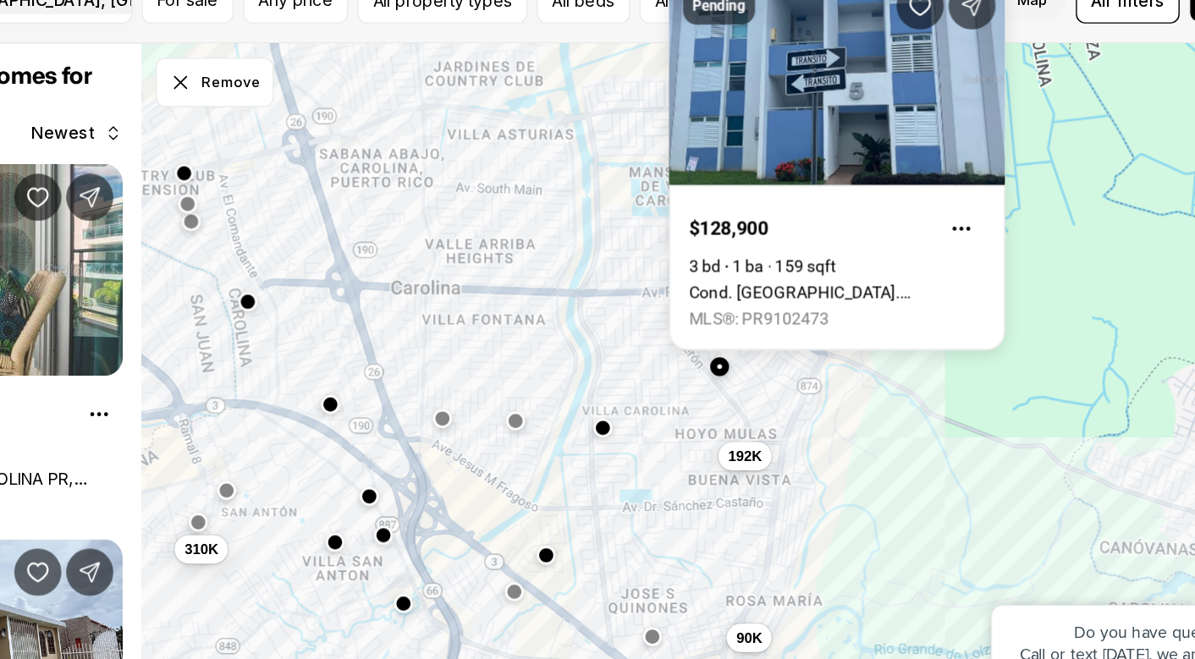
click at [739, 349] on button "button" at bounding box center [746, 356] width 14 height 14
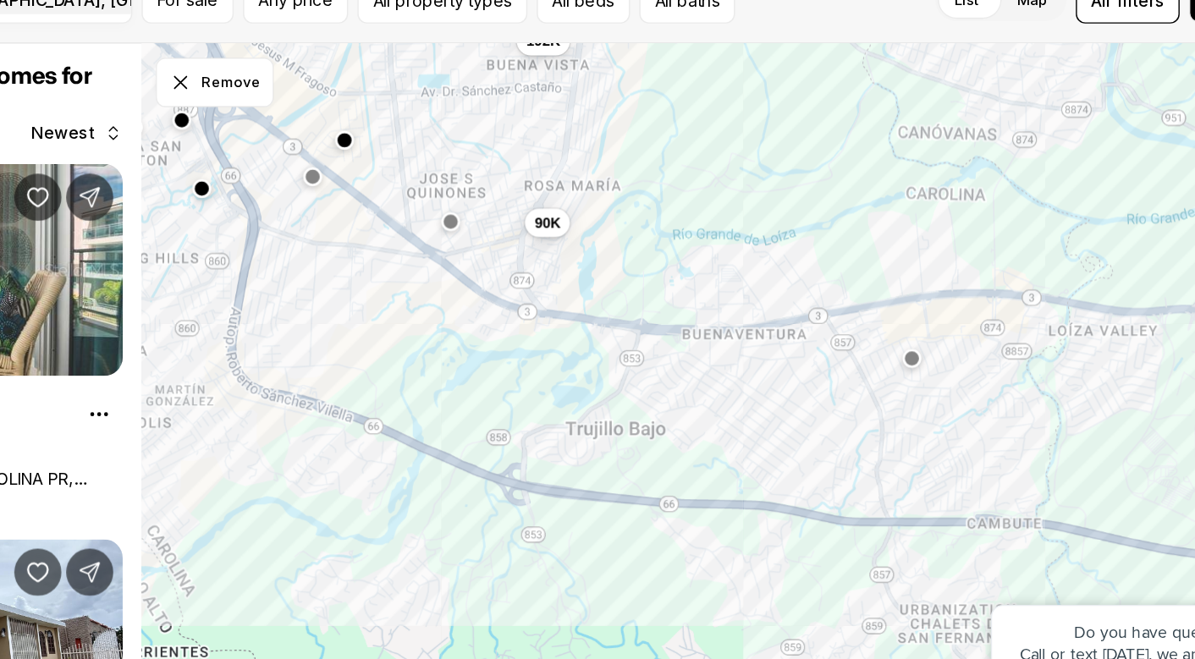
drag, startPoint x: 462, startPoint y: 345, endPoint x: 317, endPoint y: 46, distance: 332.6
click at [332, 124] on div "192K 310K 90K" at bounding box center [763, 392] width 863 height 536
click at [877, 341] on button "button" at bounding box center [884, 348] width 14 height 14
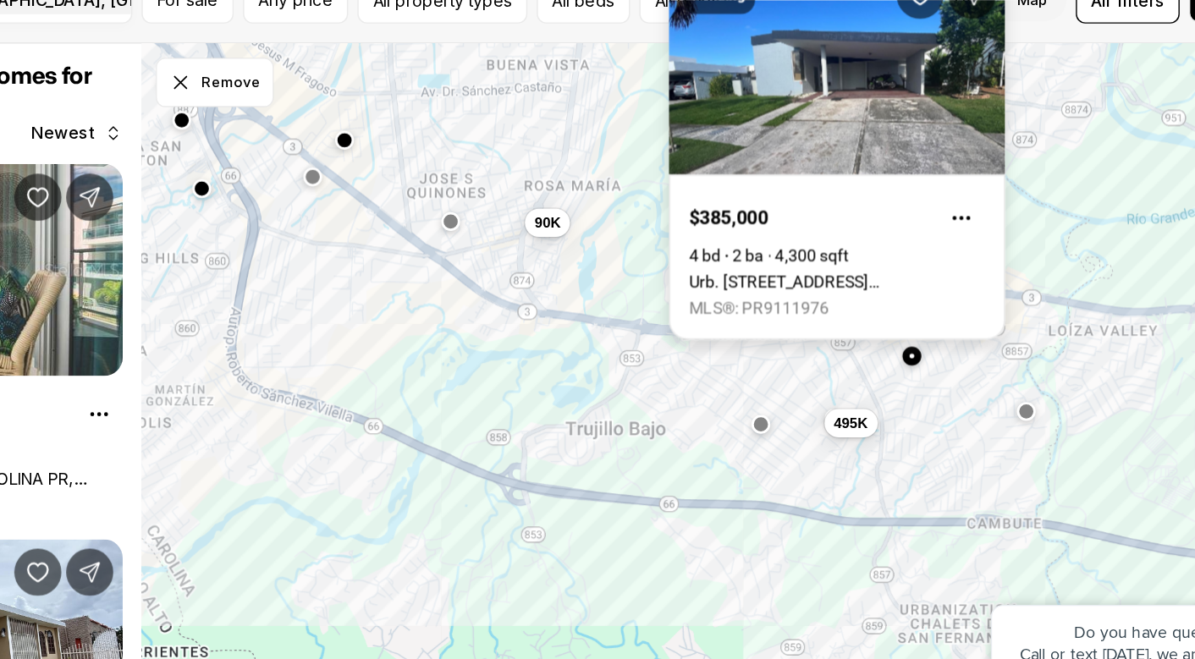
click at [724, 288] on link "Urb. Ciudad Jardín AZUCENA #167, CAROLINA PR, 00985" at bounding box center [830, 295] width 212 height 14
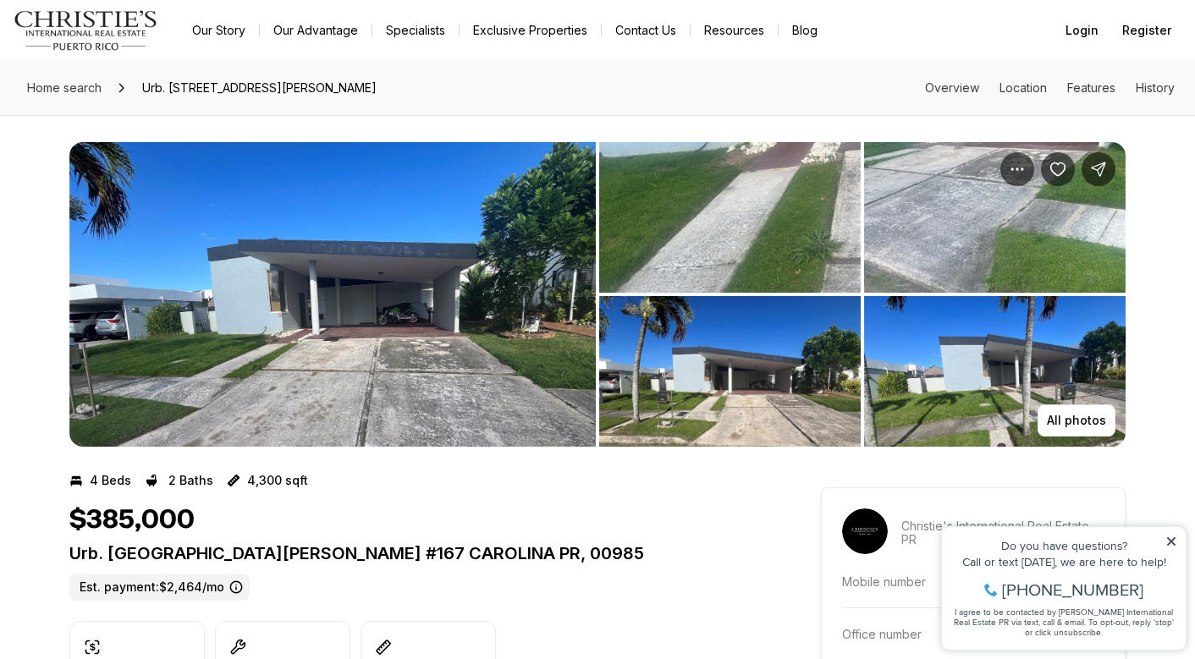
click at [514, 276] on img "View image gallery" at bounding box center [332, 294] width 526 height 305
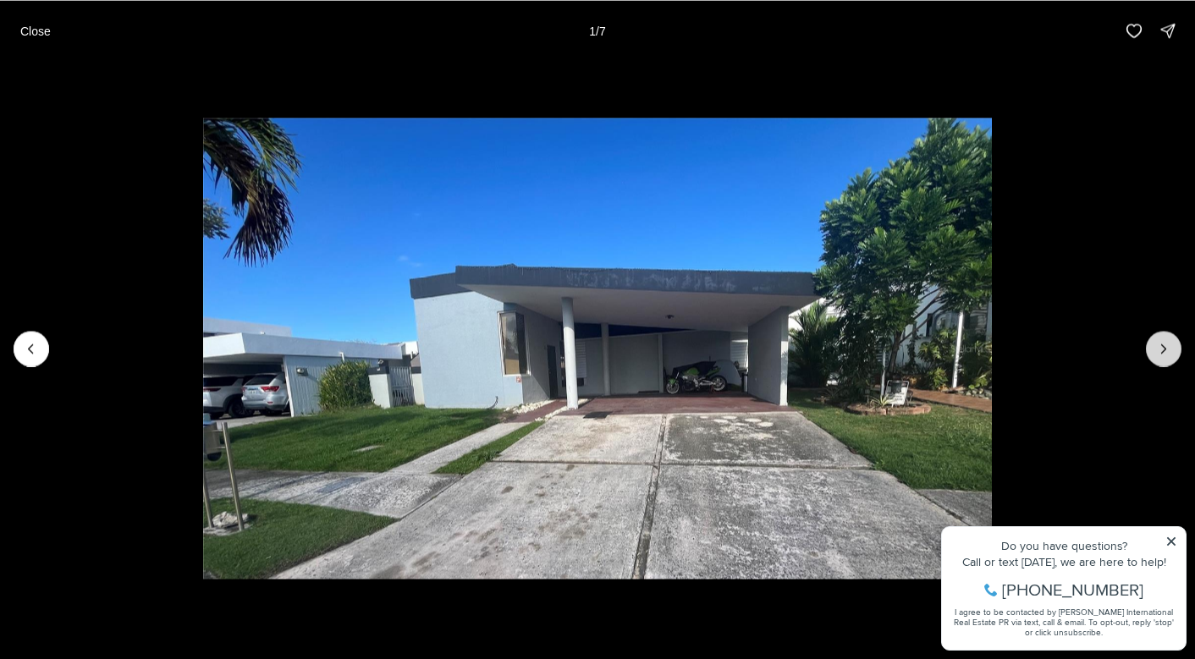
click at [1166, 347] on icon "Next slide" at bounding box center [1163, 348] width 17 height 17
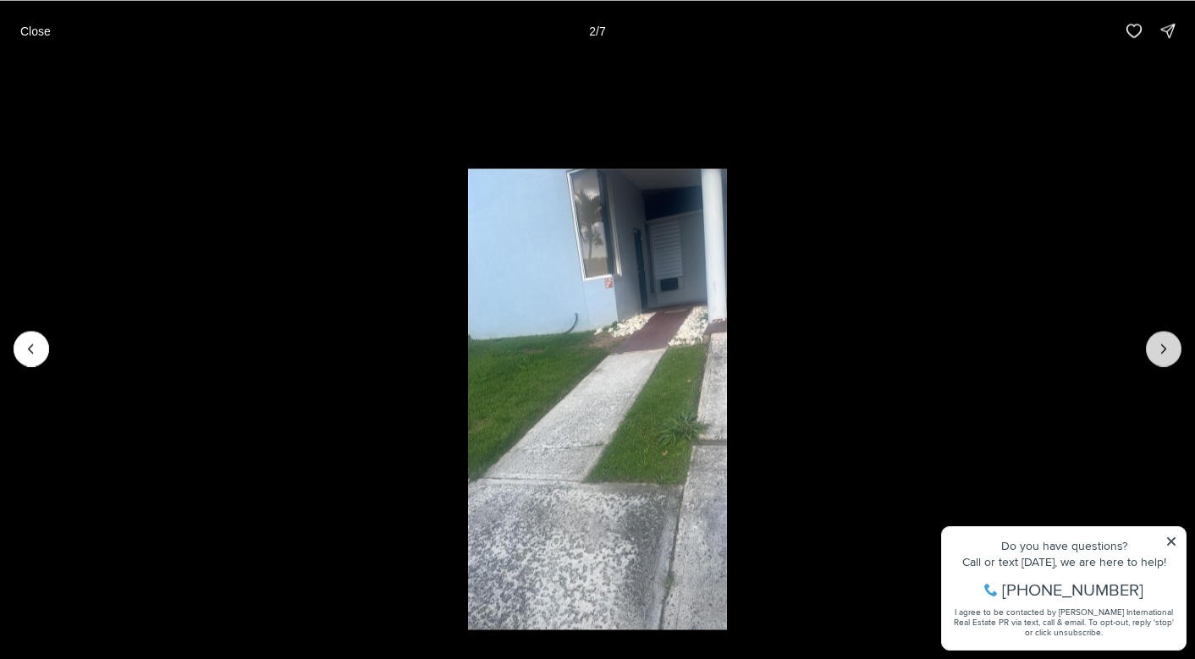
click at [1165, 347] on icon "Next slide" at bounding box center [1163, 348] width 17 height 17
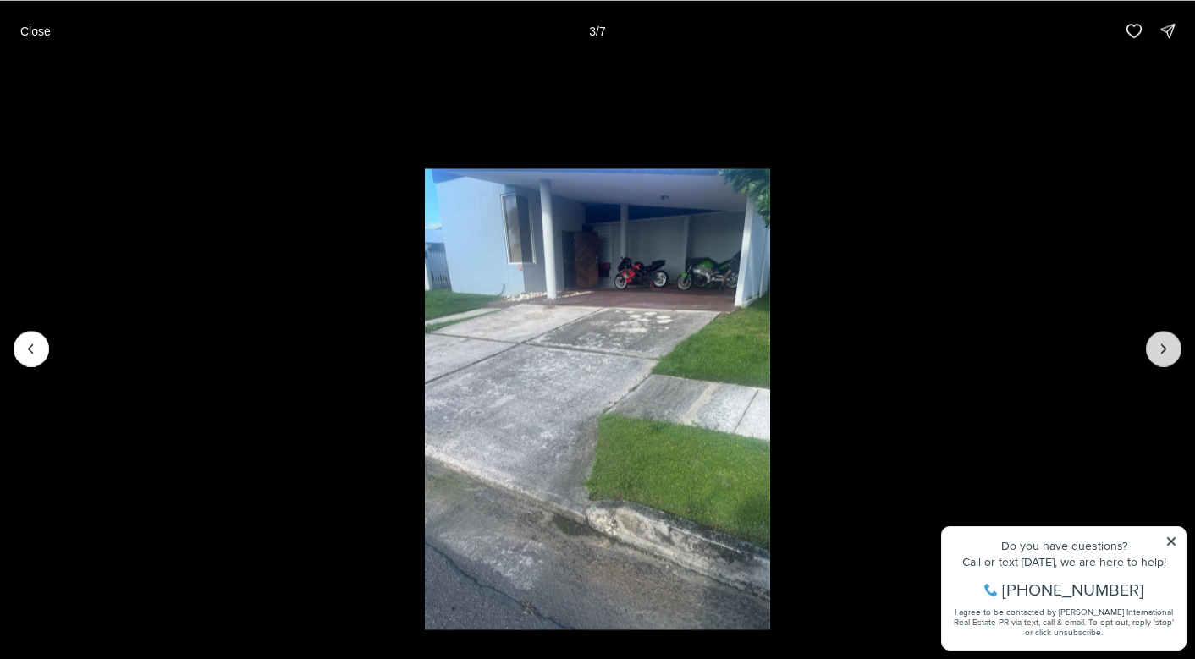
click at [1165, 347] on icon "Next slide" at bounding box center [1163, 348] width 17 height 17
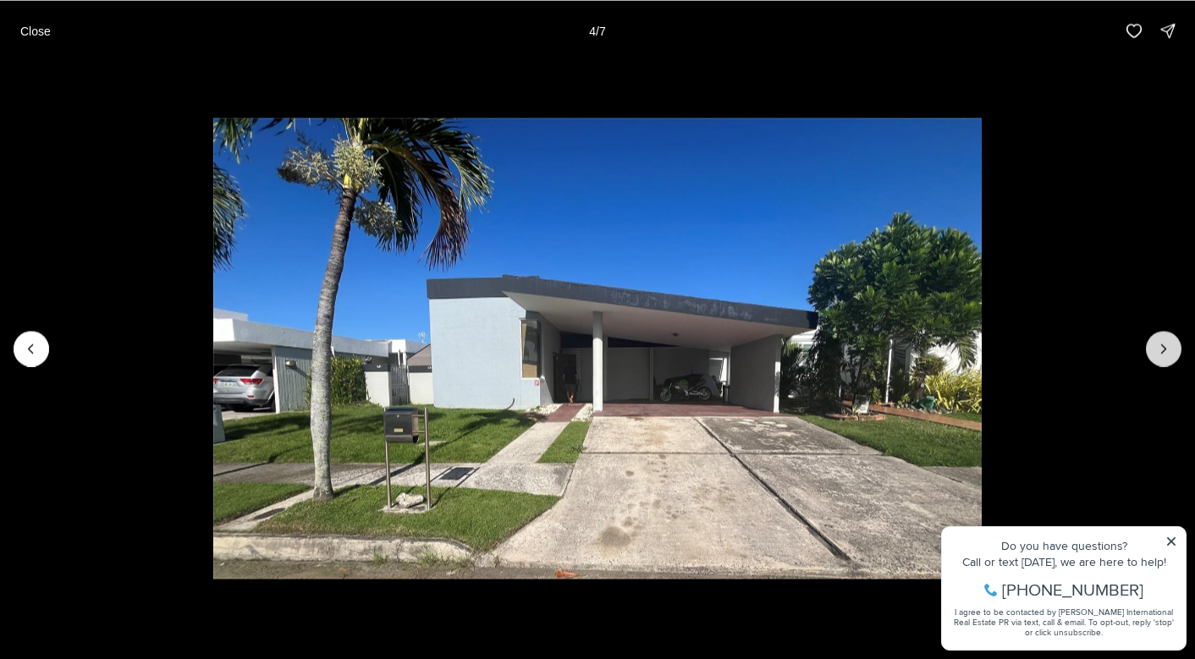
click at [1165, 347] on icon "Next slide" at bounding box center [1163, 348] width 17 height 17
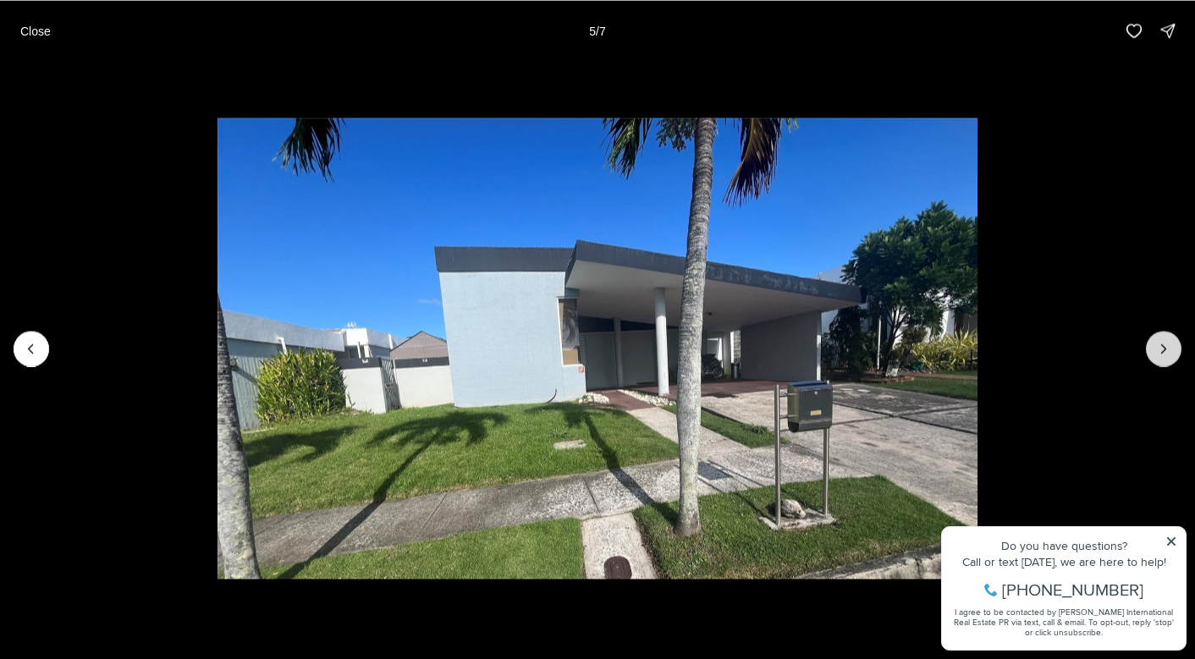
click at [1165, 347] on icon "Next slide" at bounding box center [1163, 348] width 17 height 17
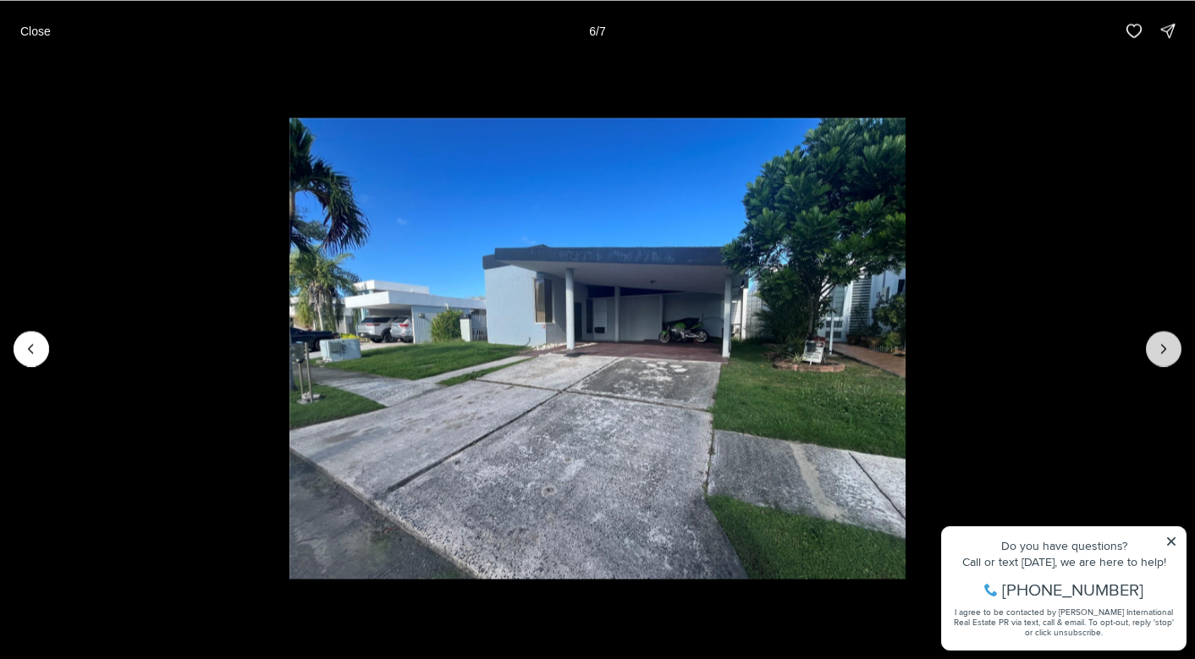
click at [1165, 347] on icon "Next slide" at bounding box center [1163, 348] width 17 height 17
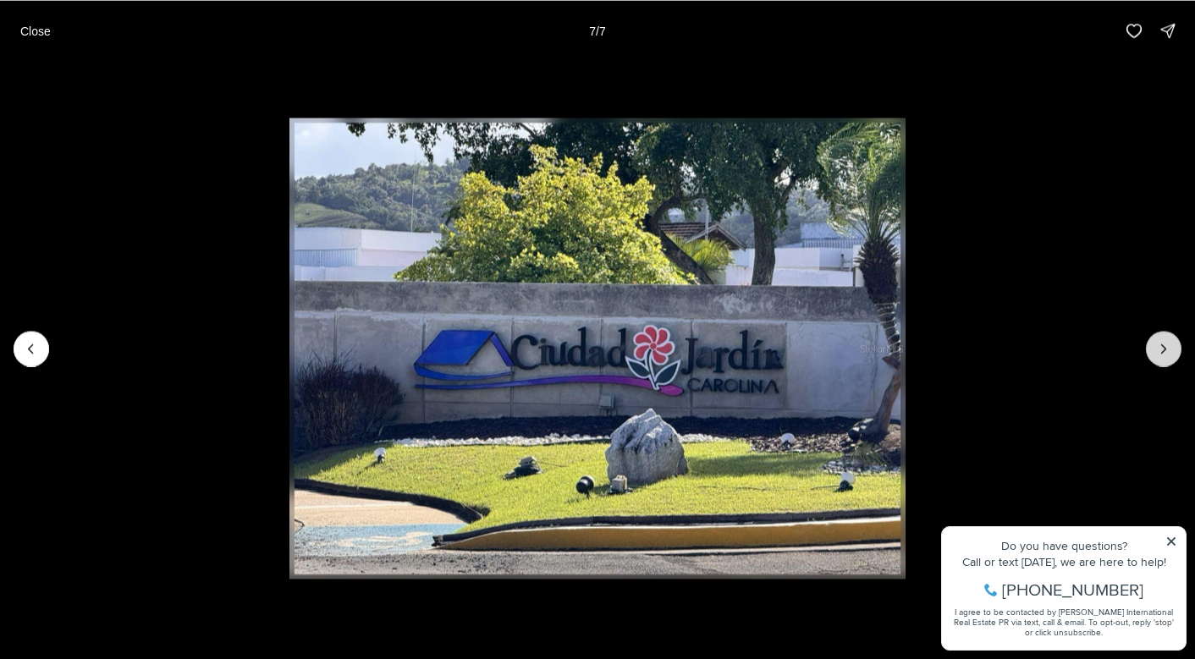
click at [1165, 347] on div at bounding box center [1163, 349] width 36 height 36
click at [1177, 542] on li "7 of 7" at bounding box center [597, 348] width 1195 height 574
click at [1169, 536] on li "7 of 7" at bounding box center [597, 348] width 1195 height 574
click at [43, 24] on p "Close" at bounding box center [35, 31] width 30 height 14
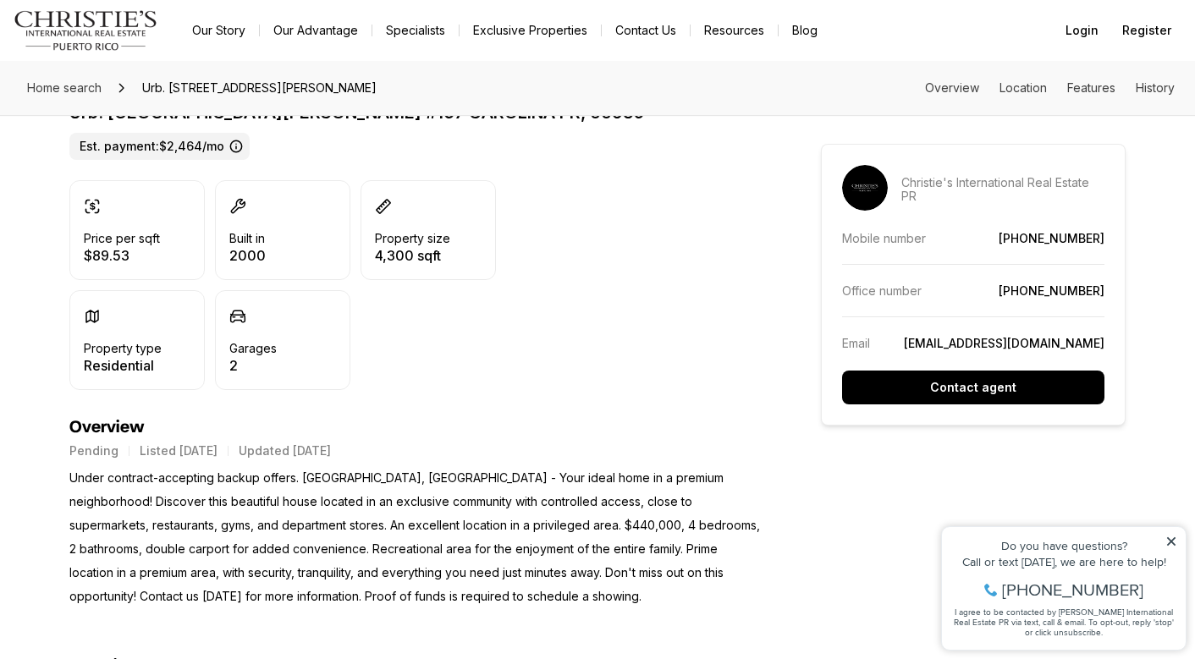
scroll to position [455, 0]
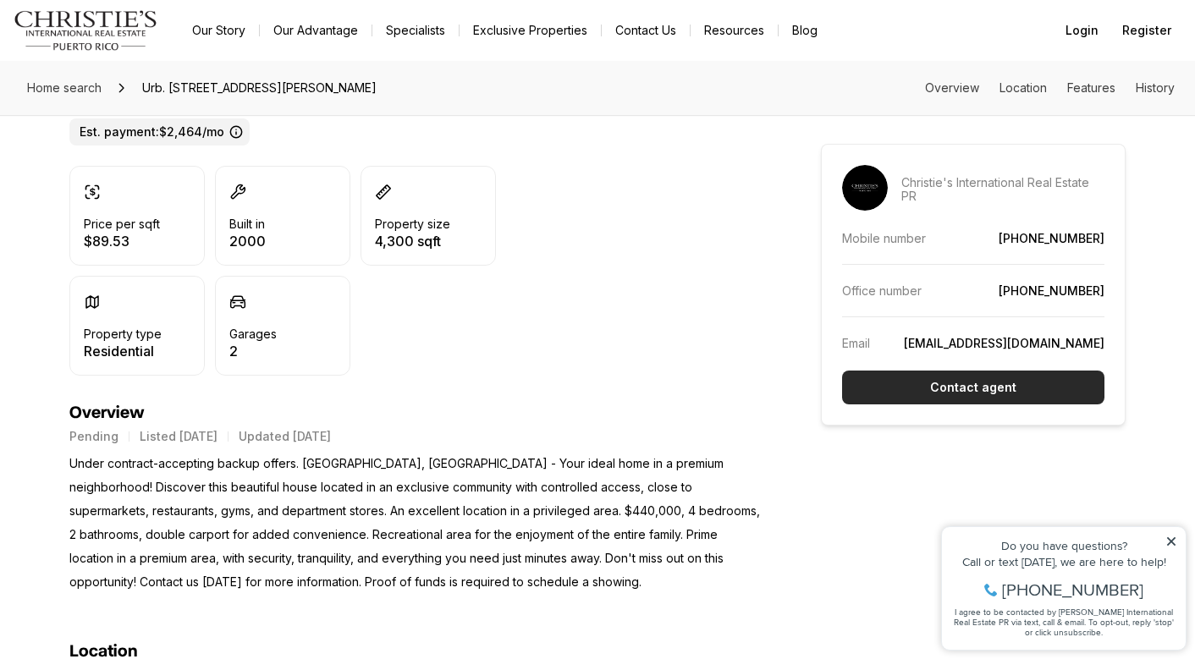
click at [902, 394] on button "Contact agent" at bounding box center [973, 388] width 262 height 34
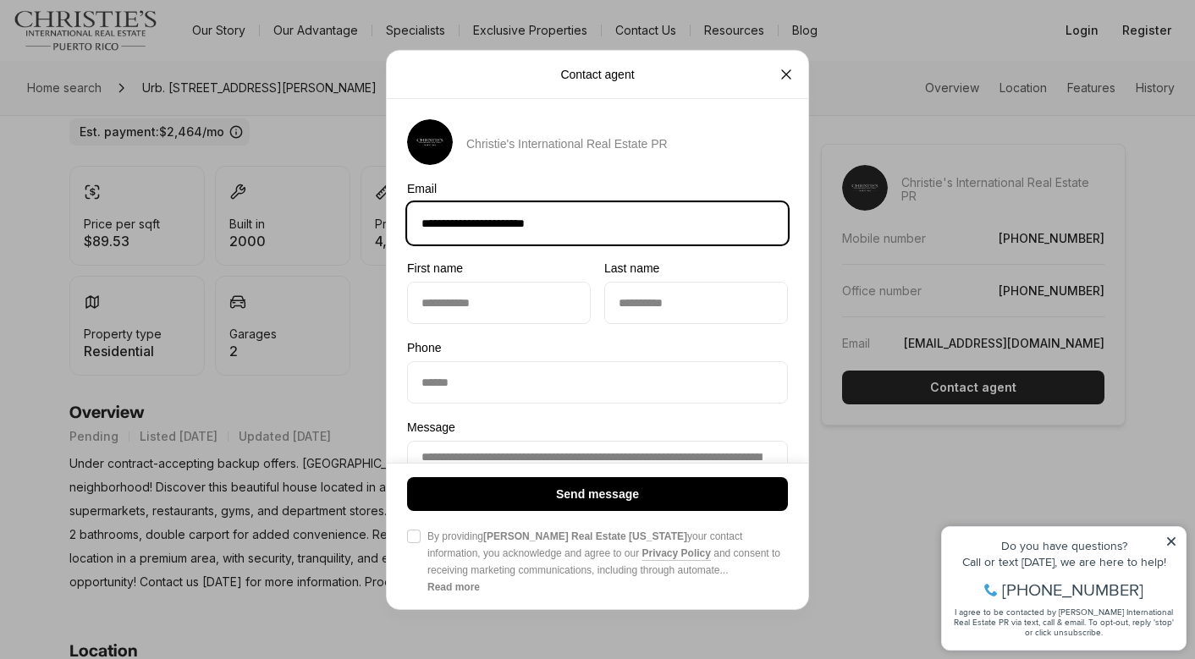
type input "**********"
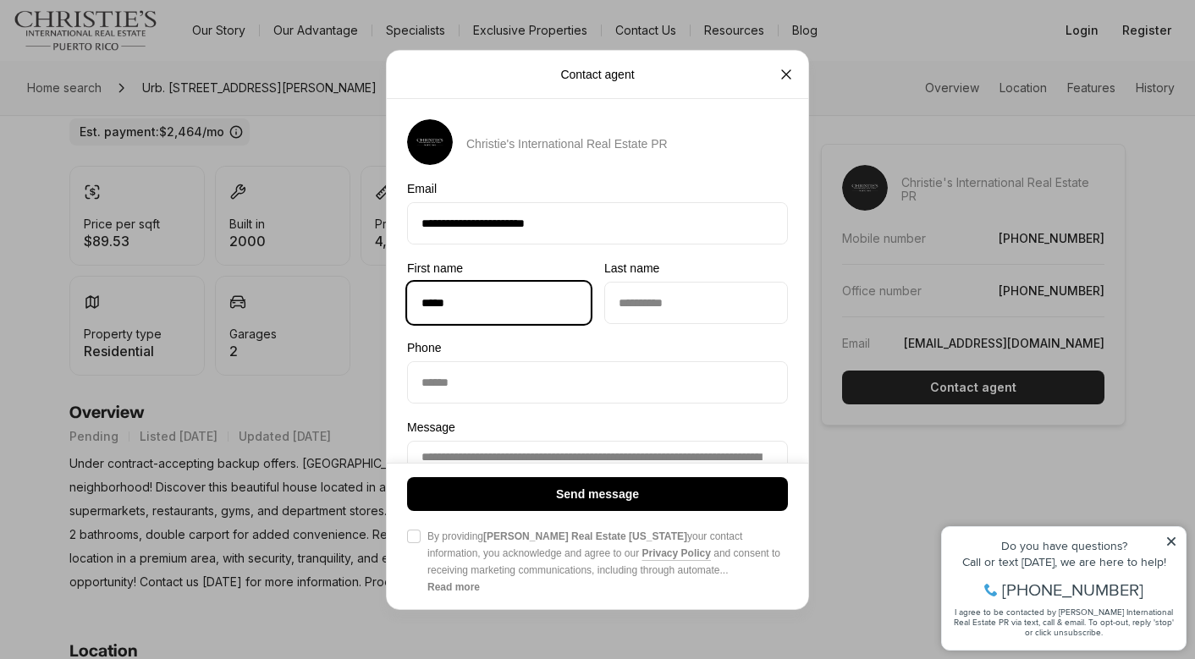
type input "*****"
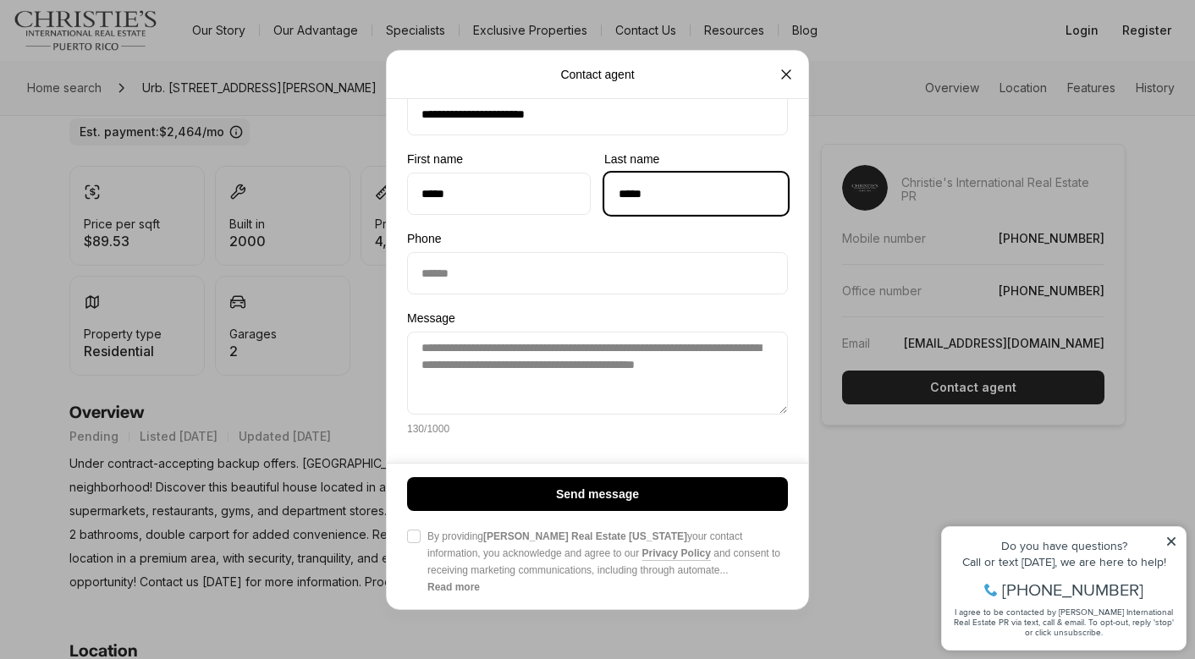
scroll to position [112, 0]
type input "*****"
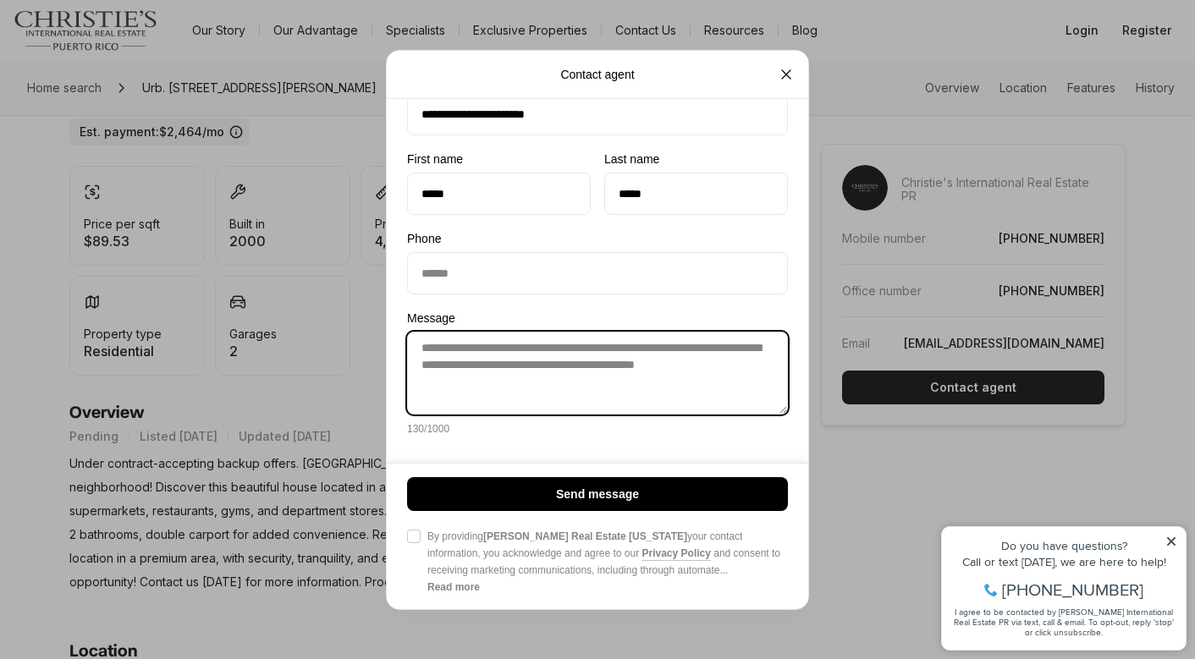
click at [541, 387] on textarea "**********" at bounding box center [597, 372] width 381 height 83
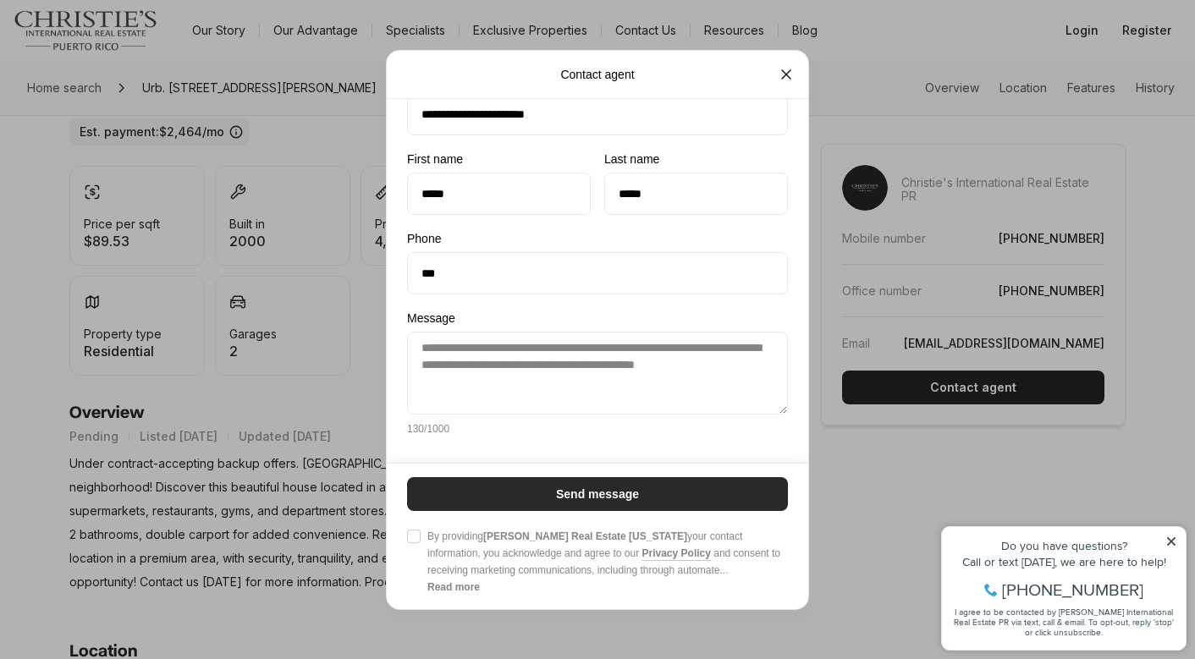
click at [477, 497] on button "Send message" at bounding box center [597, 493] width 381 height 34
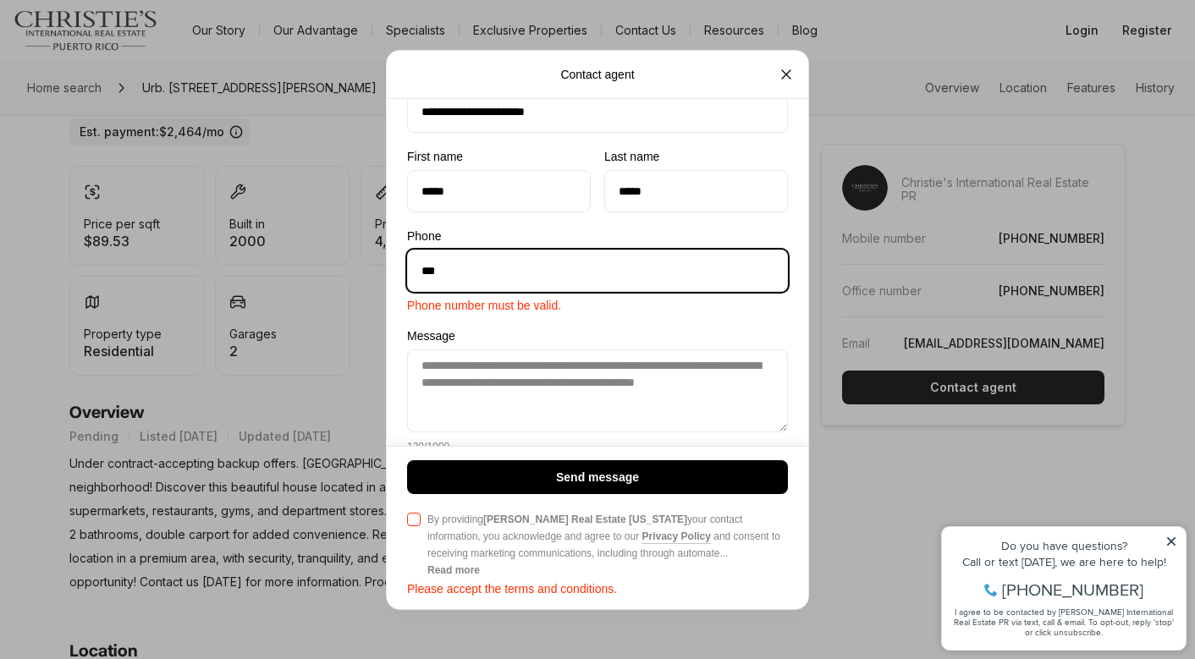
click at [524, 277] on input "***" at bounding box center [597, 270] width 379 height 41
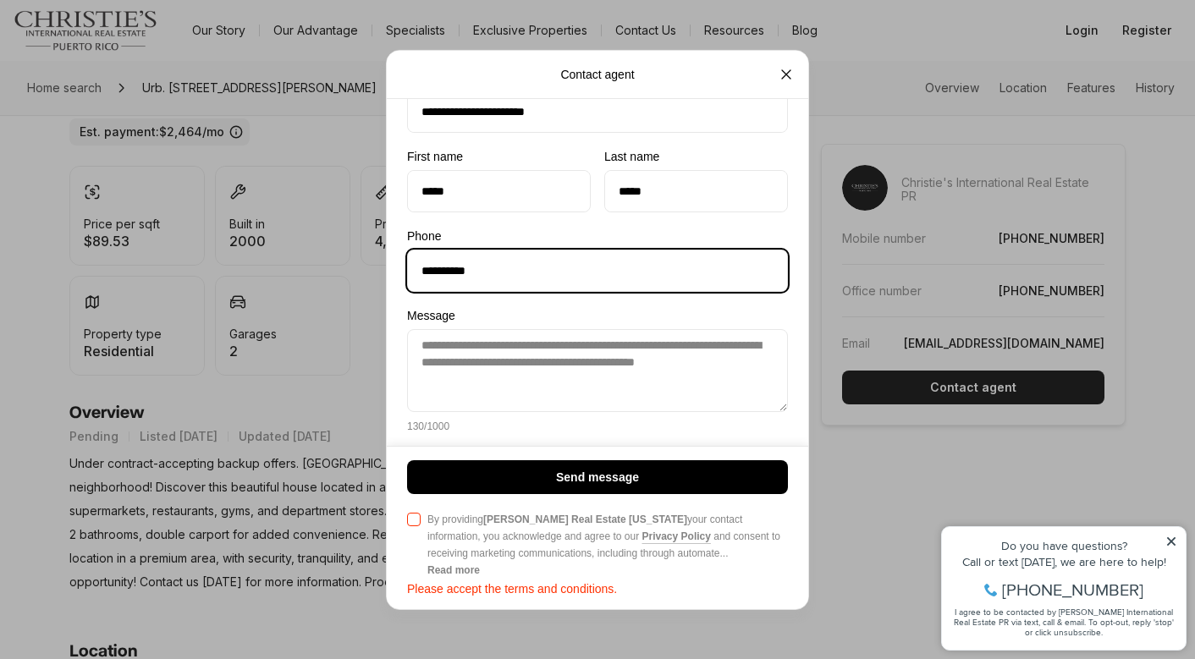
type input "**********"
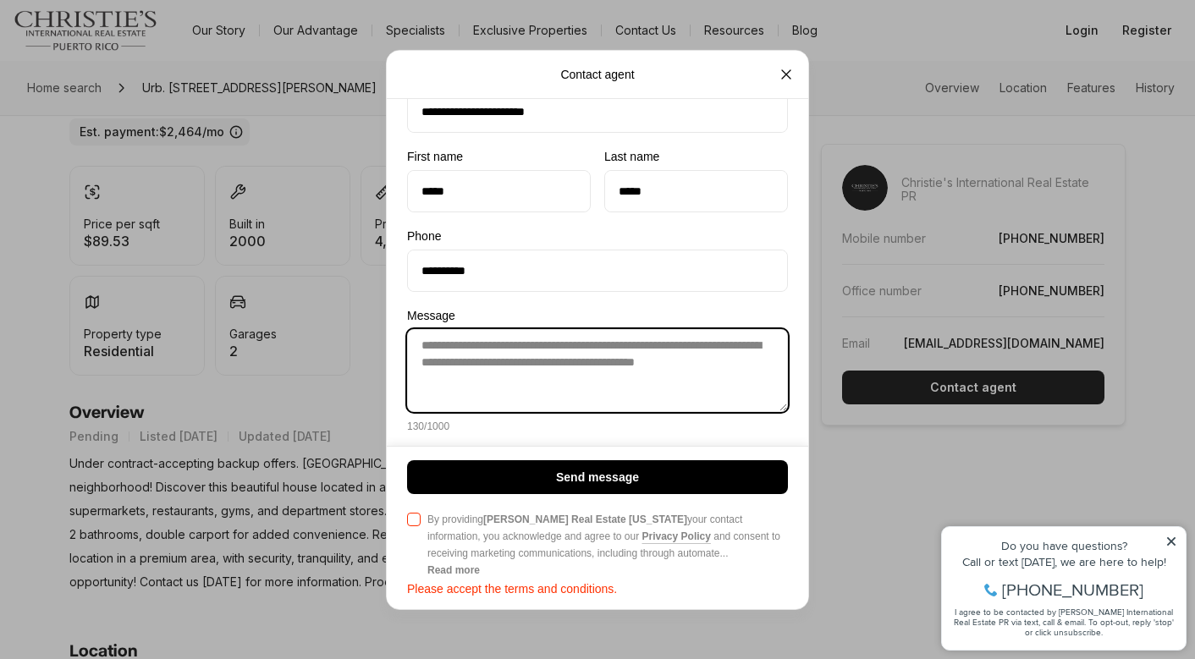
click at [563, 376] on textarea "**********" at bounding box center [597, 369] width 381 height 83
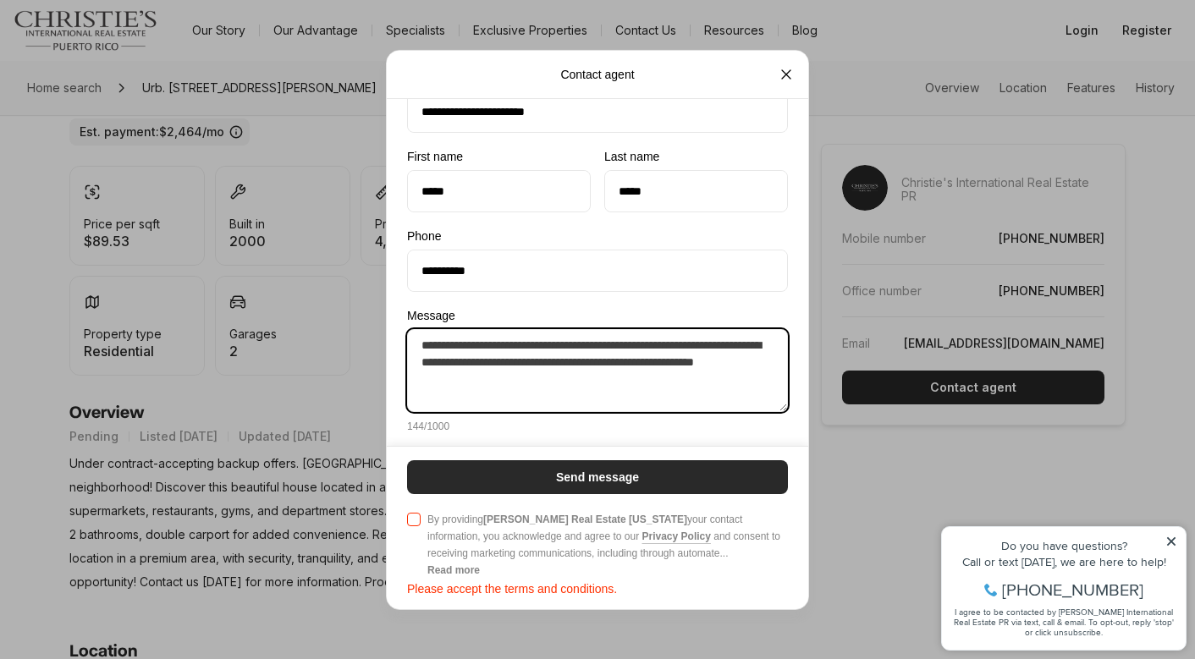
type textarea "**********"
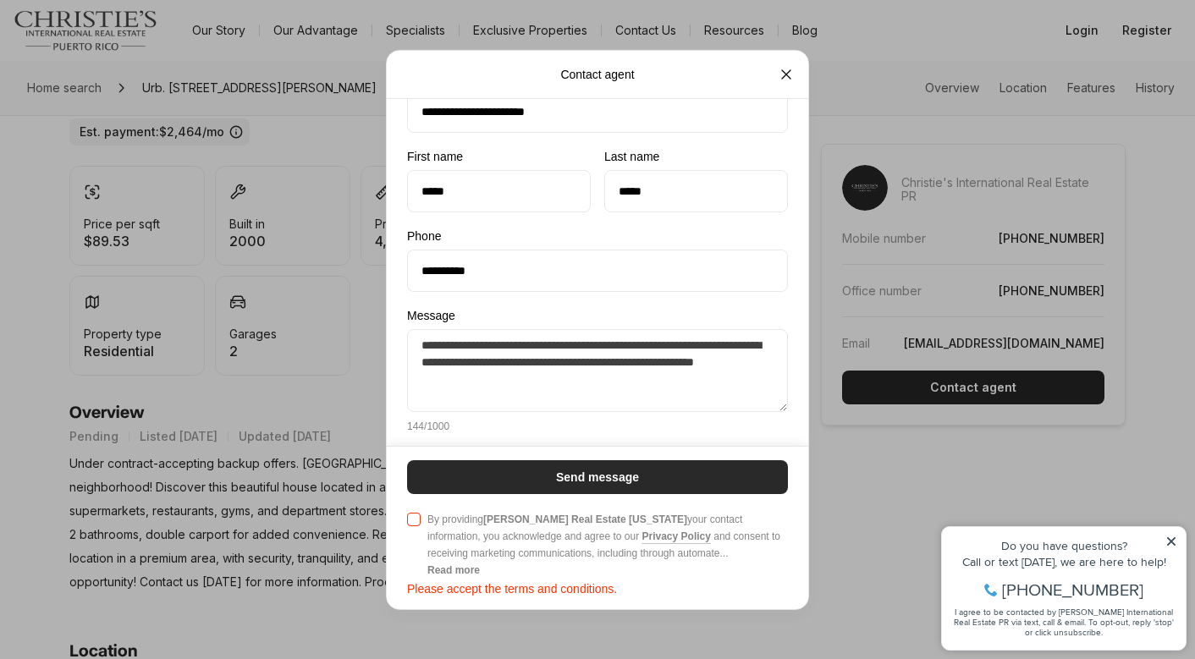
click at [634, 472] on p "Send message" at bounding box center [597, 477] width 83 height 14
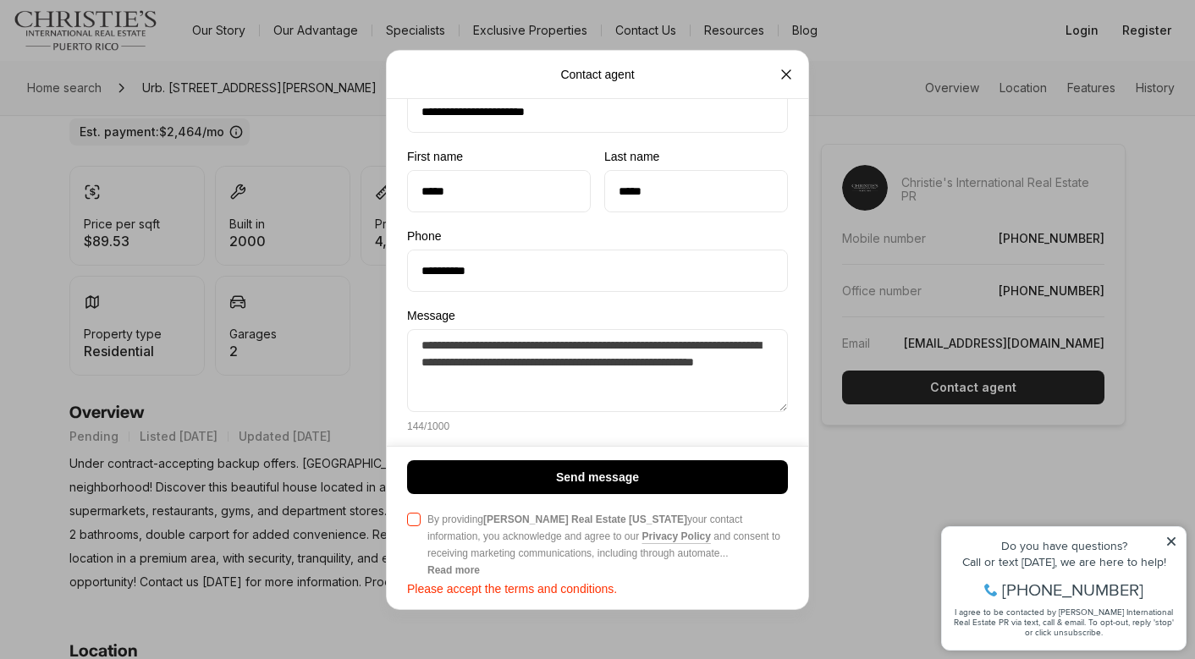
click at [417, 521] on button "Agree to Privacy Policy By providing Christie's Real Estate Puerto Rico your co…" at bounding box center [414, 520] width 14 height 14
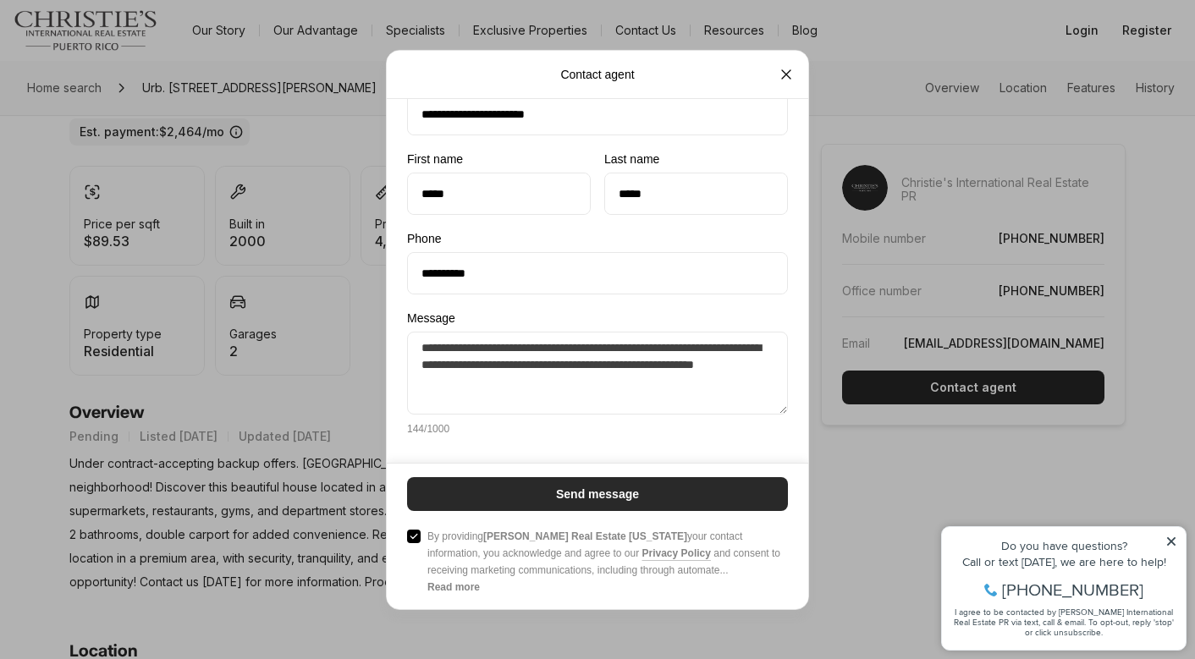
click at [473, 509] on button "Send message" at bounding box center [597, 493] width 381 height 34
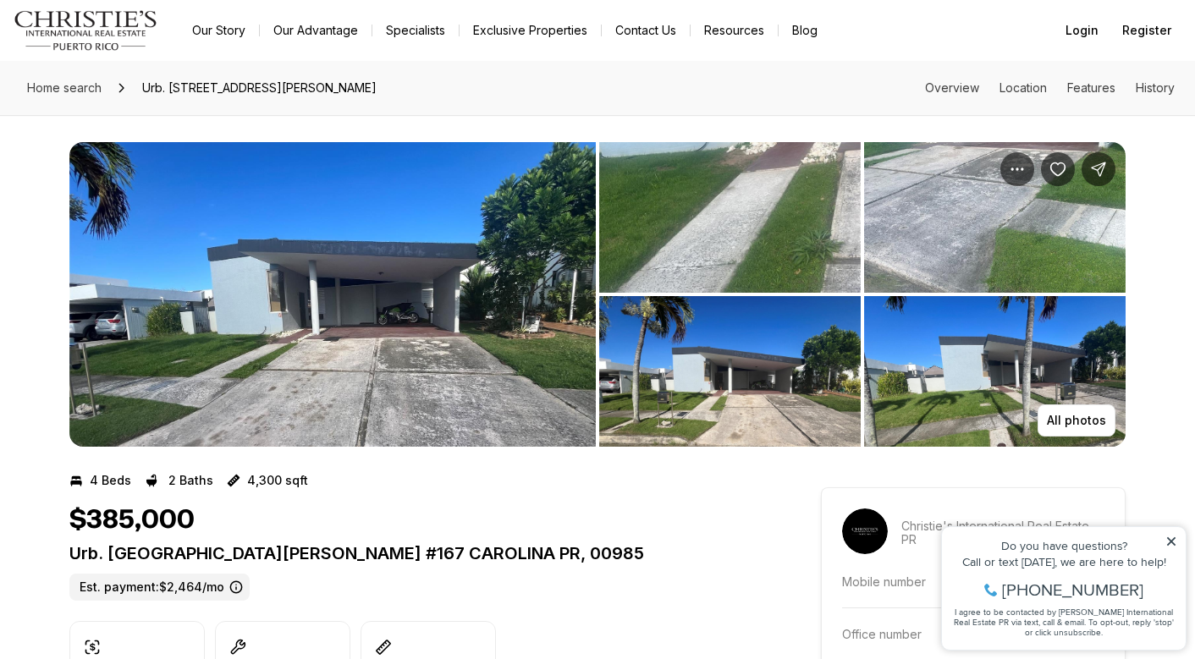
scroll to position [0, 0]
drag, startPoint x: 72, startPoint y: 553, endPoint x: 228, endPoint y: 554, distance: 155.7
click at [228, 554] on p "Urb. Ciudad Jardín AZUCENA #167 CAROLINA PR, 00985" at bounding box center [414, 553] width 690 height 20
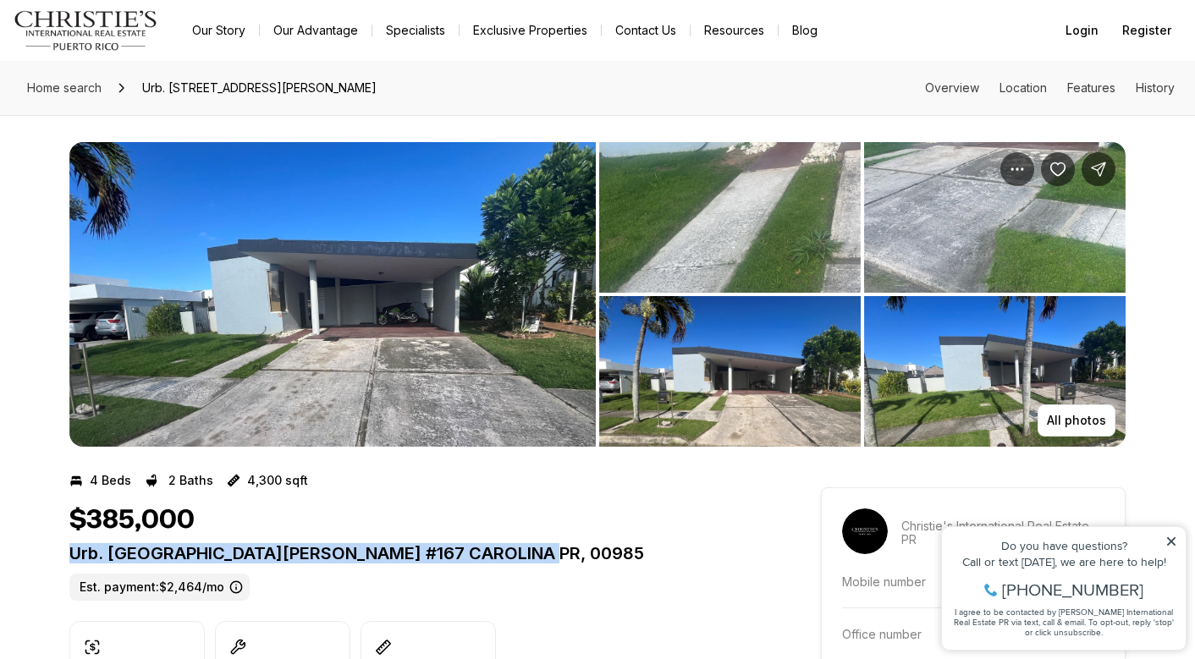
drag, startPoint x: 552, startPoint y: 549, endPoint x: 73, endPoint y: 556, distance: 478.9
click at [73, 556] on p "Urb. Ciudad Jardín AZUCENA #167 CAROLINA PR, 00985" at bounding box center [414, 553] width 690 height 20
copy p "Urb. Ciudad Jardín AZUCENA #167 CAROLINA PR, 00985"
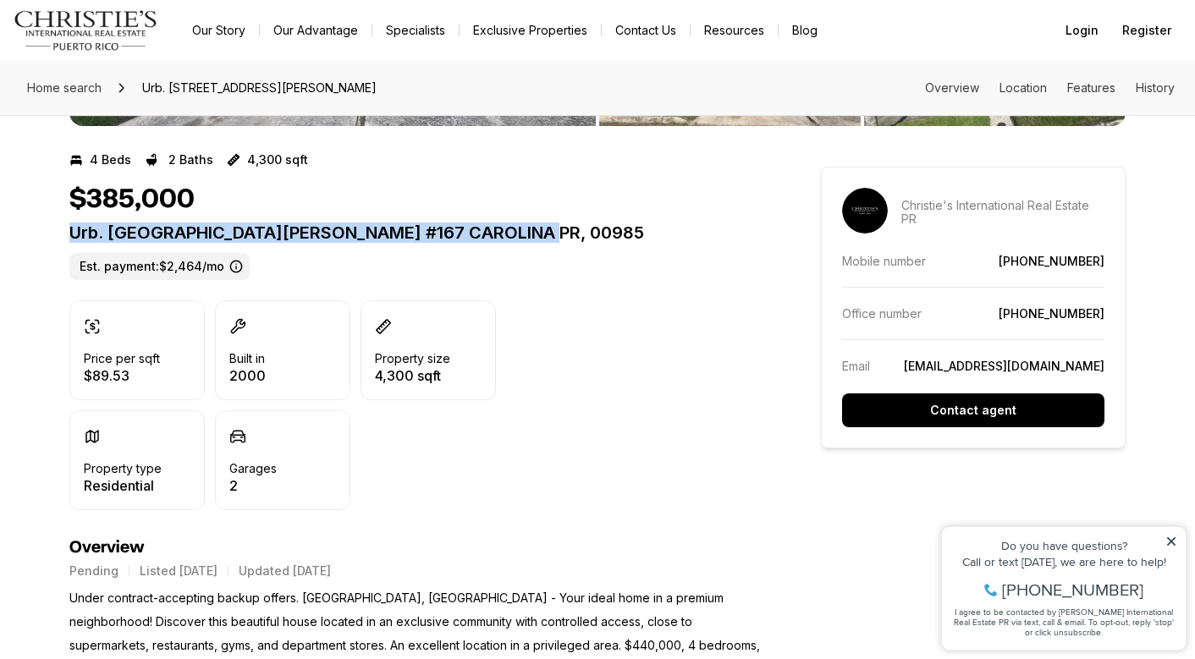
scroll to position [322, 0]
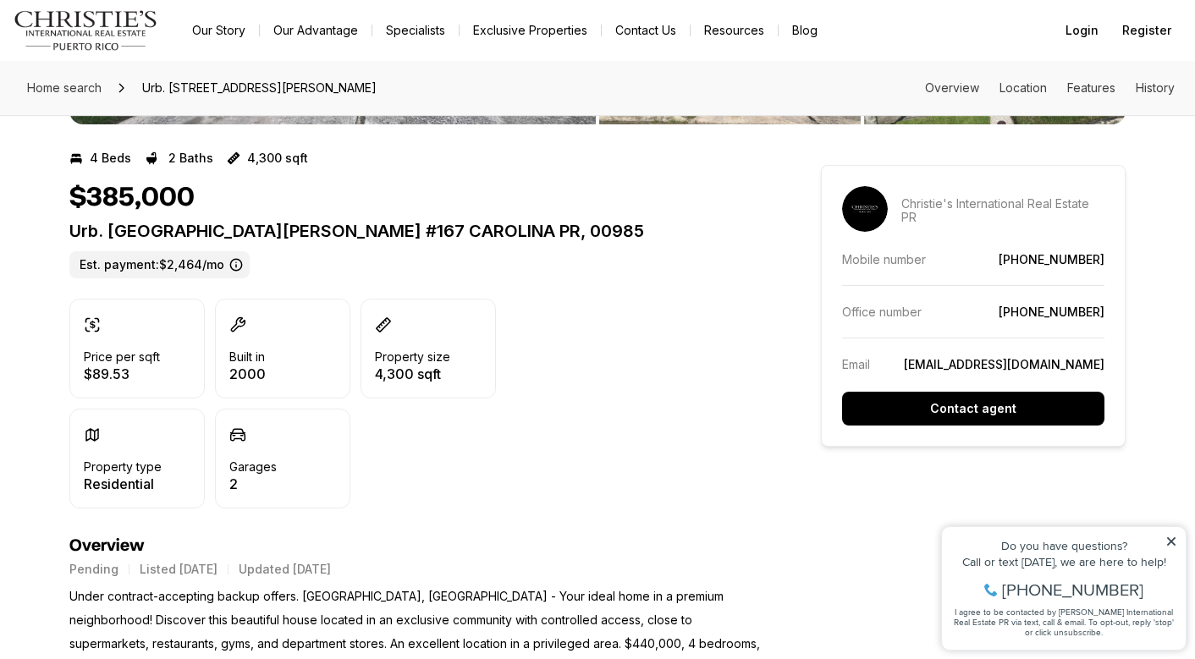
click at [238, 268] on label "Est. payment: $2,464/mo" at bounding box center [159, 264] width 180 height 27
click at [231, 268] on icon at bounding box center [236, 265] width 14 height 14
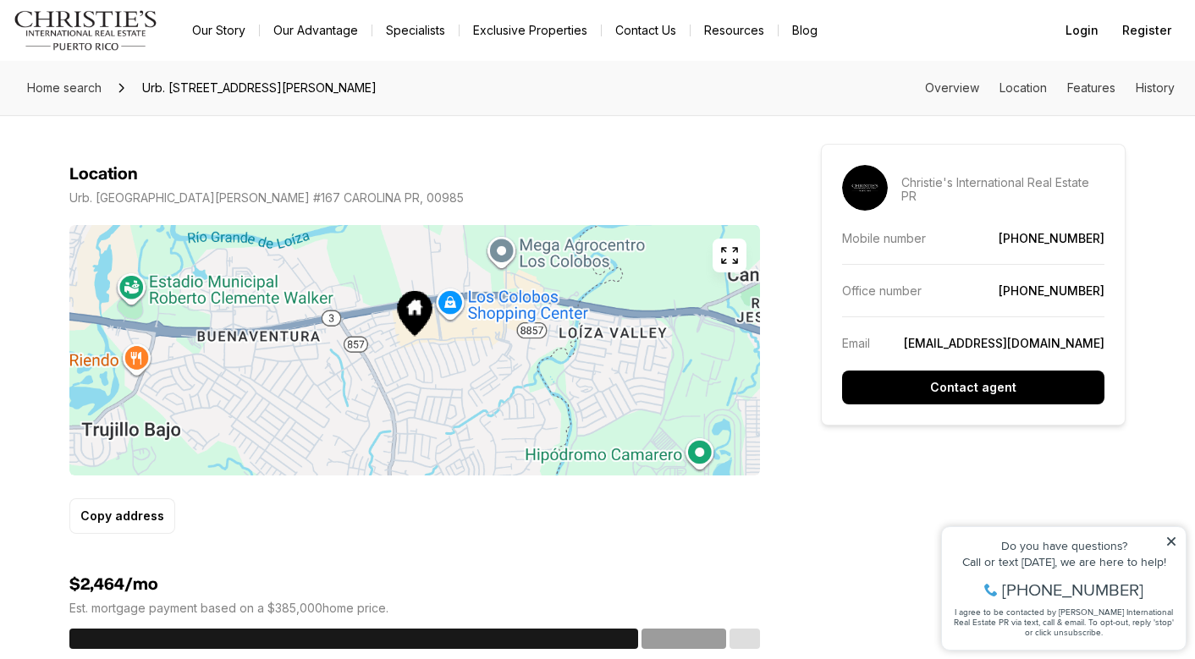
scroll to position [938, 0]
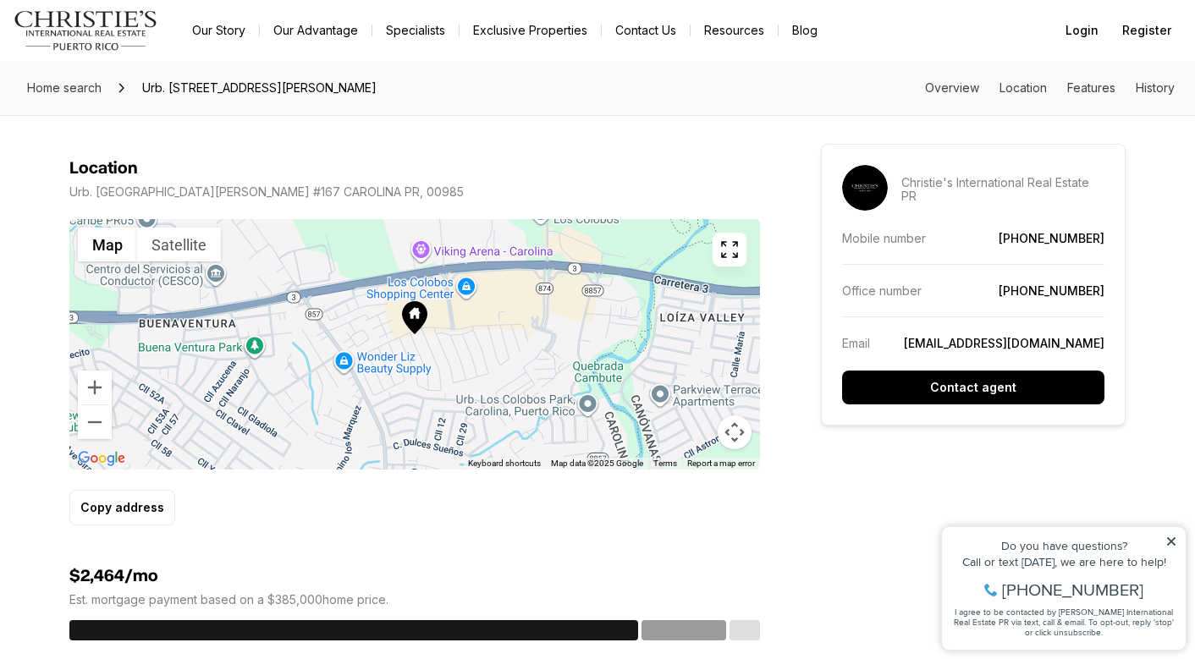
click at [735, 432] on button "Map camera controls" at bounding box center [734, 432] width 34 height 34
click at [686, 345] on button "Zoom in" at bounding box center [692, 348] width 34 height 34
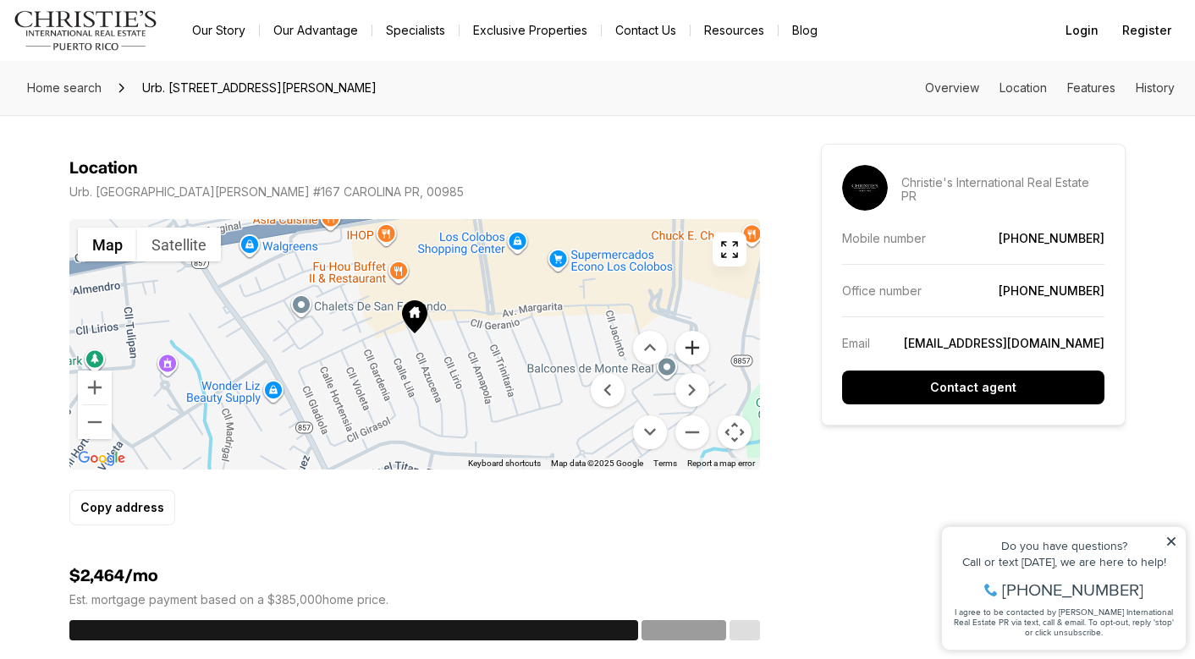
click at [699, 345] on button "Zoom in" at bounding box center [692, 348] width 34 height 34
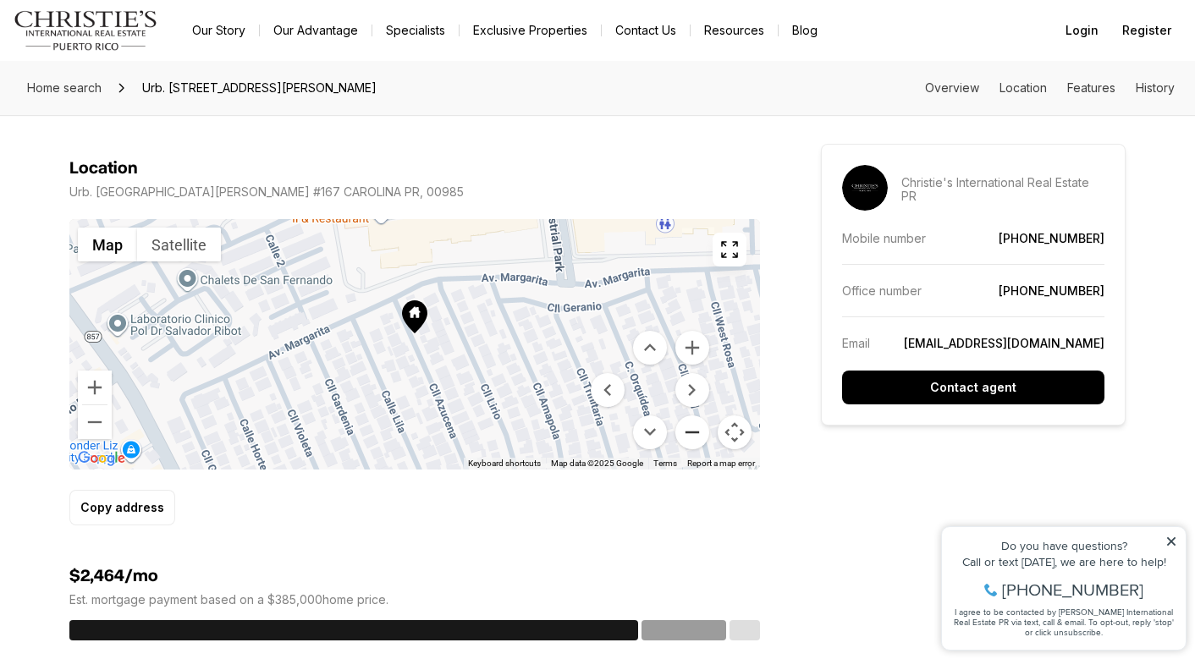
click at [695, 437] on button "Zoom out" at bounding box center [692, 432] width 34 height 34
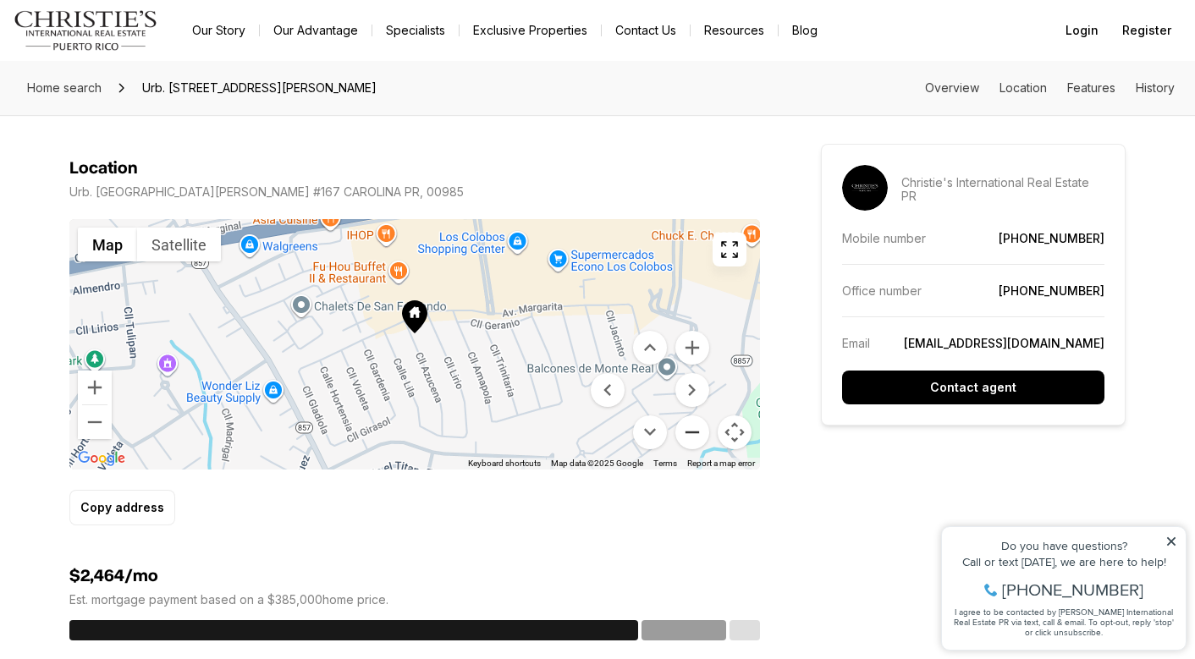
click at [695, 437] on button "Zoom out" at bounding box center [692, 432] width 34 height 34
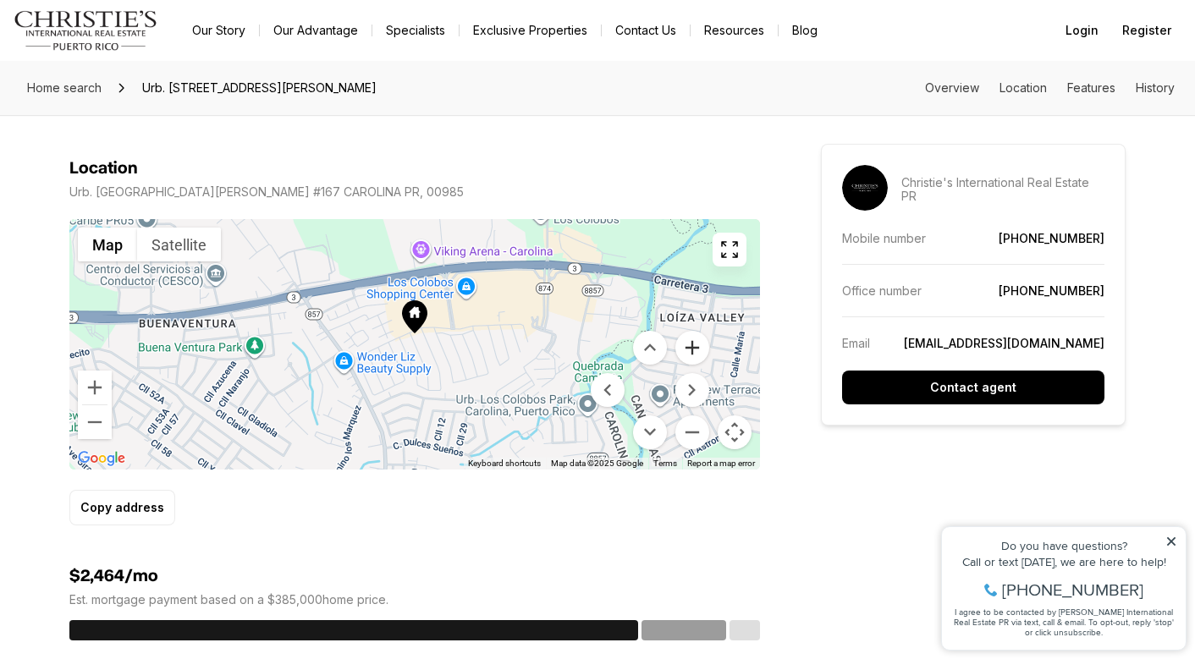
click at [696, 354] on button "Zoom in" at bounding box center [692, 348] width 34 height 34
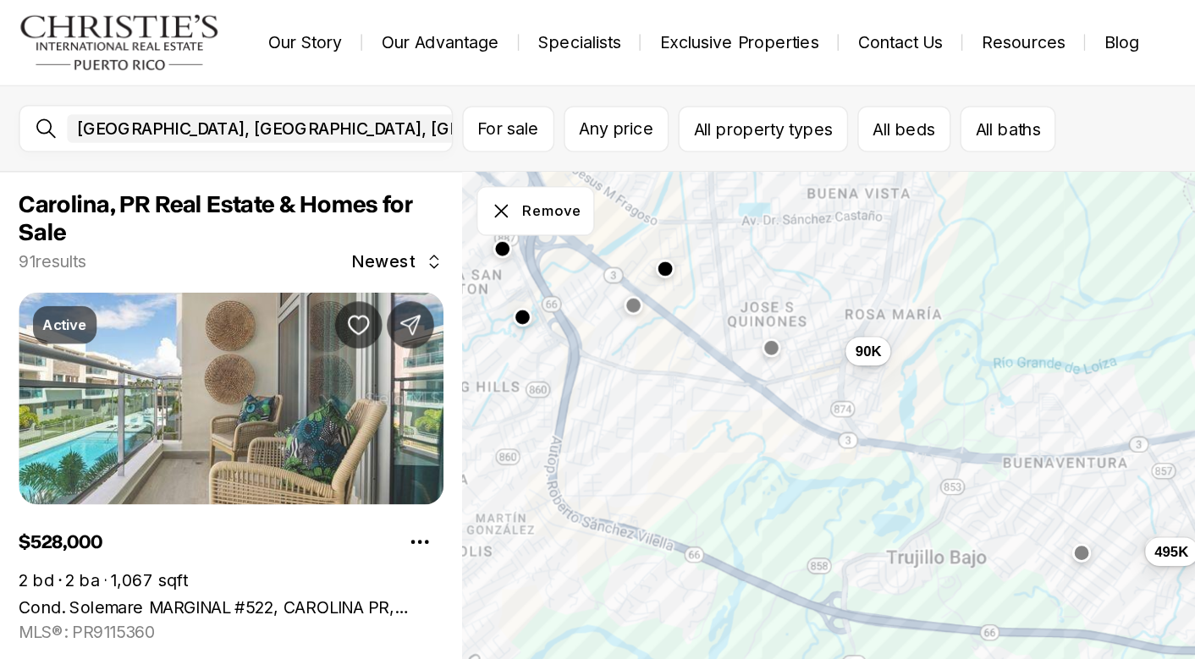
click at [550, 255] on button "button" at bounding box center [554, 250] width 14 height 14
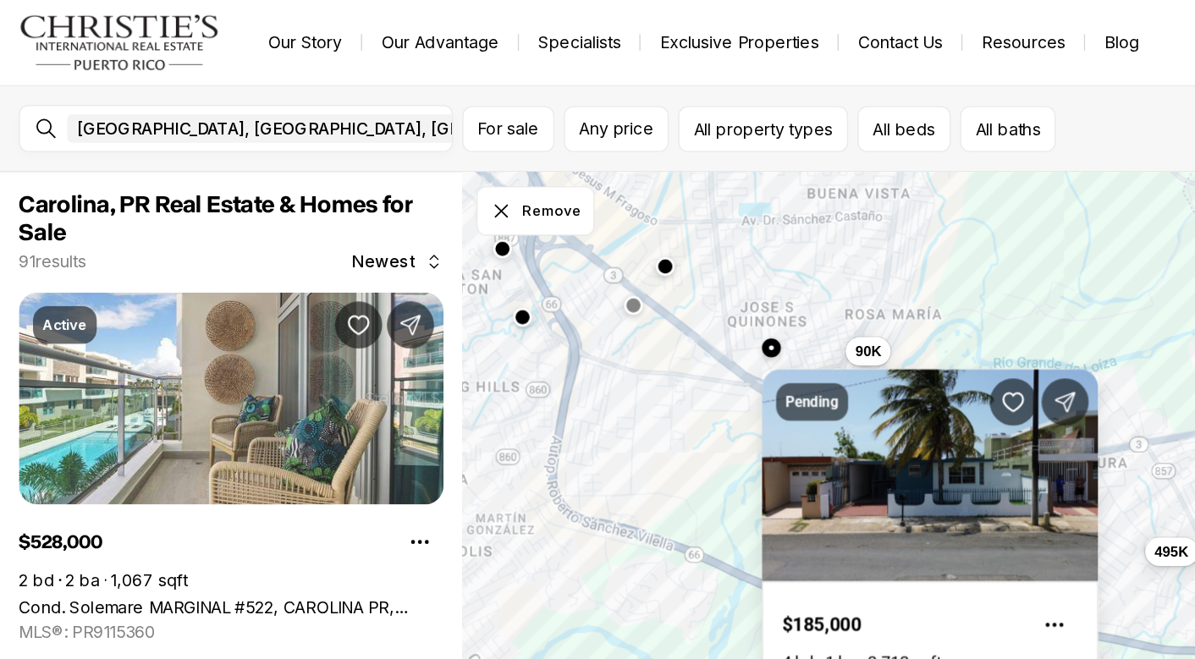
click at [476, 189] on button "button" at bounding box center [477, 191] width 14 height 14
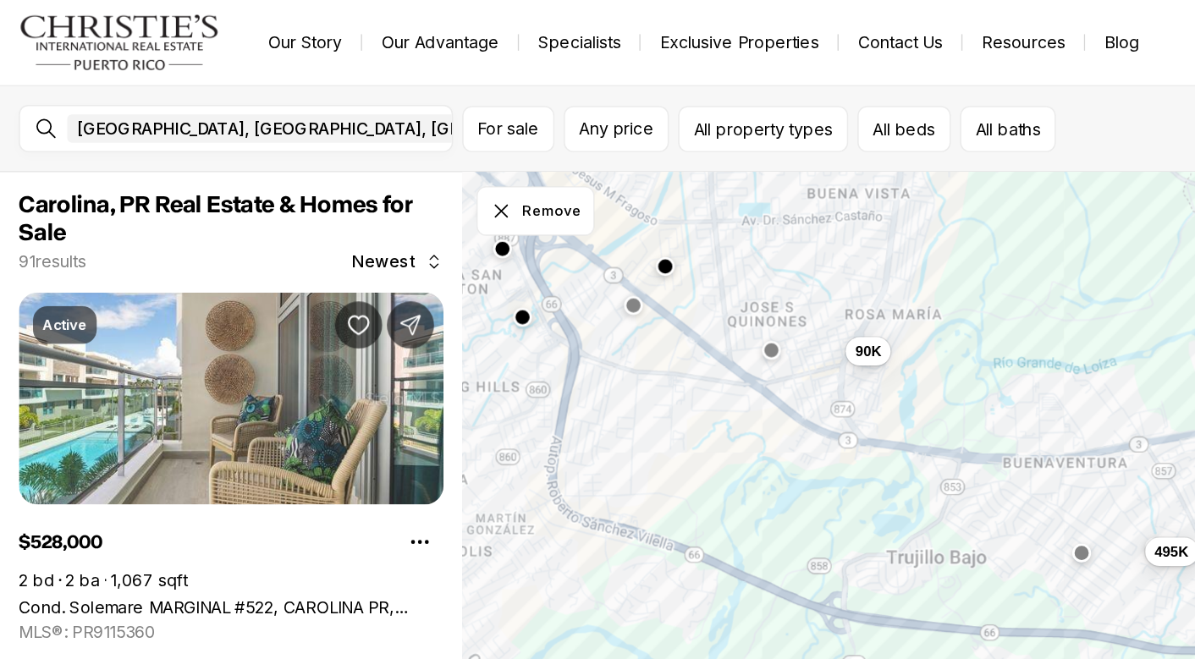
click at [476, 189] on button "button" at bounding box center [477, 191] width 14 height 14
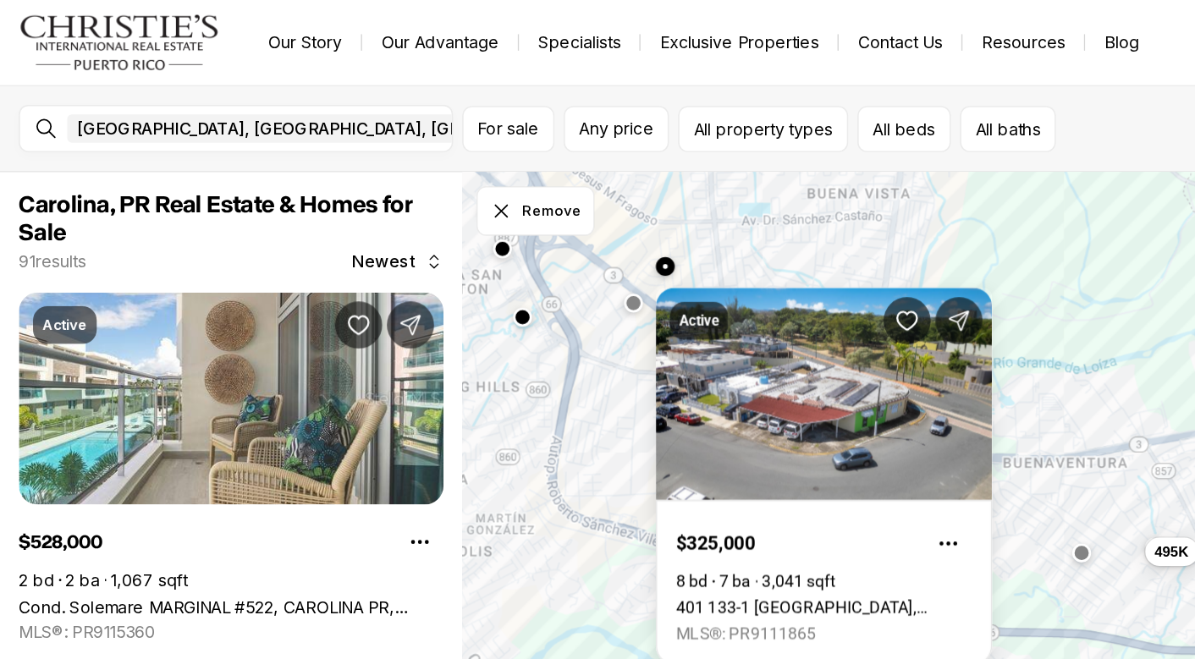
click at [455, 219] on button "button" at bounding box center [455, 218] width 14 height 14
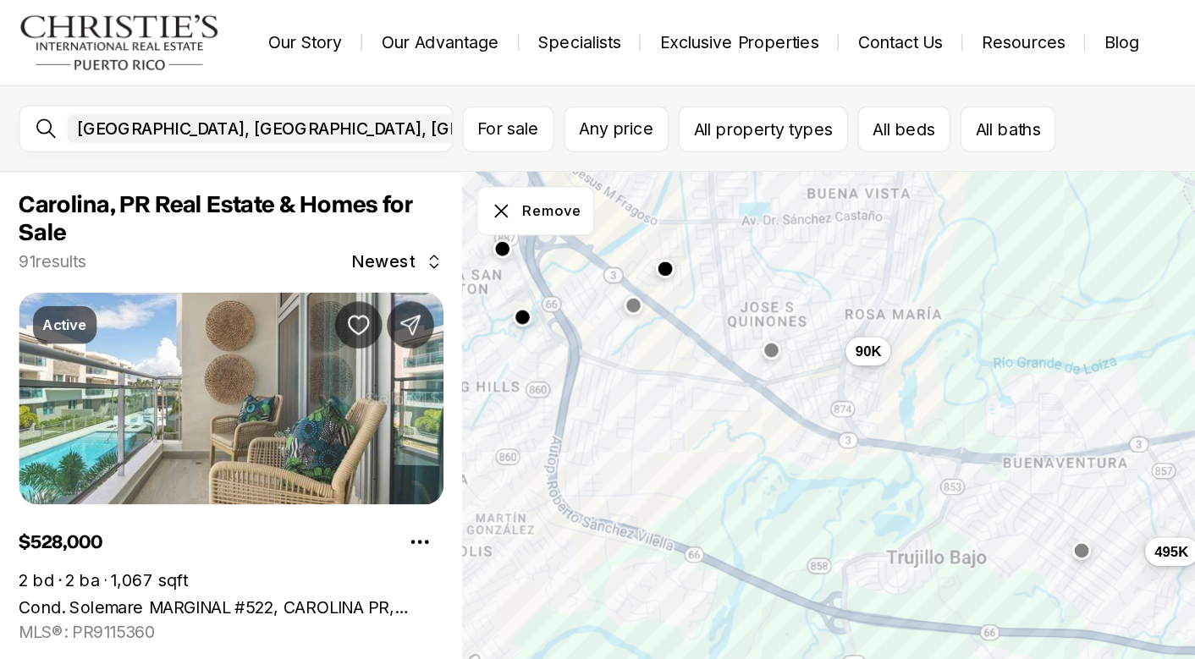
click at [777, 397] on button "button" at bounding box center [776, 395] width 14 height 14
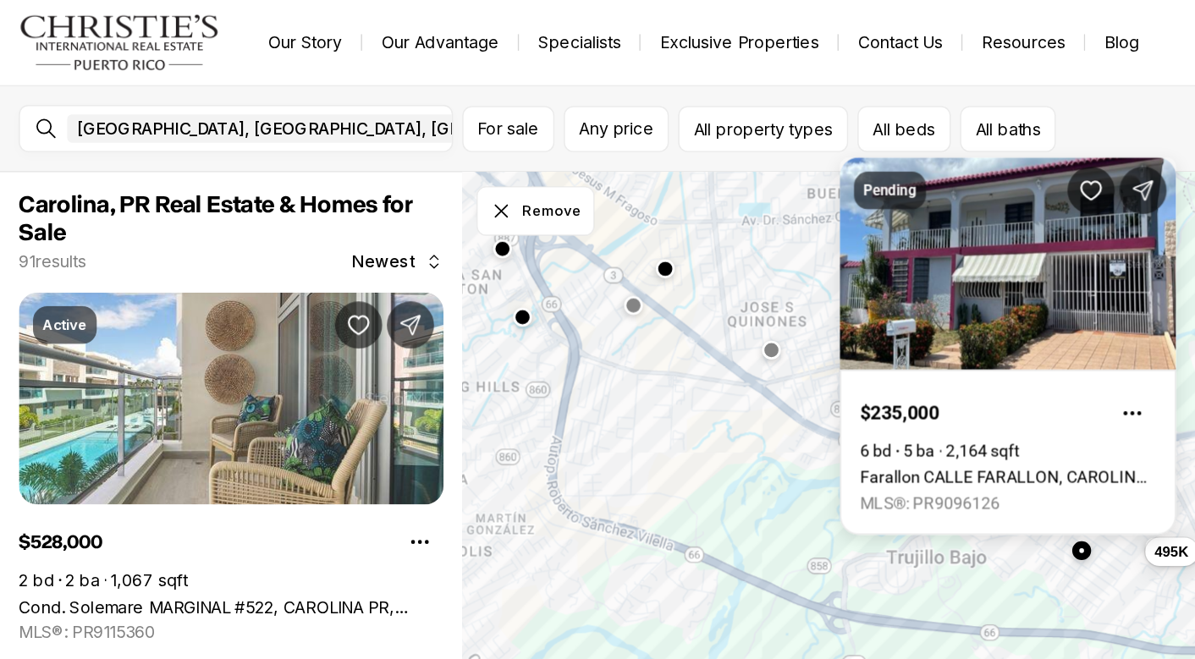
click at [777, 397] on button "button" at bounding box center [776, 395] width 14 height 14
click at [736, 336] on link "Farallon CALLE FARALLON, CAROLINA PR, 00987" at bounding box center [723, 343] width 212 height 14
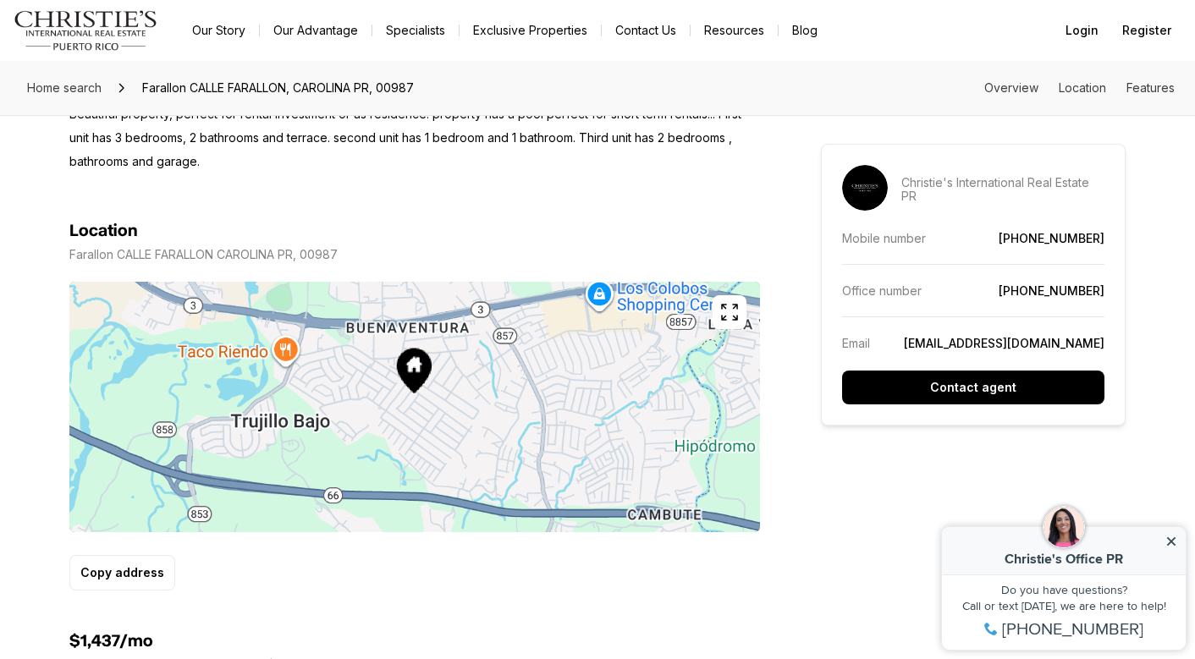
scroll to position [808, 0]
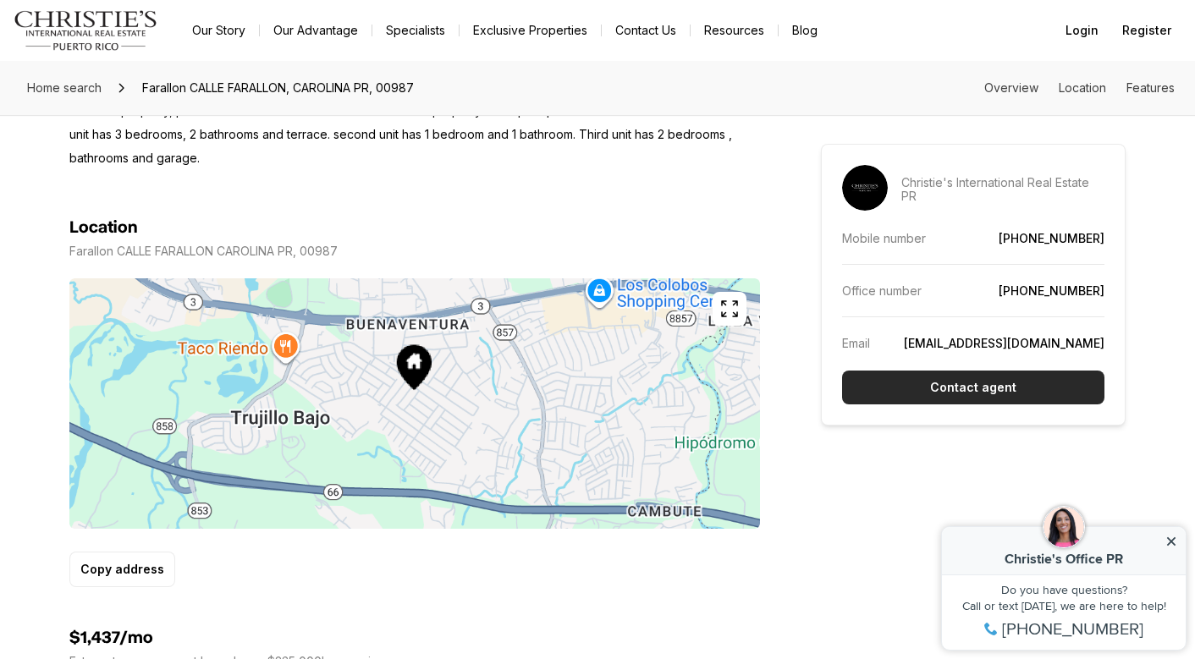
click at [903, 393] on button "Contact agent" at bounding box center [973, 388] width 262 height 34
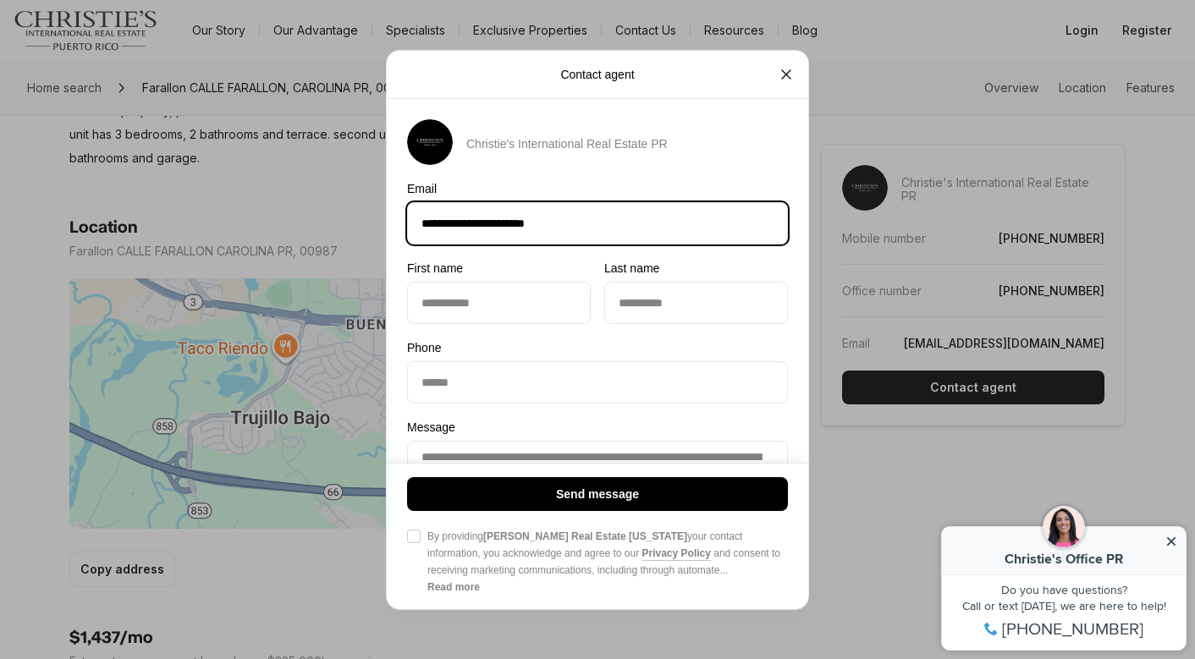
type input "**********"
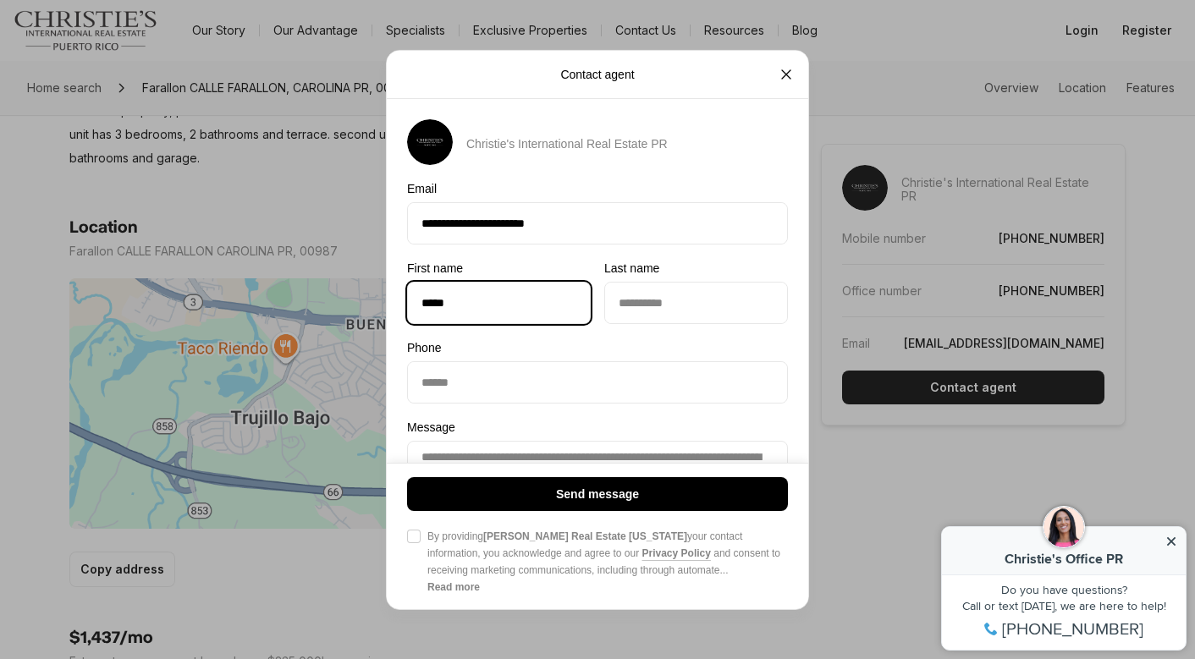
type input "*****"
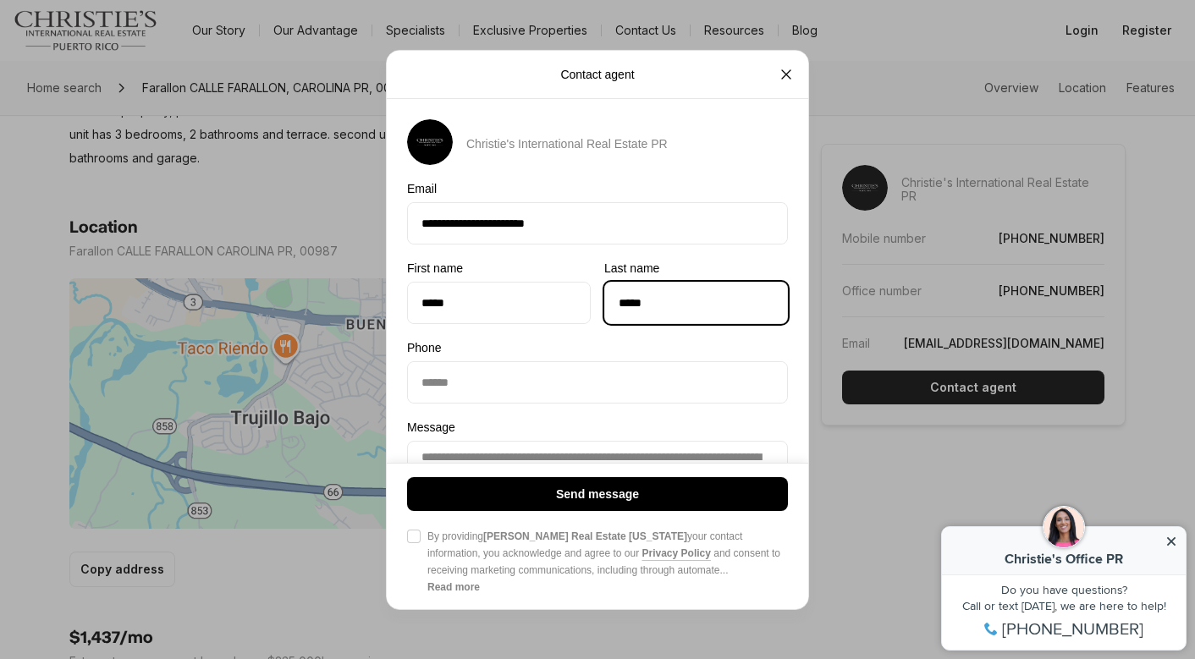
type input "*****"
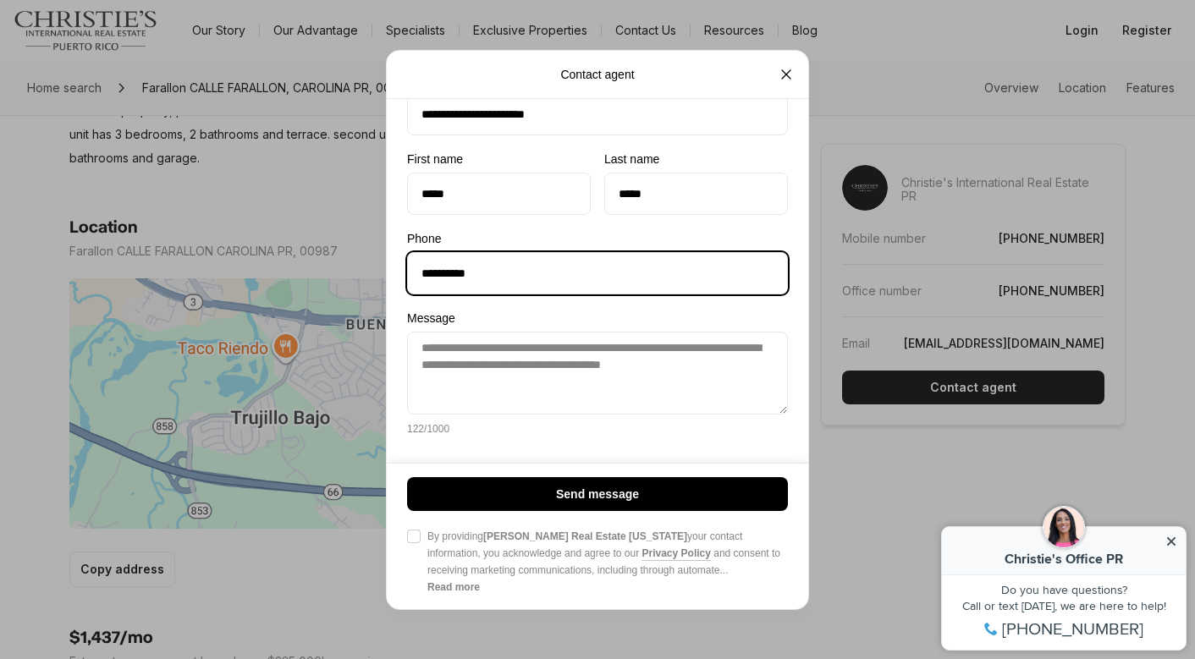
scroll to position [112, 0]
type input "**********"
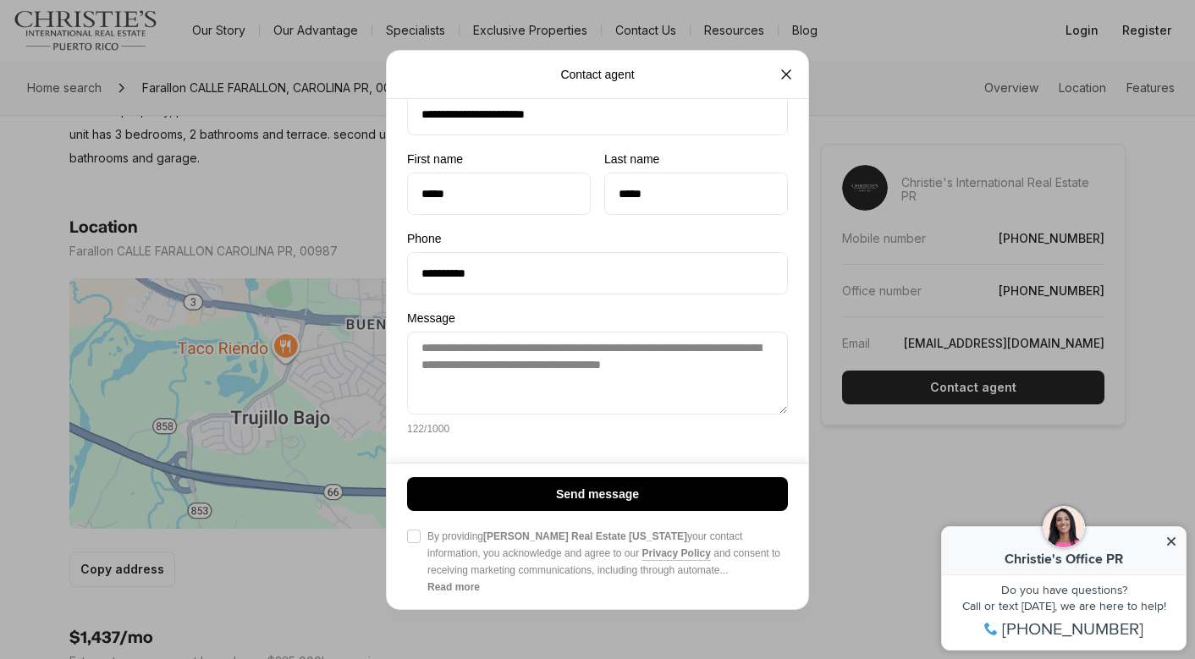
click at [405, 536] on div "Send message Agree to Privacy Policy By providing Christie's Real Estate Puerto…" at bounding box center [597, 535] width 421 height 146
click at [428, 536] on span "By providing Christie's Real Estate Puerto Rico your contact information, you a…" at bounding box center [607, 552] width 360 height 51
click at [420, 536] on button "Agree to Privacy Policy By providing Christie's Real Estate Puerto Rico your co…" at bounding box center [414, 536] width 14 height 14
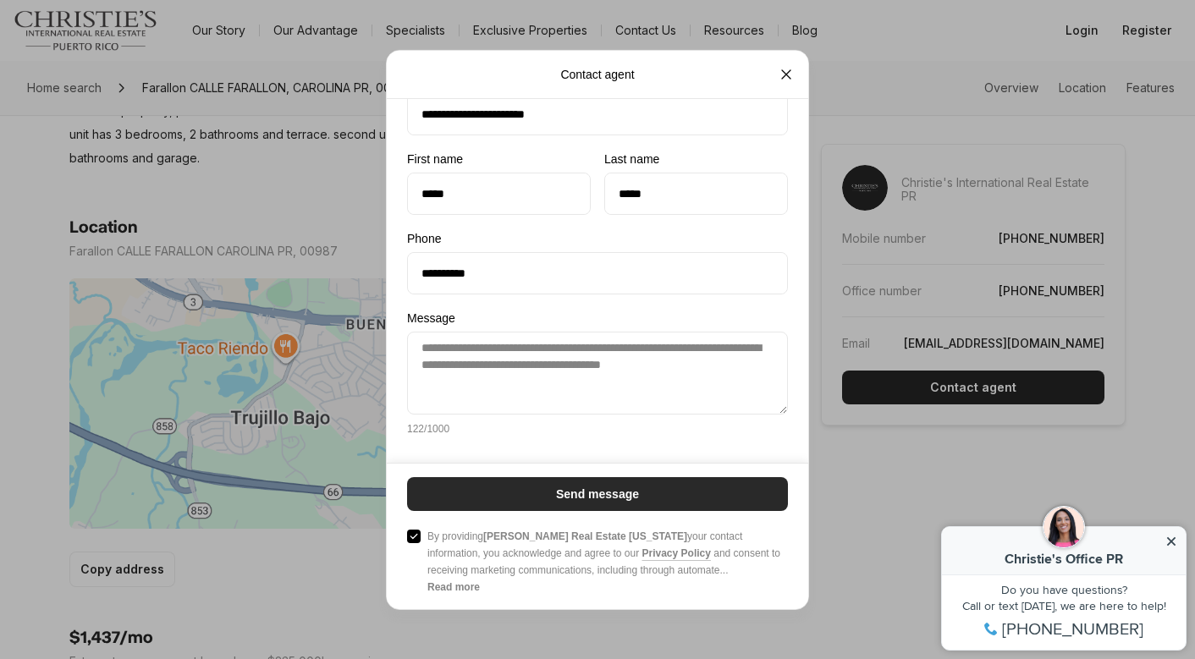
click at [473, 493] on button "Send message" at bounding box center [597, 493] width 381 height 34
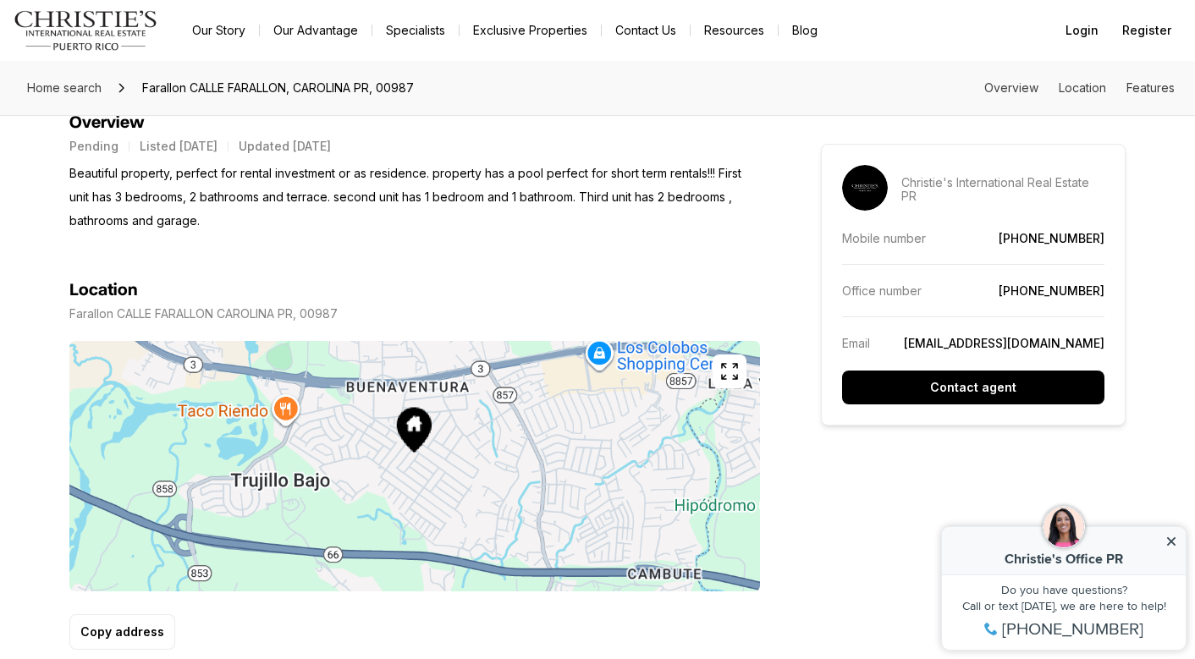
scroll to position [771, 0]
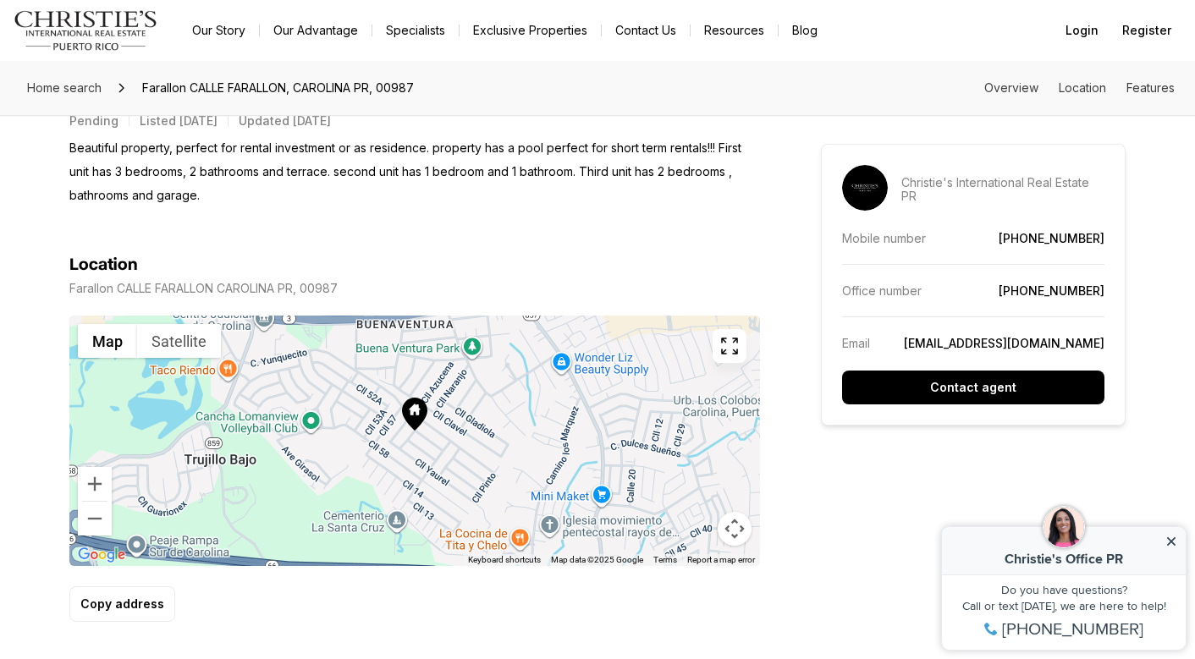
click at [734, 527] on button "Map camera controls" at bounding box center [734, 529] width 34 height 34
click at [693, 450] on button "Zoom in" at bounding box center [692, 444] width 34 height 34
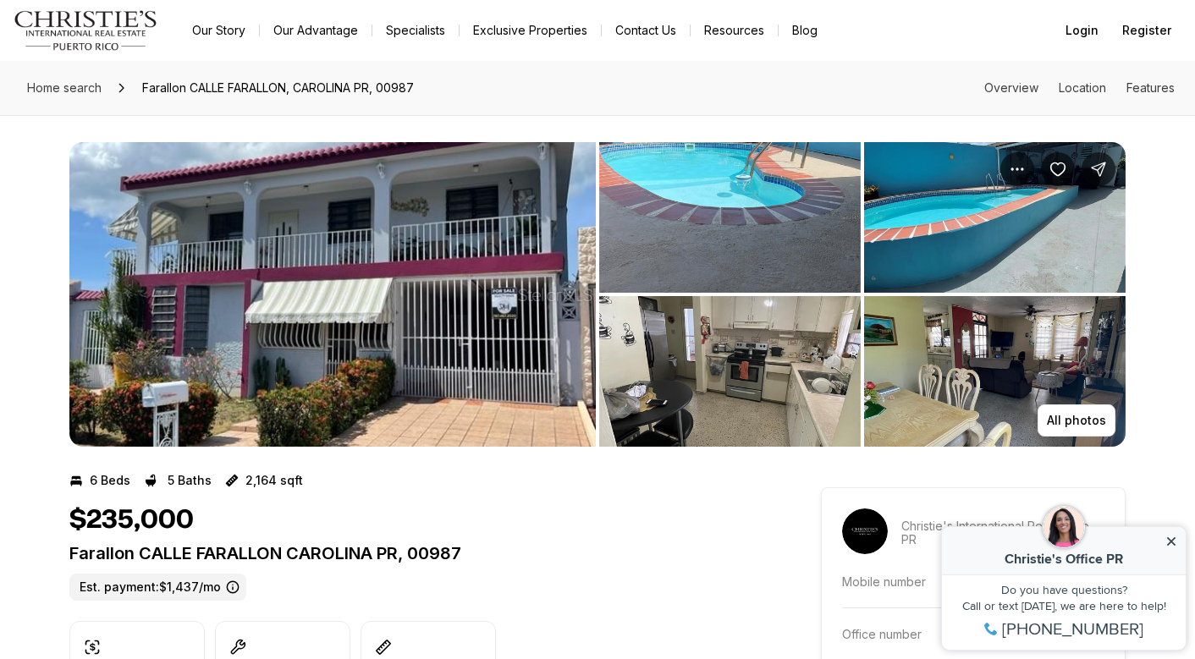
scroll to position [0, 0]
click at [390, 185] on img "View image gallery" at bounding box center [332, 294] width 526 height 305
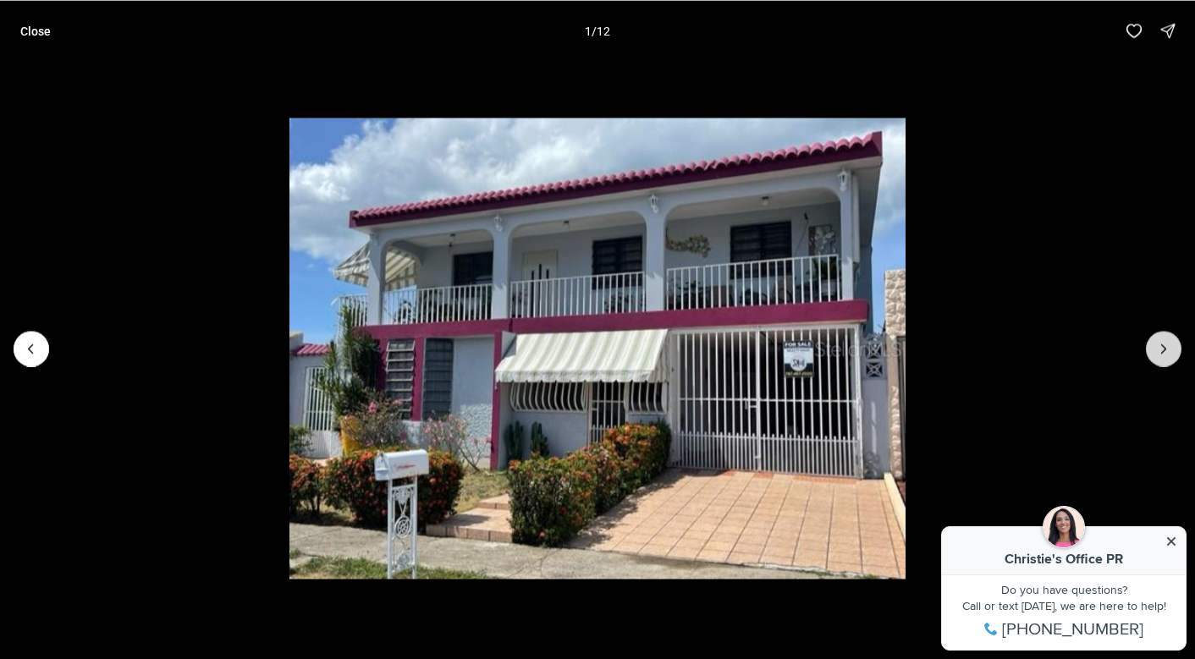
click at [1164, 341] on icon "Next slide" at bounding box center [1163, 348] width 17 height 17
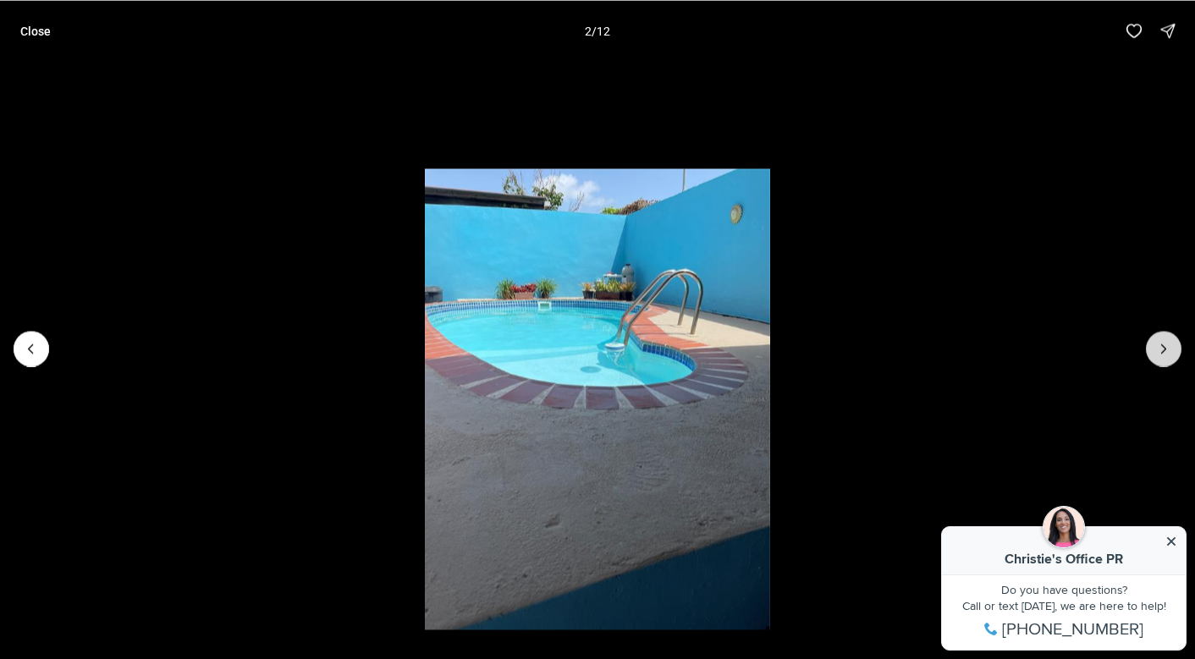
click at [1164, 342] on icon "Next slide" at bounding box center [1163, 348] width 17 height 17
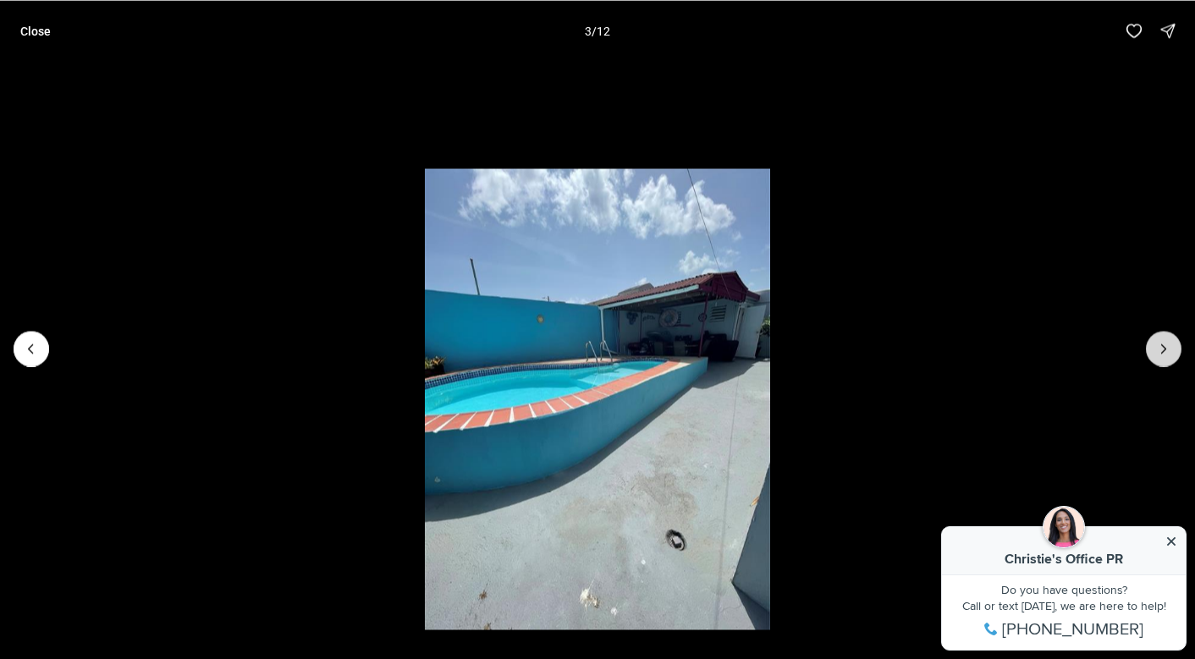
click at [1164, 342] on icon "Next slide" at bounding box center [1163, 348] width 17 height 17
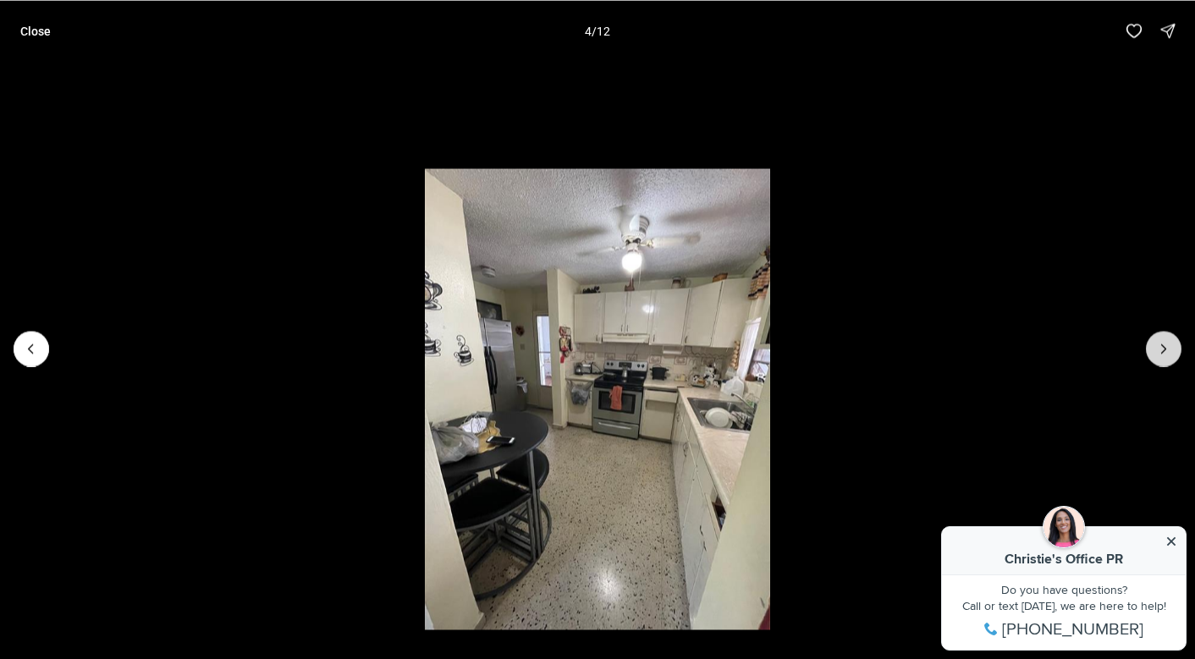
click at [1164, 342] on icon "Next slide" at bounding box center [1163, 348] width 17 height 17
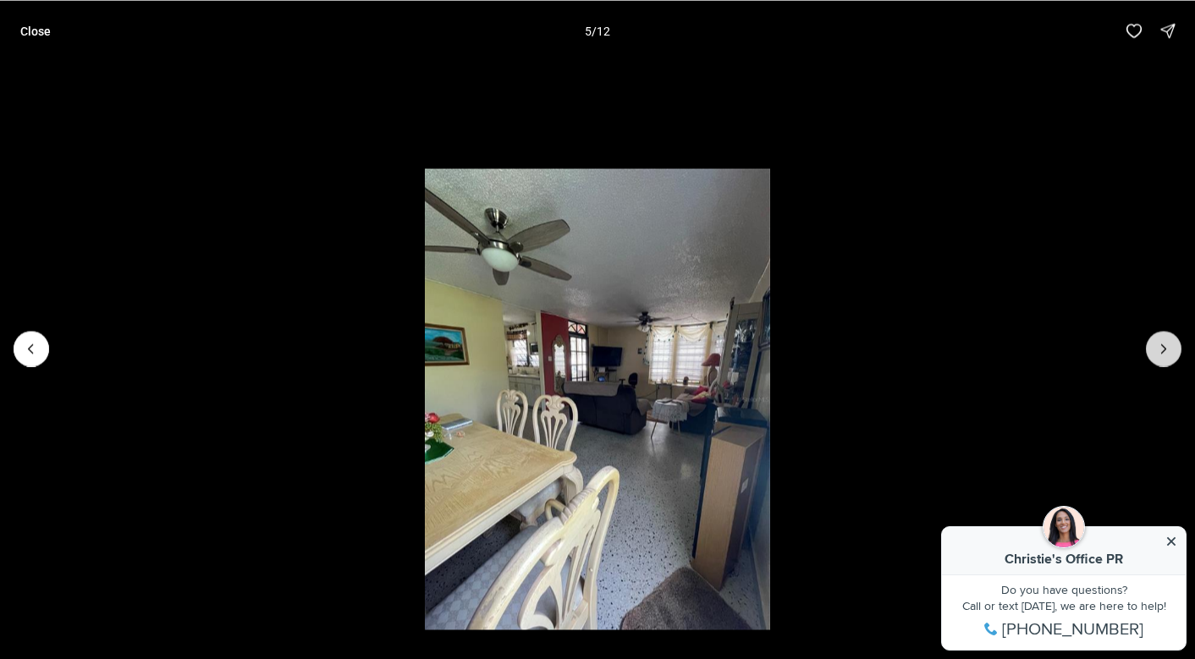
click at [1164, 342] on icon "Next slide" at bounding box center [1163, 348] width 17 height 17
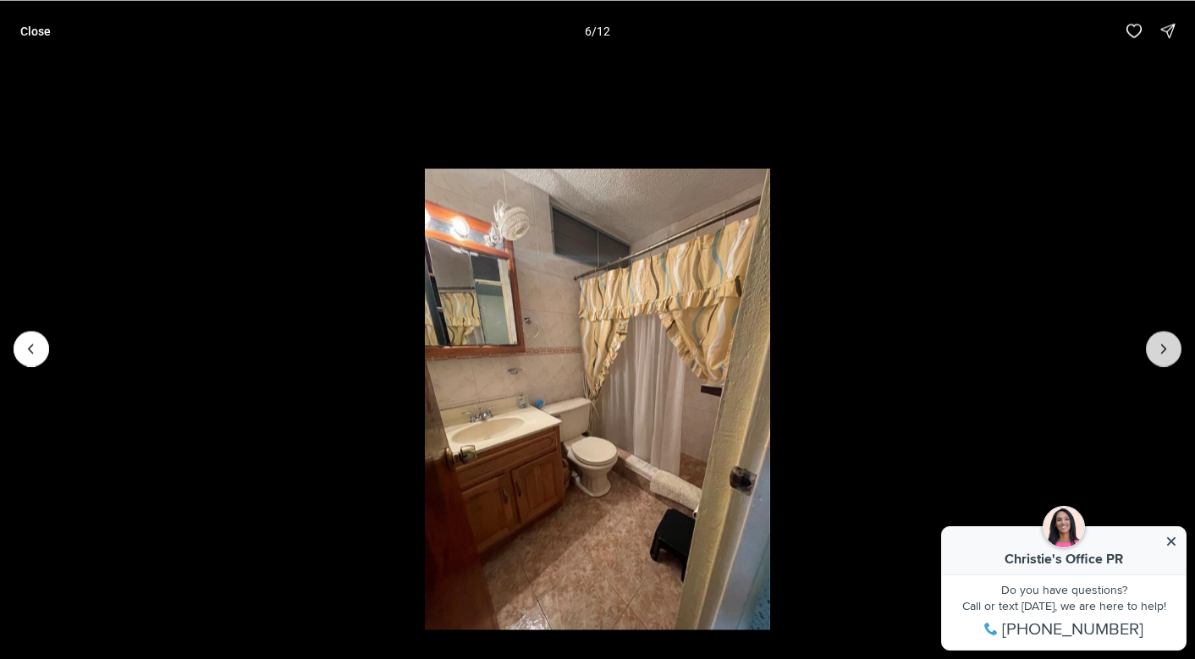
click at [1164, 342] on icon "Next slide" at bounding box center [1163, 348] width 17 height 17
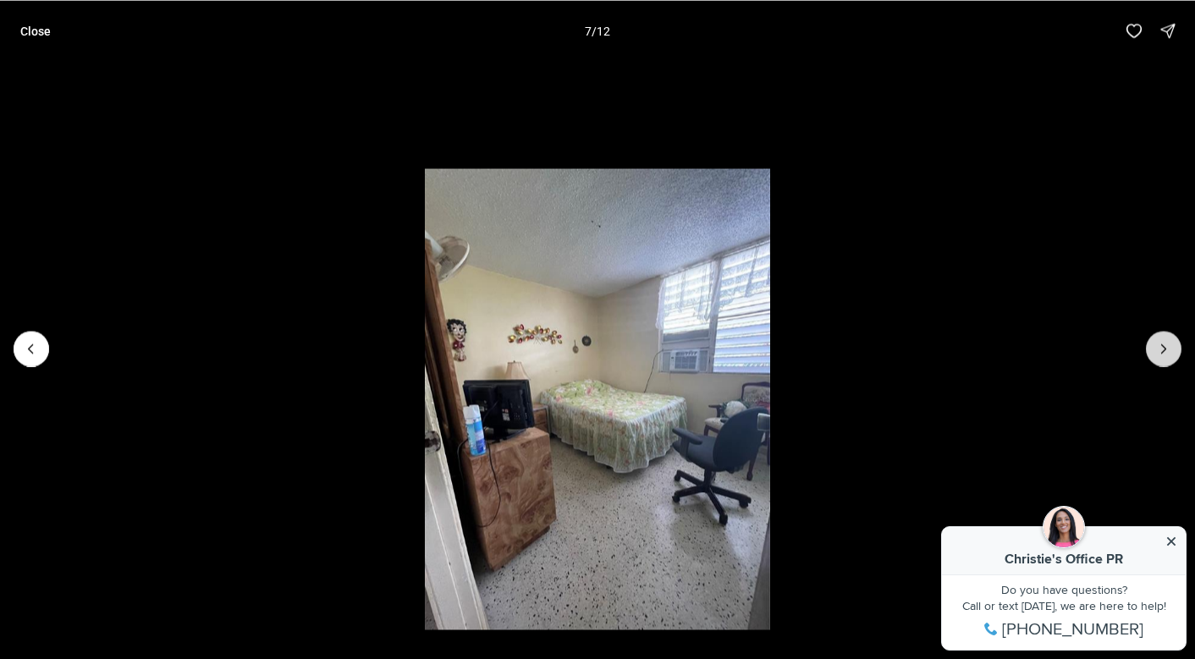
click at [1164, 342] on icon "Next slide" at bounding box center [1163, 348] width 17 height 17
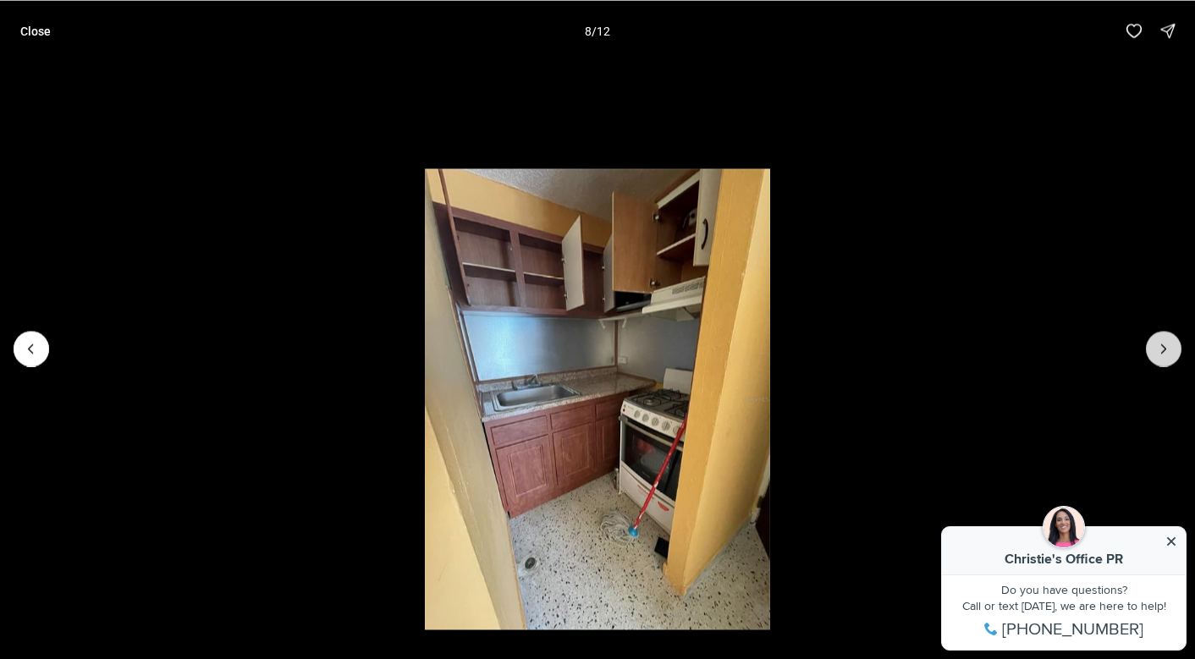
click at [1164, 342] on icon "Next slide" at bounding box center [1163, 348] width 17 height 17
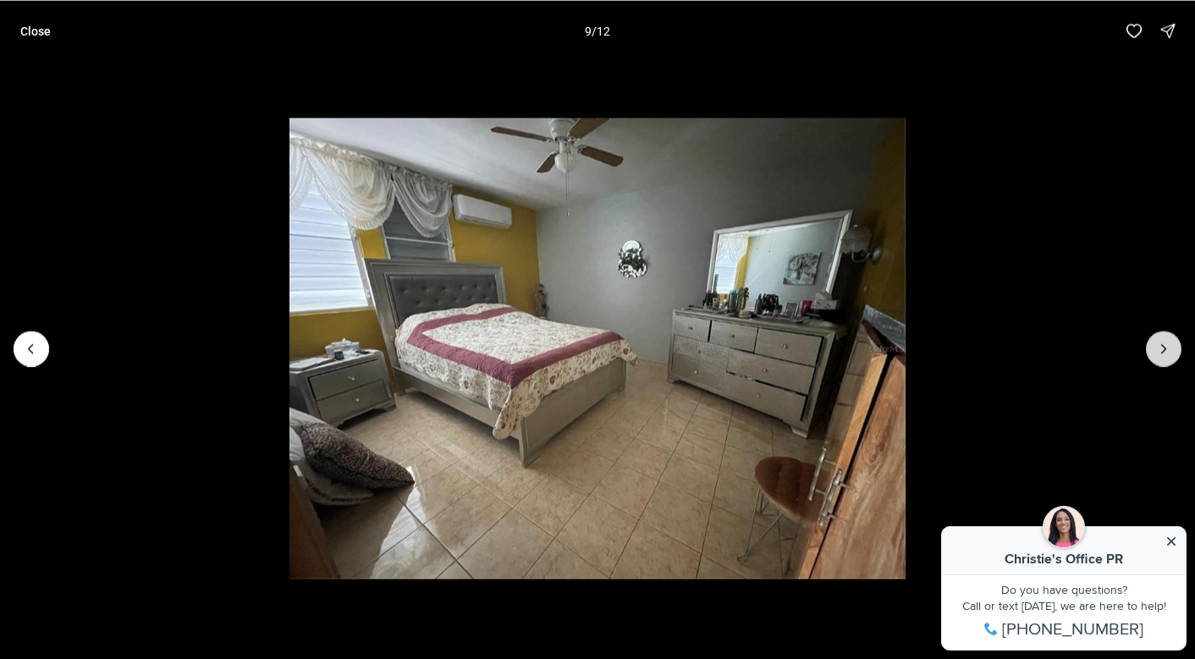
click at [1164, 342] on icon "Next slide" at bounding box center [1163, 348] width 17 height 17
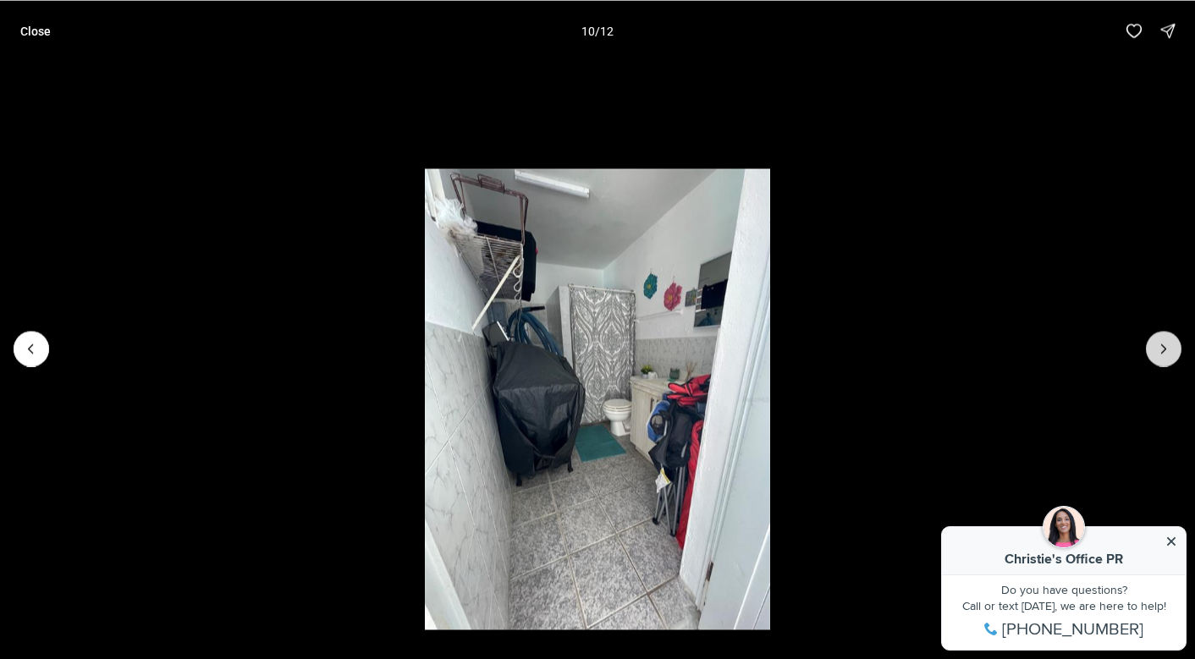
click at [1164, 342] on icon "Next slide" at bounding box center [1163, 348] width 17 height 17
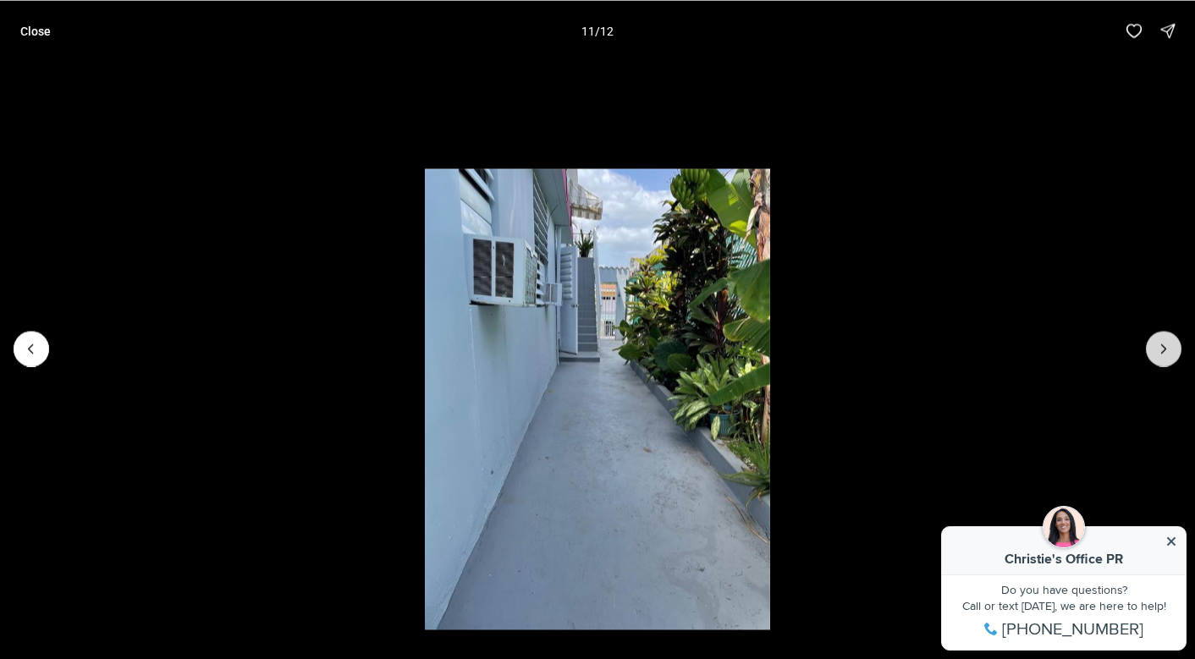
click at [1164, 342] on icon "Next slide" at bounding box center [1163, 348] width 17 height 17
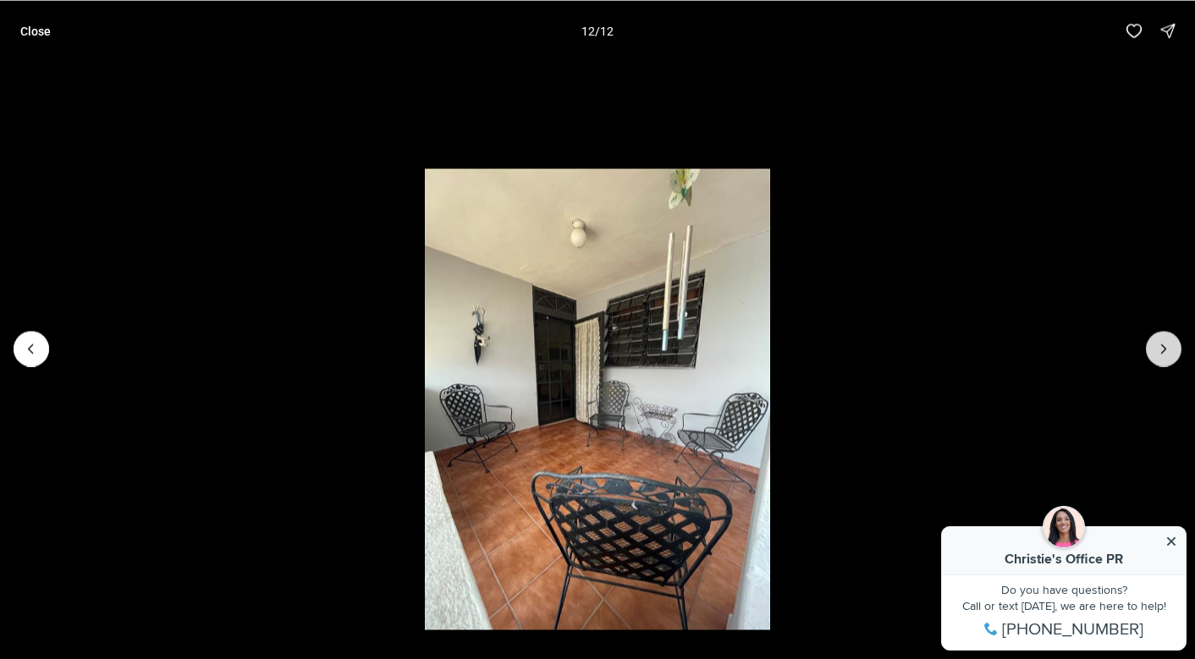
click at [1164, 342] on div at bounding box center [1163, 349] width 36 height 36
click at [55, 31] on button "Close" at bounding box center [35, 31] width 51 height 34
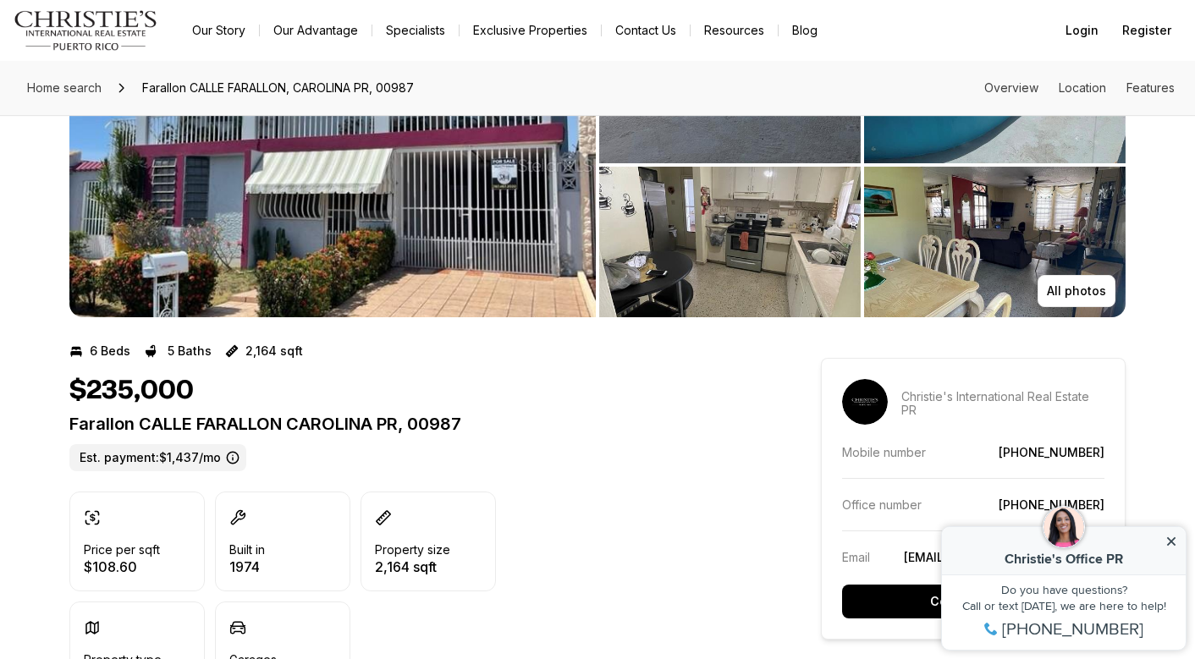
scroll to position [131, 0]
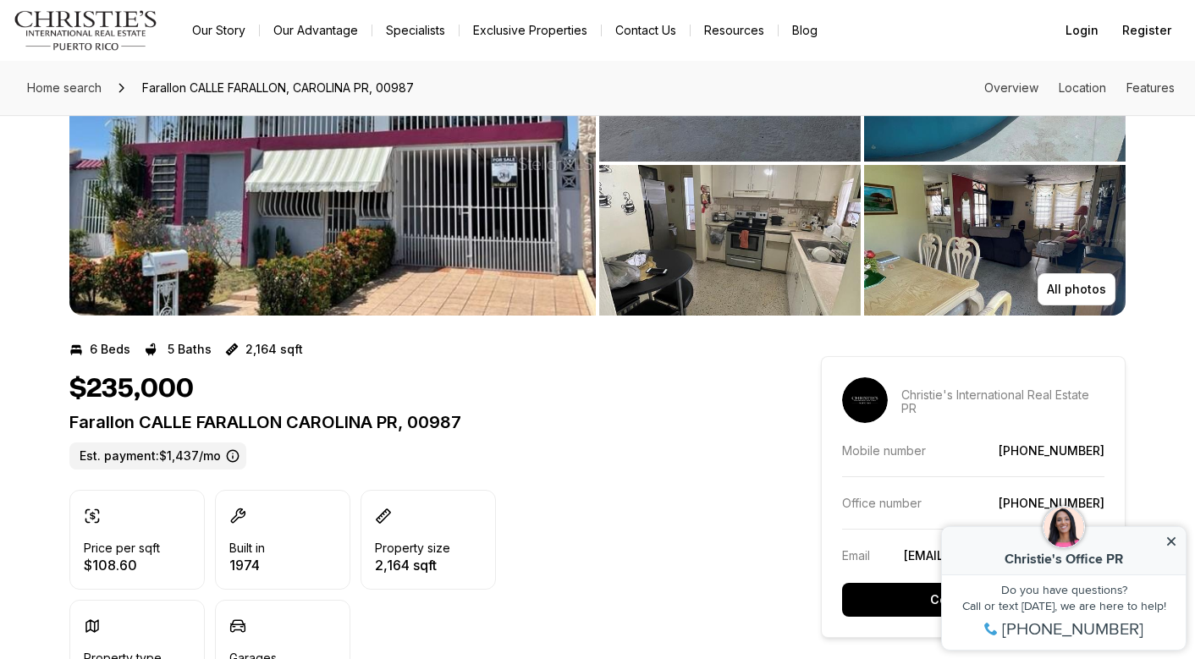
click at [228, 452] on icon at bounding box center [233, 456] width 14 height 14
click at [173, 453] on label "Est. payment: $1,437/mo" at bounding box center [157, 455] width 177 height 27
click at [455, 248] on img "View image gallery" at bounding box center [332, 163] width 526 height 305
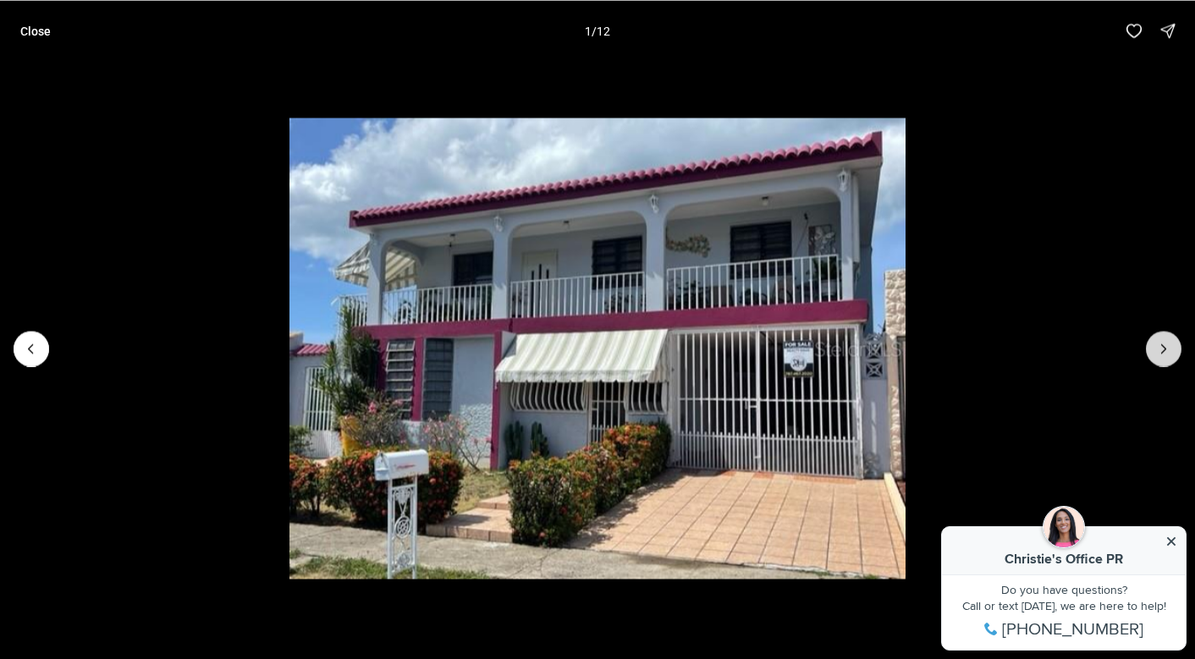
click at [1160, 357] on button "Next slide" at bounding box center [1163, 349] width 36 height 36
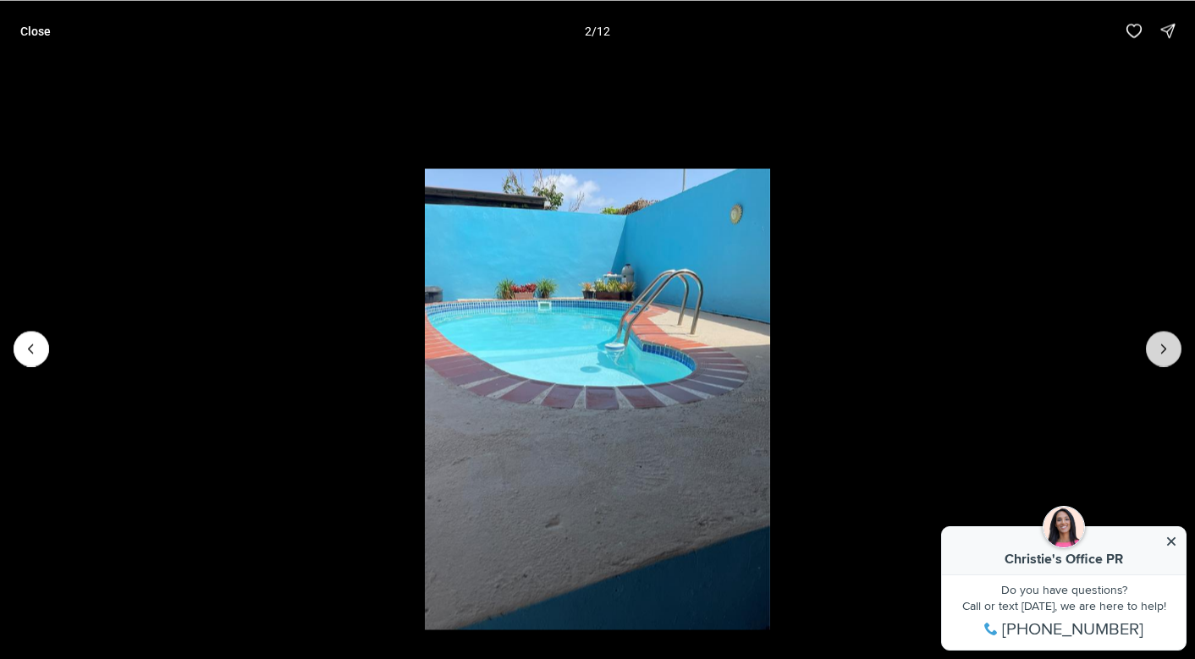
click at [1160, 358] on button "Next slide" at bounding box center [1163, 349] width 36 height 36
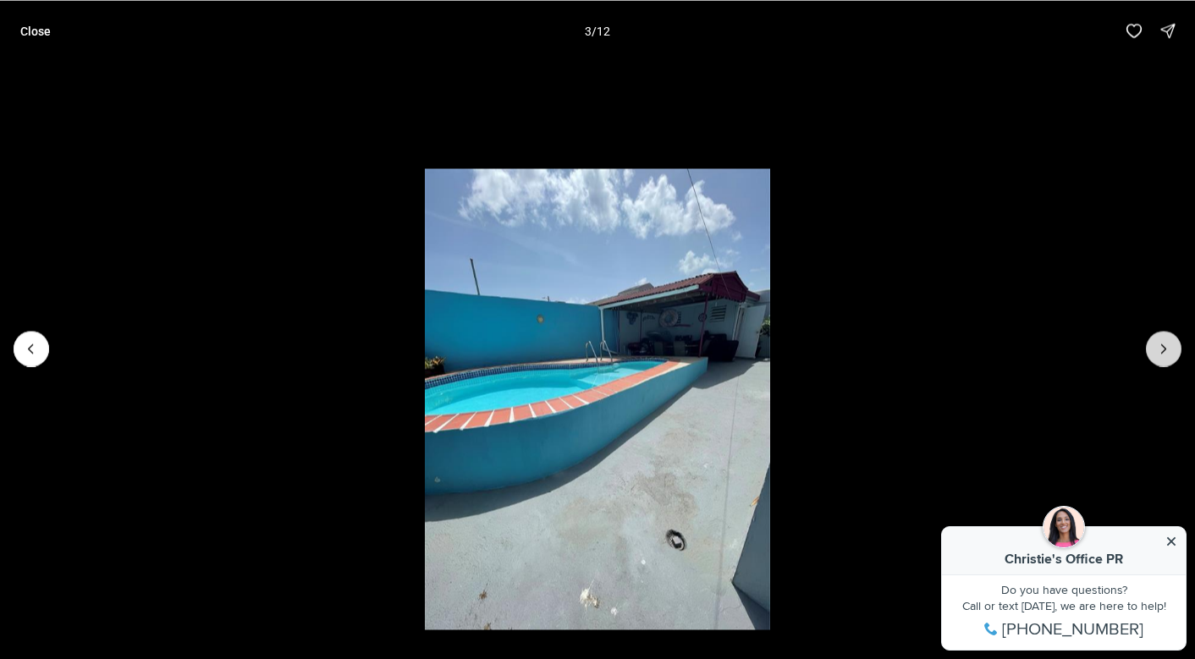
click at [1160, 357] on button "Next slide" at bounding box center [1163, 349] width 36 height 36
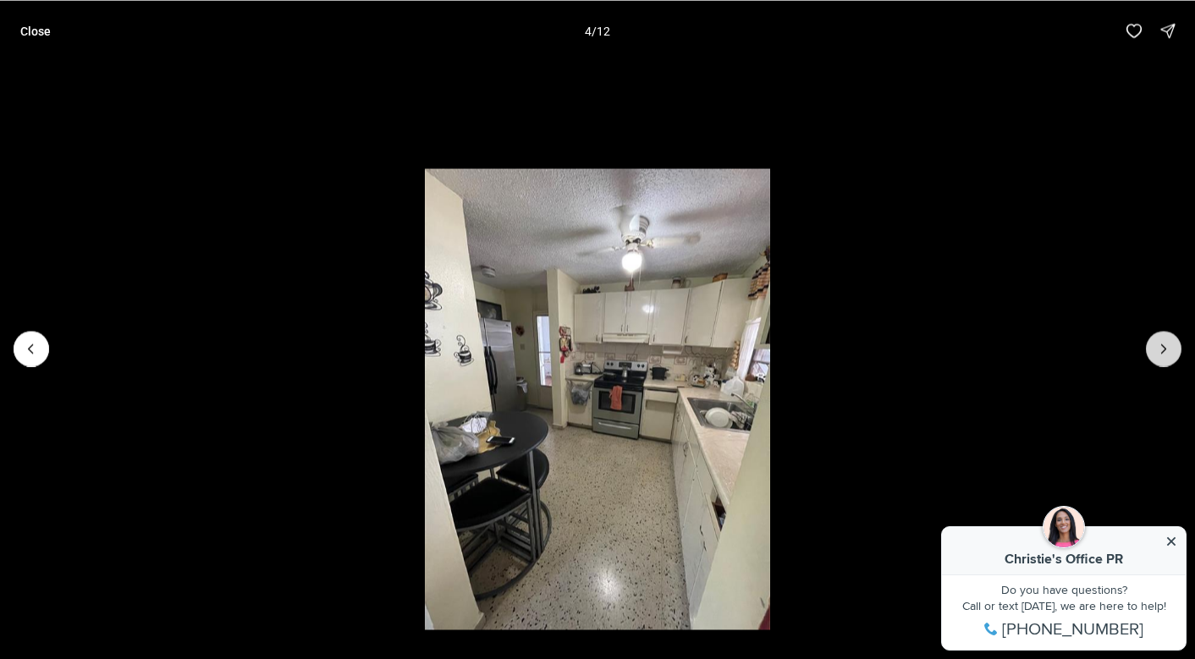
click at [1160, 357] on button "Next slide" at bounding box center [1163, 349] width 36 height 36
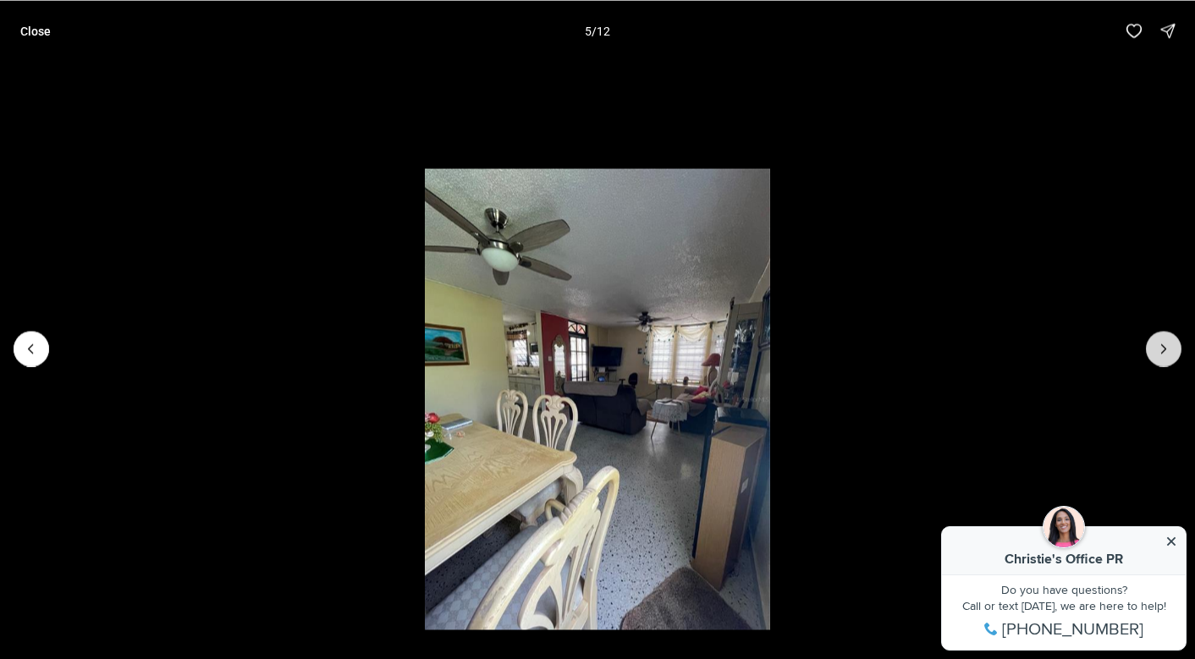
click at [1160, 357] on button "Next slide" at bounding box center [1163, 349] width 36 height 36
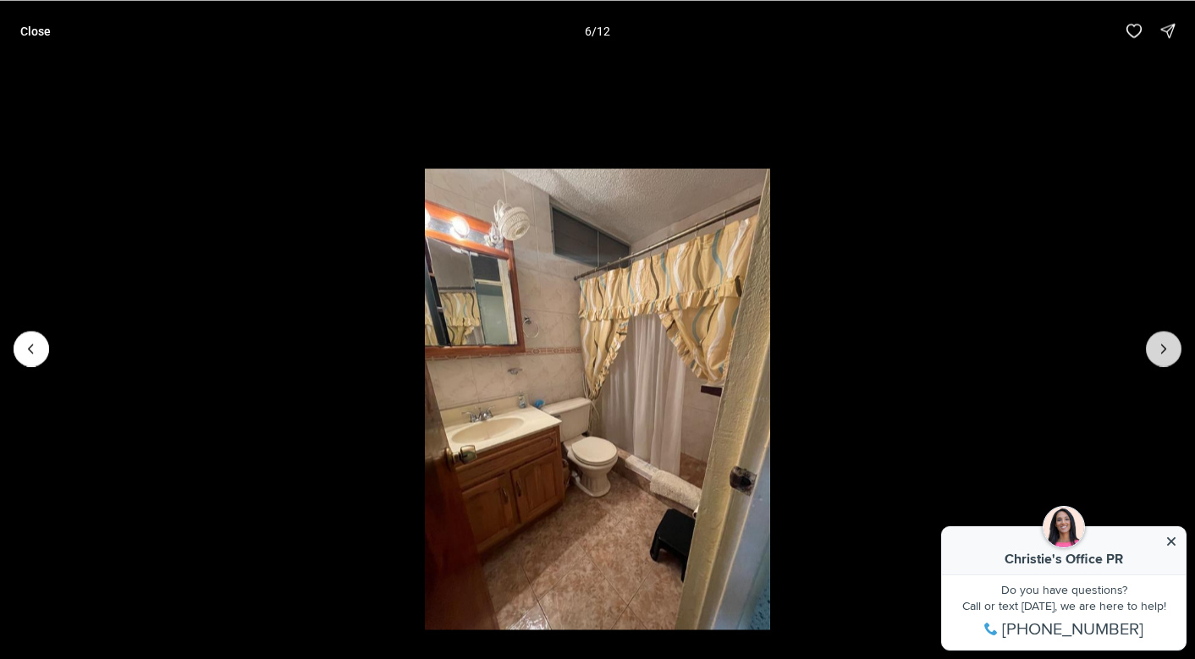
click at [1160, 357] on button "Next slide" at bounding box center [1163, 349] width 36 height 36
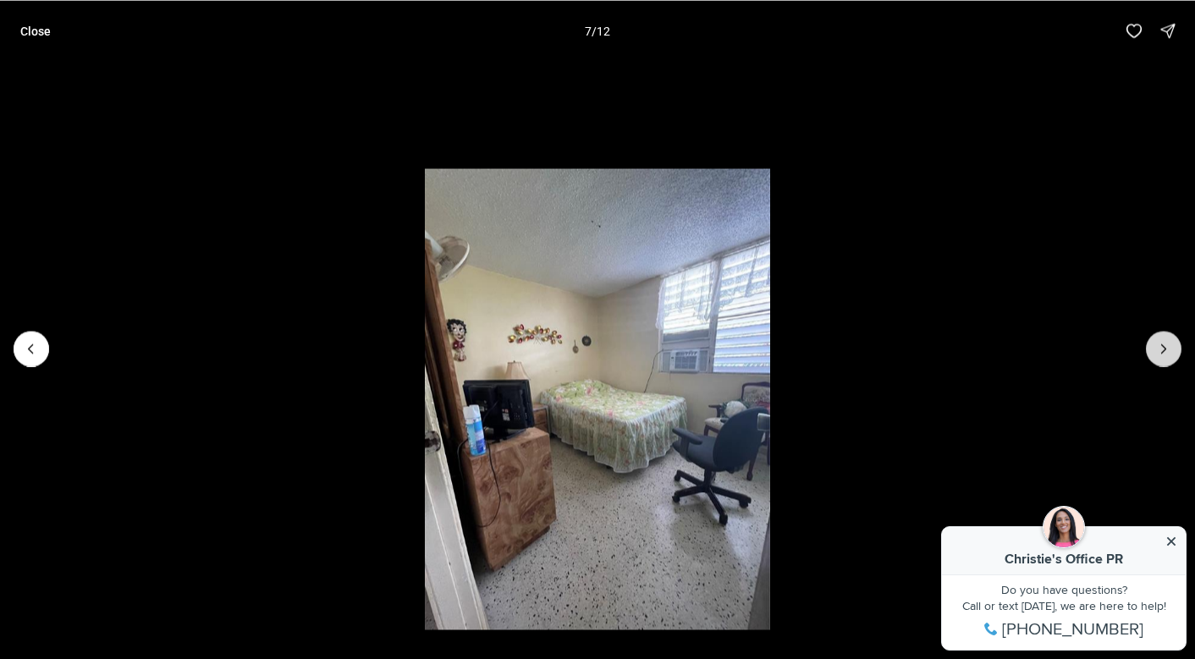
click at [1160, 357] on button "Next slide" at bounding box center [1163, 349] width 36 height 36
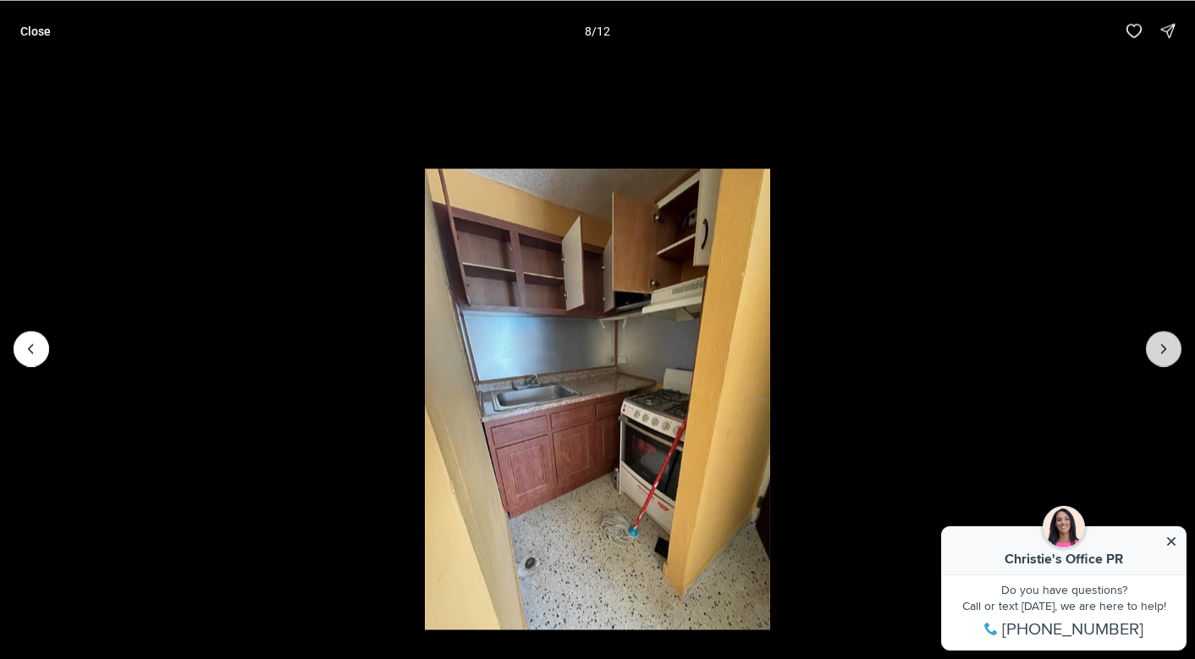
click at [1160, 357] on button "Next slide" at bounding box center [1163, 349] width 36 height 36
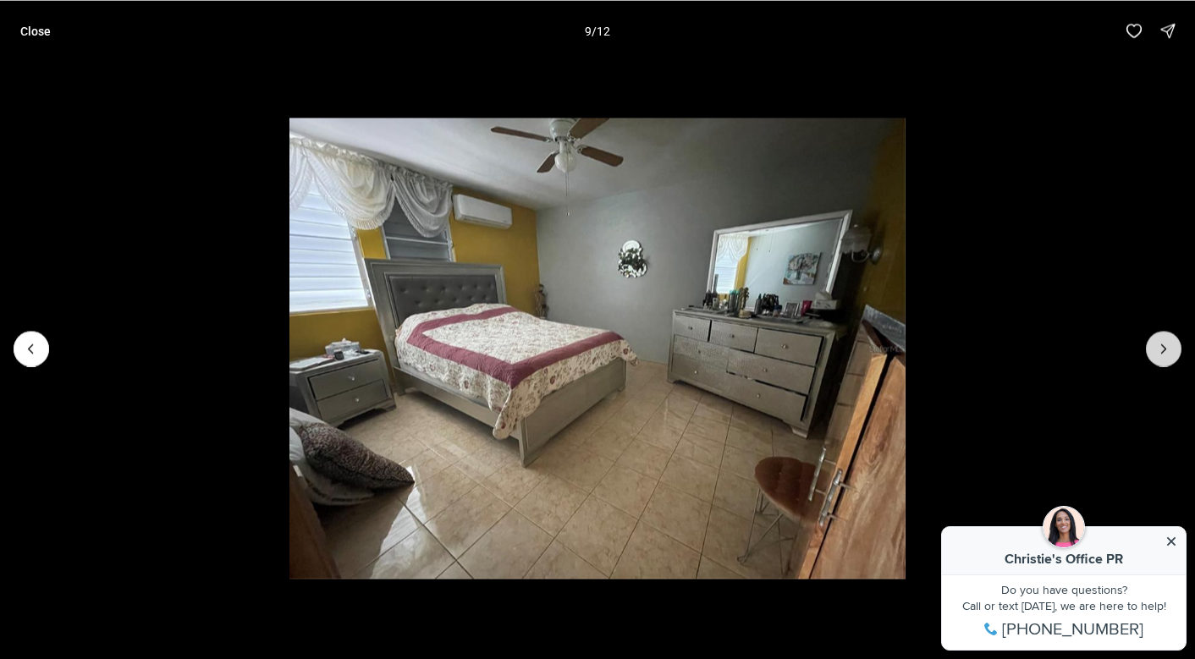
click at [1160, 357] on button "Next slide" at bounding box center [1163, 349] width 36 height 36
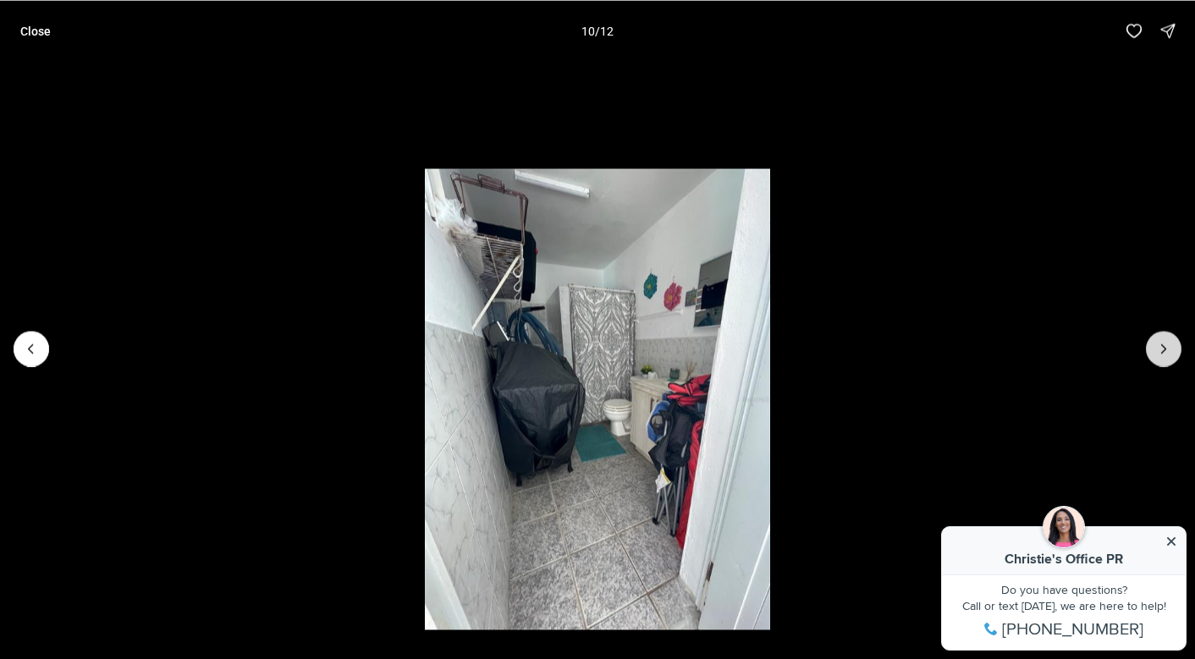
click at [1160, 357] on button "Next slide" at bounding box center [1163, 349] width 36 height 36
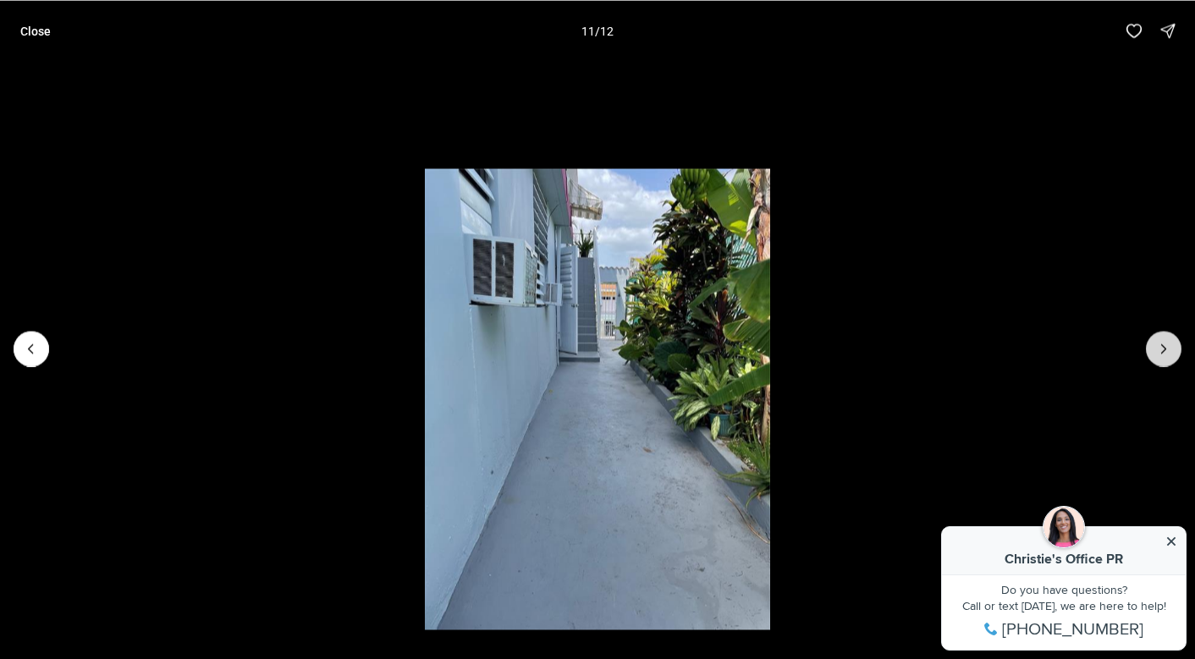
click at [1160, 357] on button "Next slide" at bounding box center [1163, 349] width 36 height 36
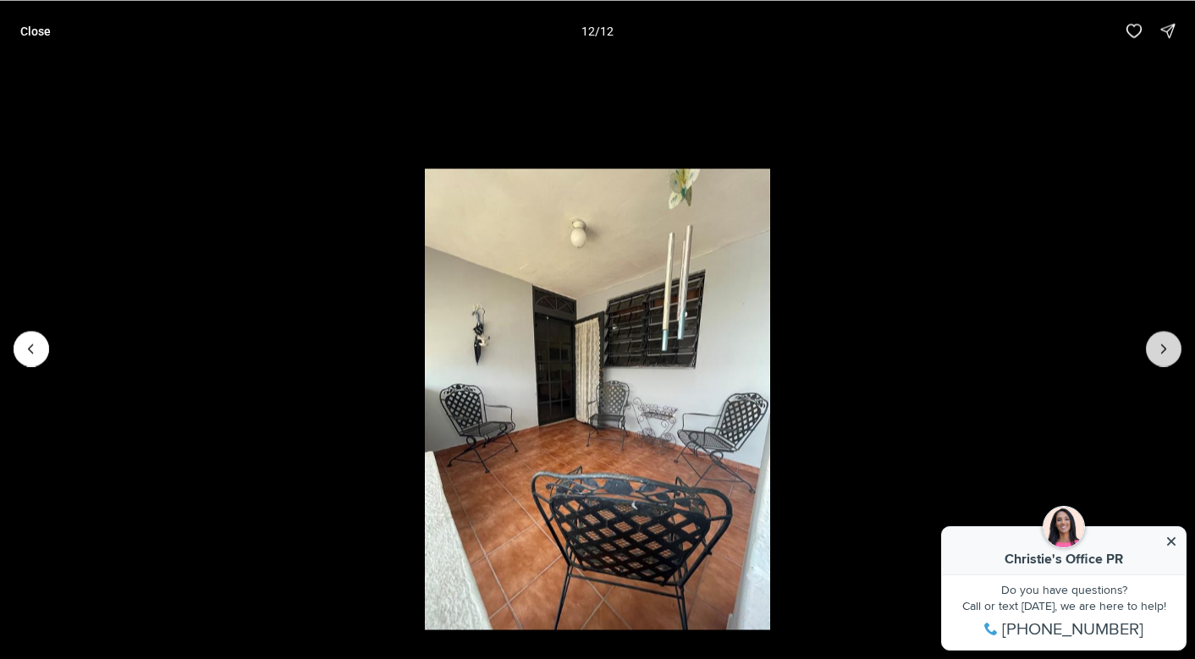
click at [1160, 357] on div at bounding box center [1163, 349] width 36 height 36
click at [50, 33] on p "Close" at bounding box center [35, 31] width 30 height 14
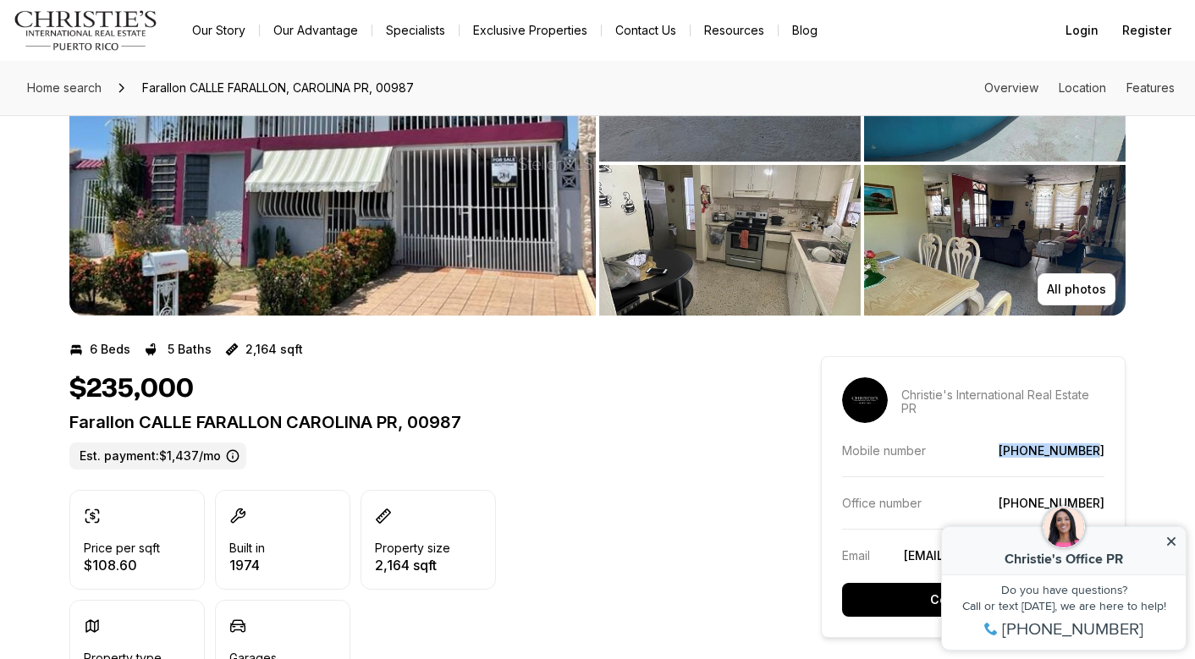
drag, startPoint x: 1018, startPoint y: 443, endPoint x: 1100, endPoint y: 447, distance: 82.1
click at [1100, 447] on div "Mobile number (787) 340-1814" at bounding box center [973, 450] width 262 height 14
click at [1055, 388] on p "Christie's International Real Estate PR" at bounding box center [1002, 401] width 203 height 27
drag, startPoint x: 1016, startPoint y: 447, endPoint x: 1106, endPoint y: 450, distance: 89.7
click at [1106, 450] on aside "Christie's International Real Estate PR Mobile number (787) 340-1814 Office num…" at bounding box center [973, 497] width 305 height 282
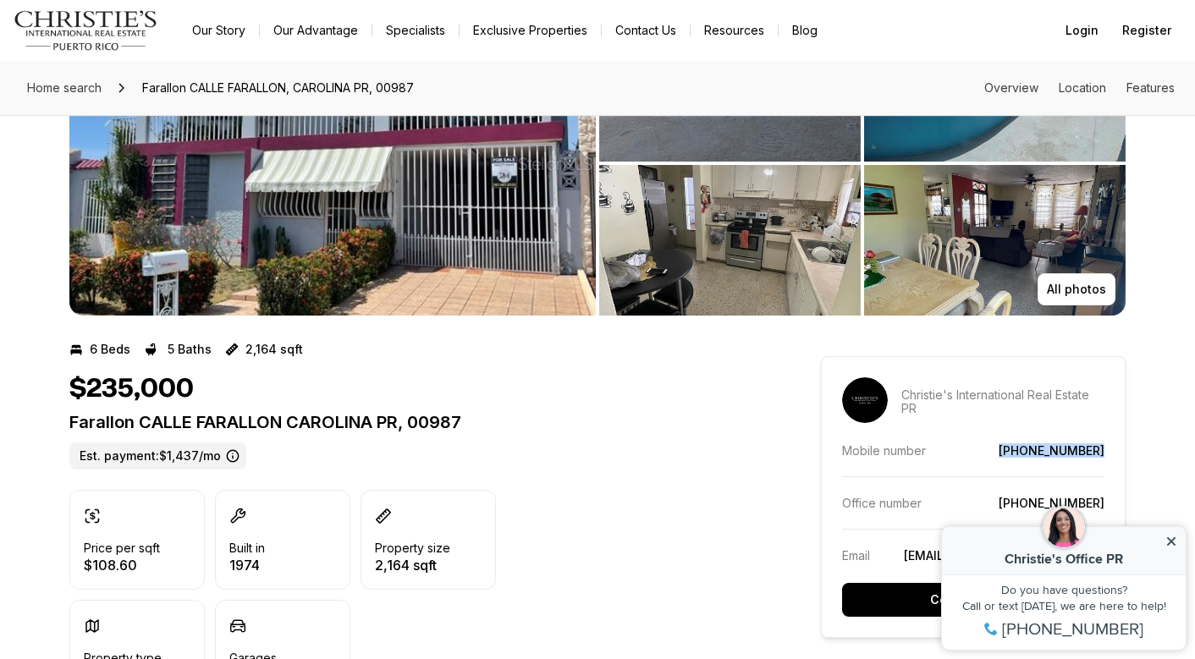
copy div "(787) 340-1814"
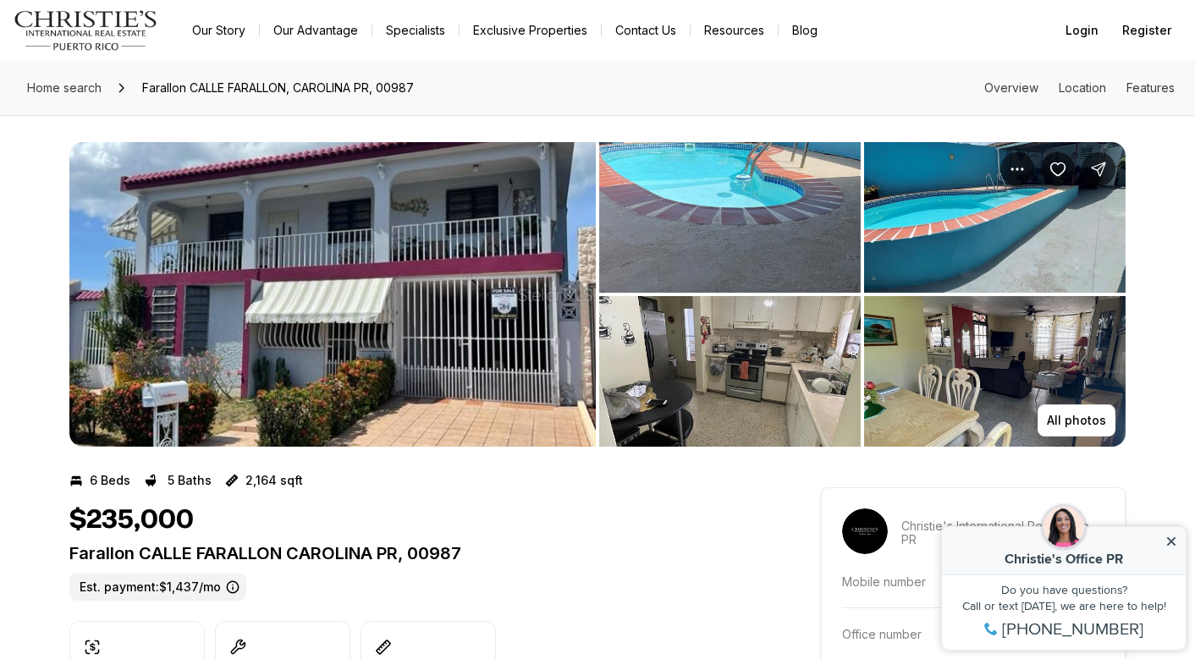
scroll to position [0, 0]
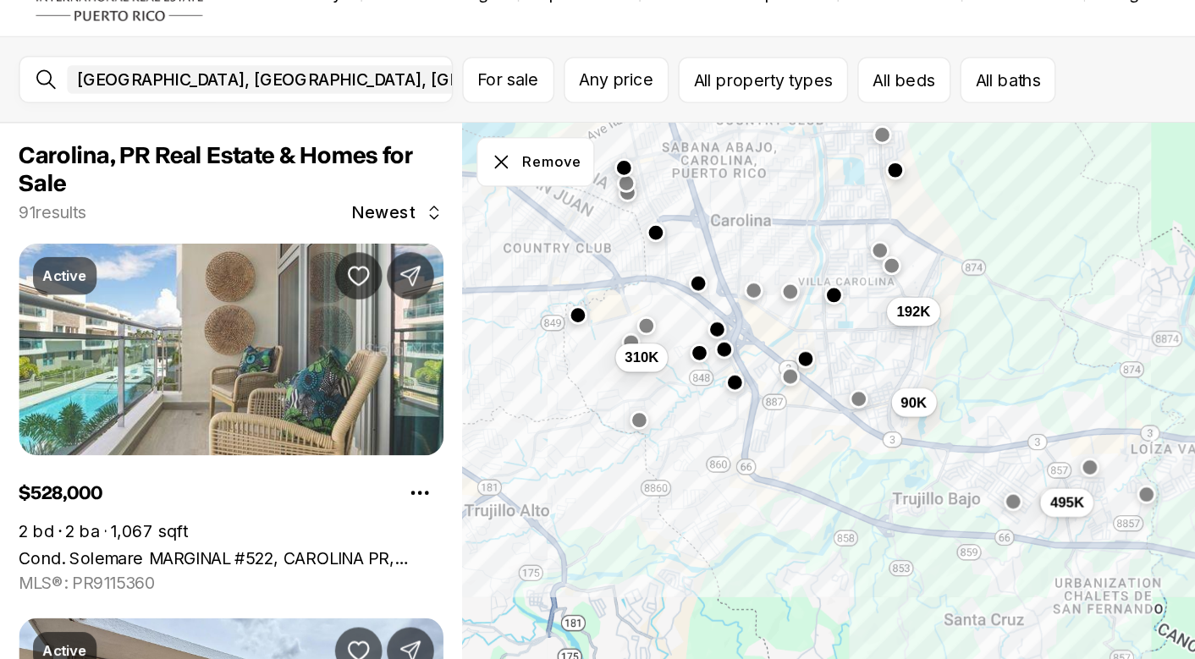
click at [785, 364] on div at bounding box center [782, 371] width 14 height 14
click at [727, 387] on button "button" at bounding box center [727, 394] width 14 height 14
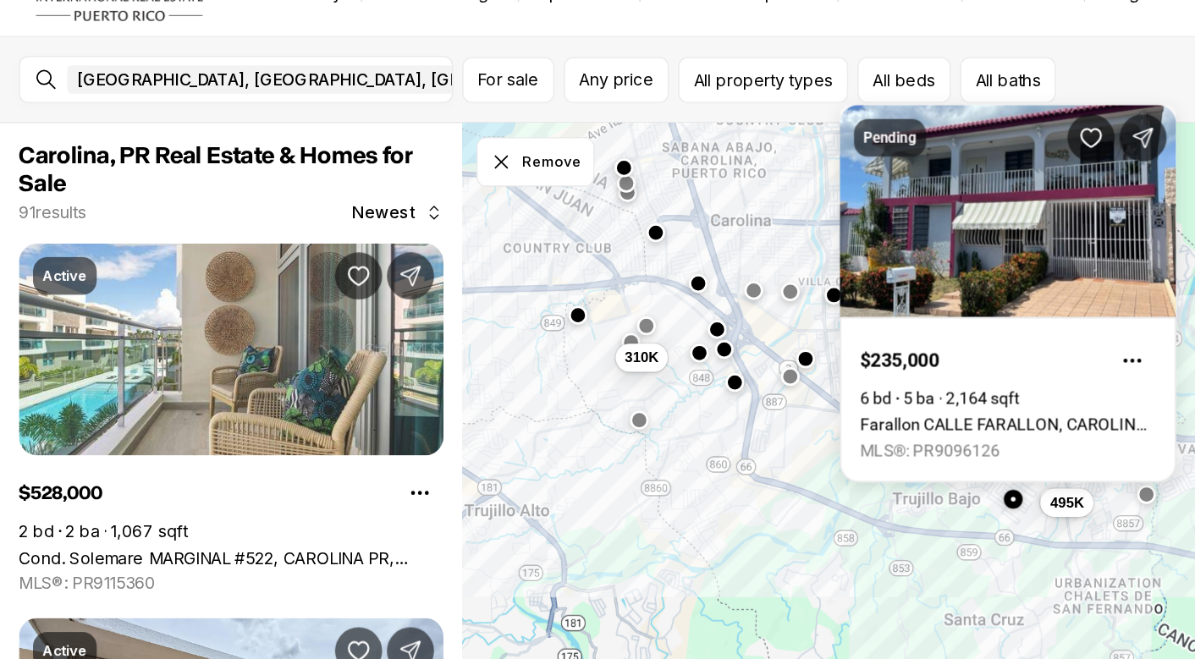
click at [816, 365] on div "495K 90K 192K 310K" at bounding box center [763, 392] width 863 height 536
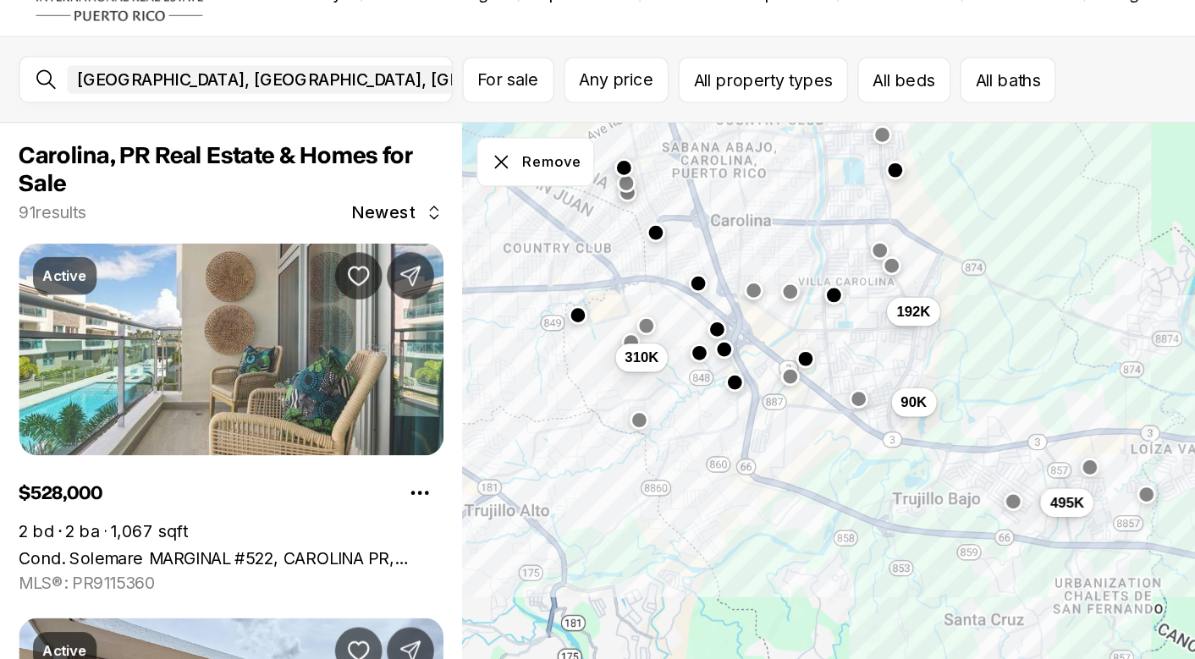
click at [786, 364] on div at bounding box center [782, 371] width 14 height 14
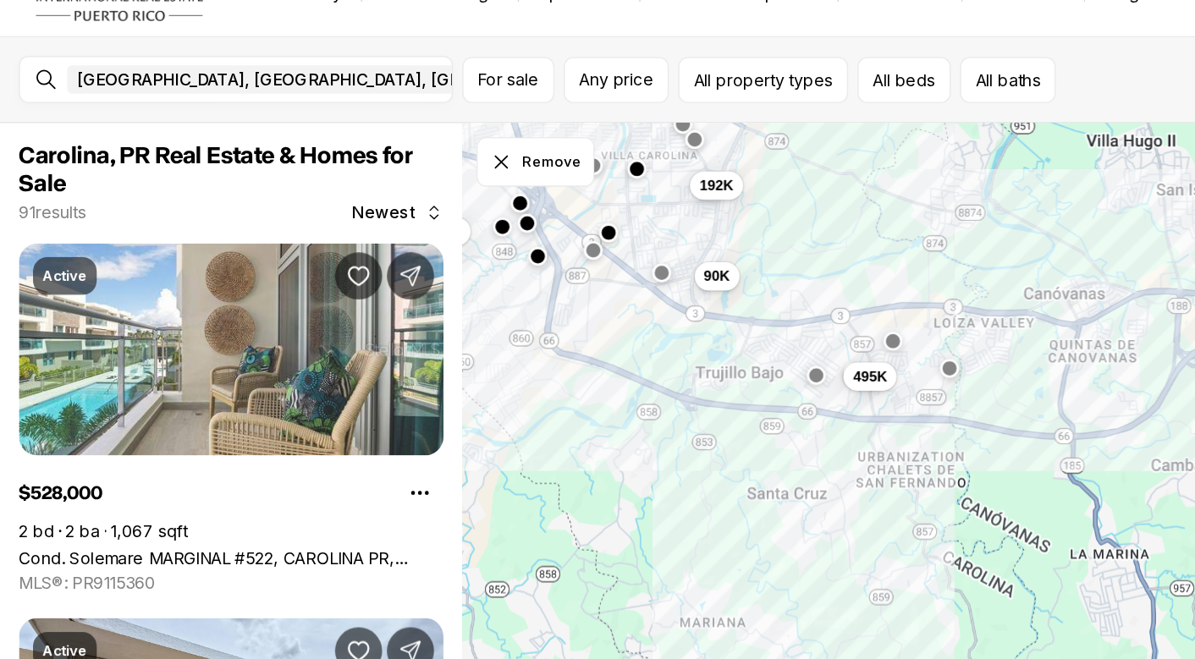
drag, startPoint x: 739, startPoint y: 382, endPoint x: 595, endPoint y: 291, distance: 170.4
click at [595, 291] on div "495K 90K 192K 310K" at bounding box center [763, 392] width 863 height 536
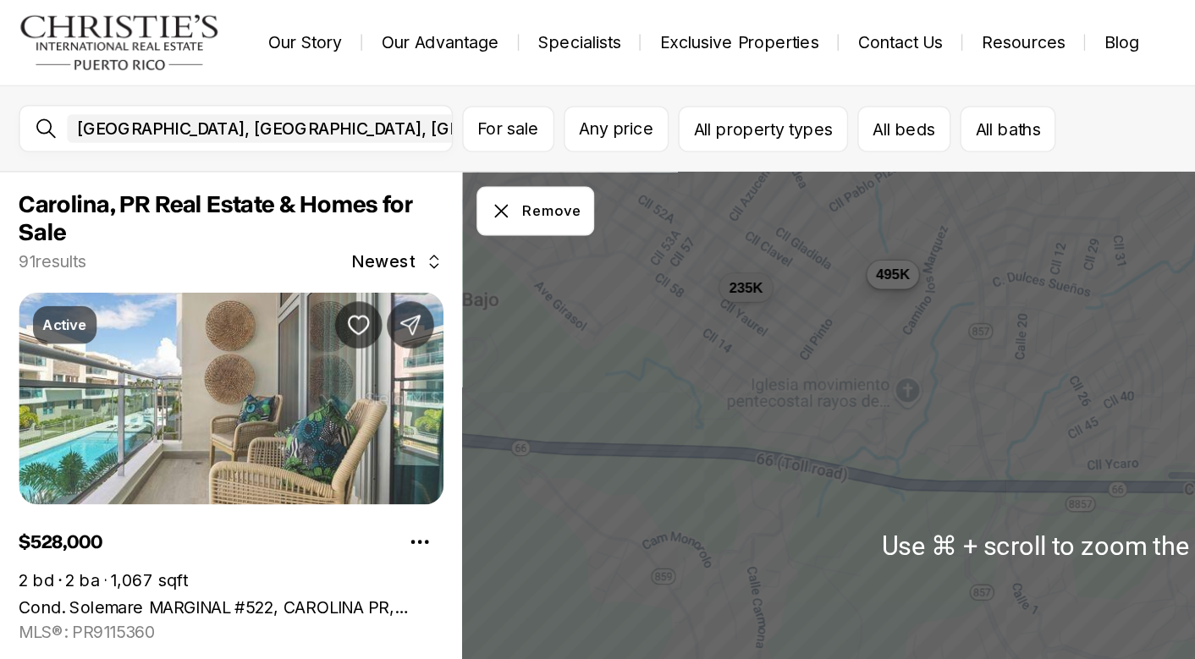
click at [649, 167] on div "110K 495K 235K" at bounding box center [763, 392] width 863 height 536
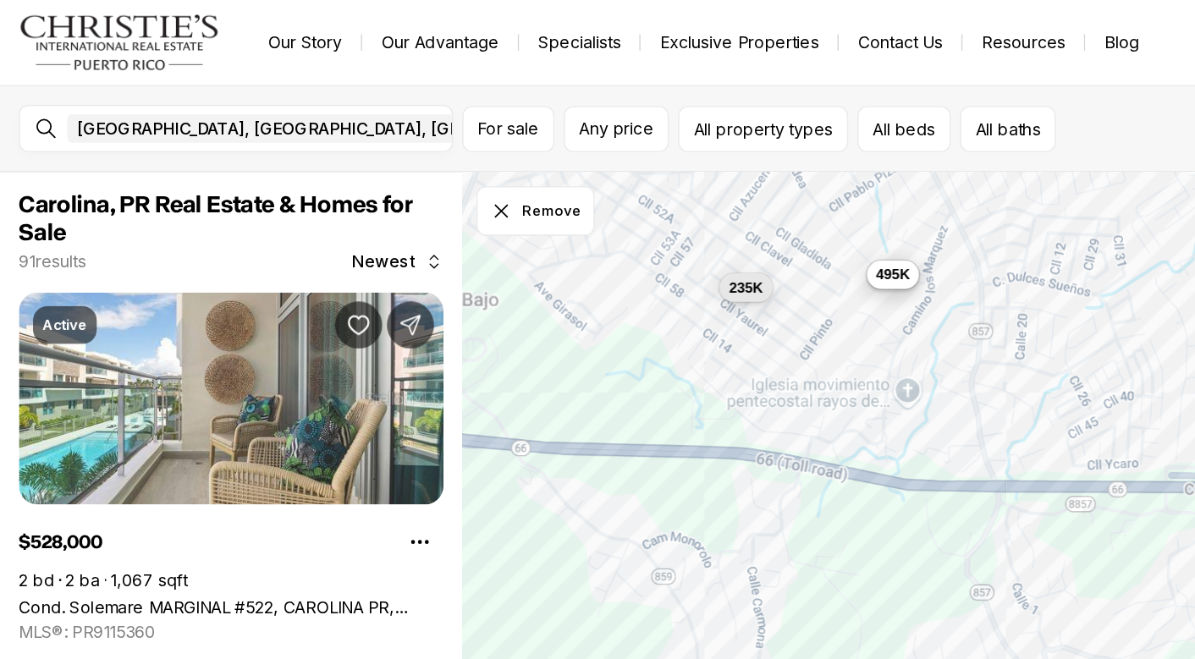
click at [645, 294] on div "110K 495K 235K" at bounding box center [763, 392] width 863 height 536
click at [645, 196] on span "495K" at bounding box center [641, 196] width 25 height 14
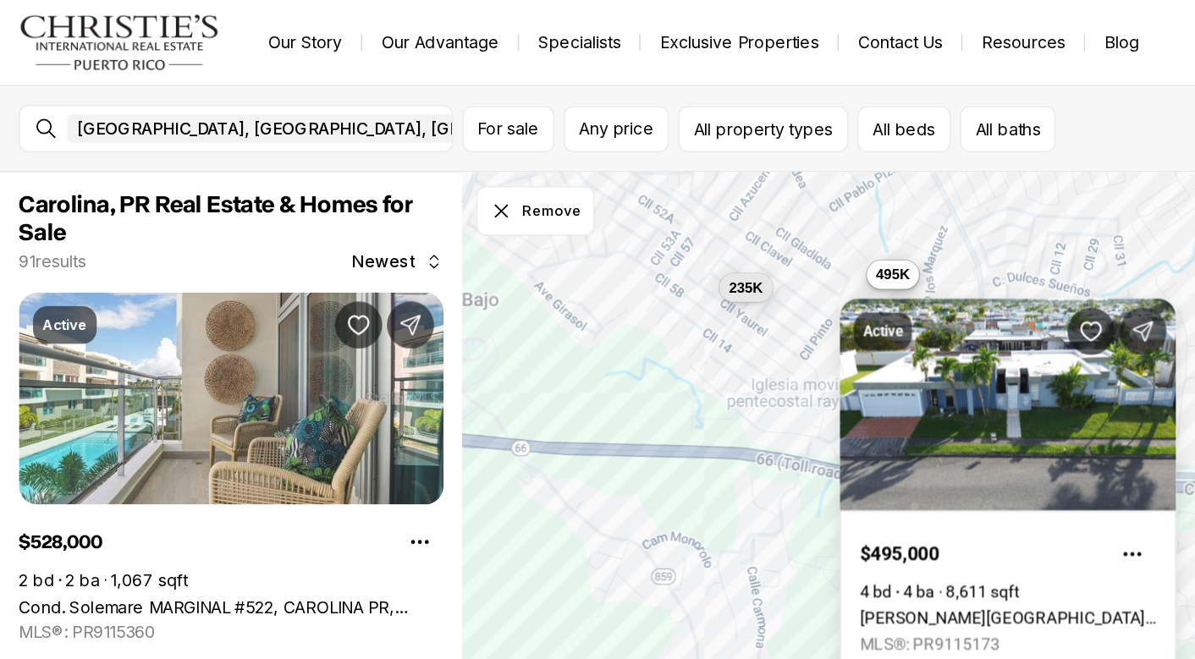
click at [651, 204] on div "Active $495,000 4 bd 4 ba 8,611 sqft Calle Orquidea A9 CIUDAD JARDÍN, CAROLINA …" at bounding box center [722, 339] width 241 height 291
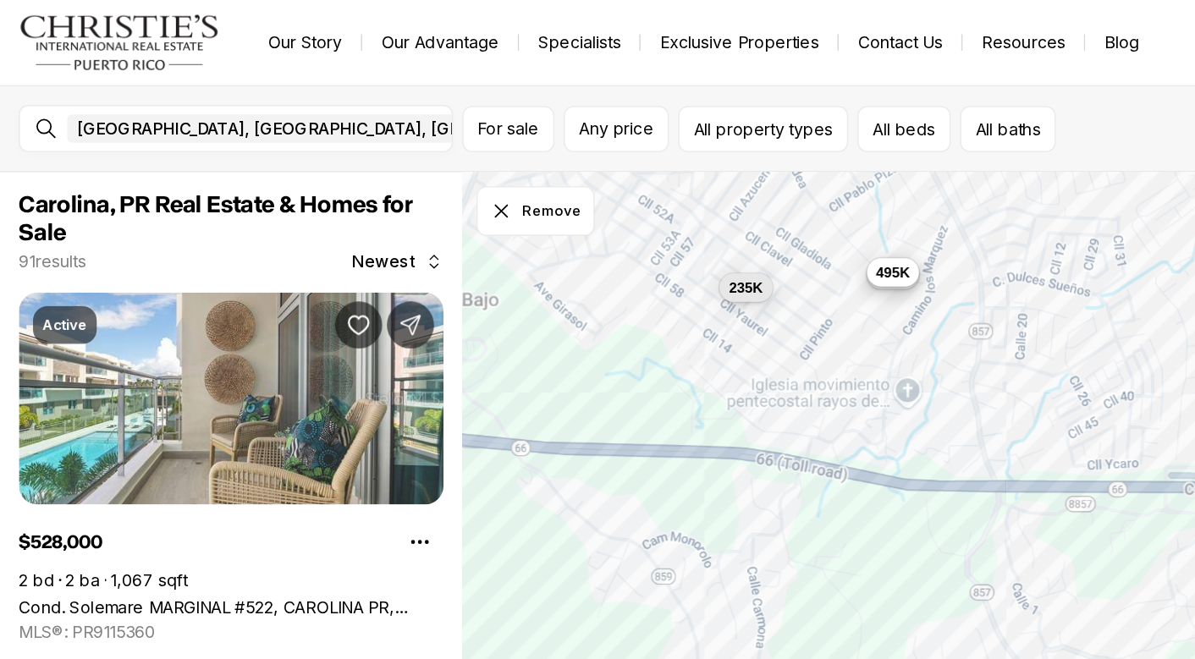
click at [635, 201] on button "495K" at bounding box center [641, 195] width 38 height 20
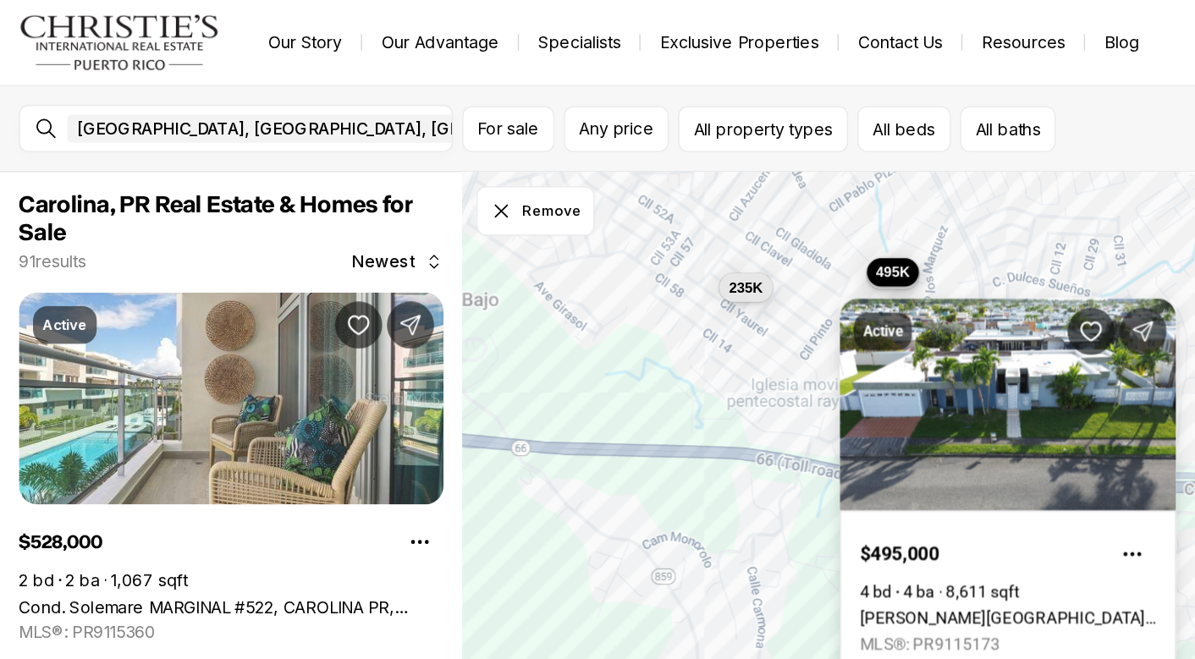
click at [700, 437] on link "Calle Orquidea A9 CIUDAD JARDÍN, CAROLINA PR, 00987" at bounding box center [723, 444] width 212 height 14
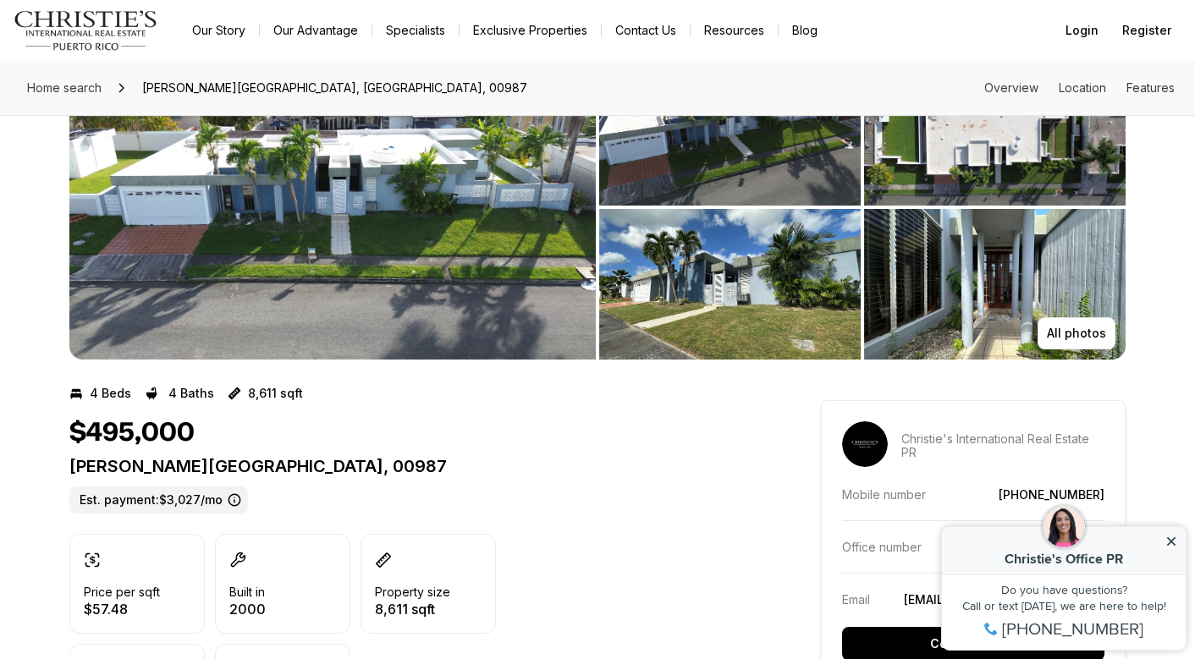
click at [316, 302] on img "View image gallery" at bounding box center [332, 207] width 526 height 305
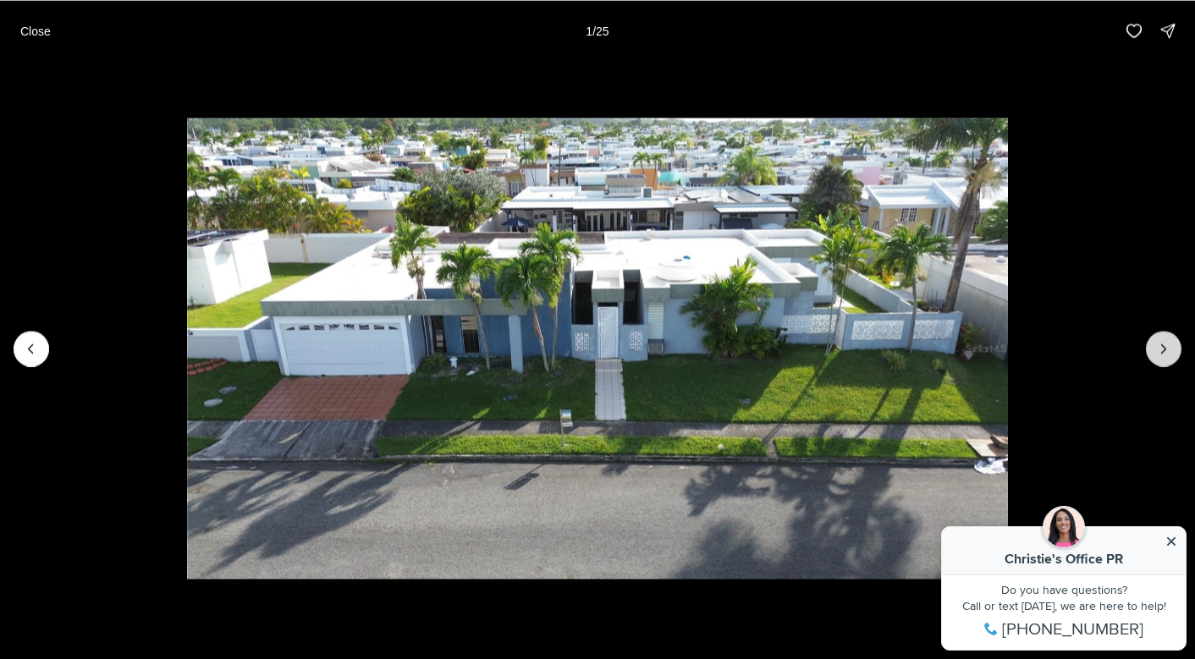
click at [1155, 340] on icon "Next slide" at bounding box center [1163, 348] width 17 height 17
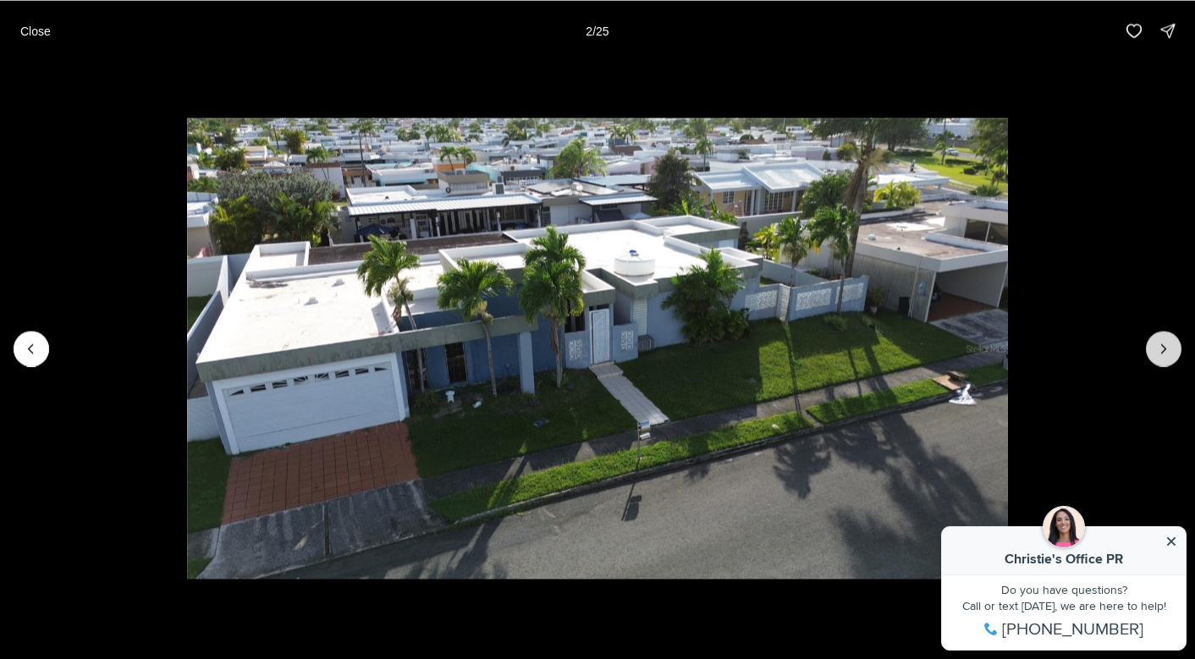
click at [1155, 341] on icon "Next slide" at bounding box center [1163, 348] width 17 height 17
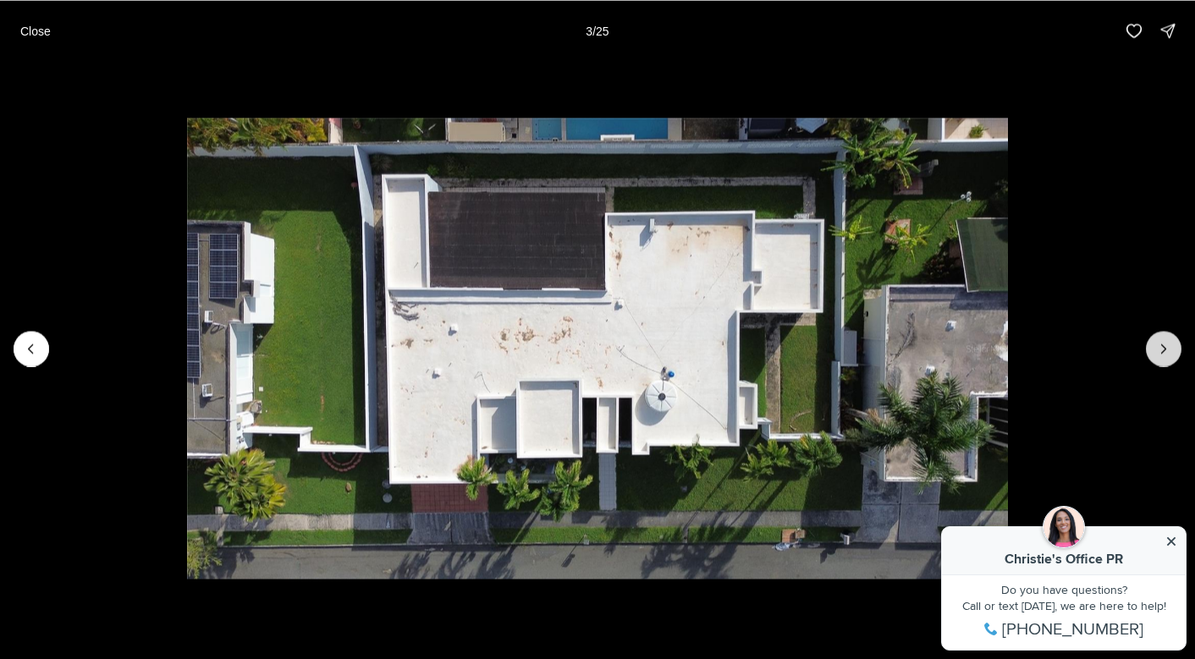
click at [1155, 341] on icon "Next slide" at bounding box center [1163, 348] width 17 height 17
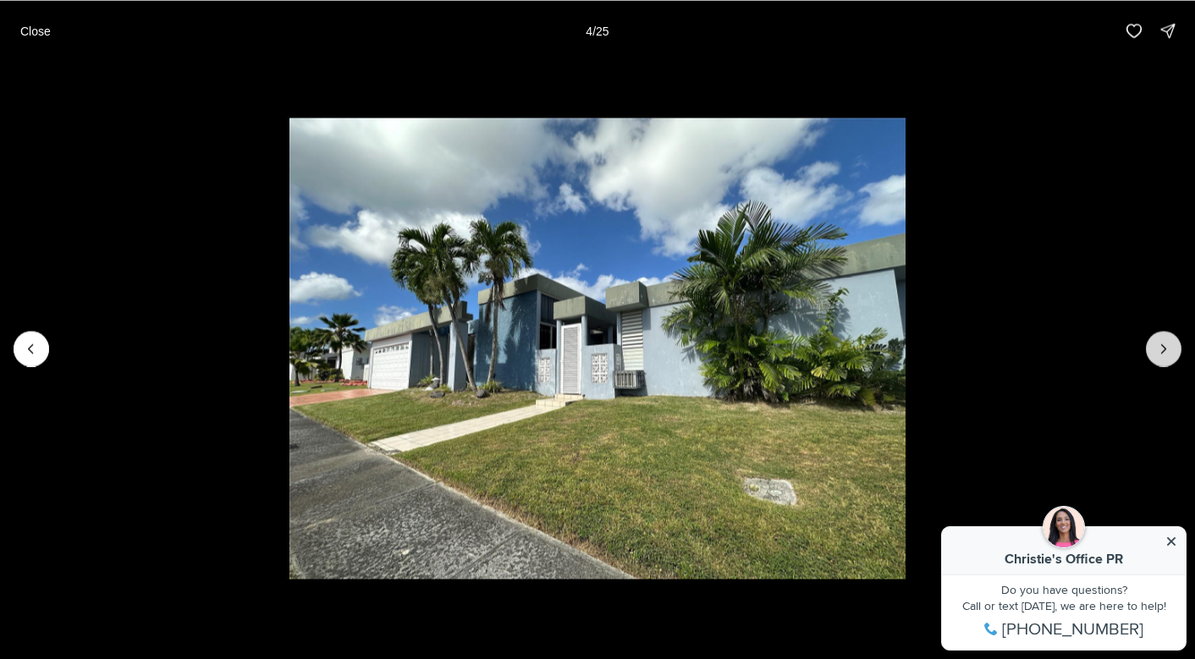
click at [1155, 343] on icon "Next slide" at bounding box center [1163, 348] width 17 height 17
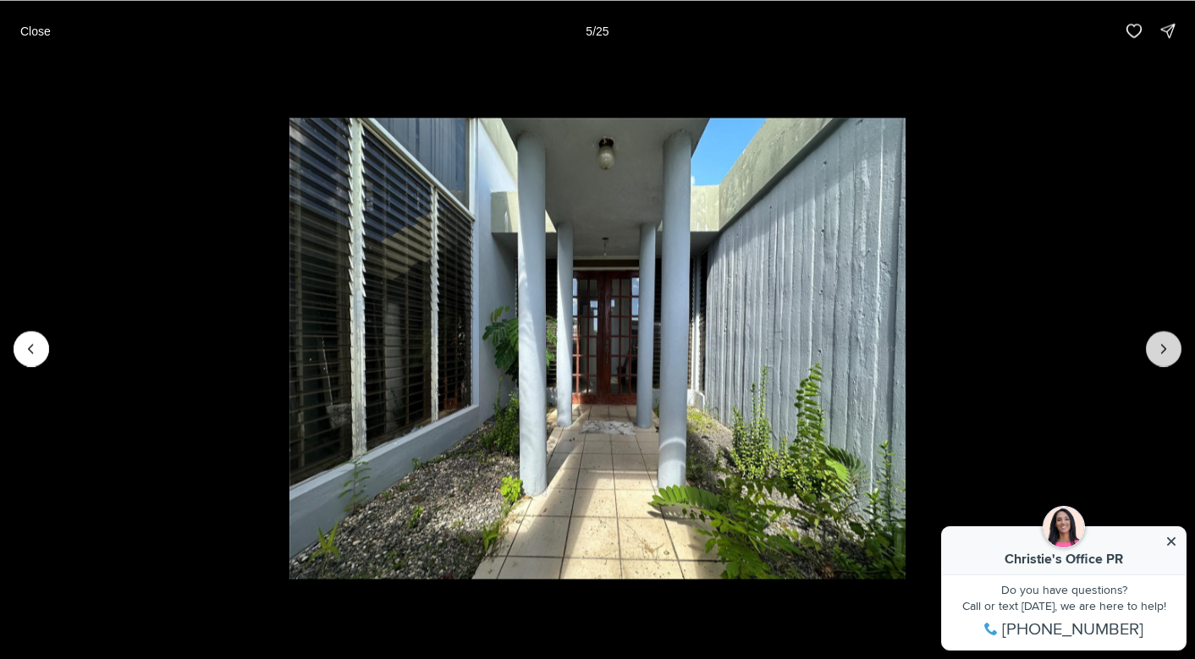
click at [1155, 344] on icon "Next slide" at bounding box center [1163, 348] width 17 height 17
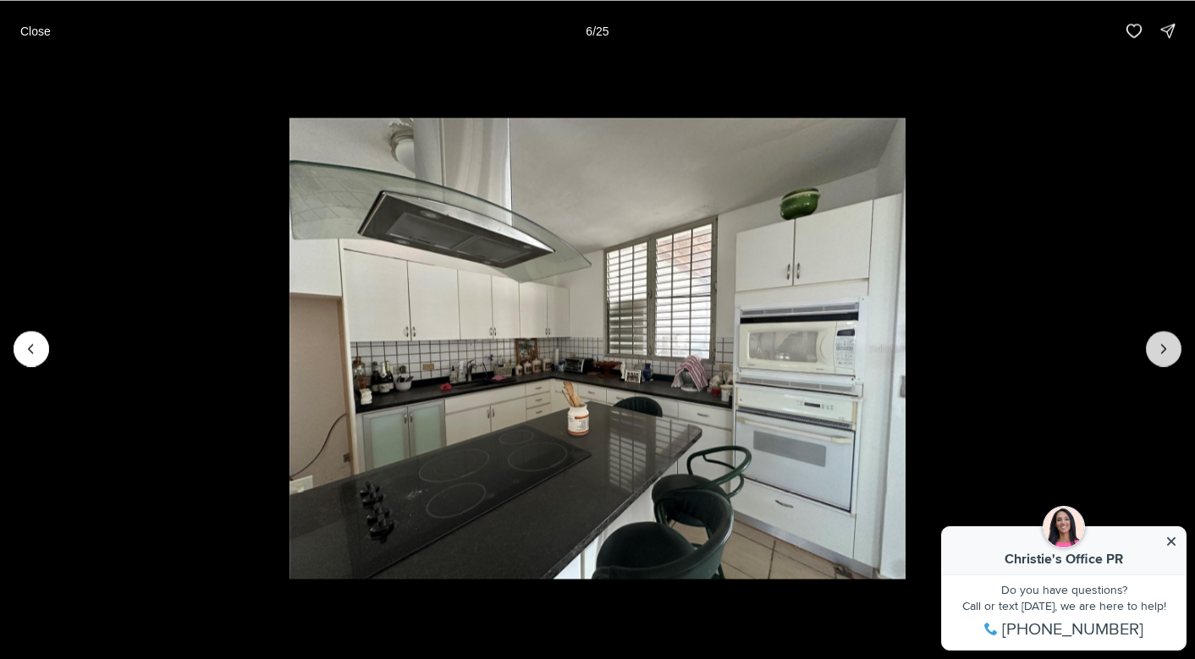
click at [1155, 343] on icon "Next slide" at bounding box center [1163, 348] width 17 height 17
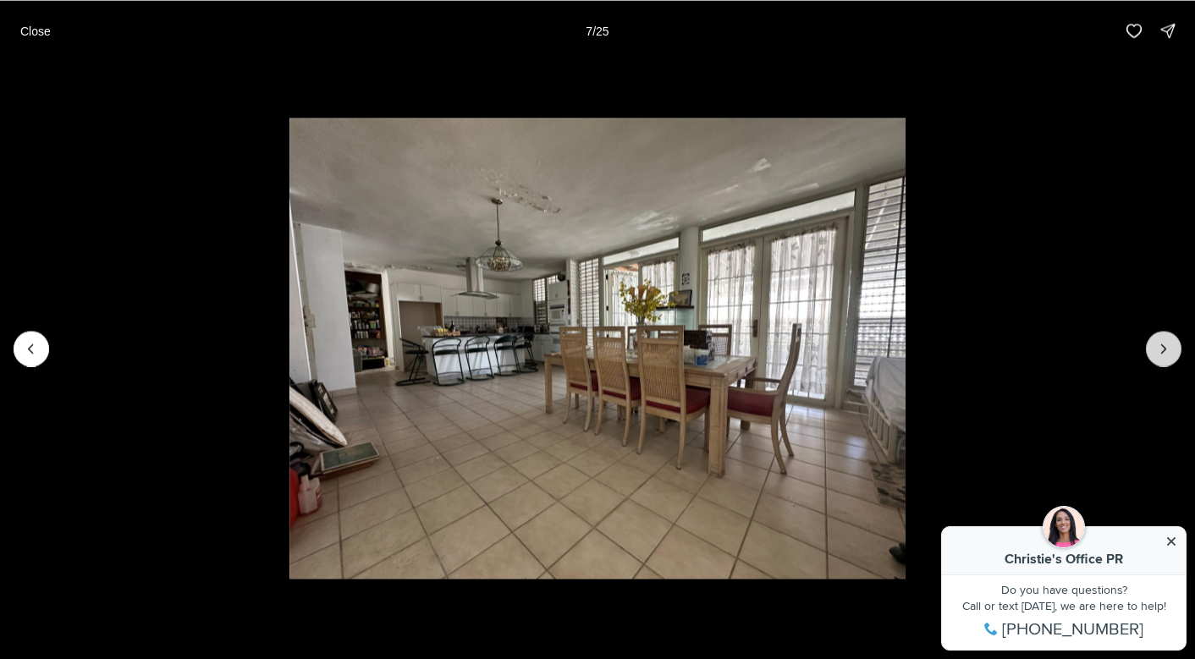
click at [1155, 347] on icon "Next slide" at bounding box center [1163, 348] width 17 height 17
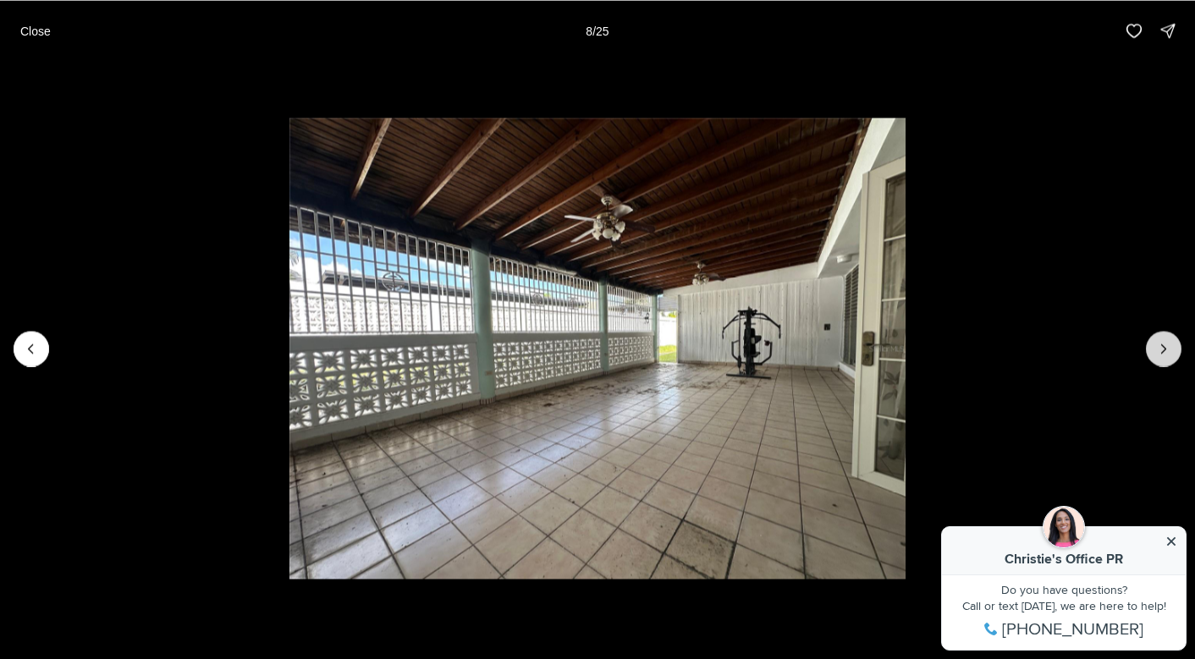
click at [1155, 347] on icon "Next slide" at bounding box center [1163, 348] width 17 height 17
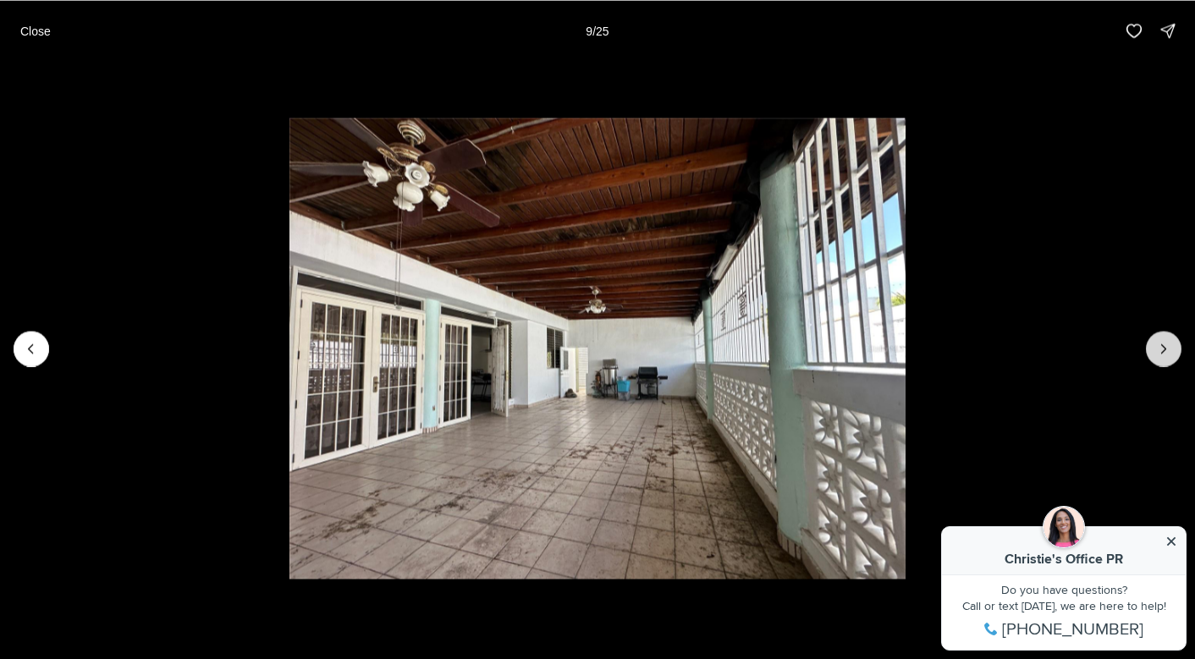
click at [1155, 347] on icon "Next slide" at bounding box center [1163, 348] width 17 height 17
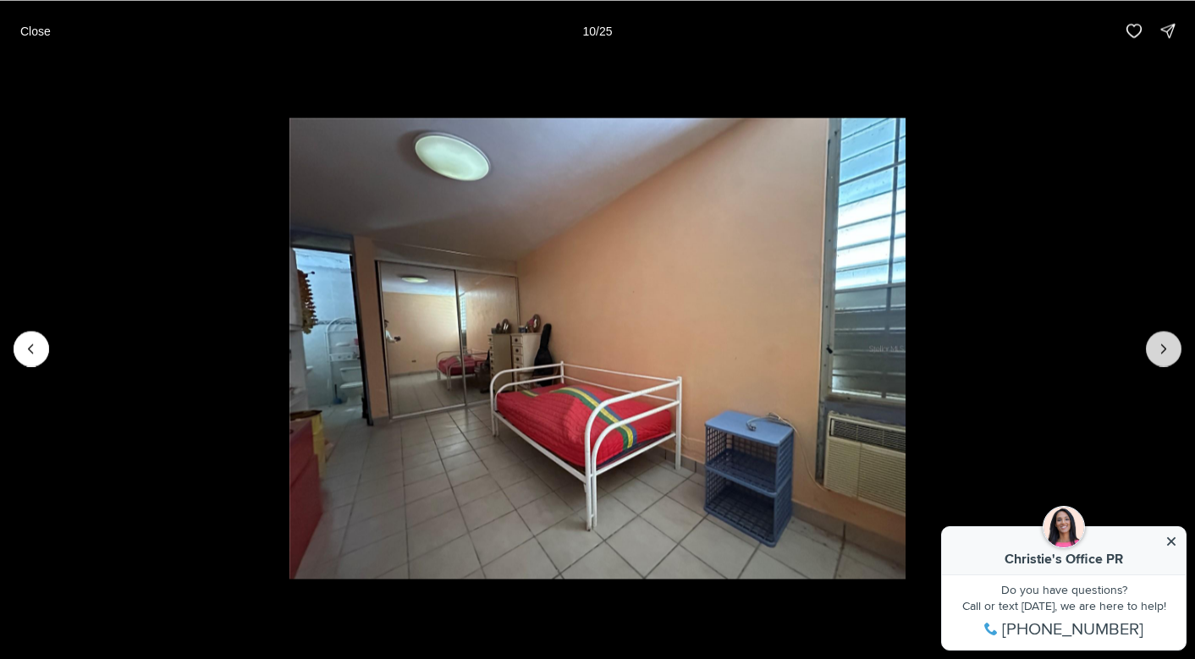
click at [1155, 347] on icon "Next slide" at bounding box center [1163, 348] width 17 height 17
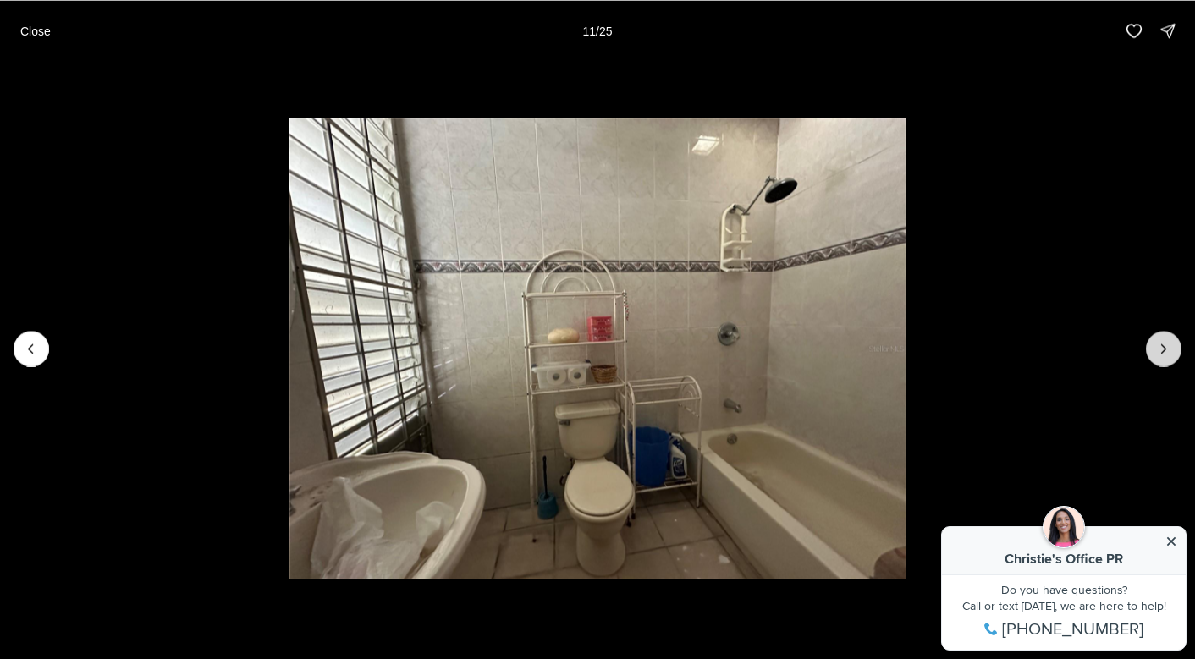
click at [1155, 347] on icon "Next slide" at bounding box center [1163, 348] width 17 height 17
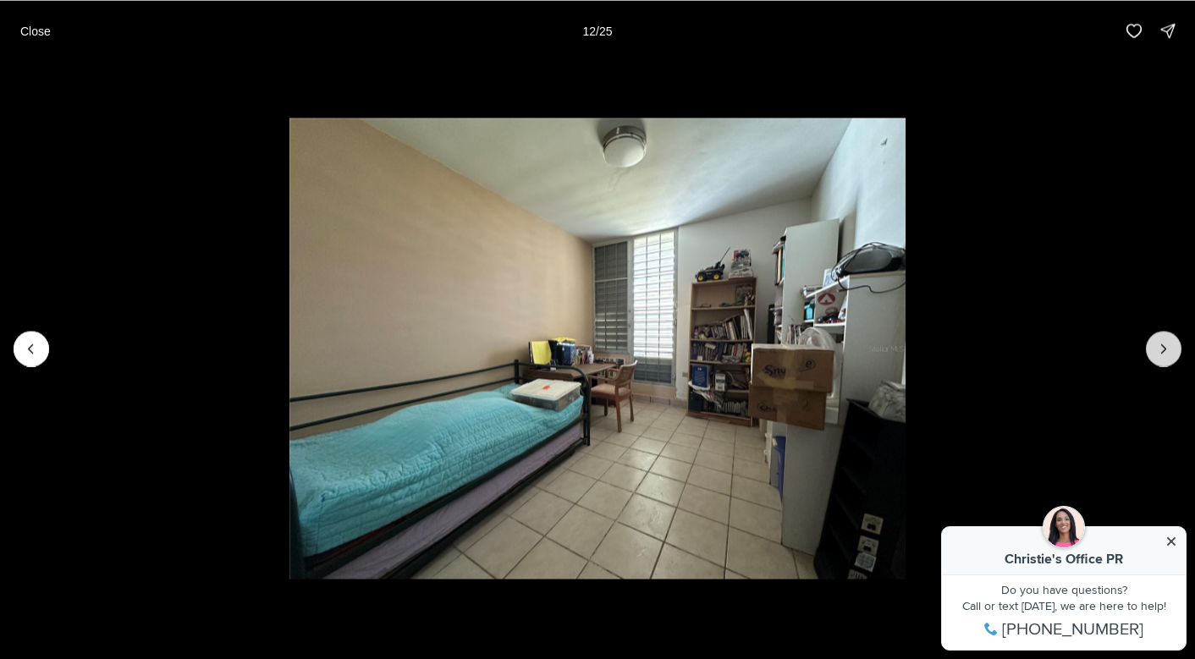
click at [1155, 347] on icon "Next slide" at bounding box center [1163, 348] width 17 height 17
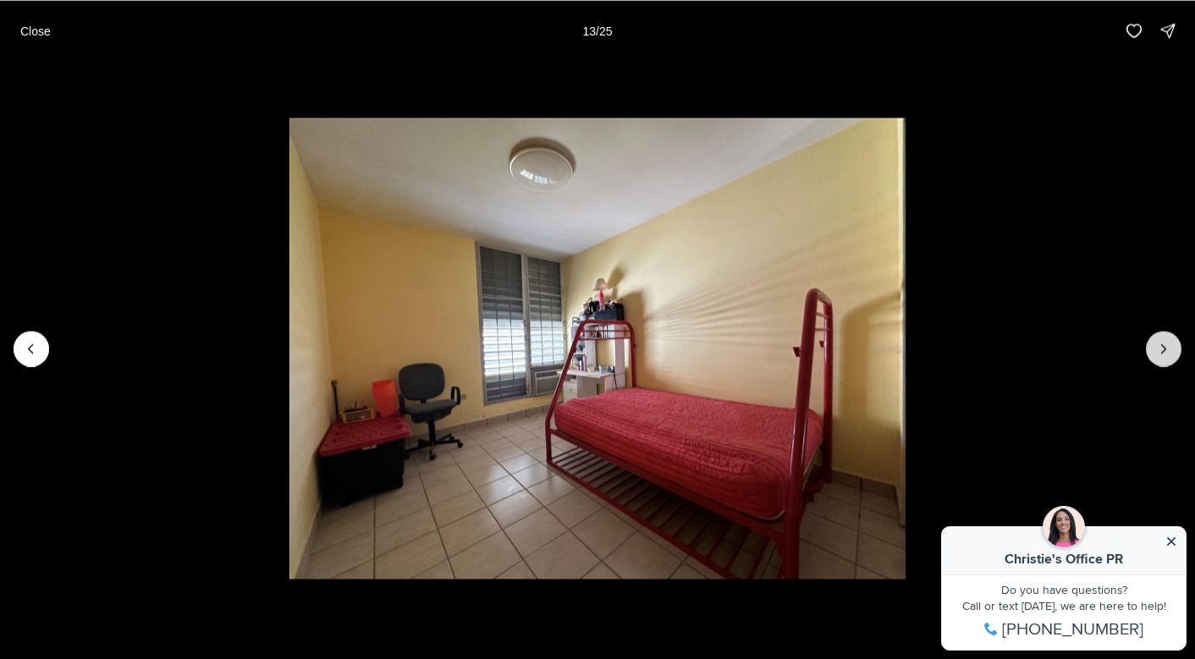
click at [1155, 347] on icon "Next slide" at bounding box center [1163, 348] width 17 height 17
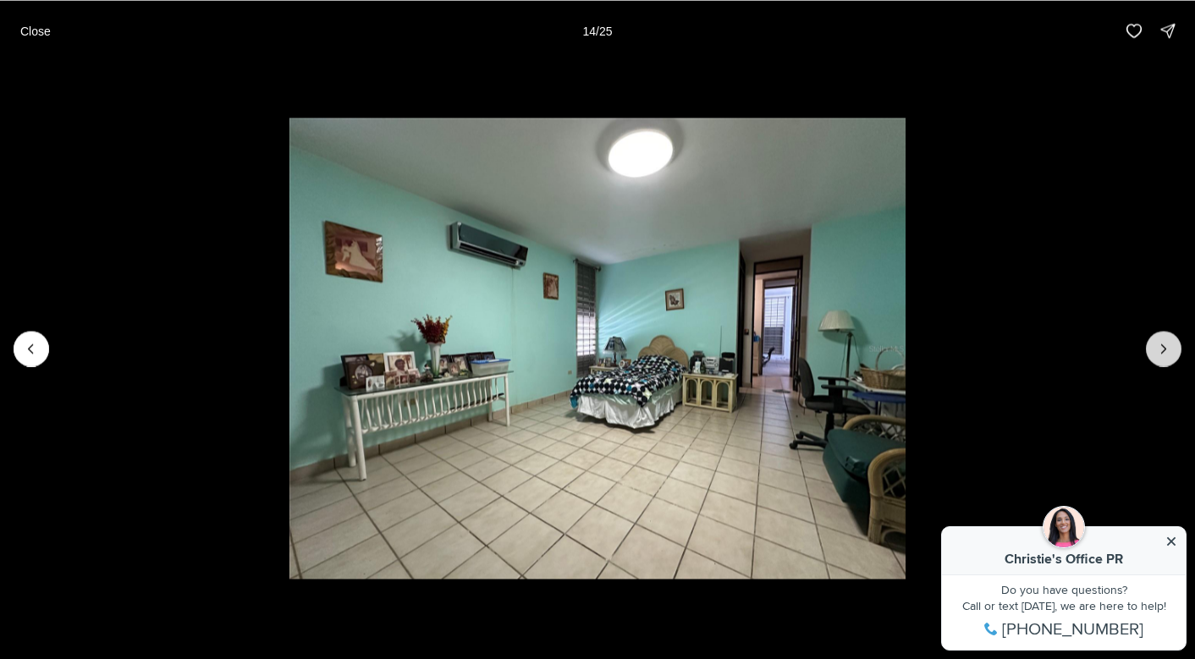
click at [1155, 347] on icon "Next slide" at bounding box center [1163, 348] width 17 height 17
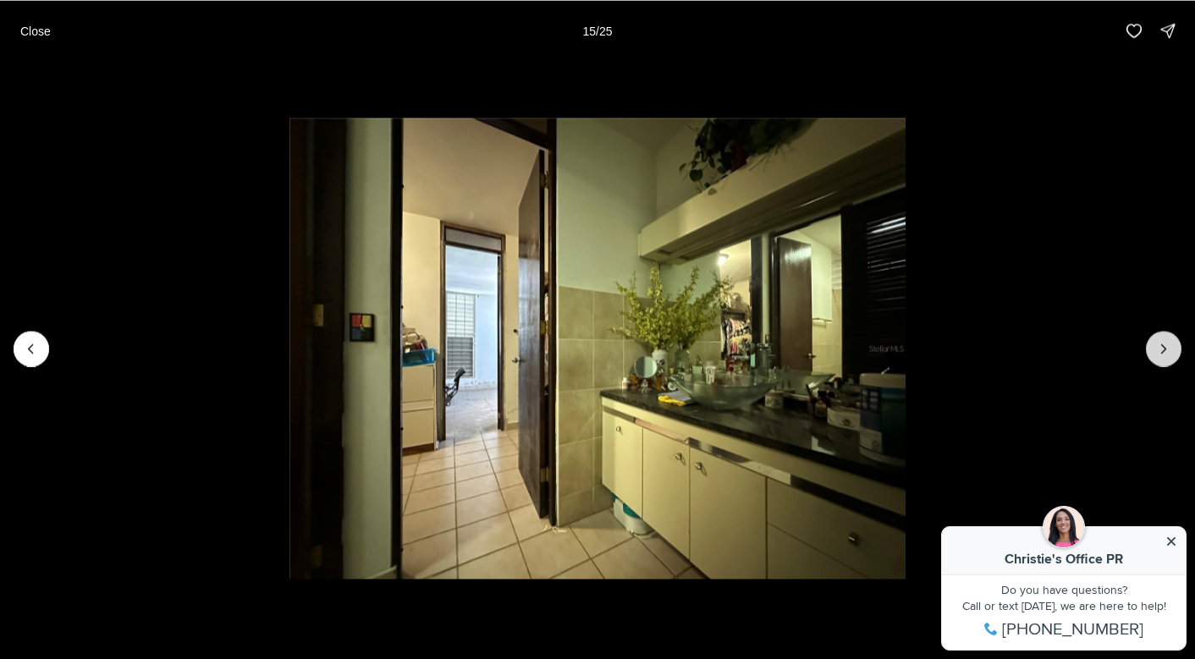
click at [1155, 347] on icon "Next slide" at bounding box center [1163, 348] width 17 height 17
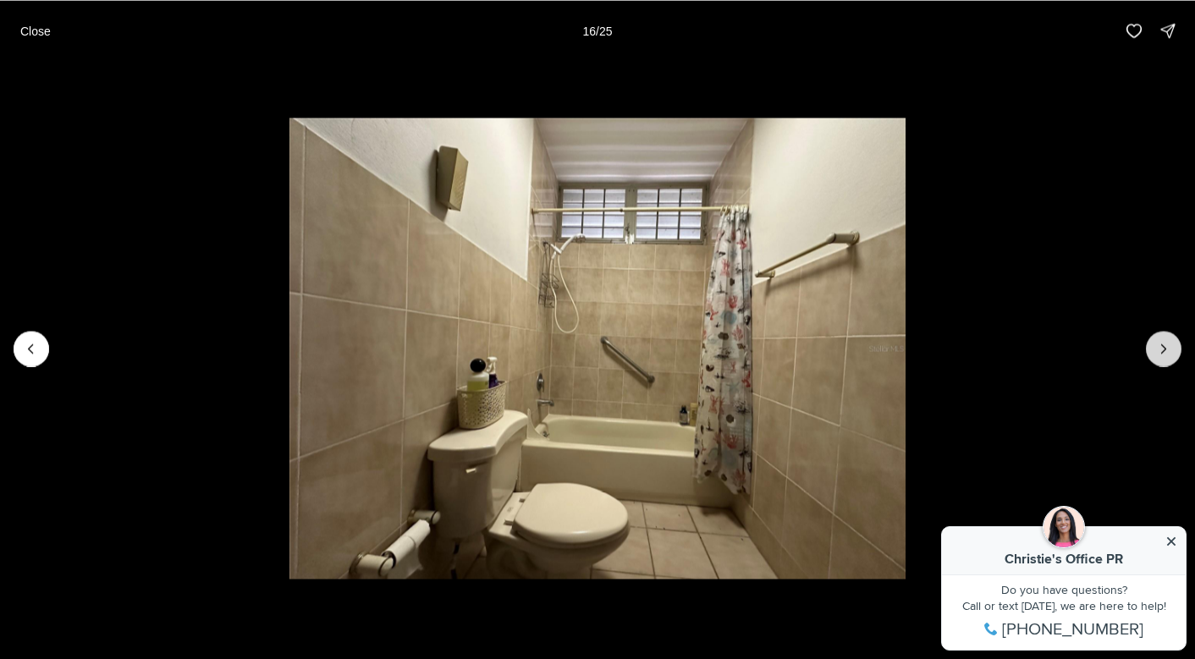
click at [1155, 347] on icon "Next slide" at bounding box center [1163, 348] width 17 height 17
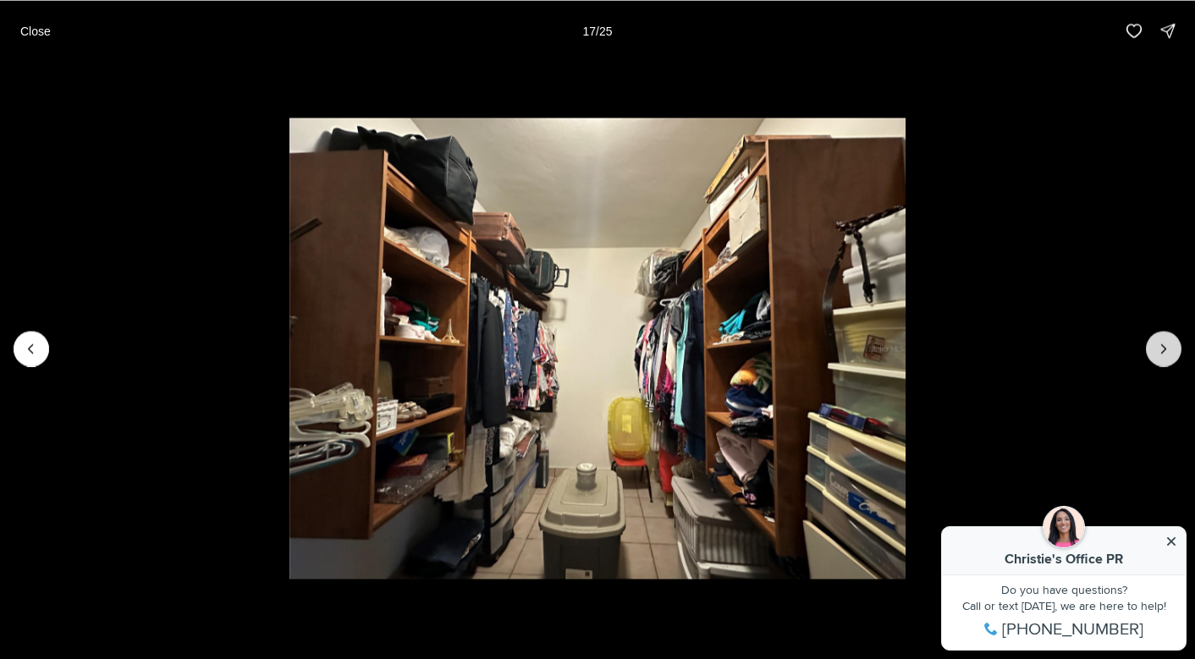
click at [1155, 347] on icon "Next slide" at bounding box center [1163, 348] width 17 height 17
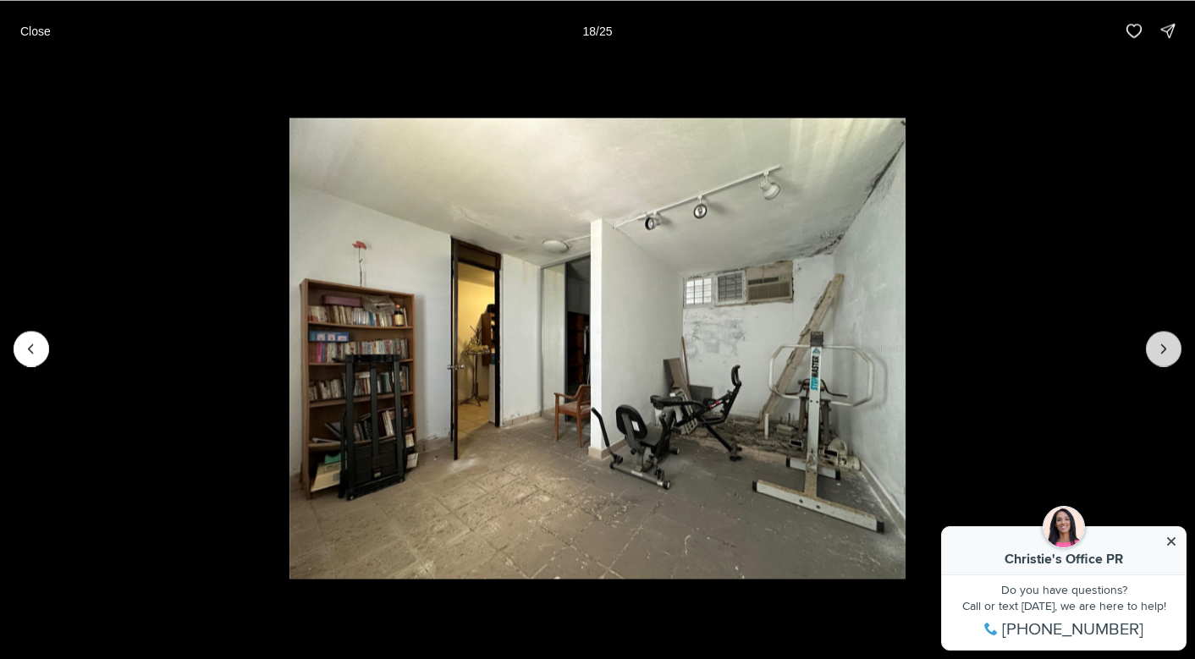
click at [1155, 347] on icon "Next slide" at bounding box center [1163, 348] width 17 height 17
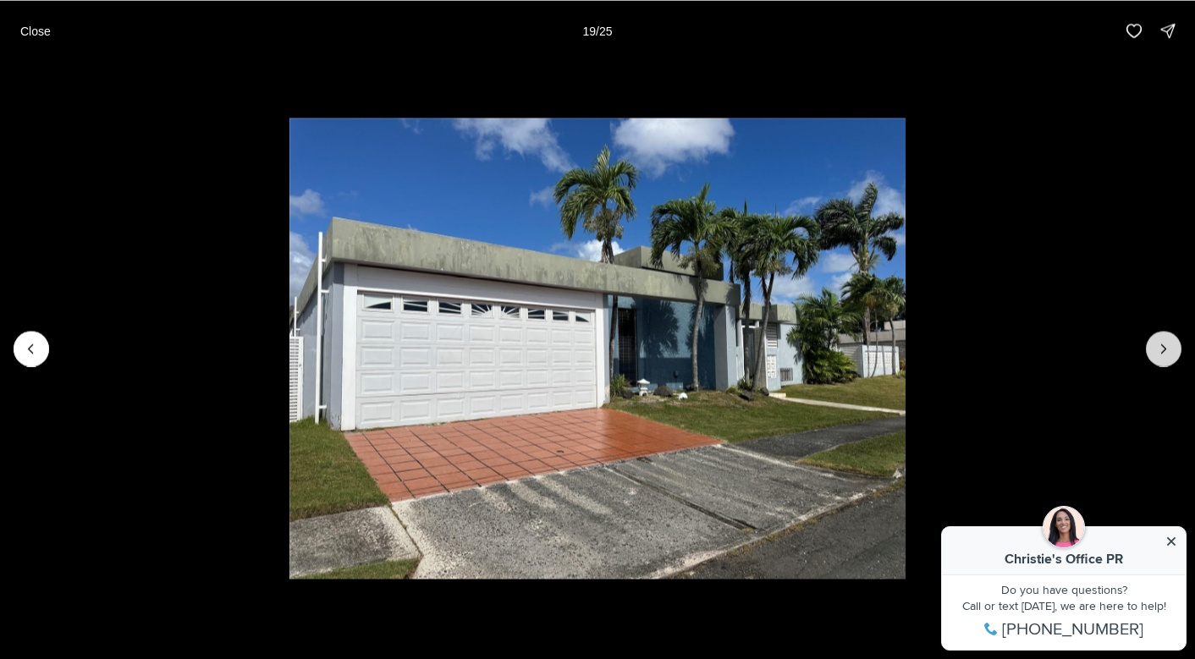
click at [1155, 347] on icon "Next slide" at bounding box center [1163, 348] width 17 height 17
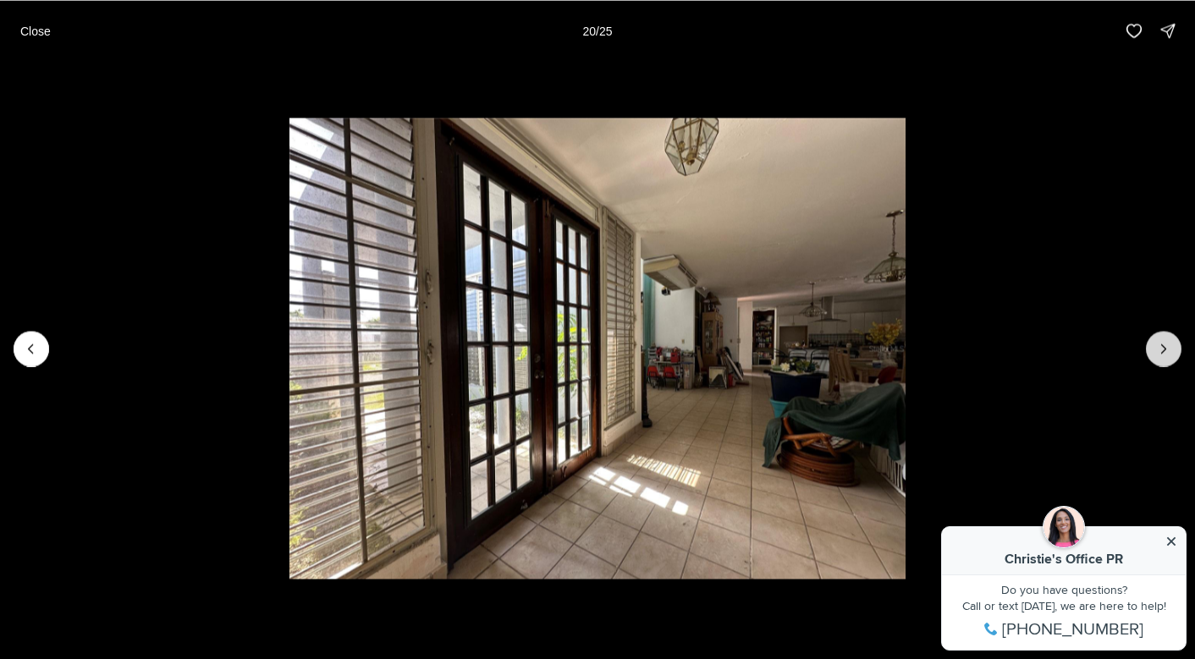
click at [1155, 347] on icon "Next slide" at bounding box center [1163, 348] width 17 height 17
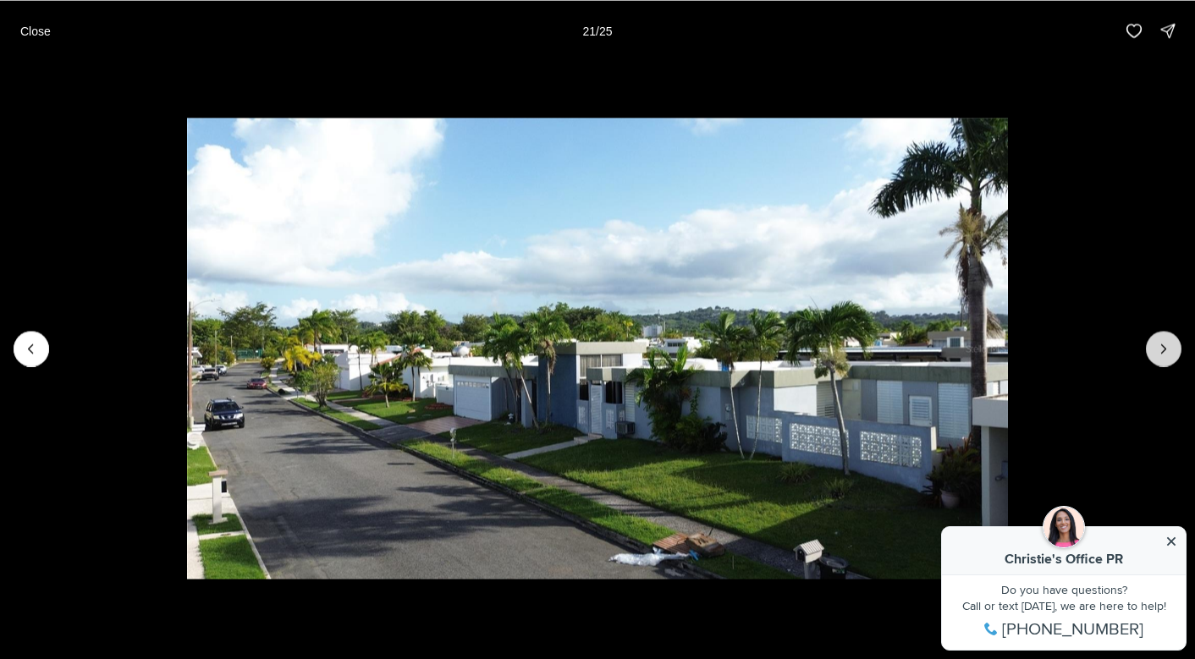
click at [1155, 347] on icon "Next slide" at bounding box center [1163, 348] width 17 height 17
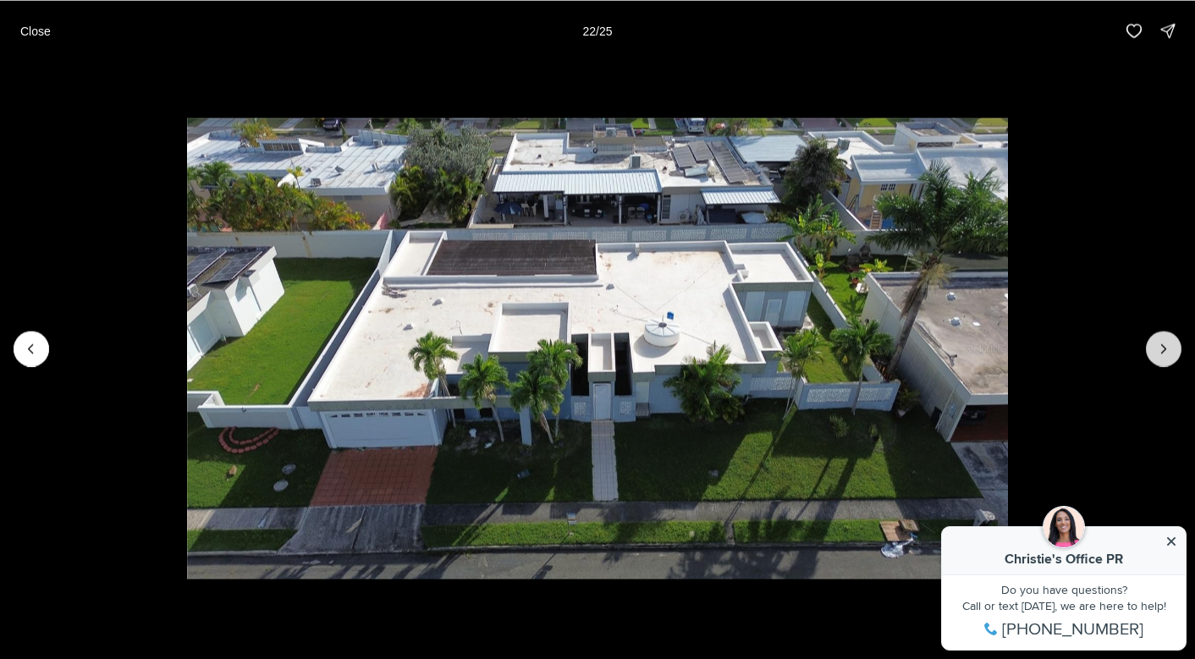
click at [1155, 347] on icon "Next slide" at bounding box center [1163, 348] width 17 height 17
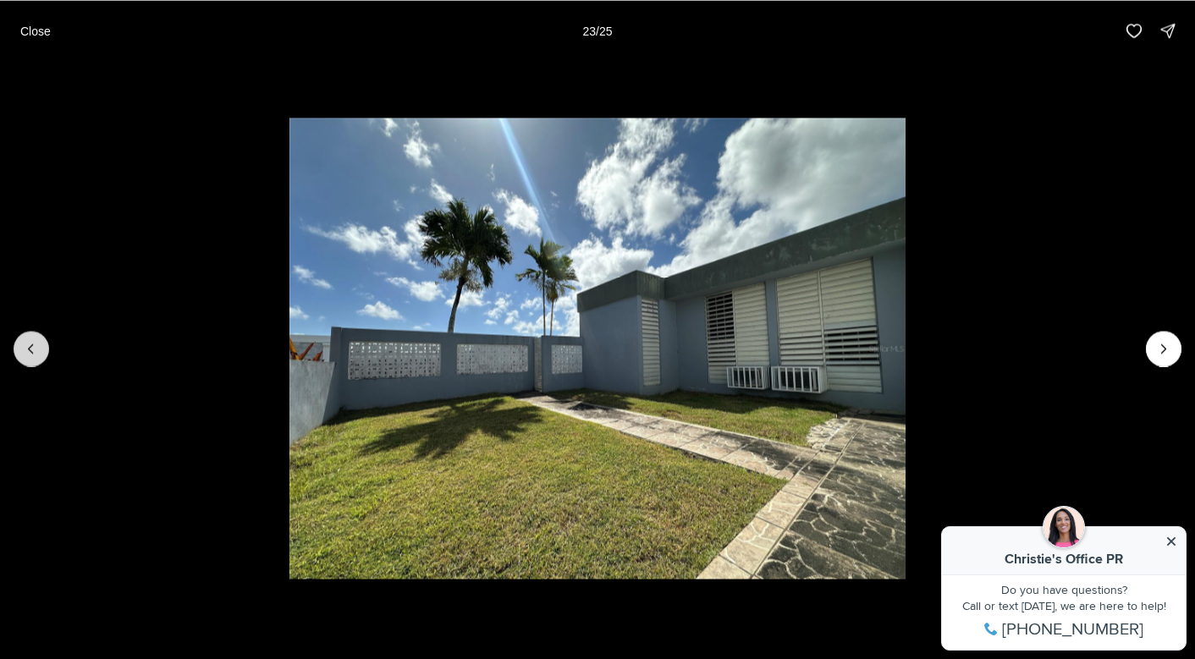
click at [38, 338] on button "Previous slide" at bounding box center [32, 349] width 36 height 36
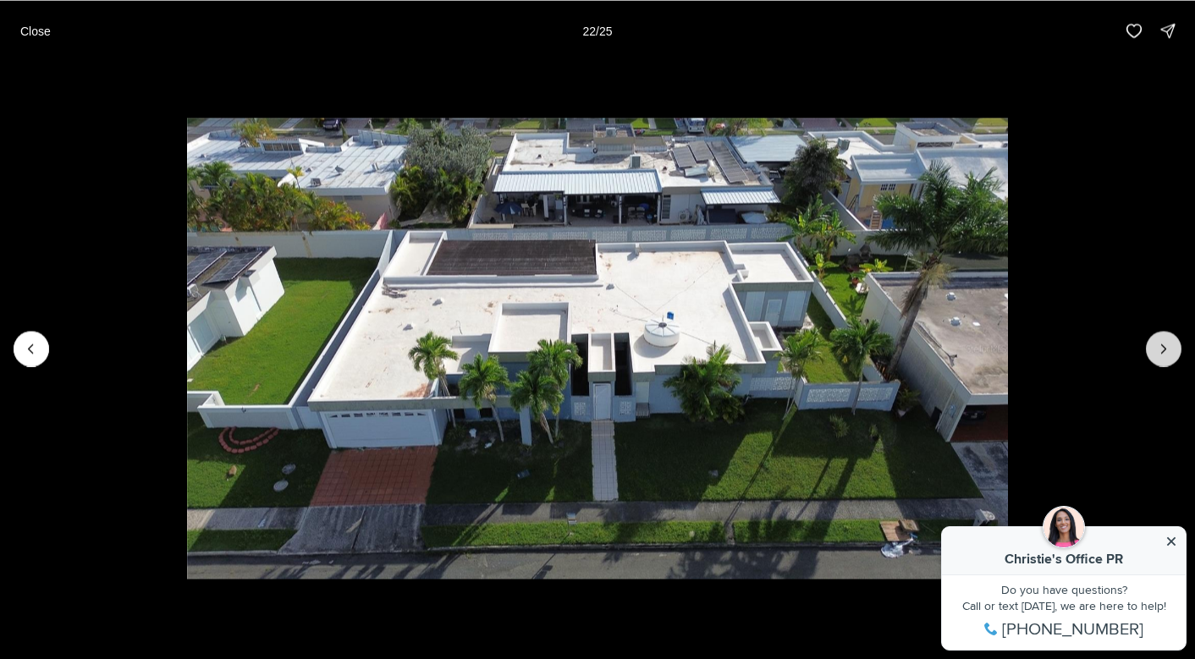
click at [1156, 360] on button "Next slide" at bounding box center [1163, 349] width 36 height 36
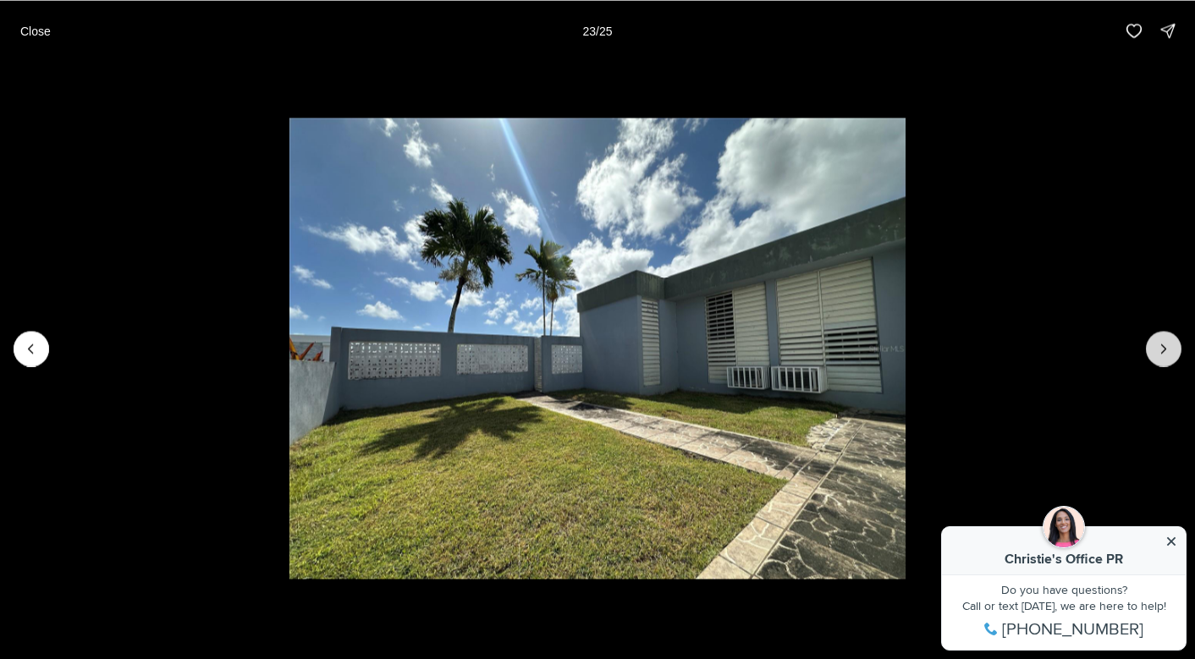
click at [1160, 358] on button "Next slide" at bounding box center [1163, 349] width 36 height 36
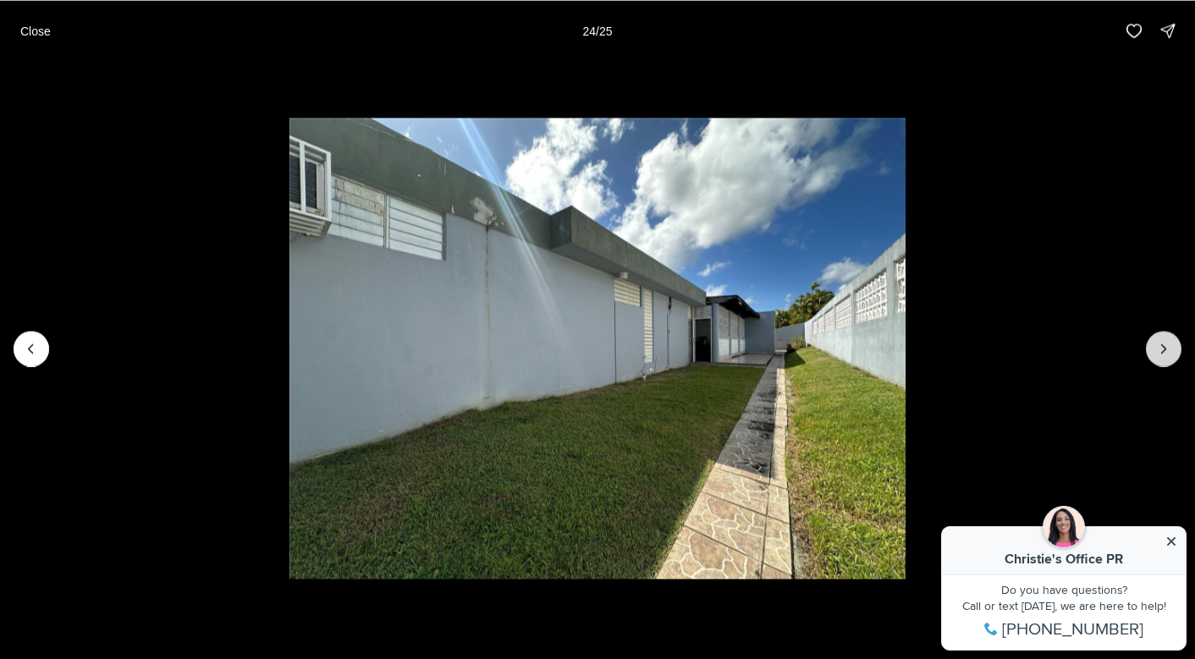
click at [1160, 358] on button "Next slide" at bounding box center [1163, 349] width 36 height 36
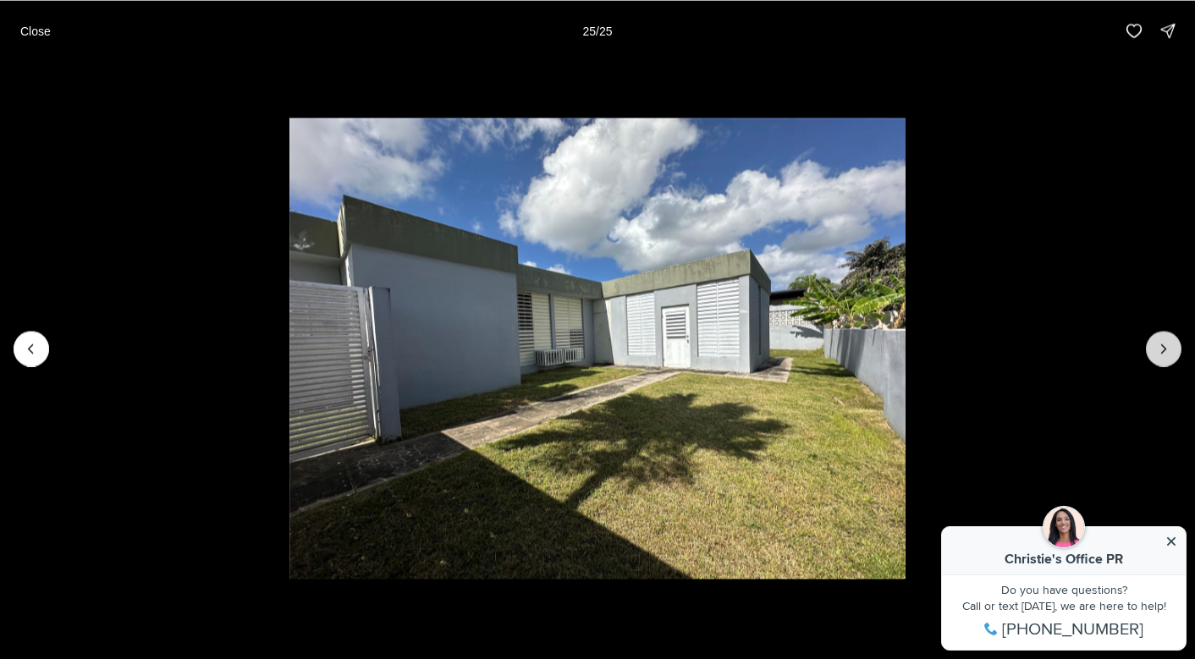
click at [1160, 358] on div at bounding box center [1163, 349] width 36 height 36
click at [47, 25] on p "Close" at bounding box center [35, 31] width 30 height 14
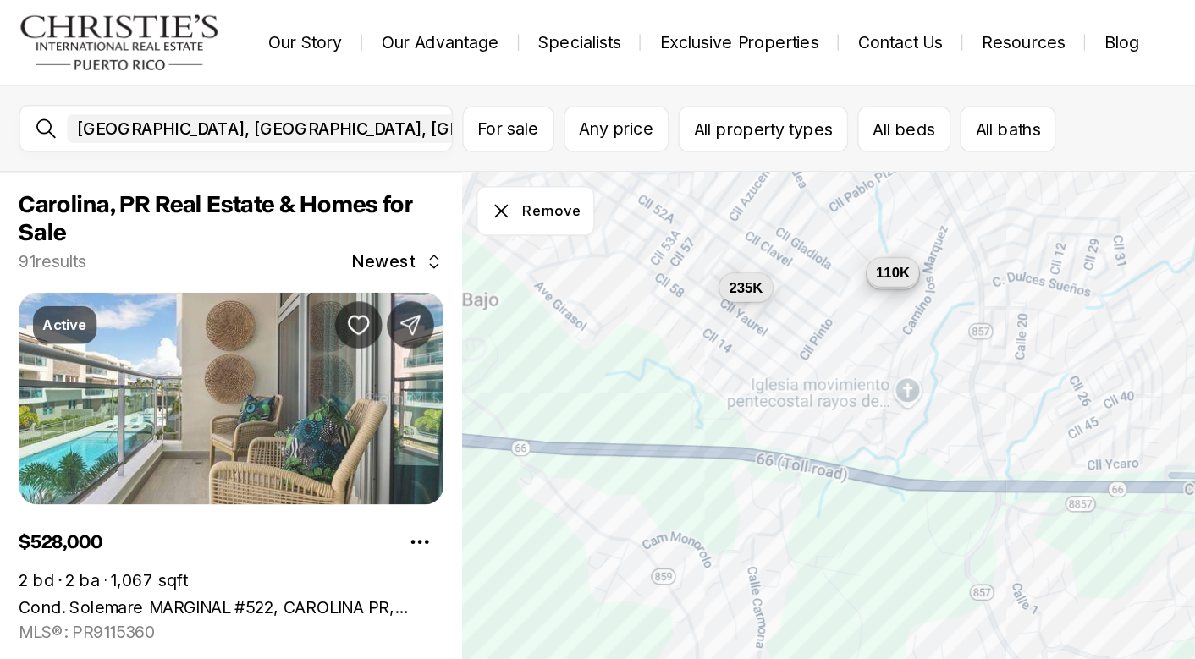
click at [636, 202] on button "110K" at bounding box center [641, 195] width 38 height 20
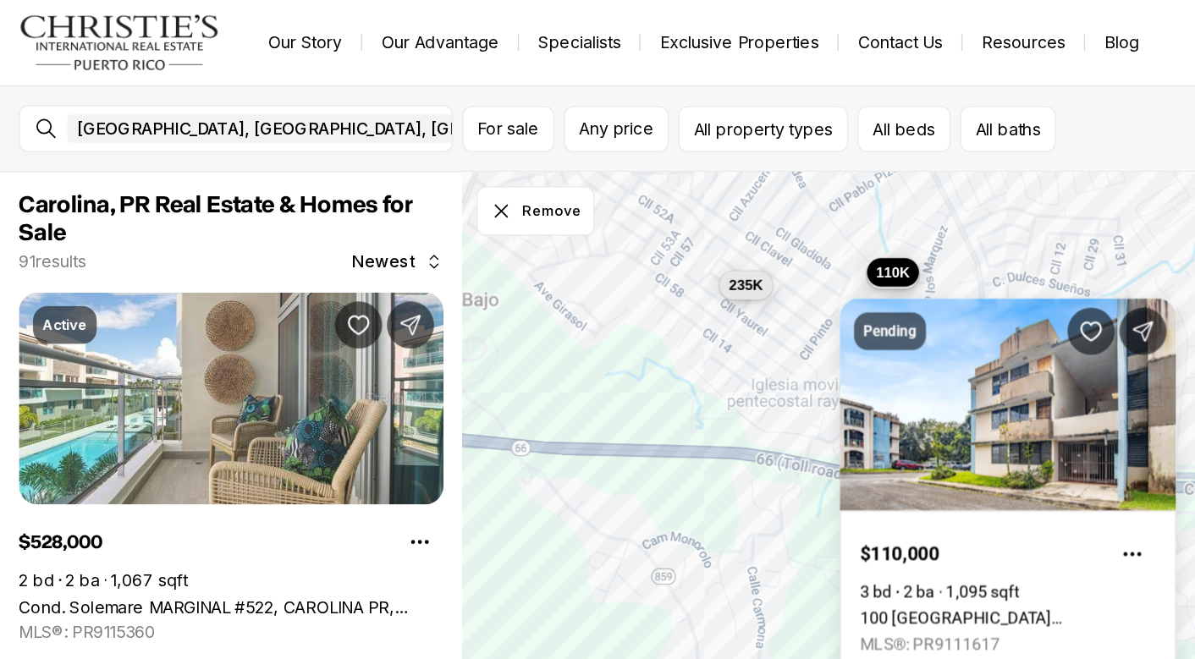
click at [553, 208] on button "235K" at bounding box center [535, 205] width 38 height 20
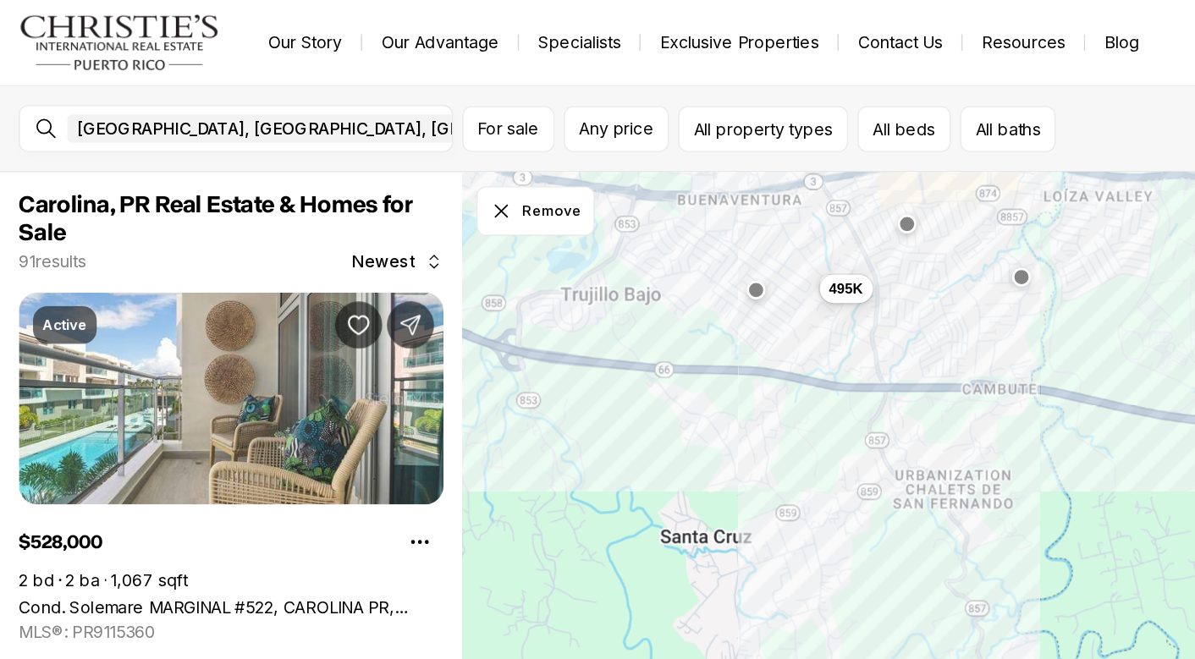
click at [655, 166] on div at bounding box center [651, 161] width 14 height 14
click at [653, 162] on button "button" at bounding box center [651, 159] width 14 height 14
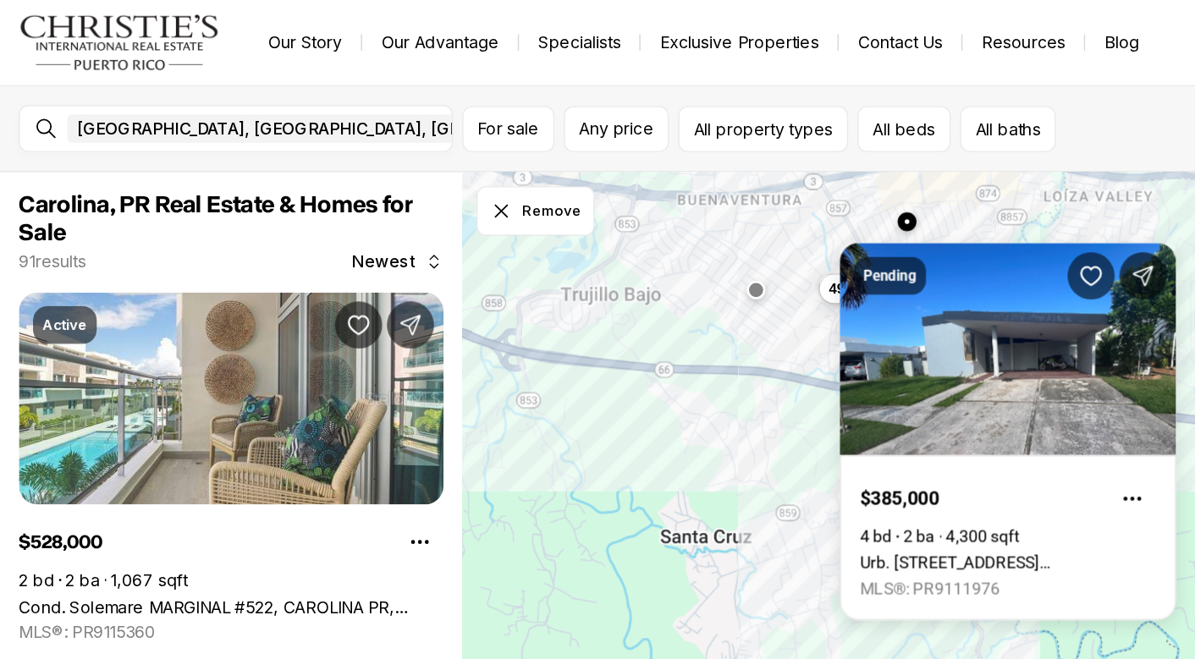
click at [667, 153] on div "495K" at bounding box center [763, 392] width 863 height 536
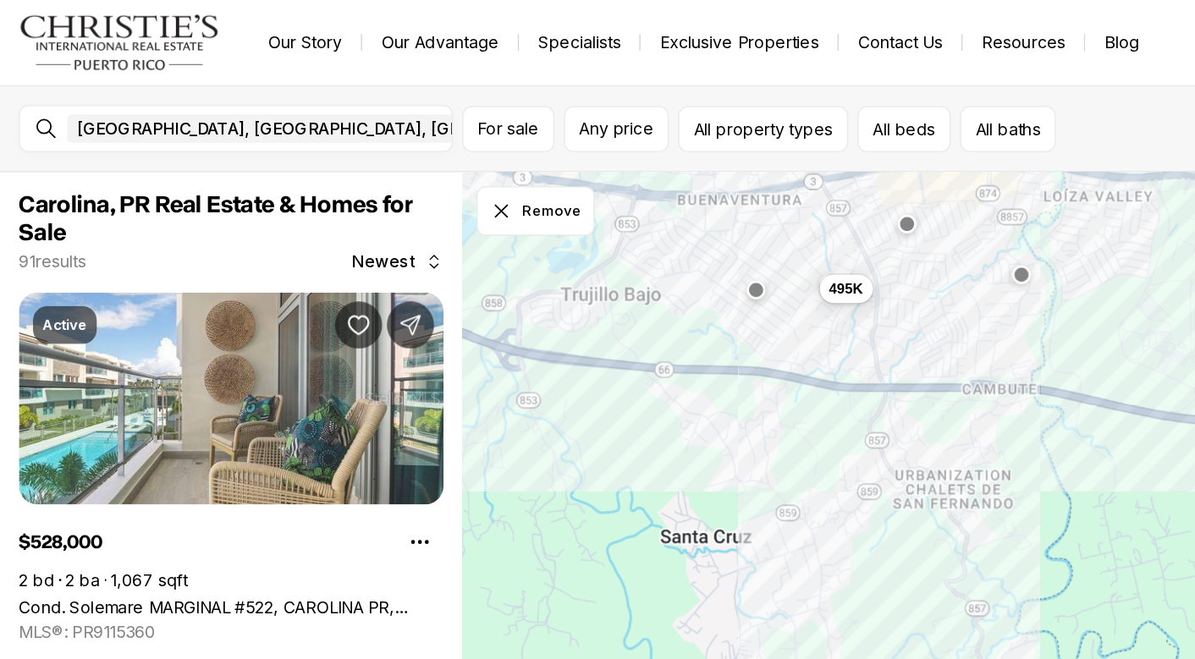
click at [734, 201] on button "button" at bounding box center [733, 197] width 14 height 14
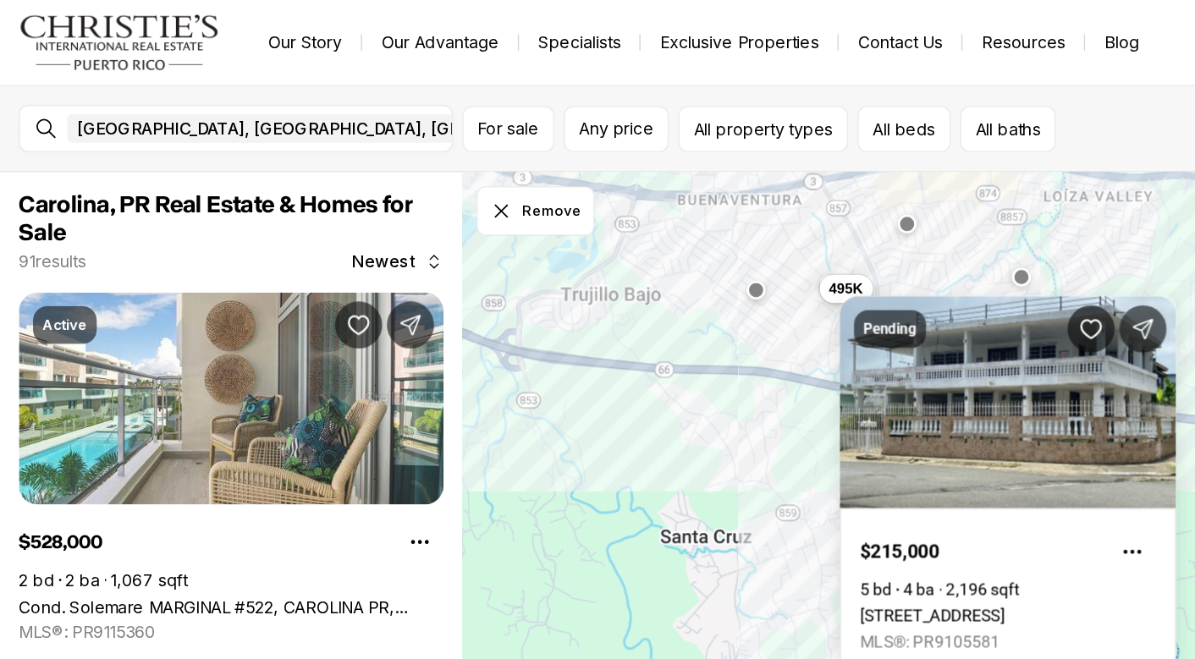
click at [685, 187] on div "495K" at bounding box center [763, 392] width 863 height 536
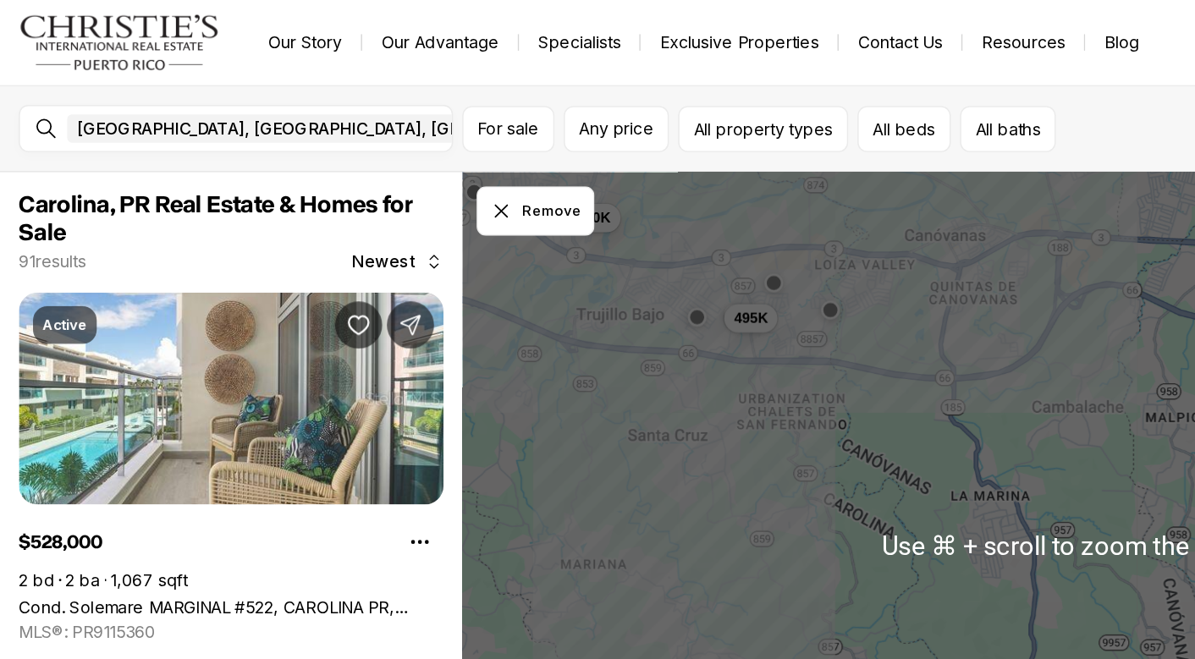
click at [471, 233] on div "495K 90K" at bounding box center [763, 392] width 863 height 536
click at [402, 144] on button "Remove" at bounding box center [384, 152] width 85 height 36
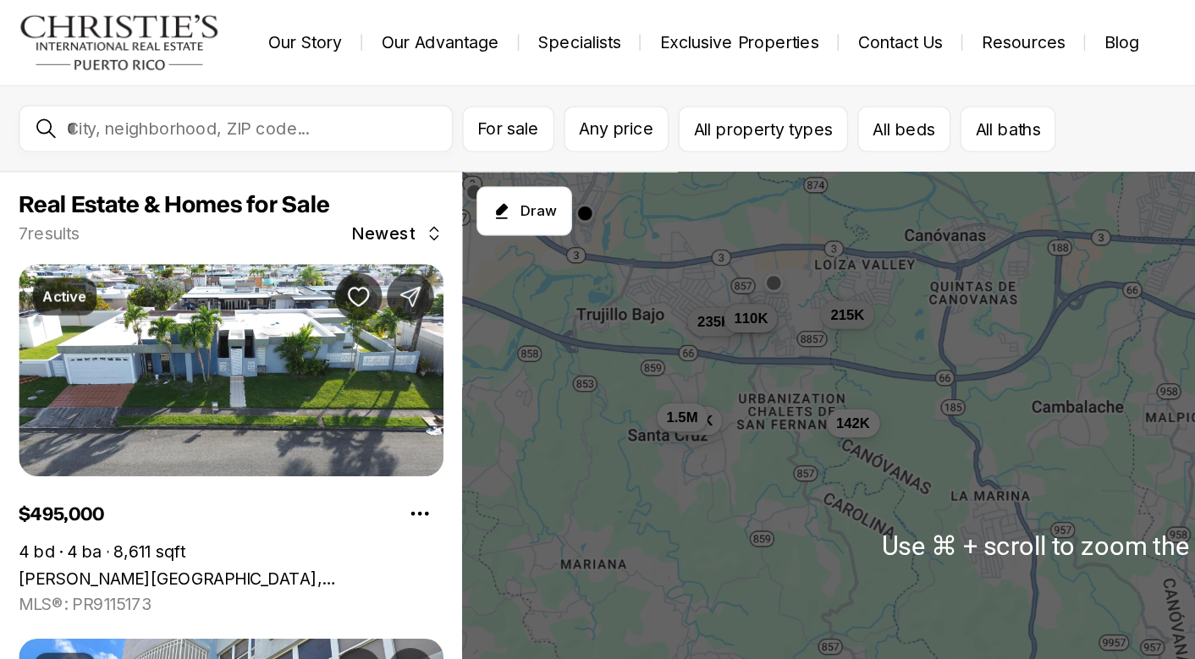
click at [486, 174] on div "495K 235K 110K 215K 130K 1.5M 142K" at bounding box center [763, 392] width 863 height 536
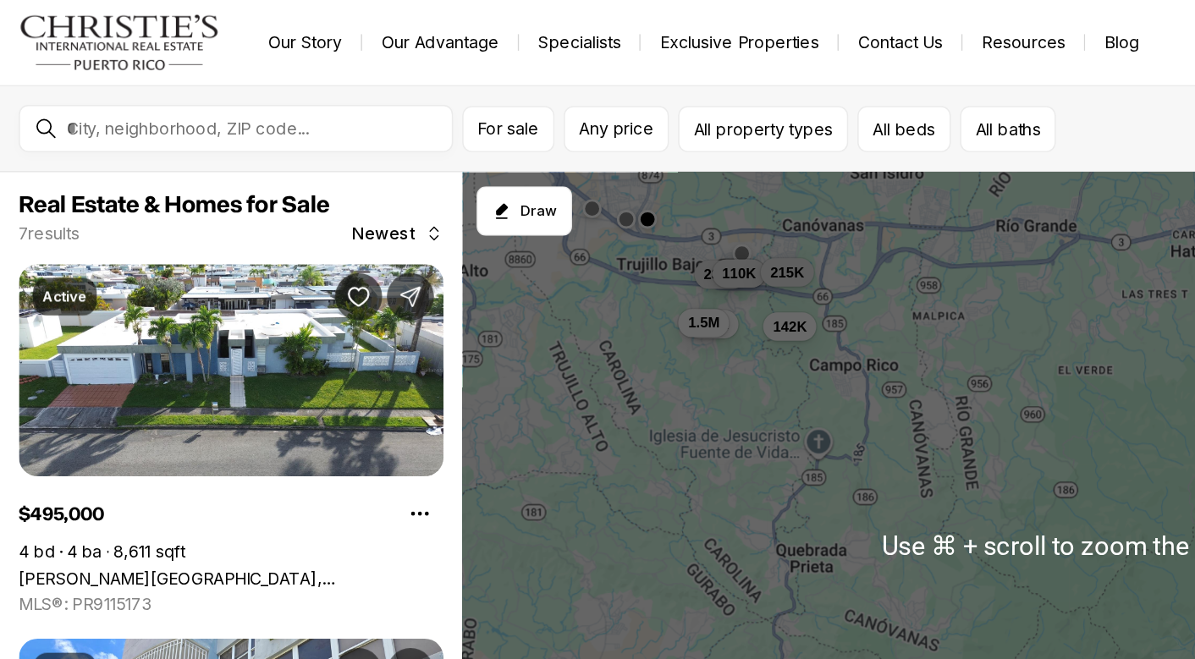
click at [492, 247] on div "495K 235K 110K 215K 130K 1.5M 142K" at bounding box center [763, 392] width 863 height 536
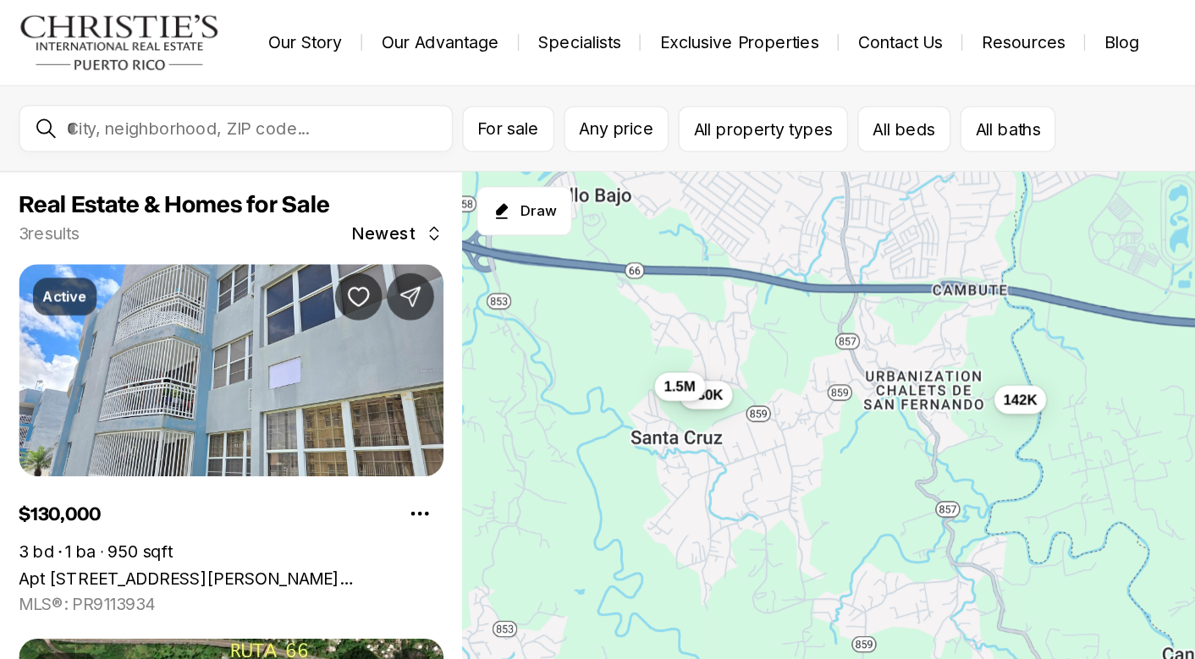
drag, startPoint x: 447, startPoint y: 150, endPoint x: 444, endPoint y: 319, distance: 169.2
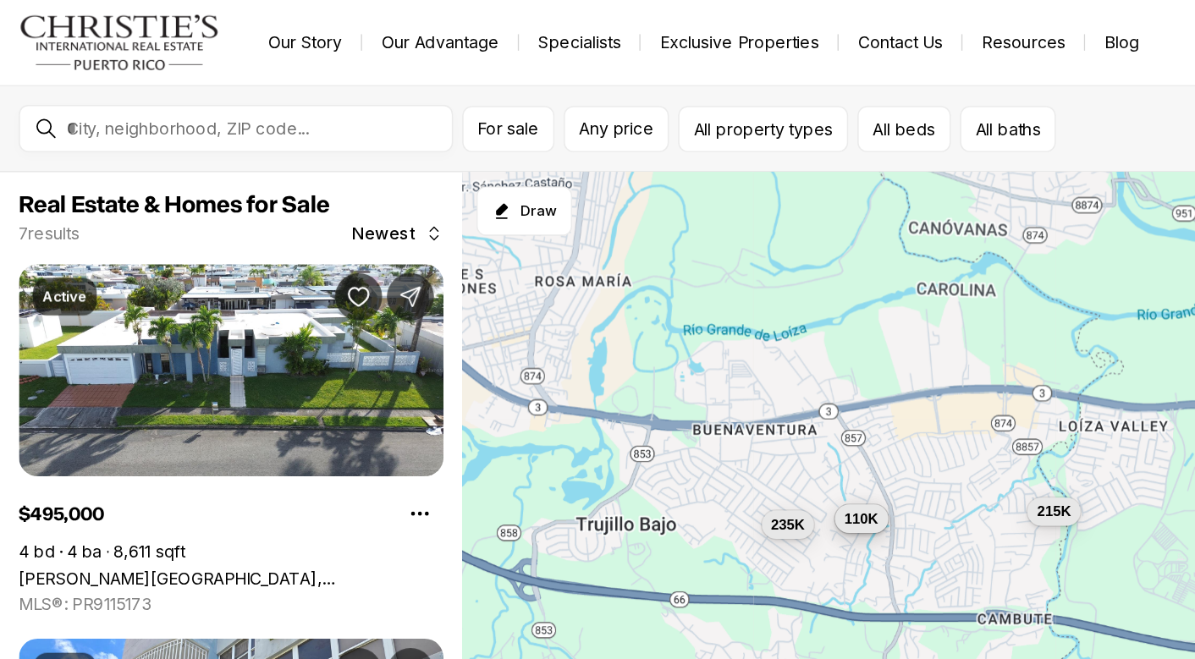
drag, startPoint x: 453, startPoint y: 184, endPoint x: 487, endPoint y: 364, distance: 182.7
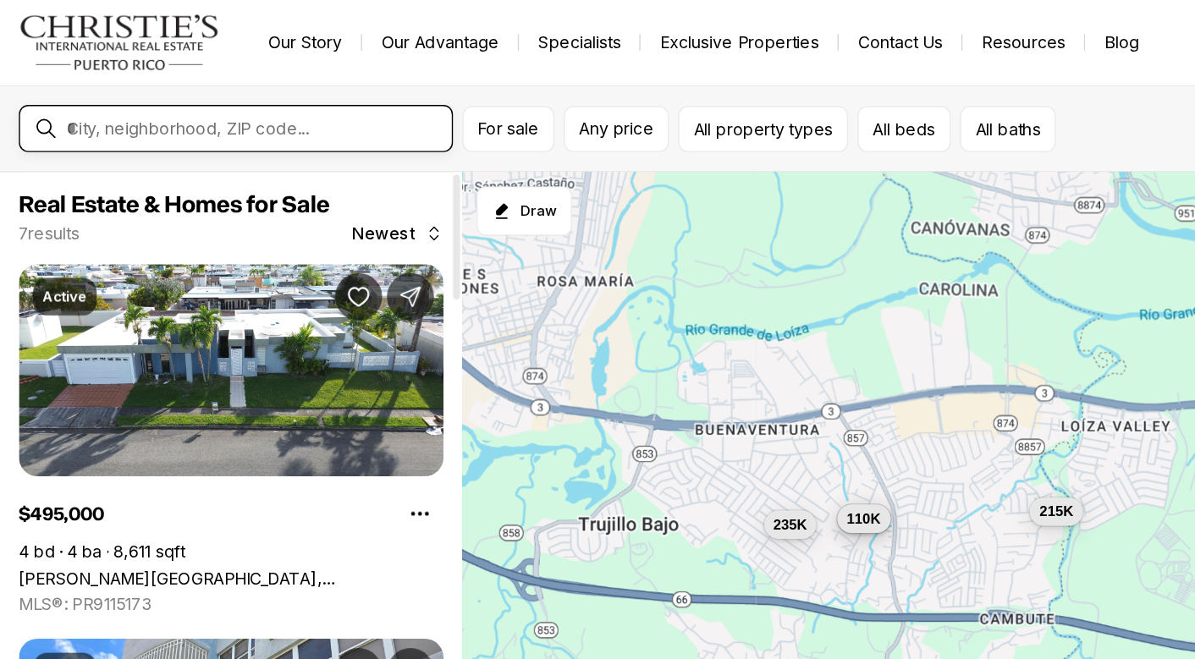
click at [223, 85] on input "text" at bounding box center [182, 92] width 269 height 15
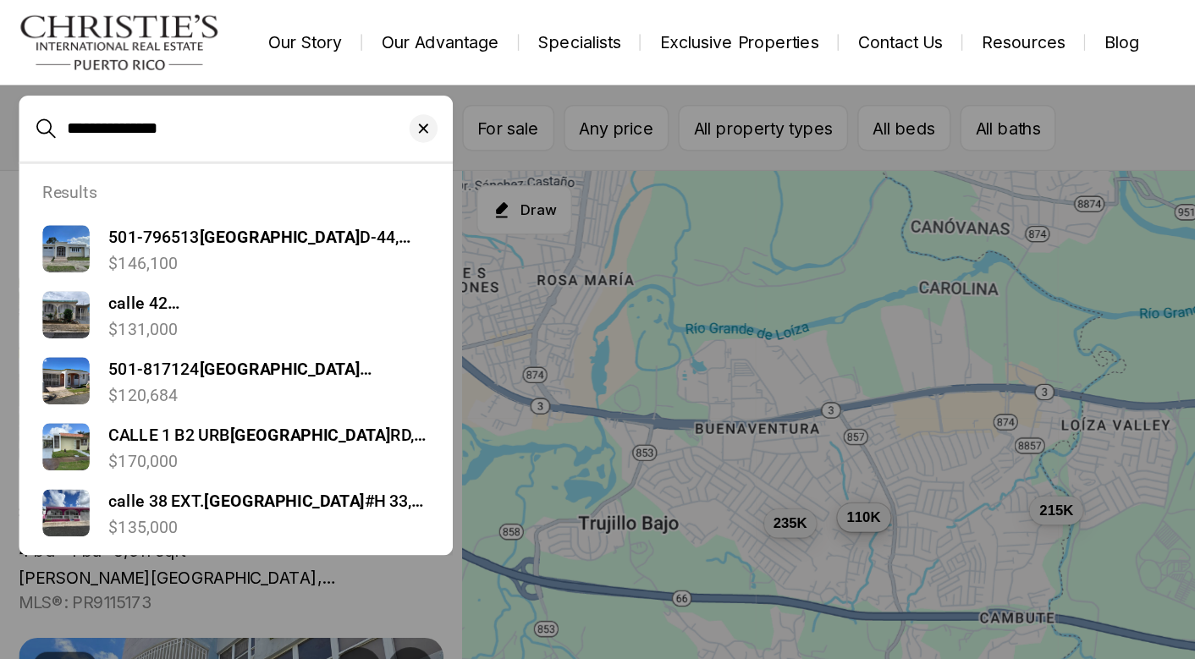
type input "**********"
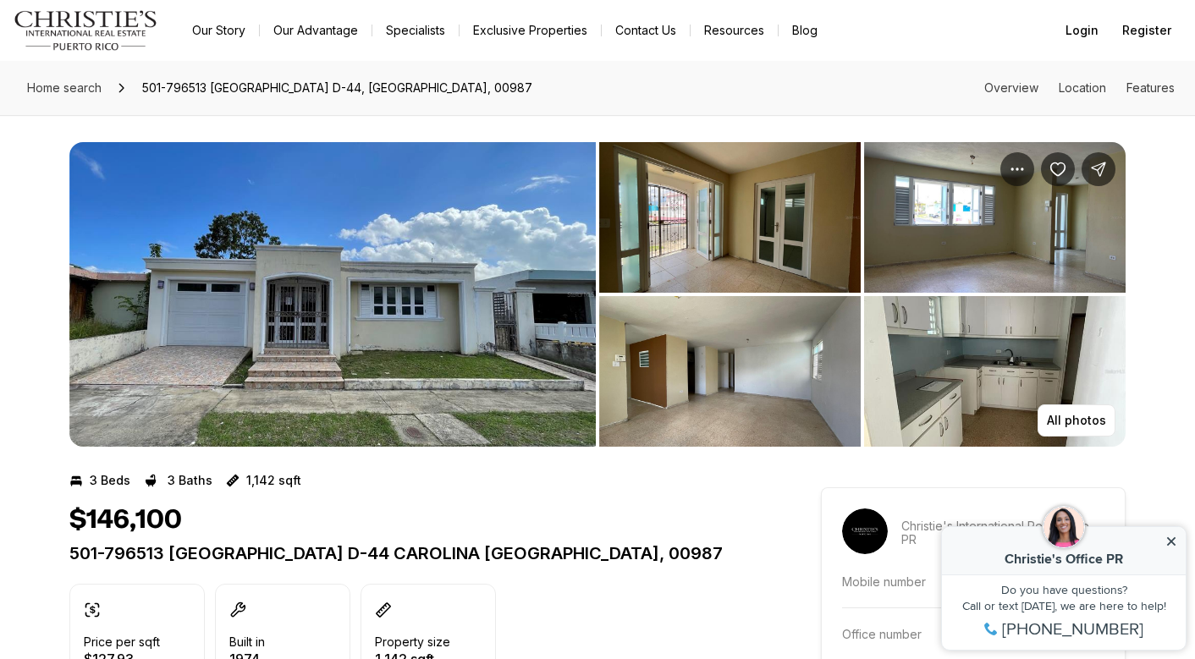
click at [439, 248] on img "View image gallery" at bounding box center [332, 294] width 526 height 305
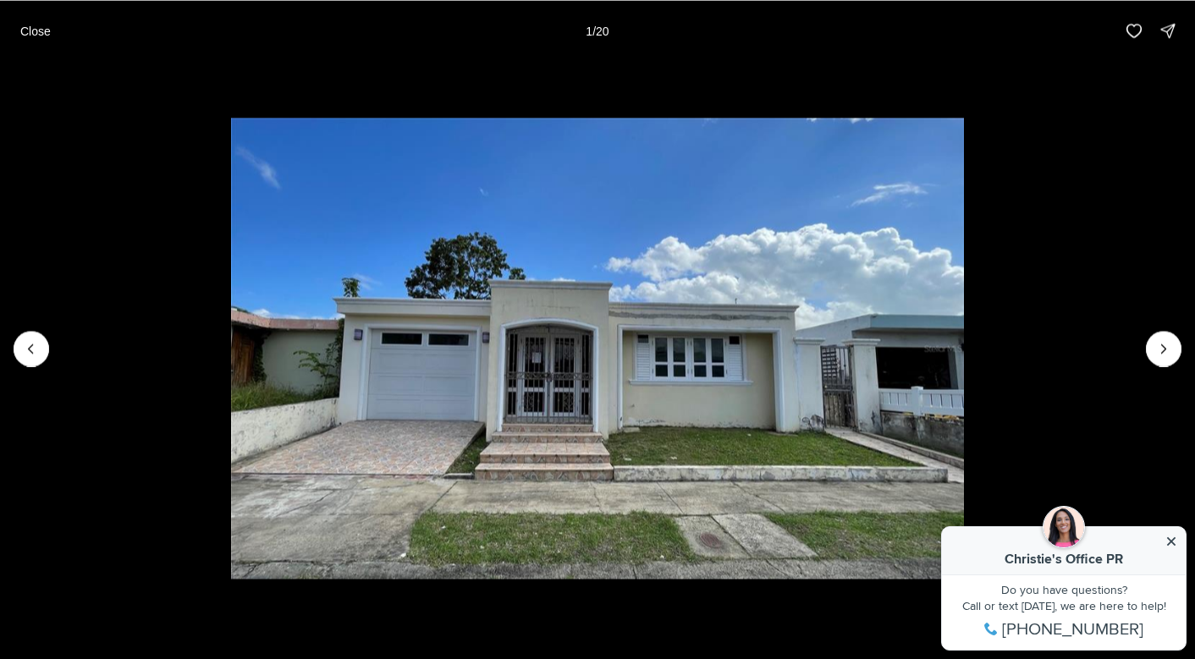
click at [1182, 347] on li "1 of 20" at bounding box center [597, 348] width 1195 height 574
click at [1170, 347] on icon "Next slide" at bounding box center [1163, 348] width 17 height 17
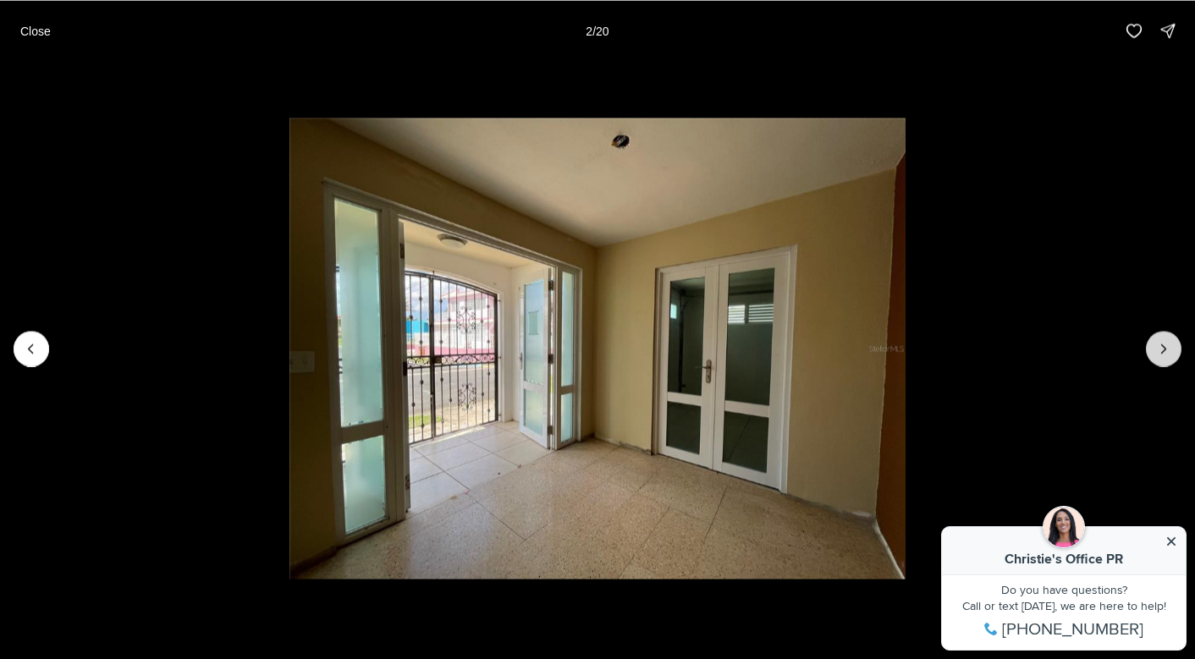
click at [1169, 347] on icon "Next slide" at bounding box center [1163, 348] width 17 height 17
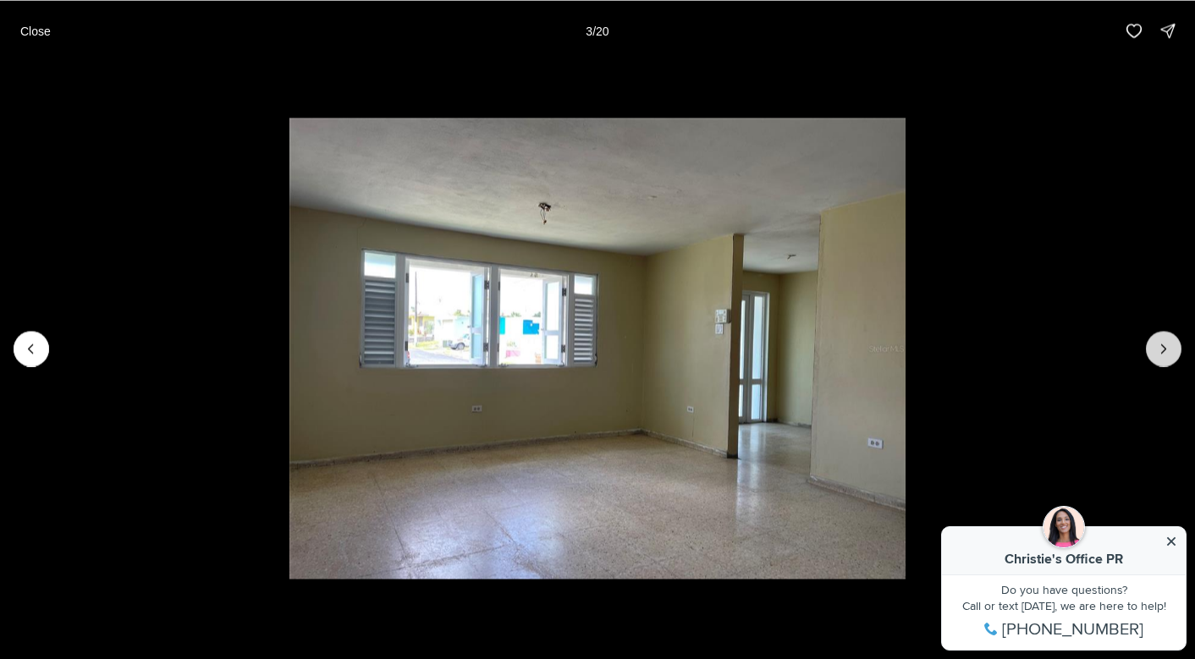
click at [1169, 347] on icon "Next slide" at bounding box center [1163, 348] width 17 height 17
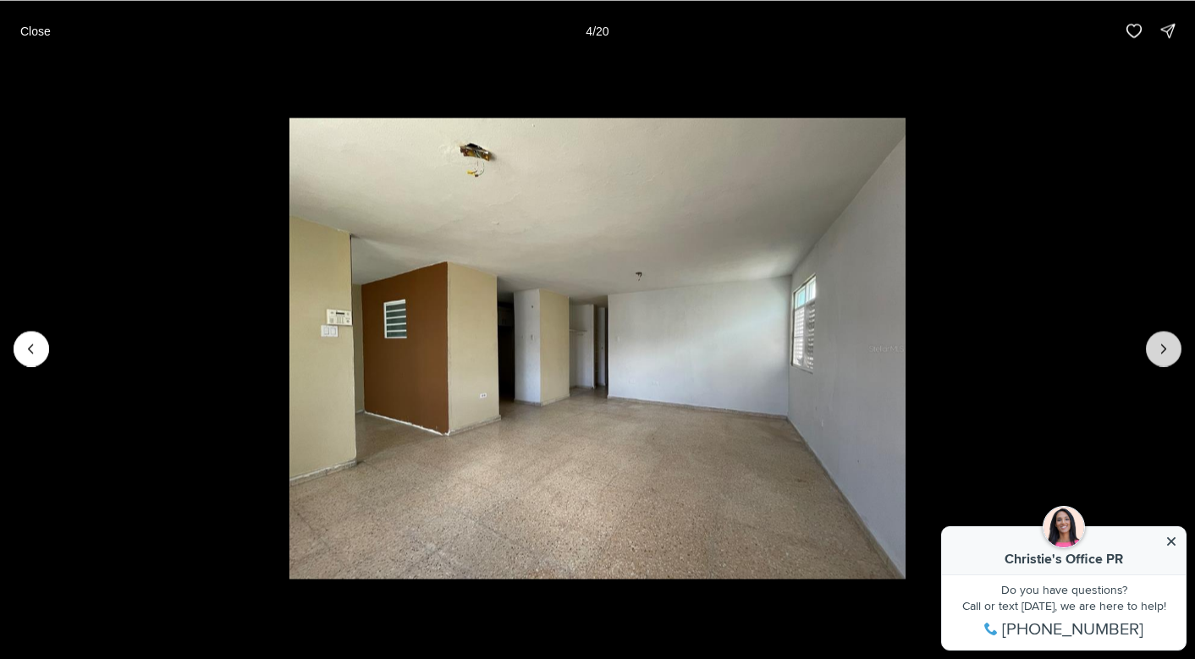
click at [1169, 347] on icon "Next slide" at bounding box center [1163, 348] width 17 height 17
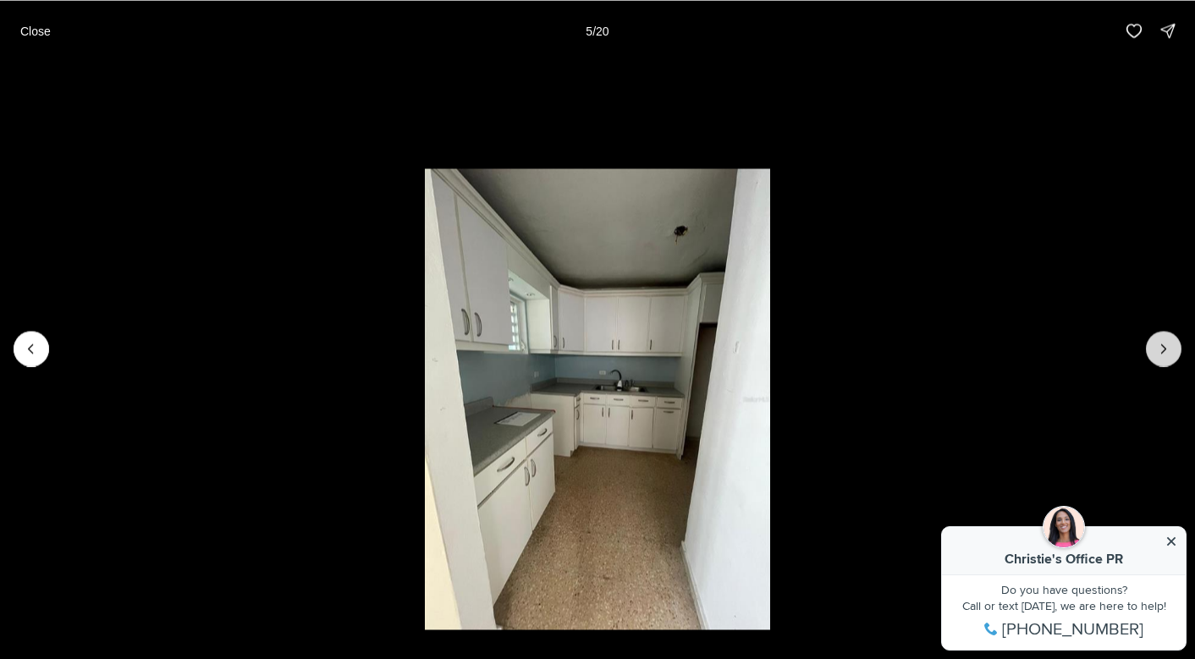
click at [1169, 347] on icon "Next slide" at bounding box center [1163, 348] width 17 height 17
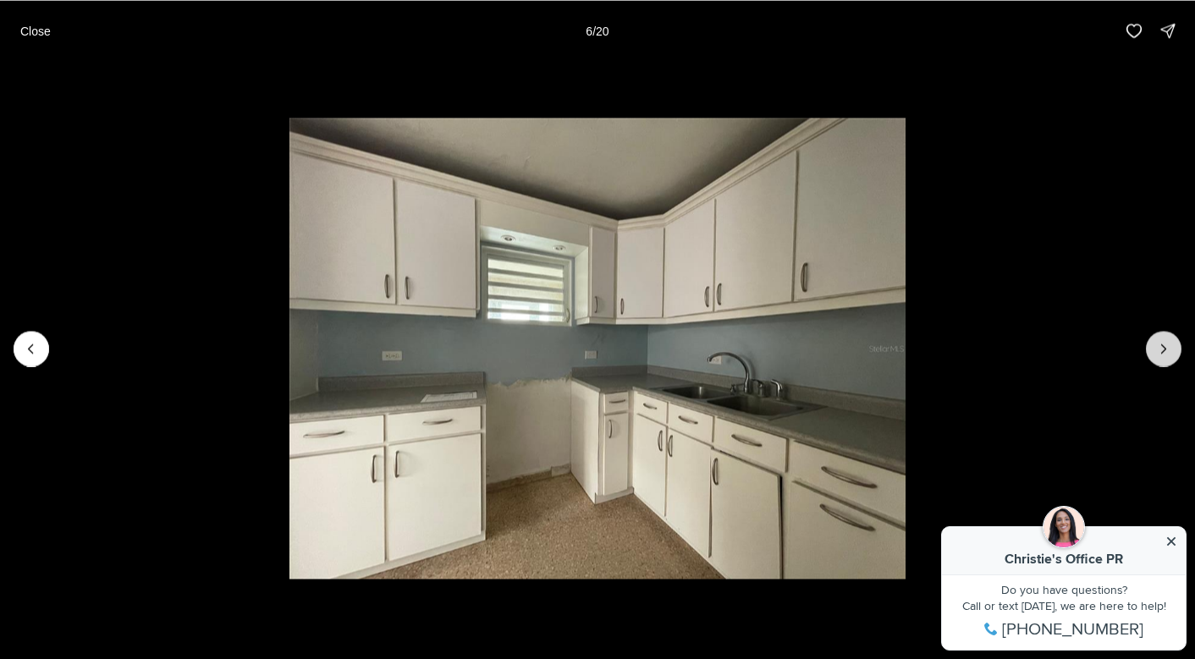
click at [1169, 347] on icon "Next slide" at bounding box center [1163, 348] width 17 height 17
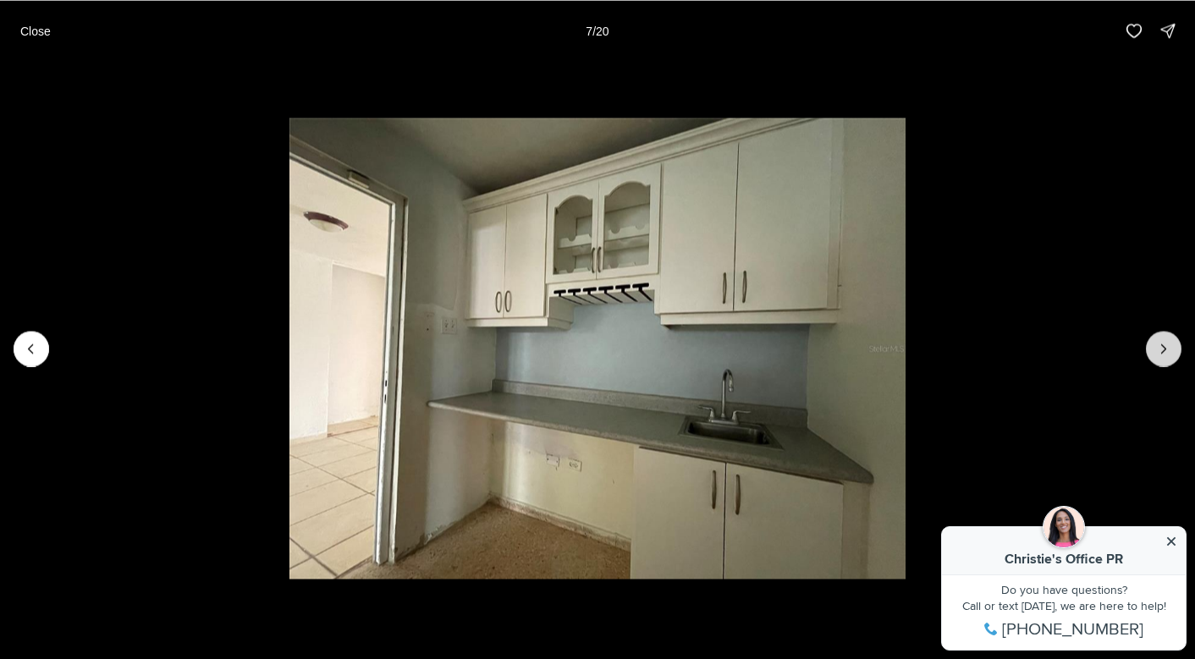
click at [1169, 347] on icon "Next slide" at bounding box center [1163, 348] width 17 height 17
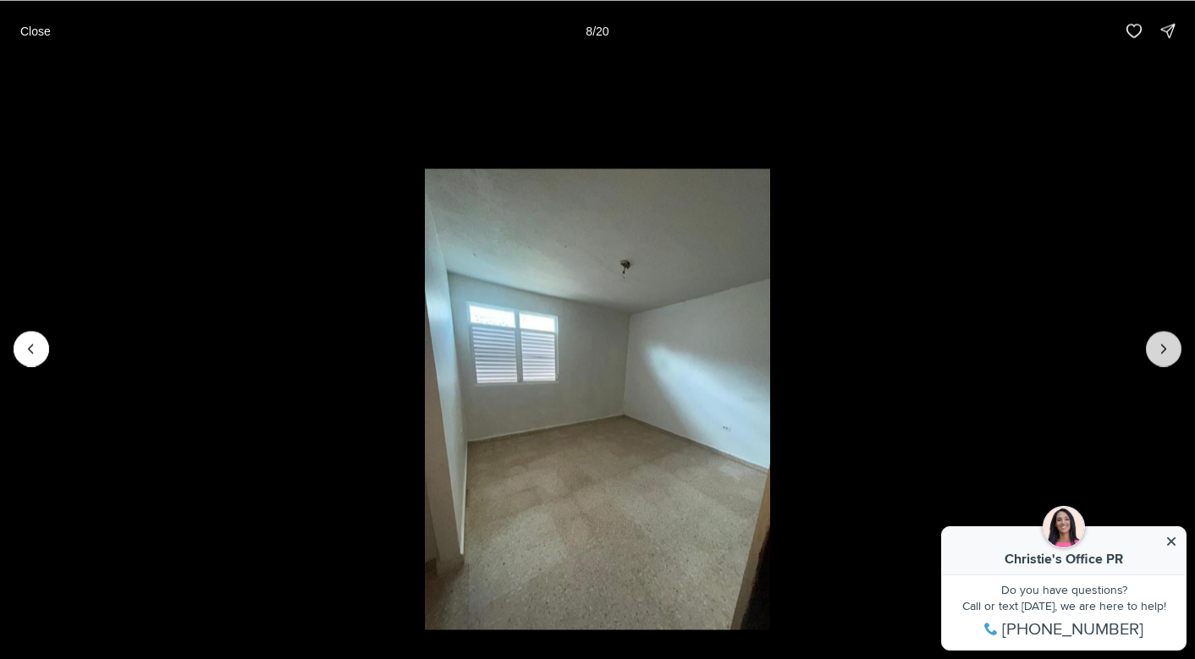
click at [1169, 348] on icon "Next slide" at bounding box center [1163, 348] width 17 height 17
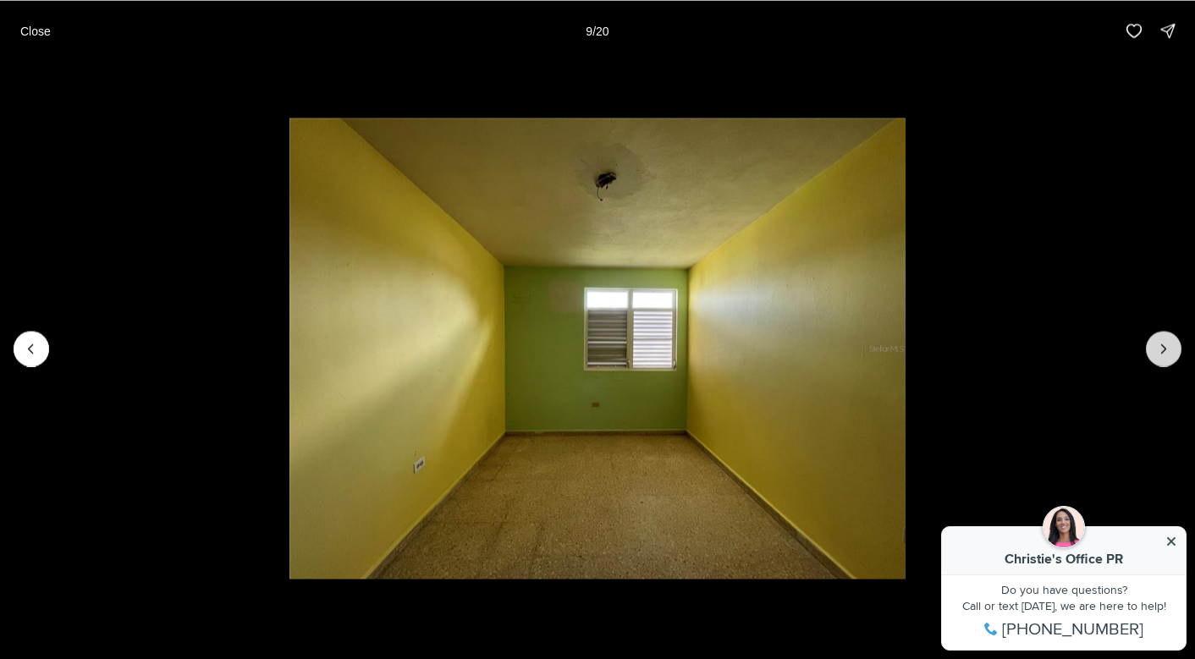
click at [1169, 348] on icon "Next slide" at bounding box center [1163, 348] width 17 height 17
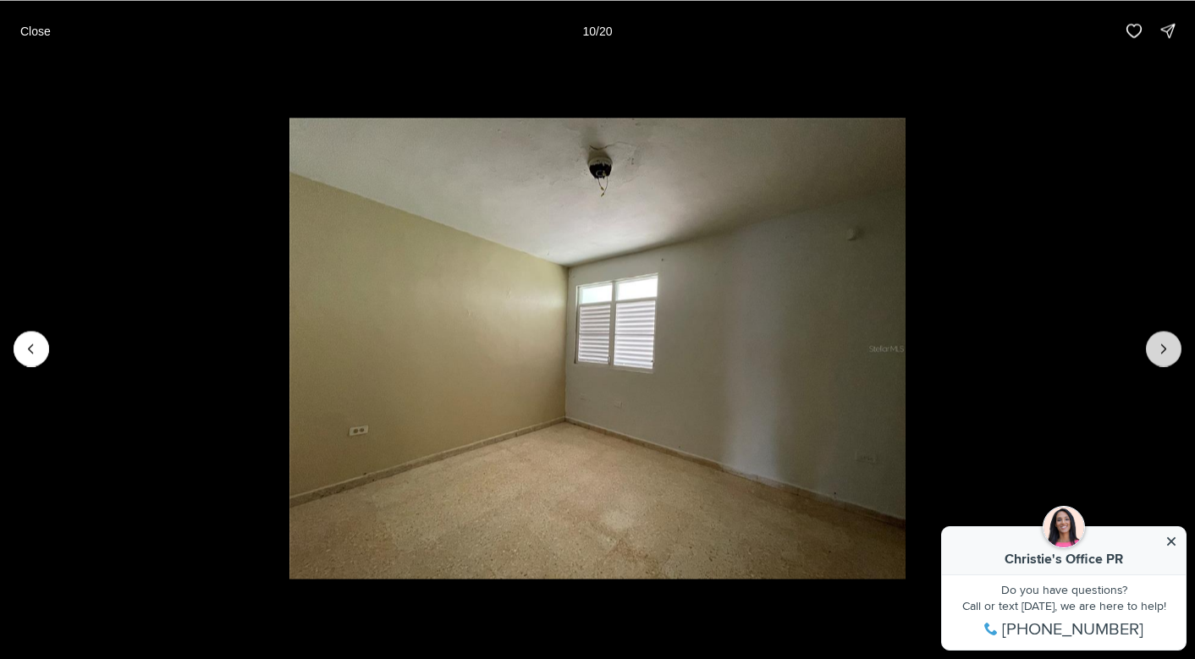
click at [1169, 348] on icon "Next slide" at bounding box center [1163, 348] width 17 height 17
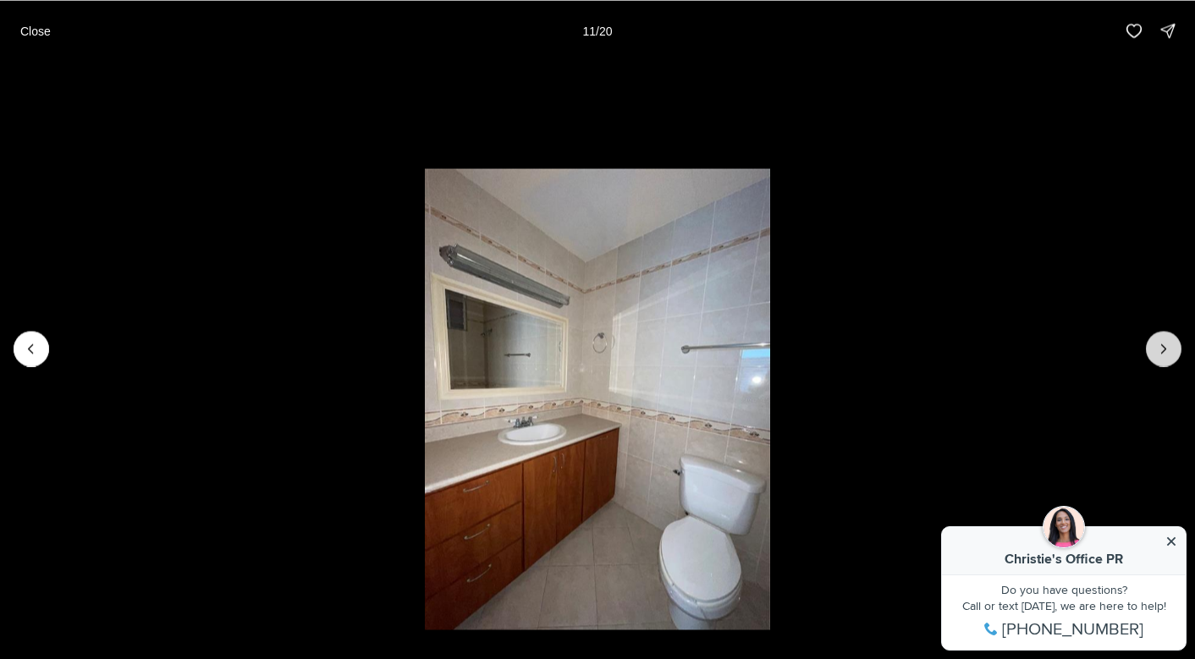
click at [1169, 348] on icon "Next slide" at bounding box center [1163, 348] width 17 height 17
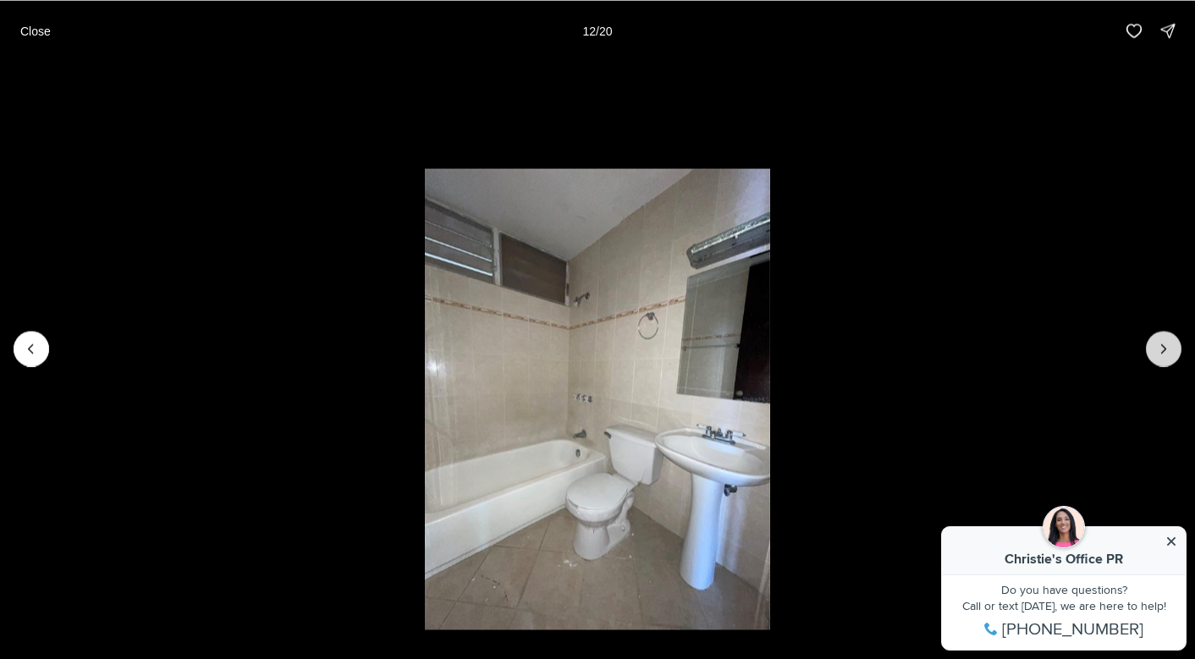
click at [1169, 348] on icon "Next slide" at bounding box center [1163, 348] width 17 height 17
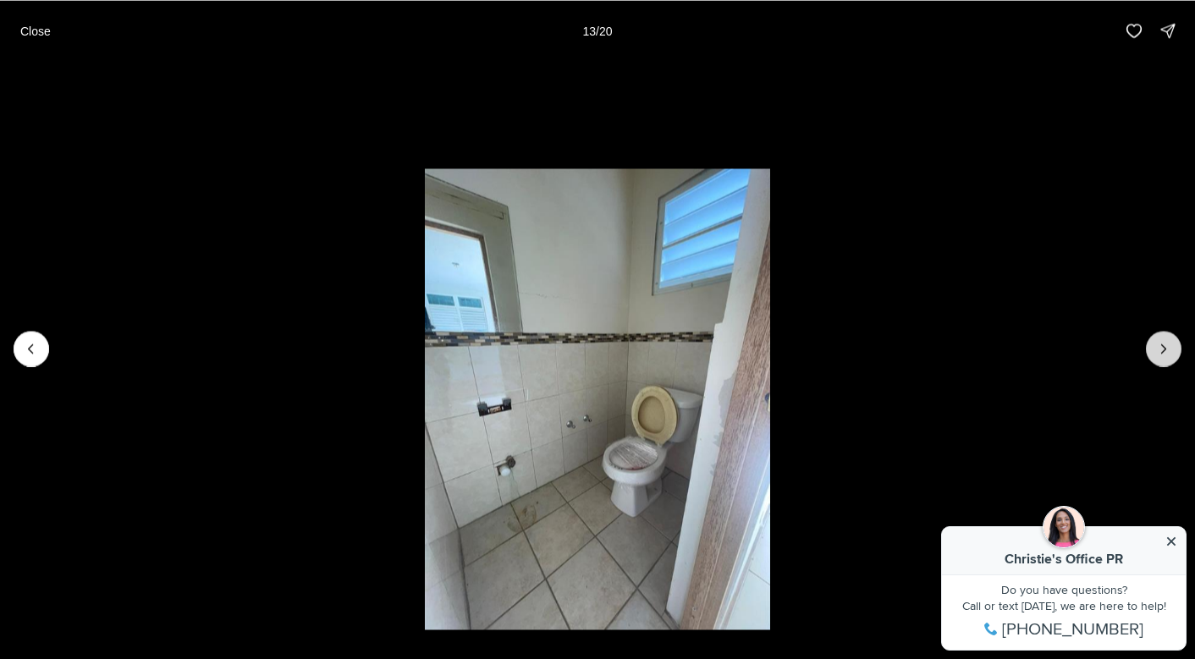
click at [1169, 348] on icon "Next slide" at bounding box center [1163, 348] width 17 height 17
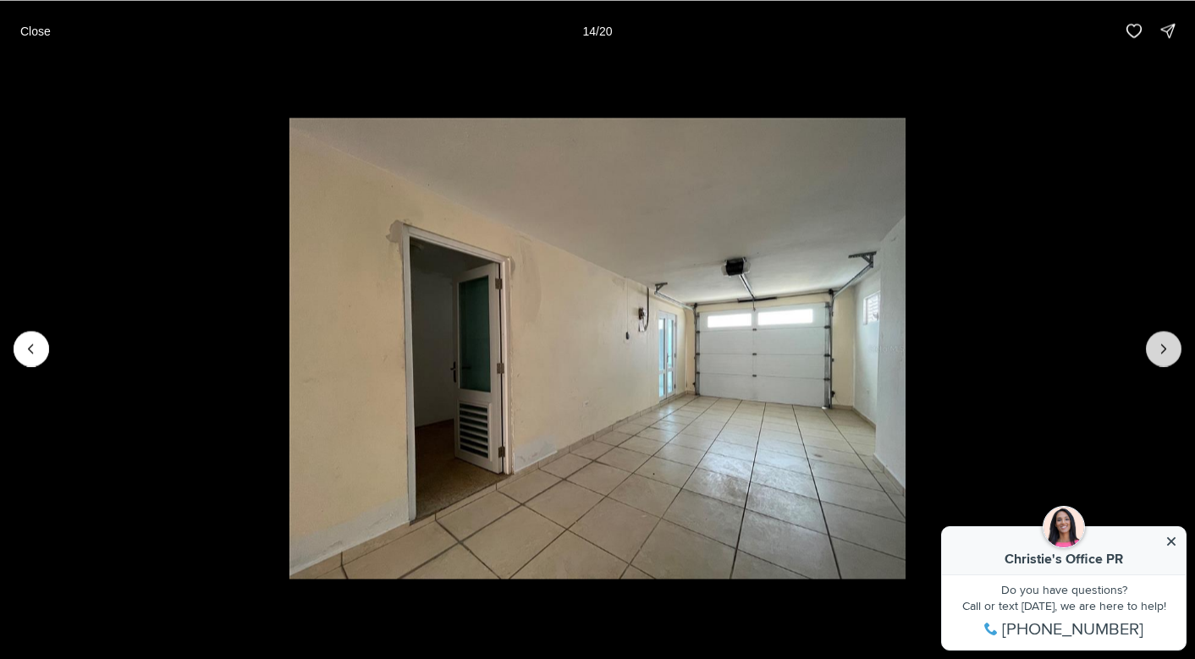
click at [1169, 348] on icon "Next slide" at bounding box center [1163, 348] width 17 height 17
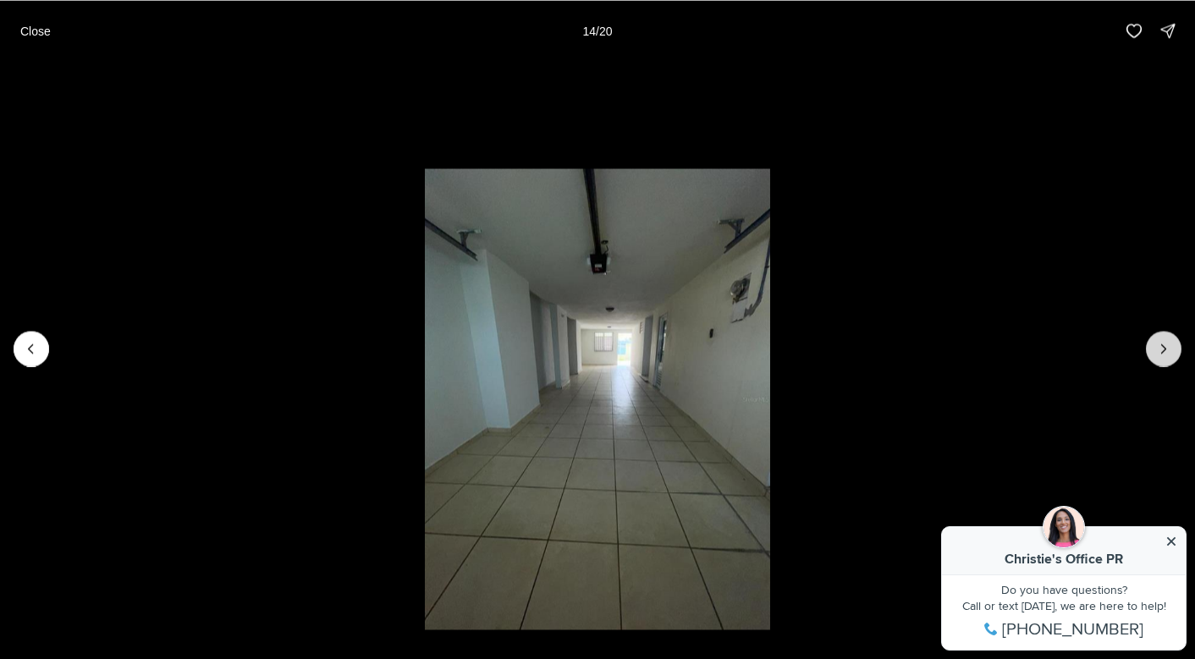
click at [1169, 348] on icon "Next slide" at bounding box center [1163, 348] width 17 height 17
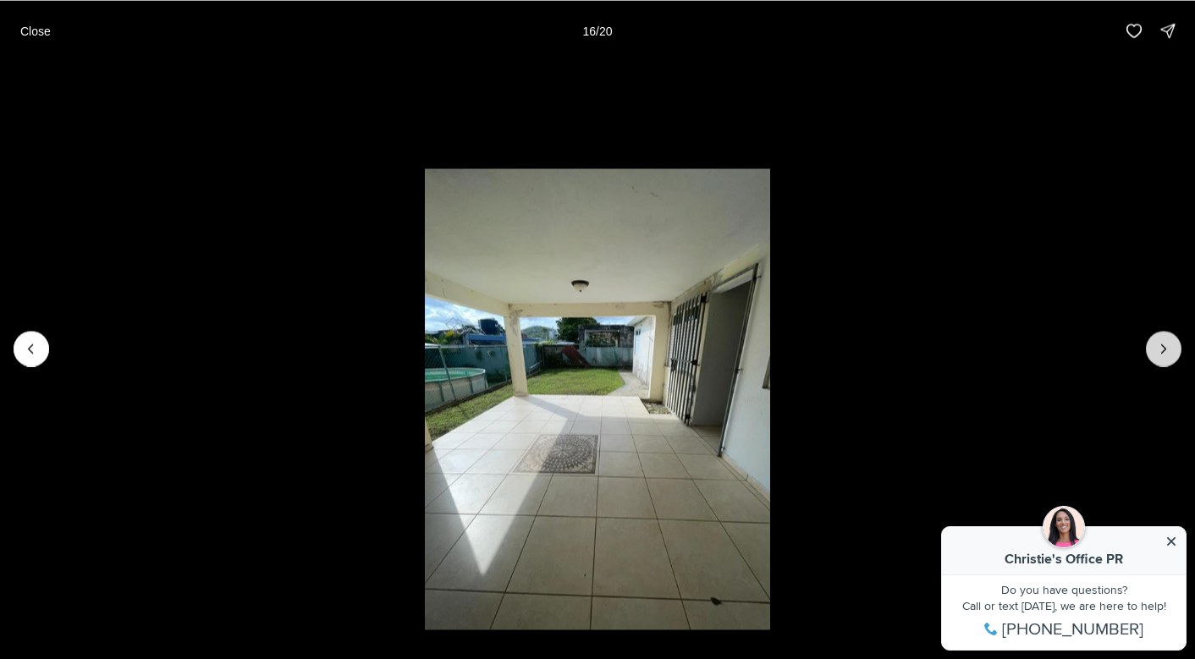
click at [1169, 348] on icon "Next slide" at bounding box center [1163, 348] width 17 height 17
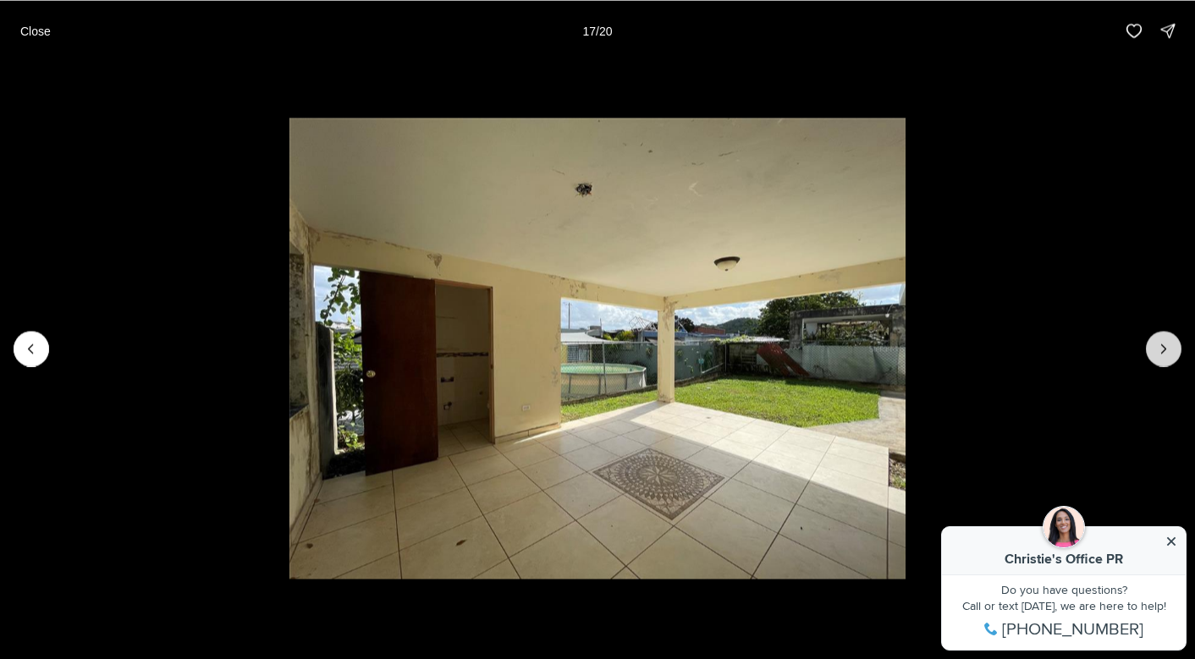
click at [1169, 348] on icon "Next slide" at bounding box center [1163, 348] width 17 height 17
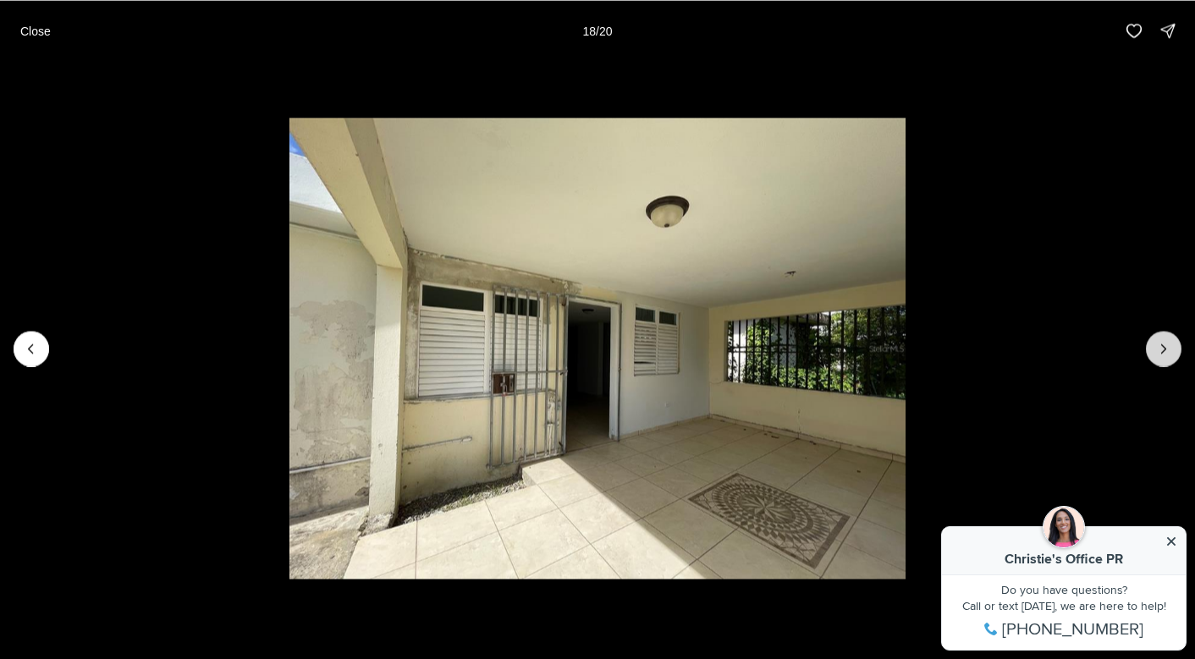
click at [1169, 348] on icon "Next slide" at bounding box center [1163, 348] width 17 height 17
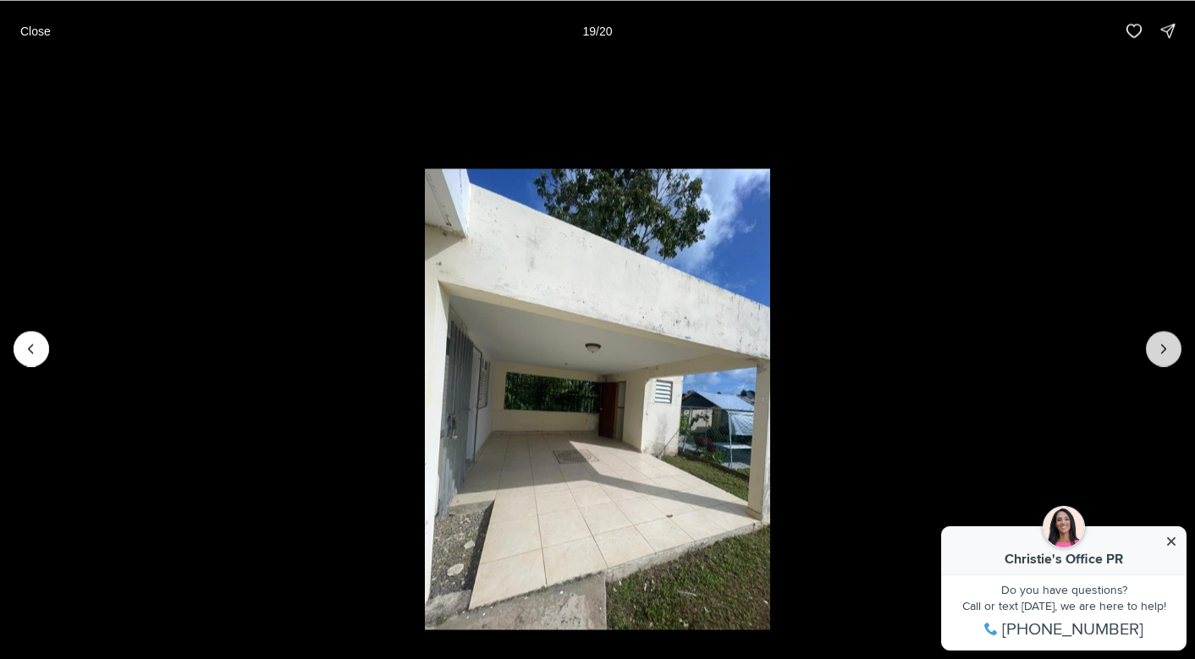
click at [1169, 348] on icon "Next slide" at bounding box center [1163, 348] width 17 height 17
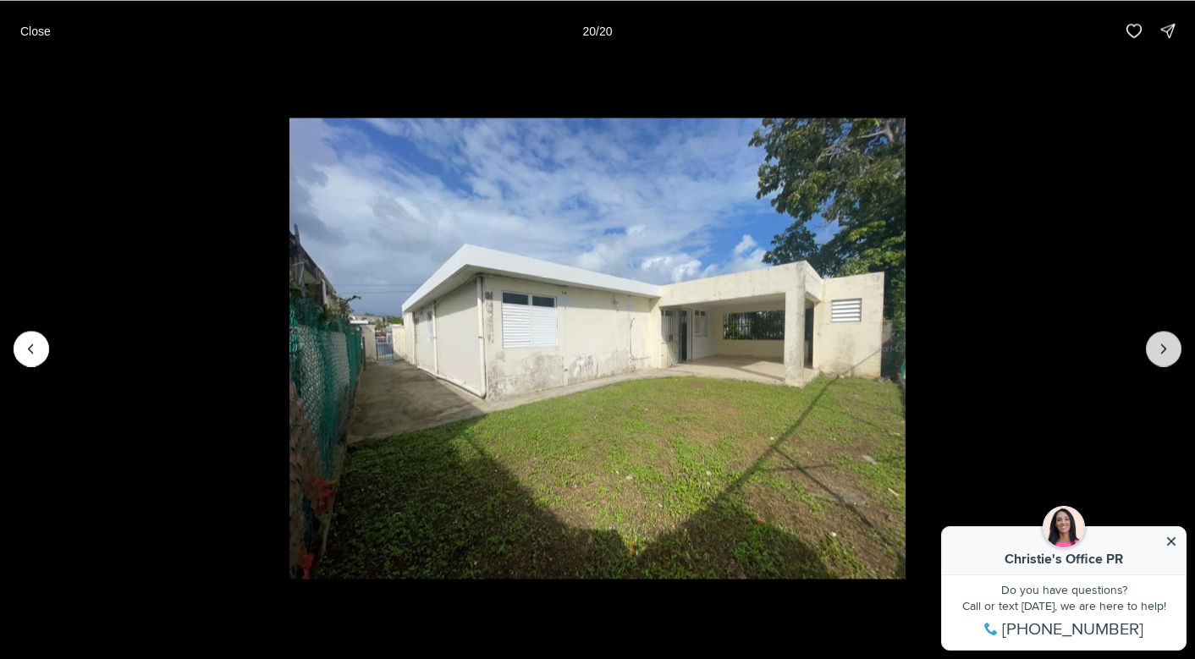
click at [1169, 348] on div at bounding box center [1163, 349] width 36 height 36
click at [42, 43] on button "Close" at bounding box center [35, 31] width 51 height 34
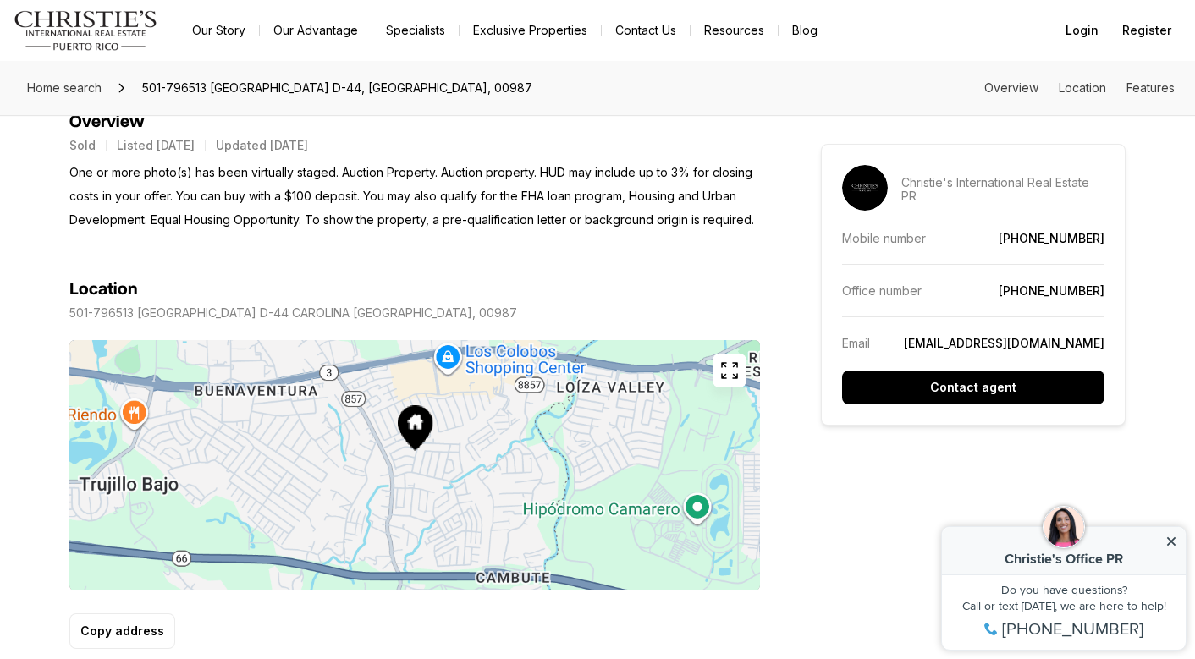
scroll to position [706, 0]
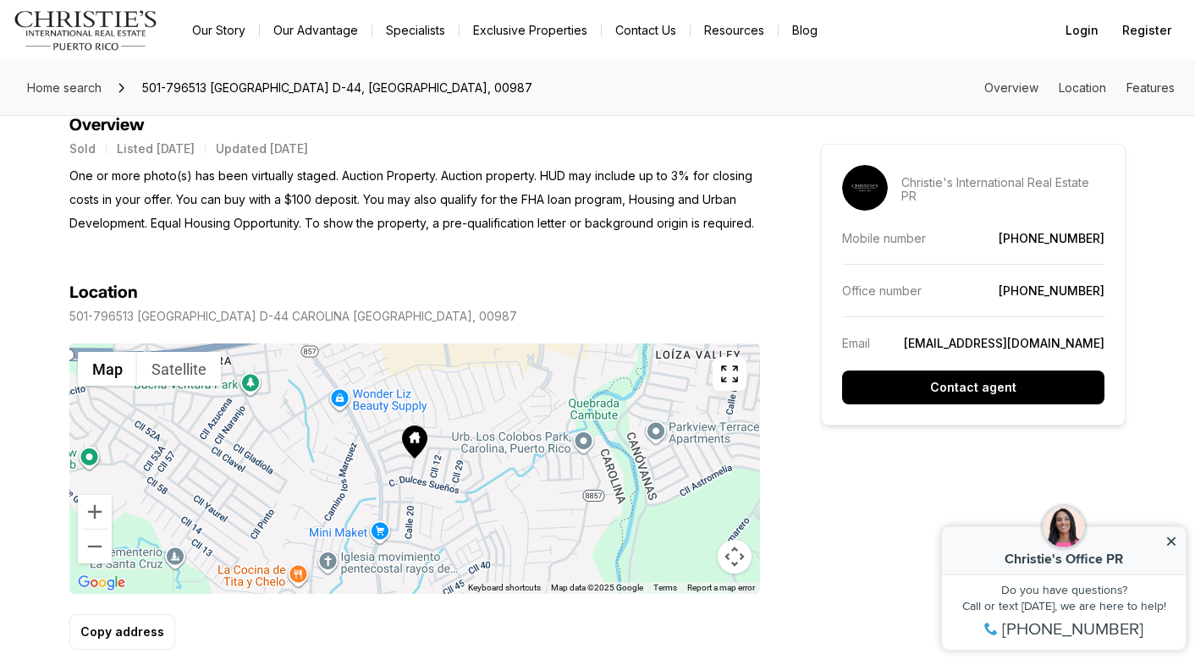
click at [441, 470] on div at bounding box center [414, 468] width 690 height 250
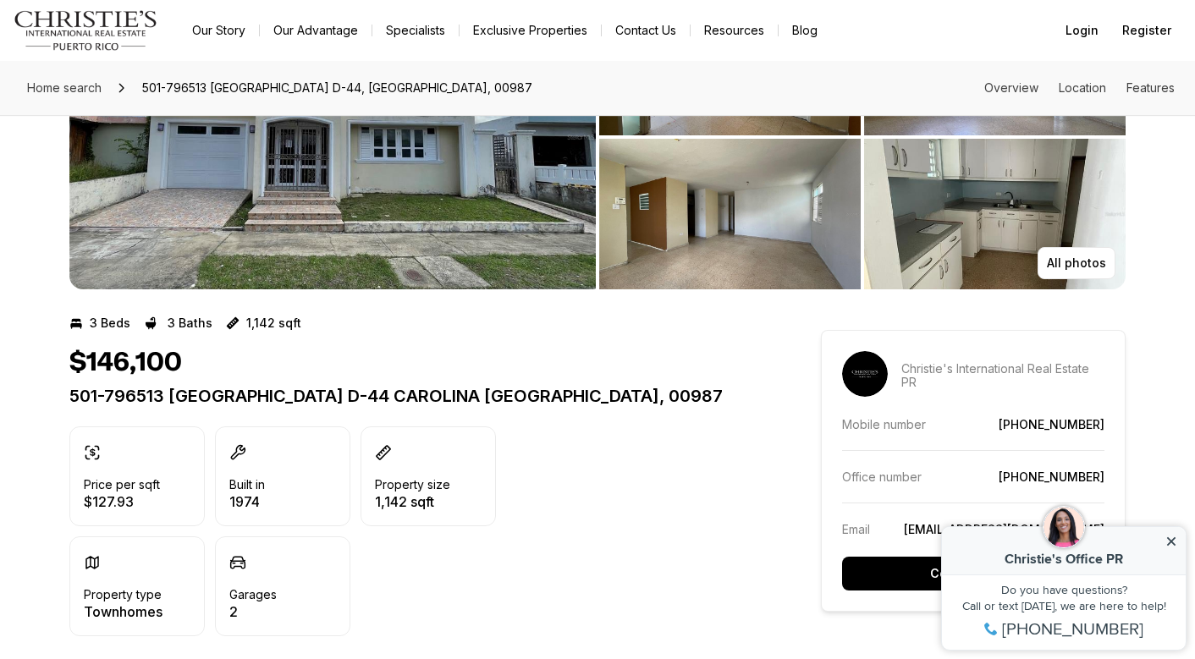
scroll to position [159, 0]
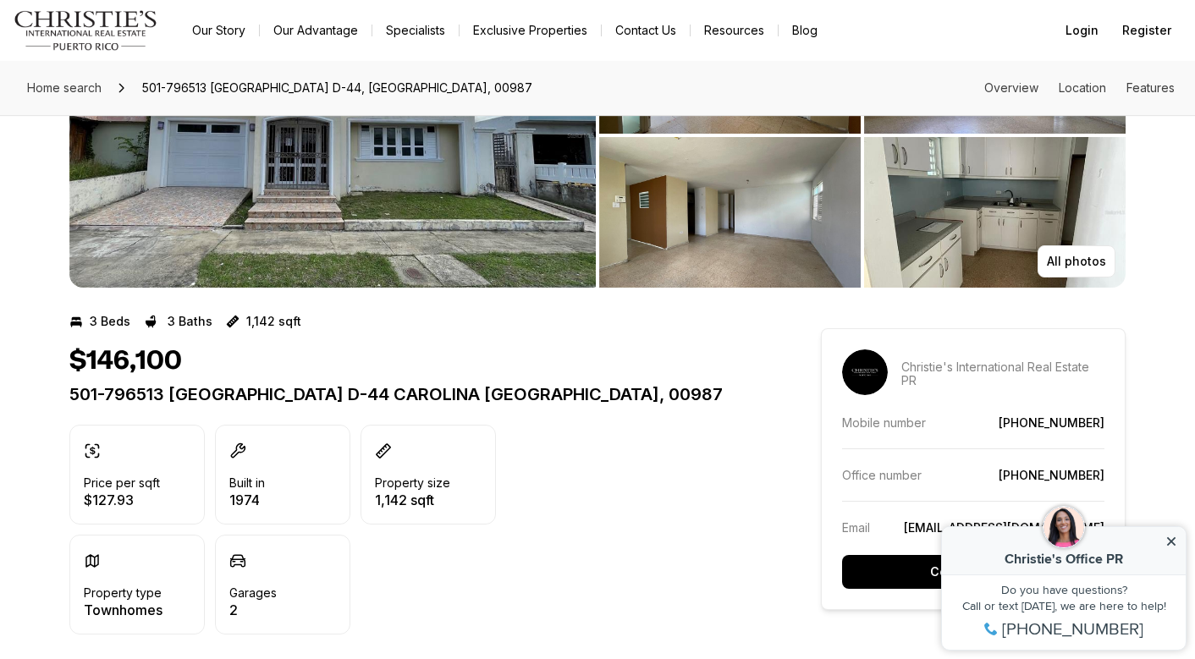
click at [1178, 540] on div "CO Christie's Office PR" at bounding box center [1064, 551] width 244 height 48
drag, startPoint x: 1175, startPoint y: 541, endPoint x: 2107, endPoint y: 1043, distance: 1058.7
click at [1175, 541] on icon at bounding box center [1171, 542] width 12 height 12
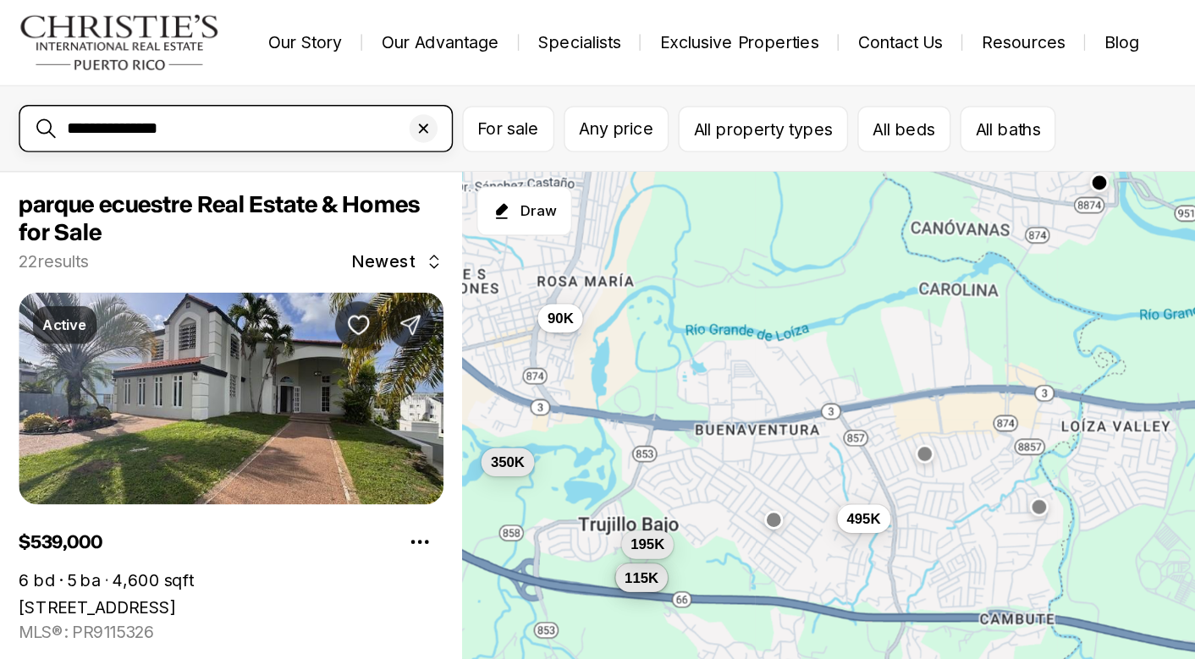
click at [182, 93] on input "**********" at bounding box center [182, 92] width 269 height 15
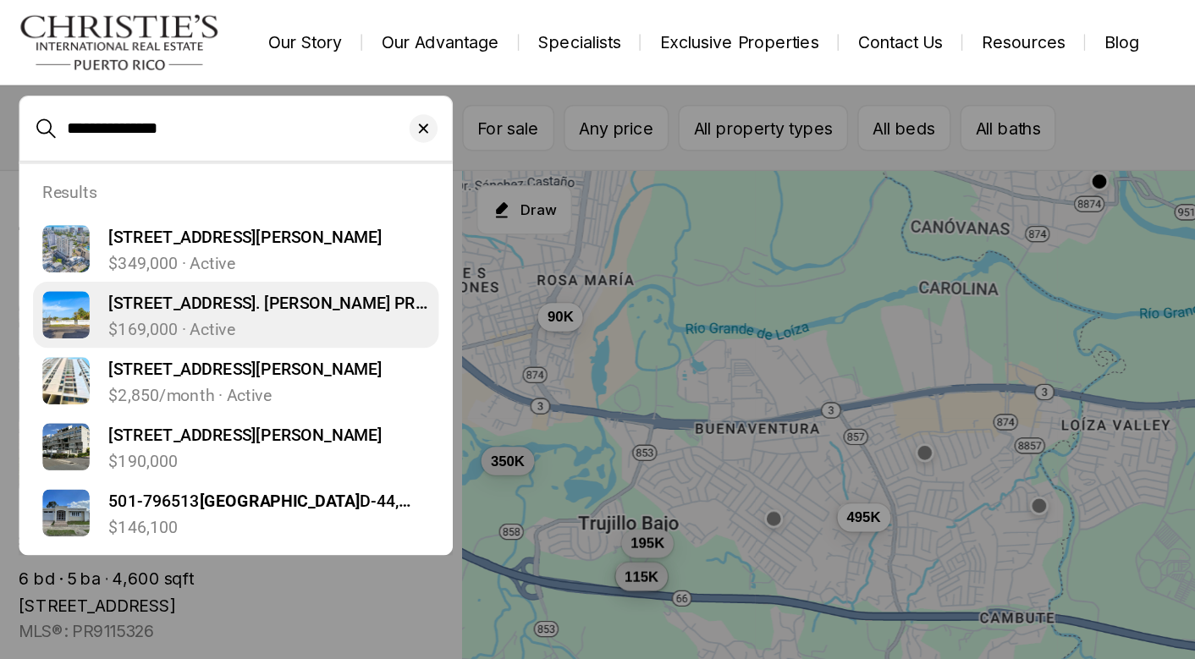
click at [159, 216] on span "[STREET_ADDRESS]. [PERSON_NAME] PR, 00662" at bounding box center [192, 226] width 228 height 30
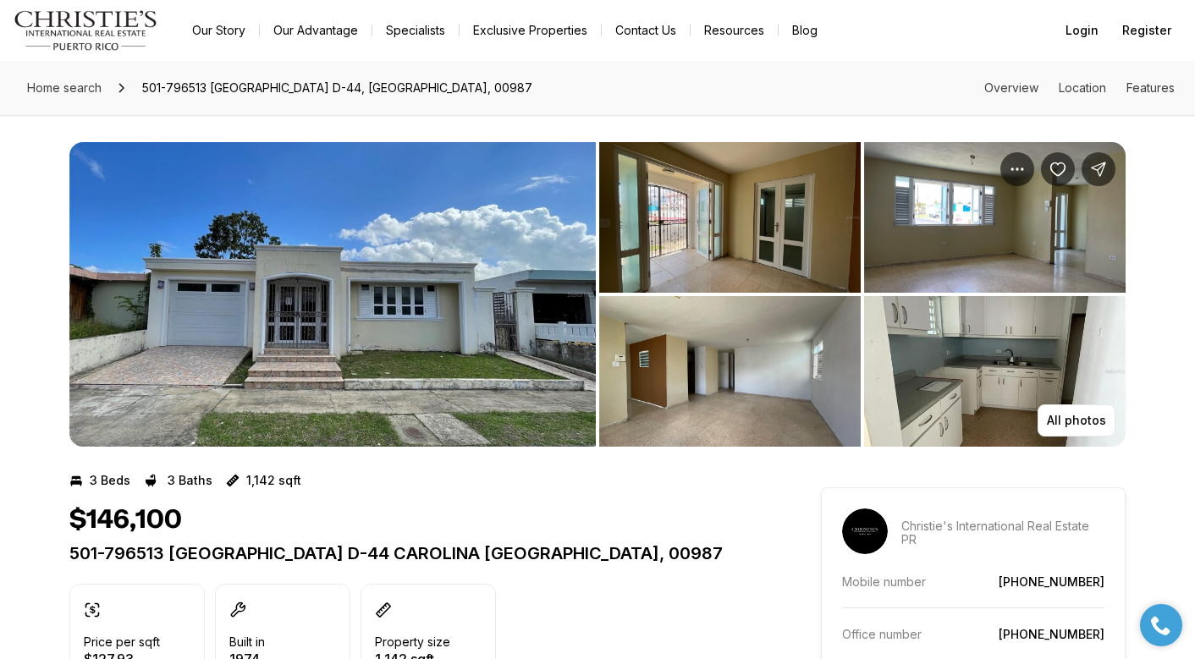
click at [552, 298] on img "View image gallery" at bounding box center [332, 294] width 526 height 305
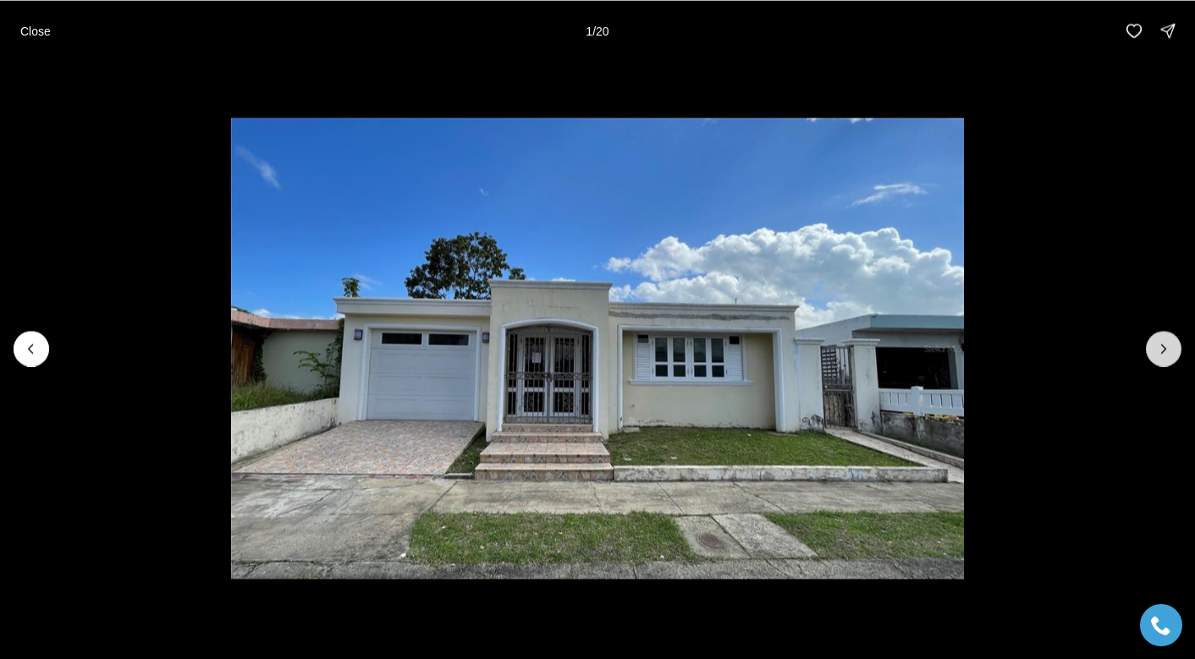
click at [1160, 346] on icon "Next slide" at bounding box center [1163, 348] width 17 height 17
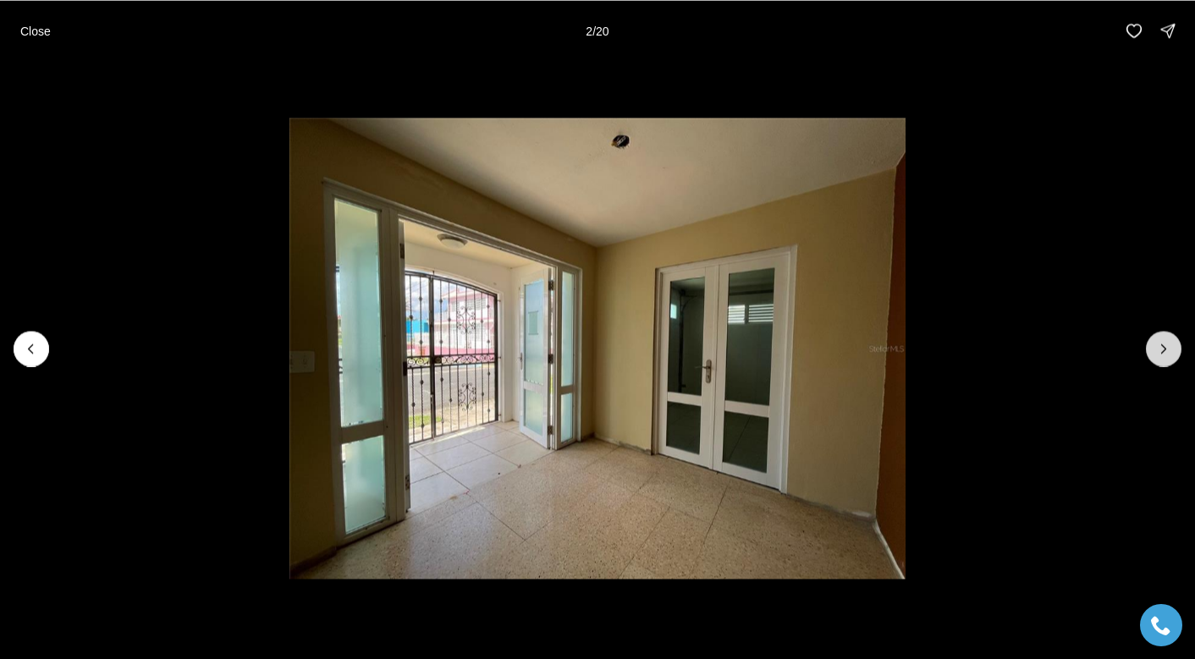
click at [1160, 346] on icon "Next slide" at bounding box center [1163, 348] width 17 height 17
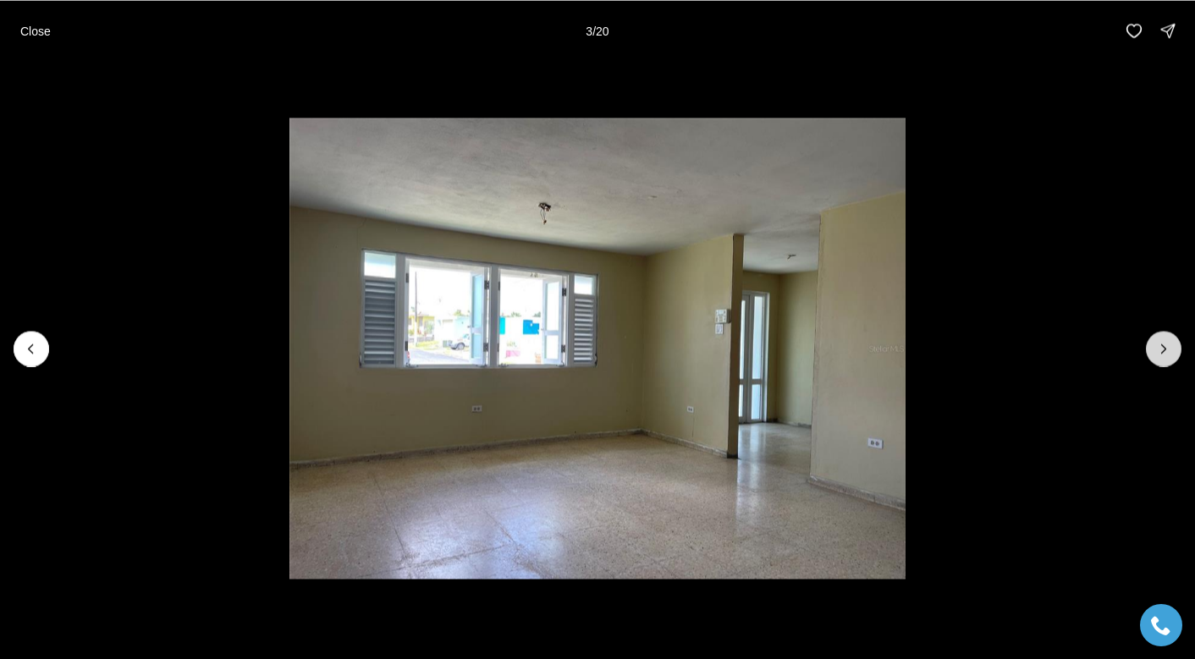
click at [1160, 346] on icon "Next slide" at bounding box center [1163, 348] width 17 height 17
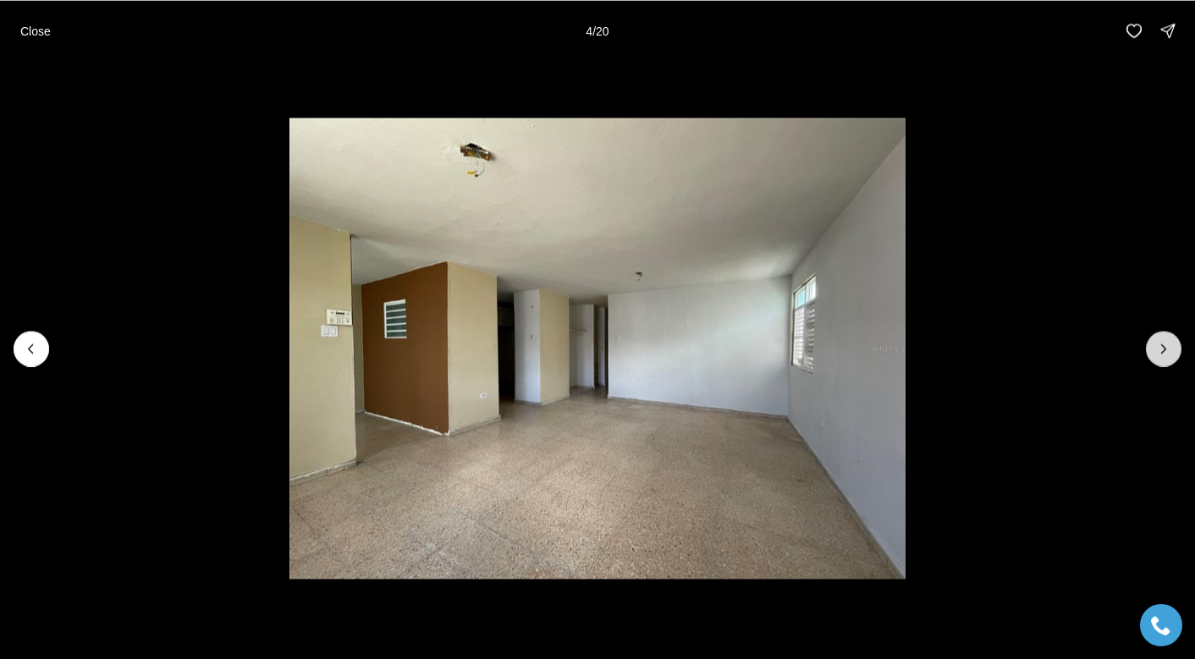
click at [1160, 346] on icon "Next slide" at bounding box center [1163, 348] width 17 height 17
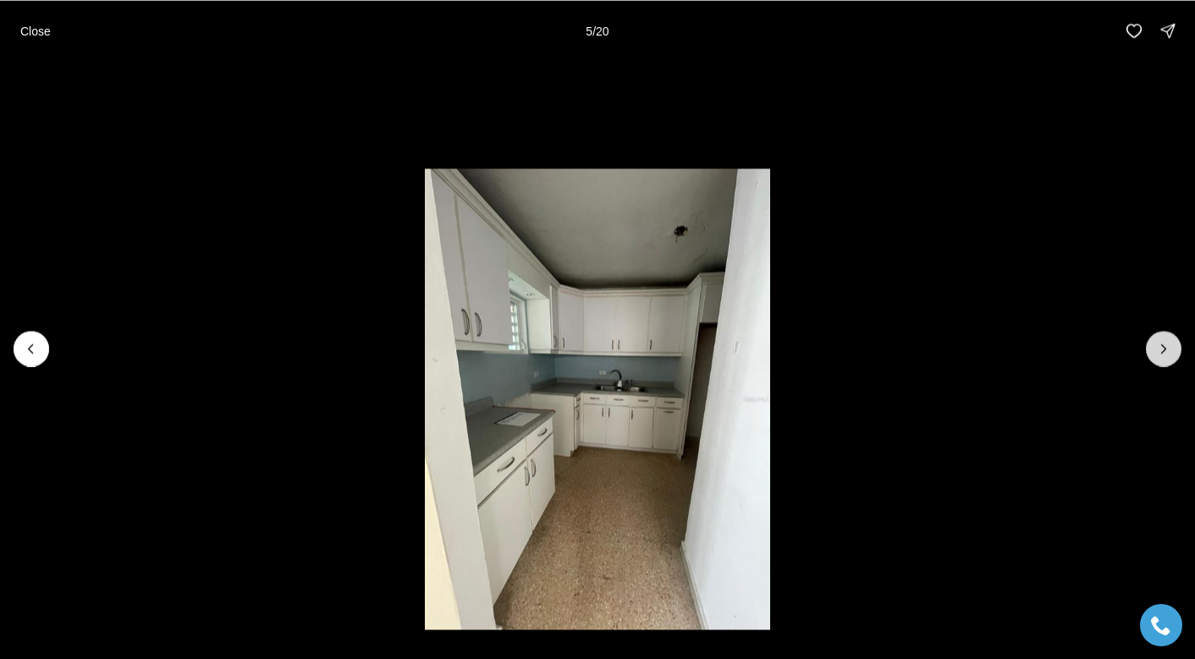
click at [1160, 346] on icon "Next slide" at bounding box center [1163, 348] width 17 height 17
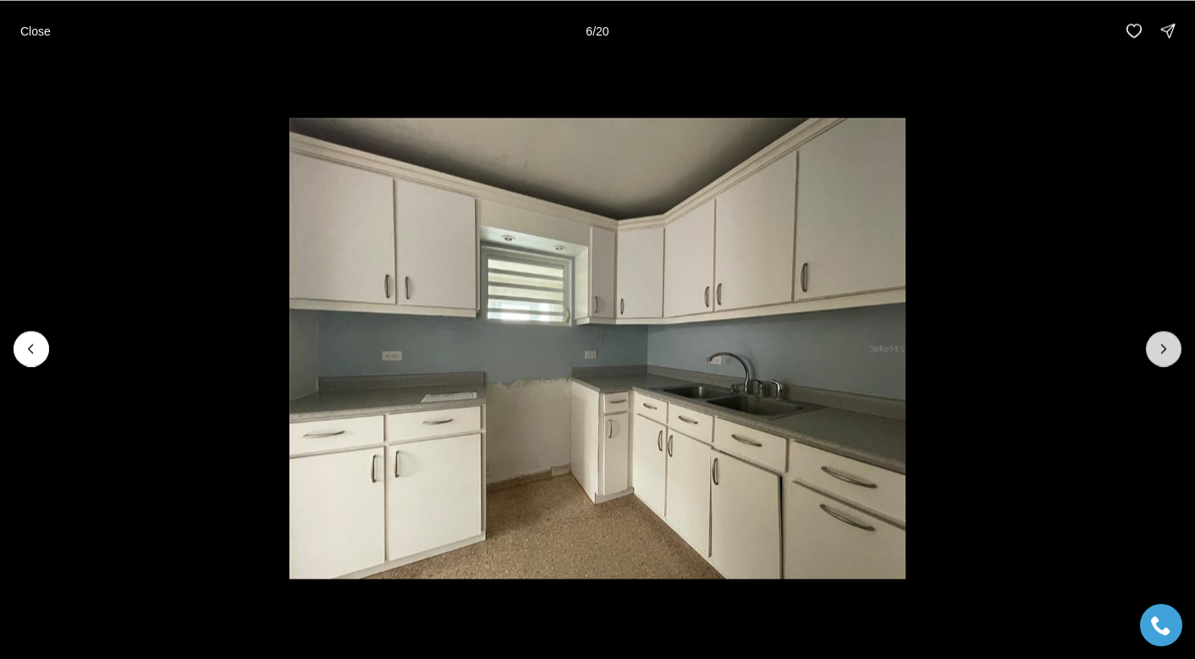
click at [1160, 346] on icon "Next slide" at bounding box center [1163, 348] width 17 height 17
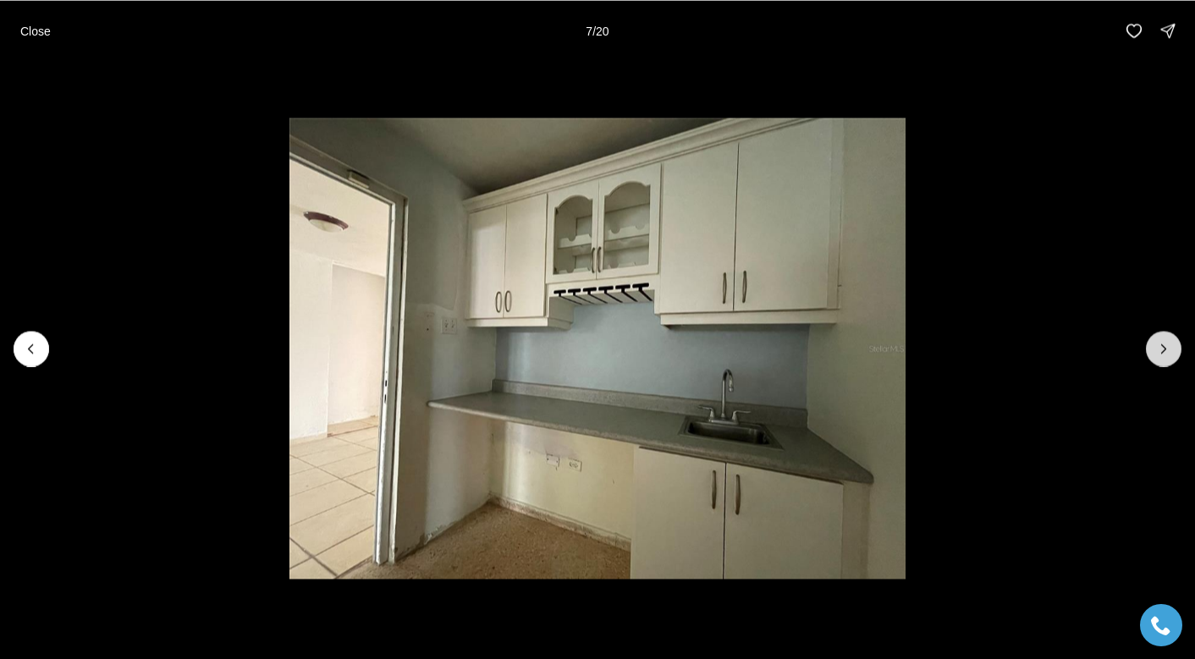
click at [1160, 346] on icon "Next slide" at bounding box center [1163, 348] width 17 height 17
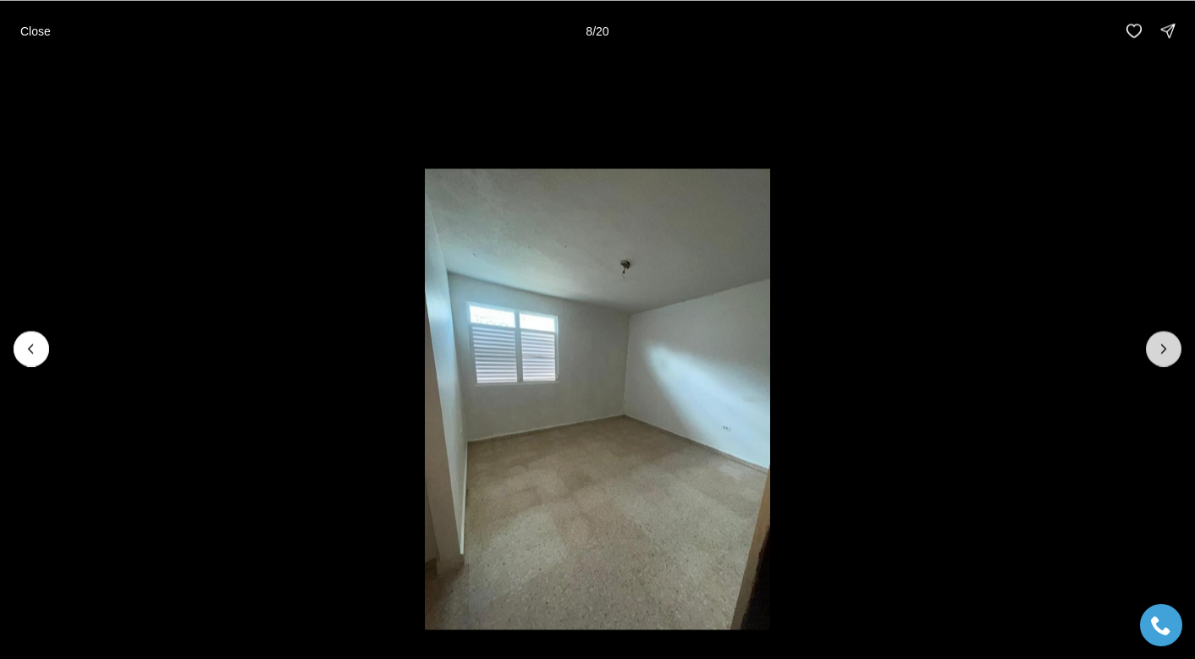
click at [1160, 346] on icon "Next slide" at bounding box center [1163, 348] width 17 height 17
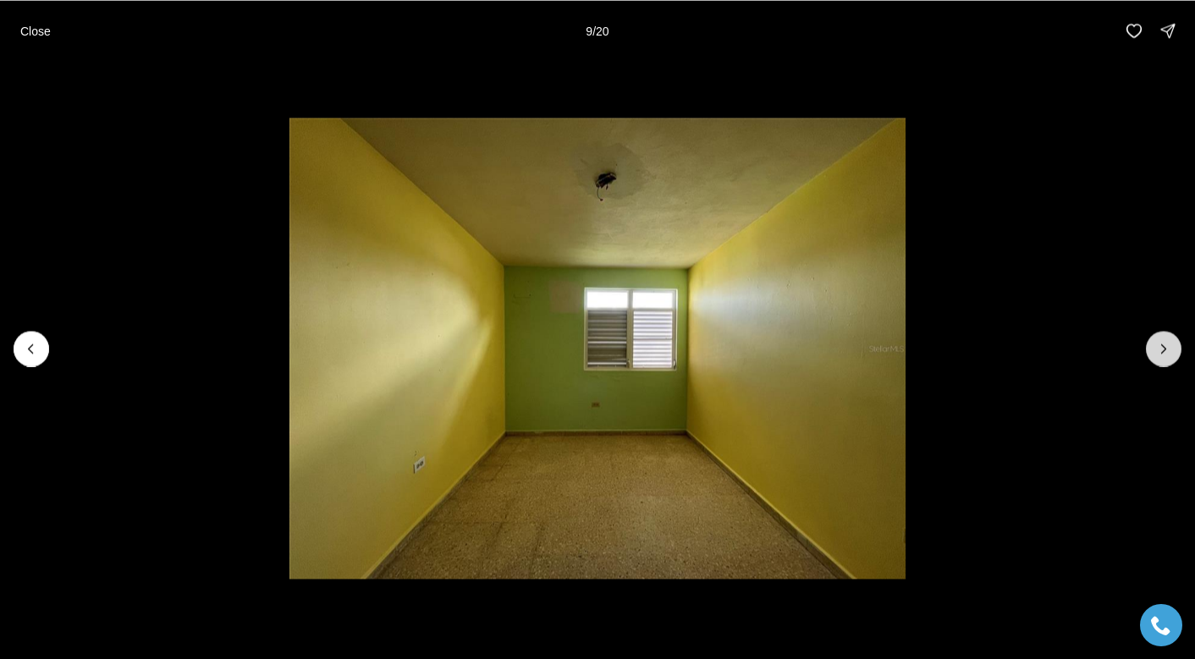
click at [1160, 346] on icon "Next slide" at bounding box center [1163, 348] width 17 height 17
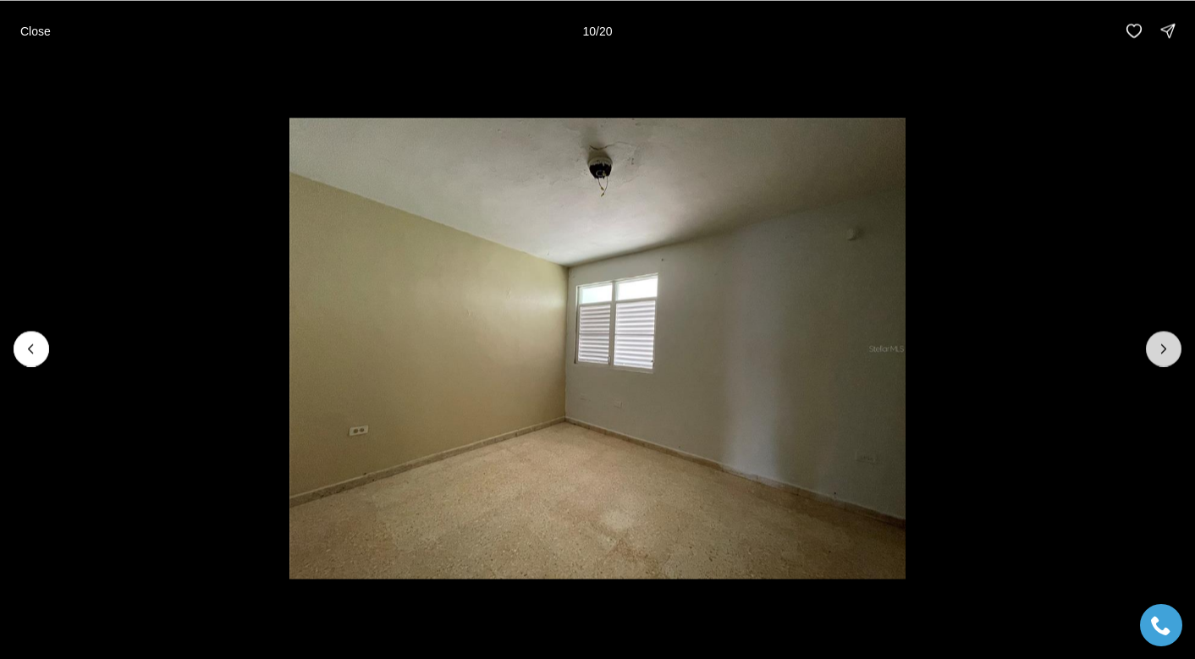
click at [1160, 346] on icon "Next slide" at bounding box center [1163, 348] width 17 height 17
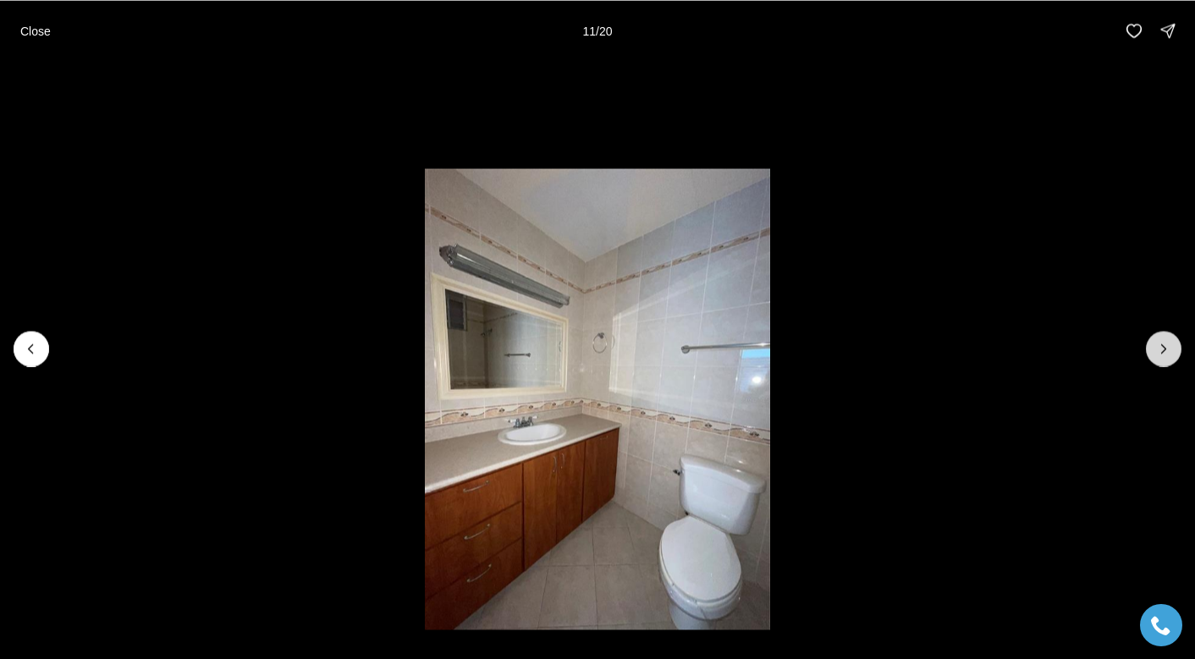
click at [1160, 346] on icon "Next slide" at bounding box center [1163, 348] width 17 height 17
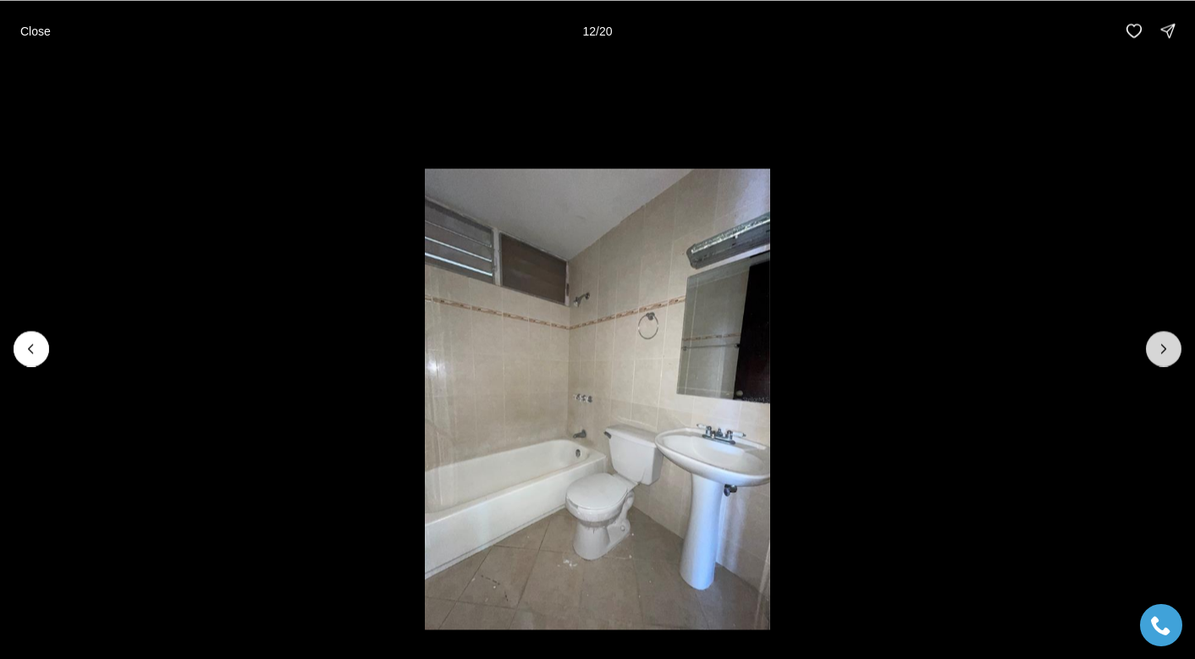
click at [1160, 346] on icon "Next slide" at bounding box center [1163, 348] width 17 height 17
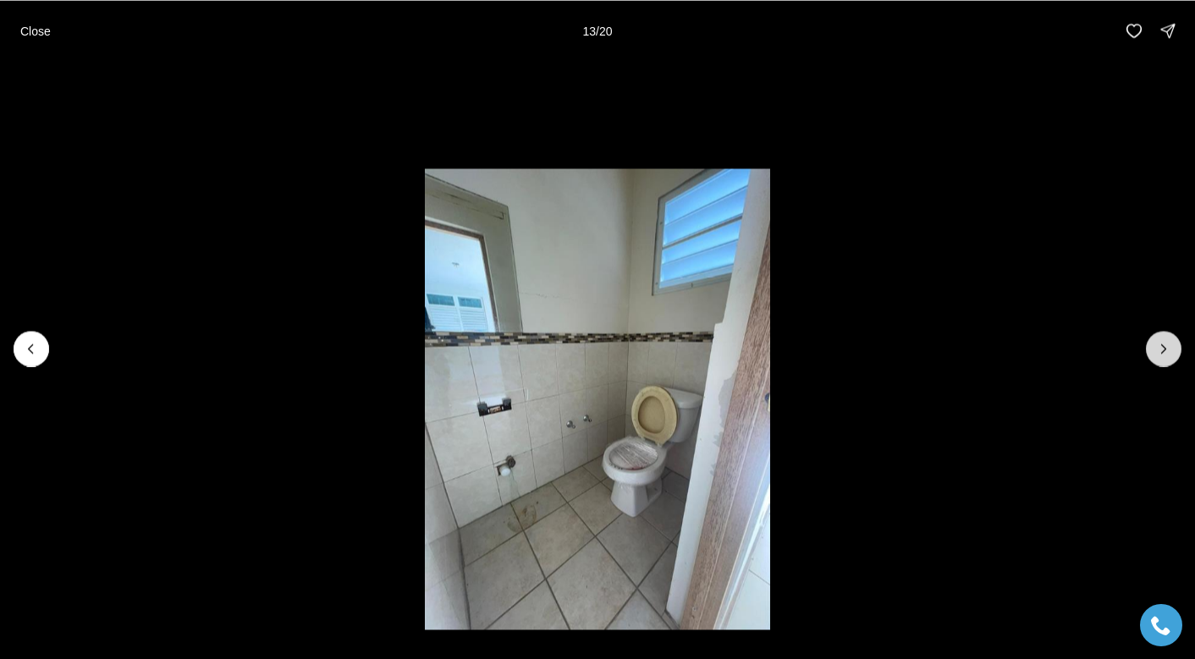
click at [1160, 346] on icon "Next slide" at bounding box center [1163, 348] width 17 height 17
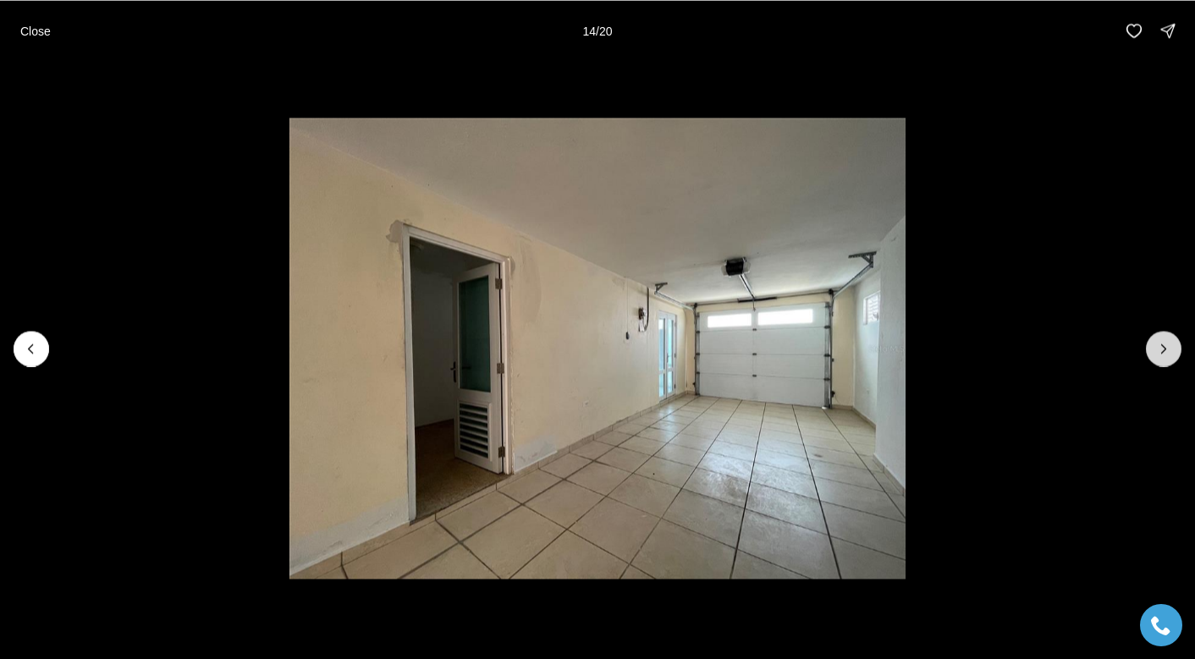
click at [1160, 346] on icon "Next slide" at bounding box center [1163, 348] width 17 height 17
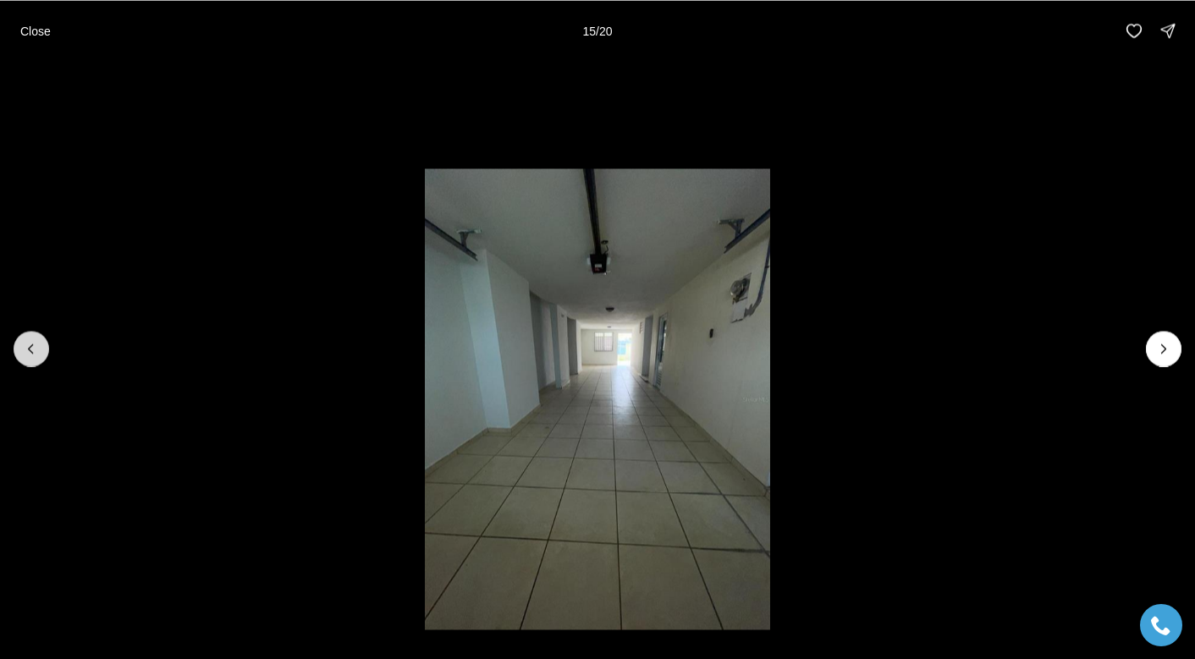
click at [44, 347] on button "Previous slide" at bounding box center [32, 349] width 36 height 36
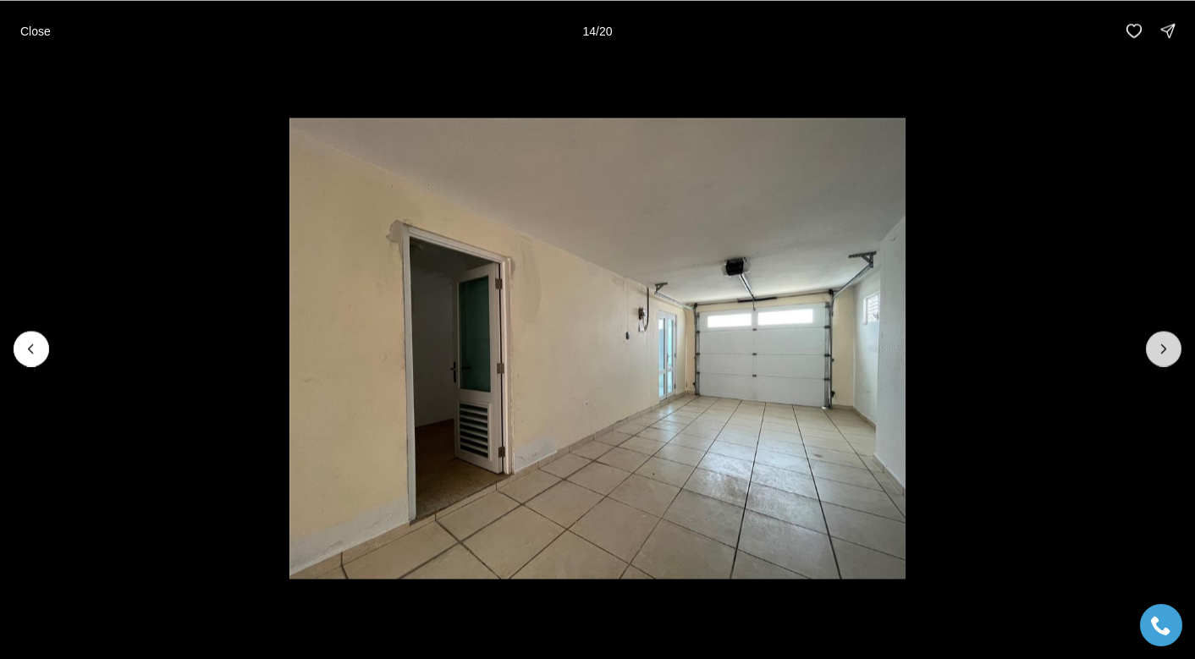
click at [1170, 350] on icon "Next slide" at bounding box center [1163, 348] width 17 height 17
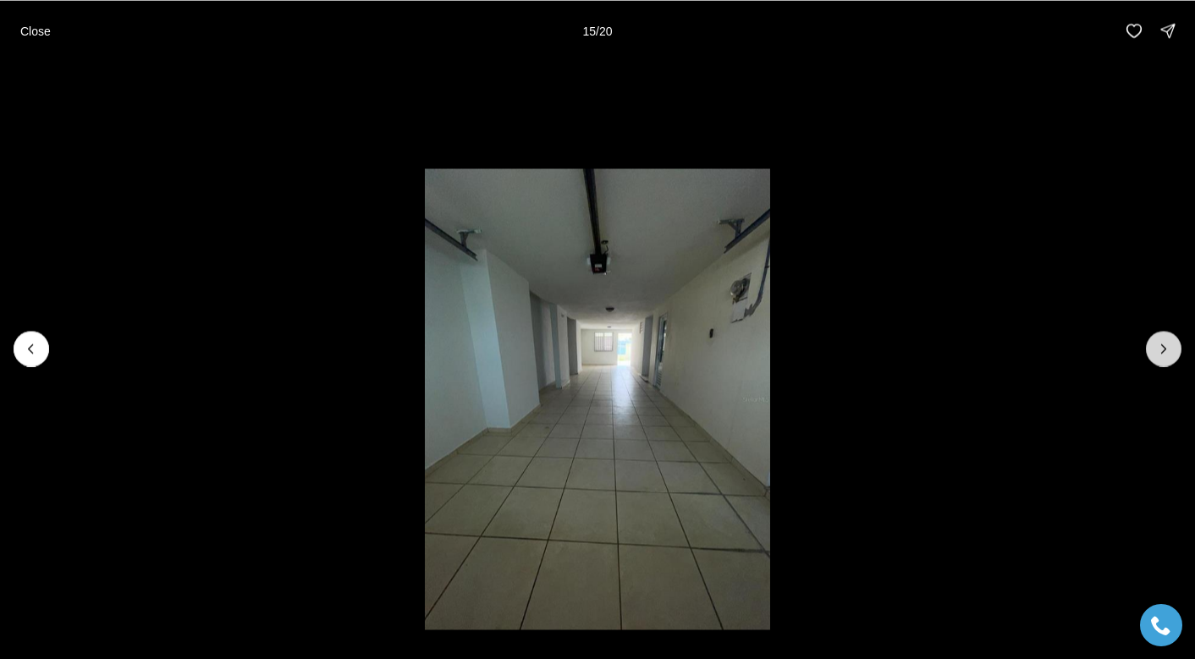
click at [1170, 351] on icon "Next slide" at bounding box center [1163, 348] width 17 height 17
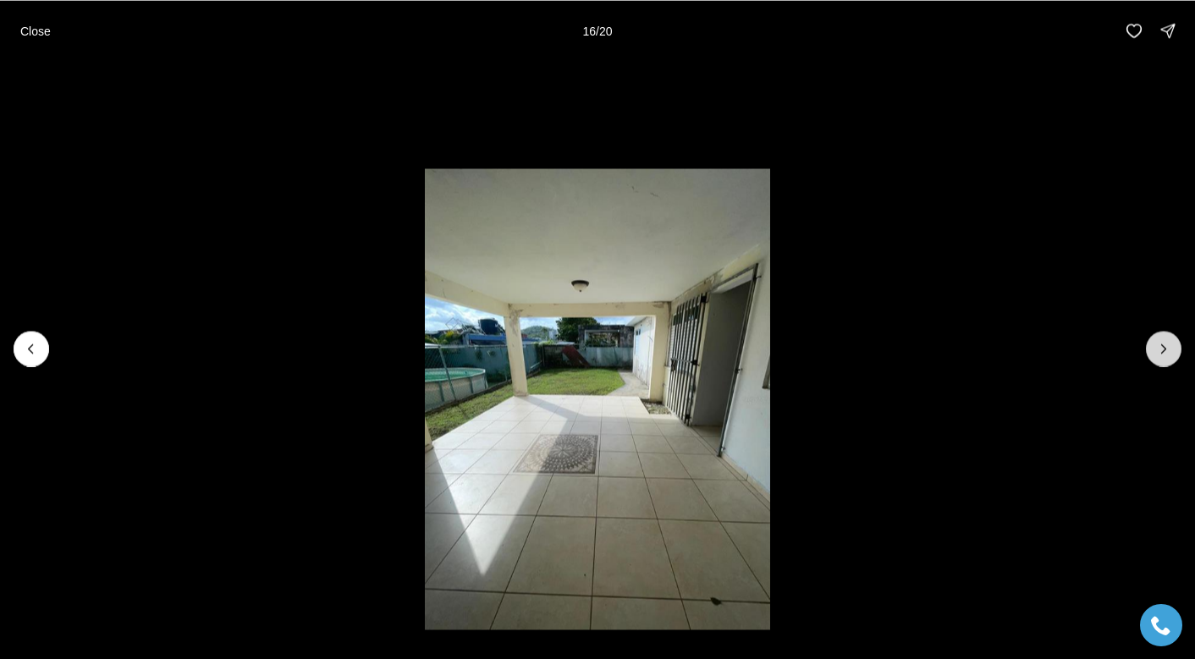
click at [1170, 351] on icon "Next slide" at bounding box center [1163, 348] width 17 height 17
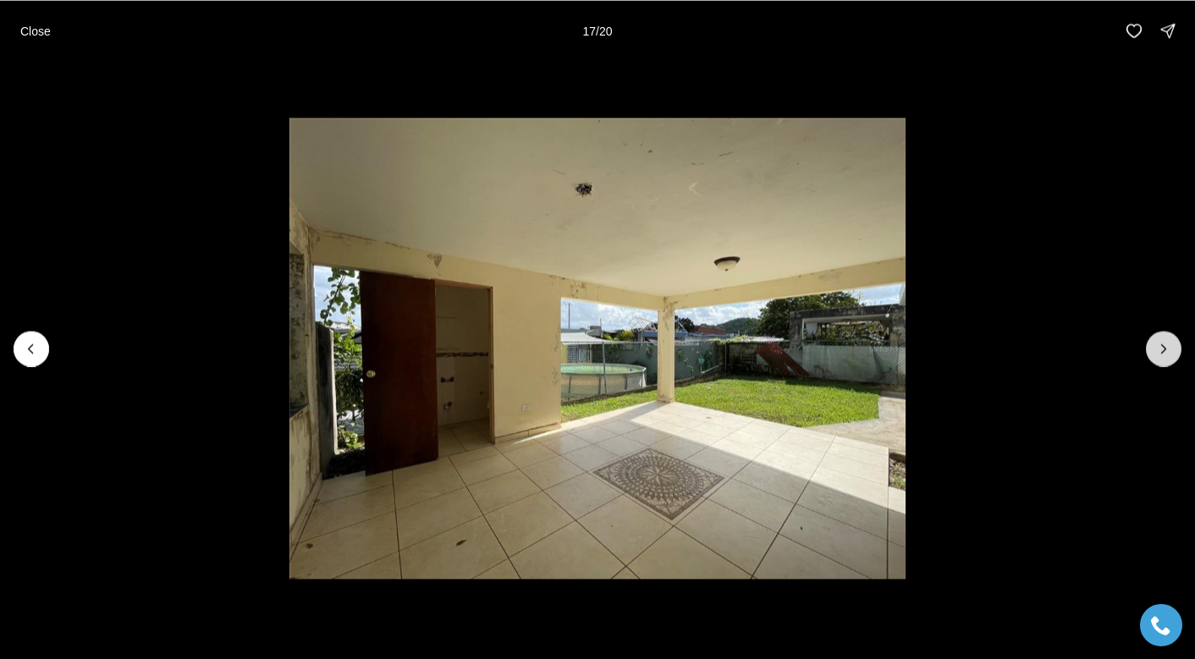
click at [1170, 351] on icon "Next slide" at bounding box center [1163, 348] width 17 height 17
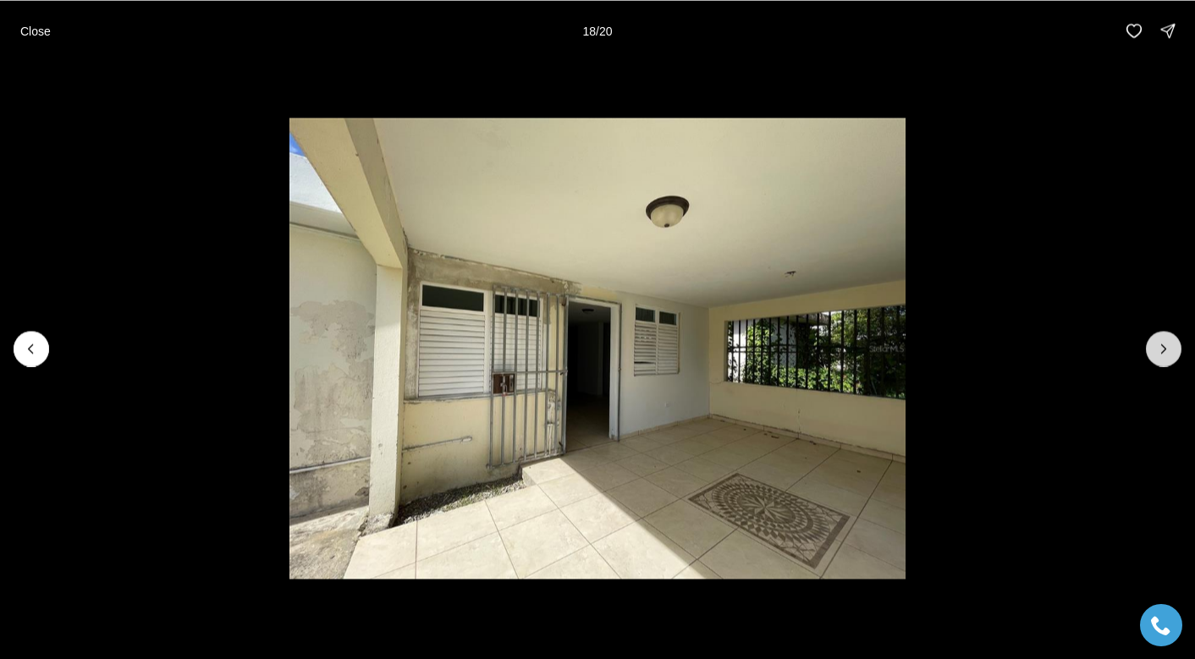
click at [1170, 351] on icon "Next slide" at bounding box center [1163, 348] width 17 height 17
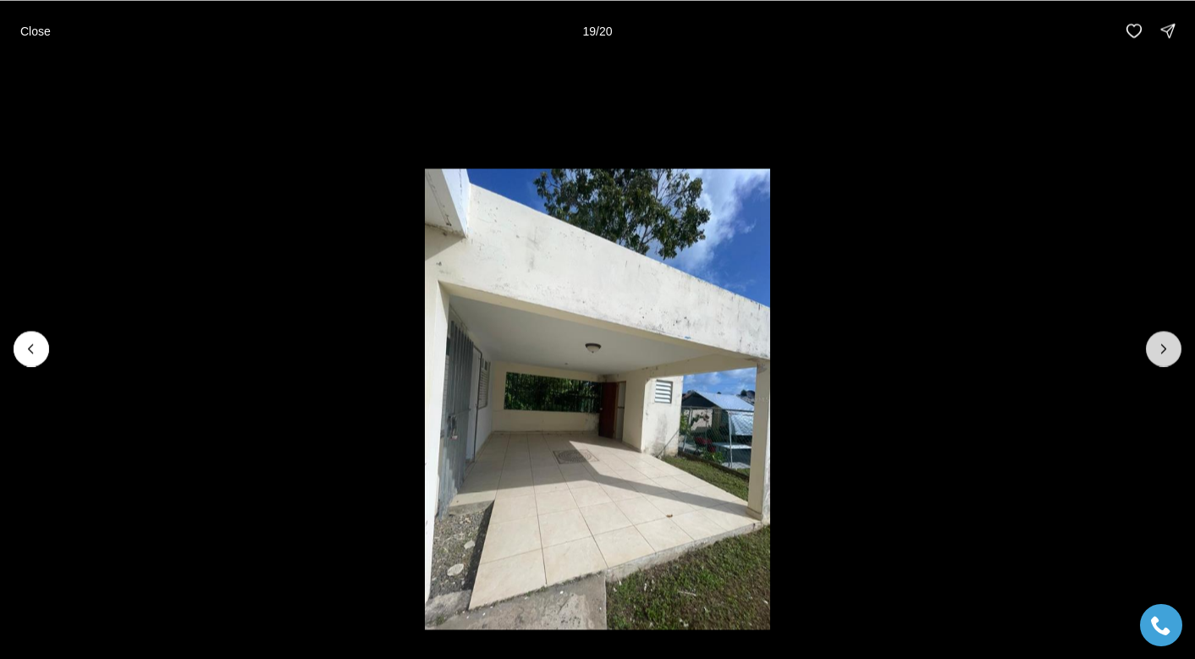
click at [1170, 351] on icon "Next slide" at bounding box center [1163, 348] width 17 height 17
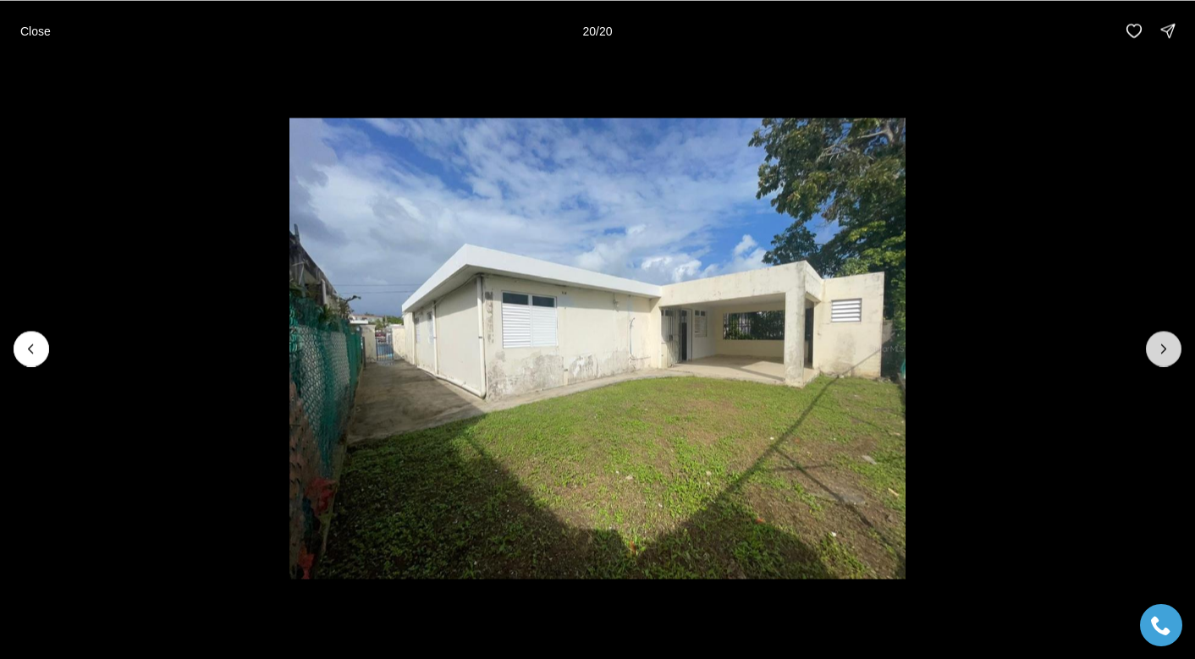
click at [1170, 351] on div at bounding box center [1163, 349] width 36 height 36
click at [1168, 351] on div at bounding box center [1163, 349] width 36 height 36
click at [31, 19] on button "Close" at bounding box center [35, 31] width 51 height 34
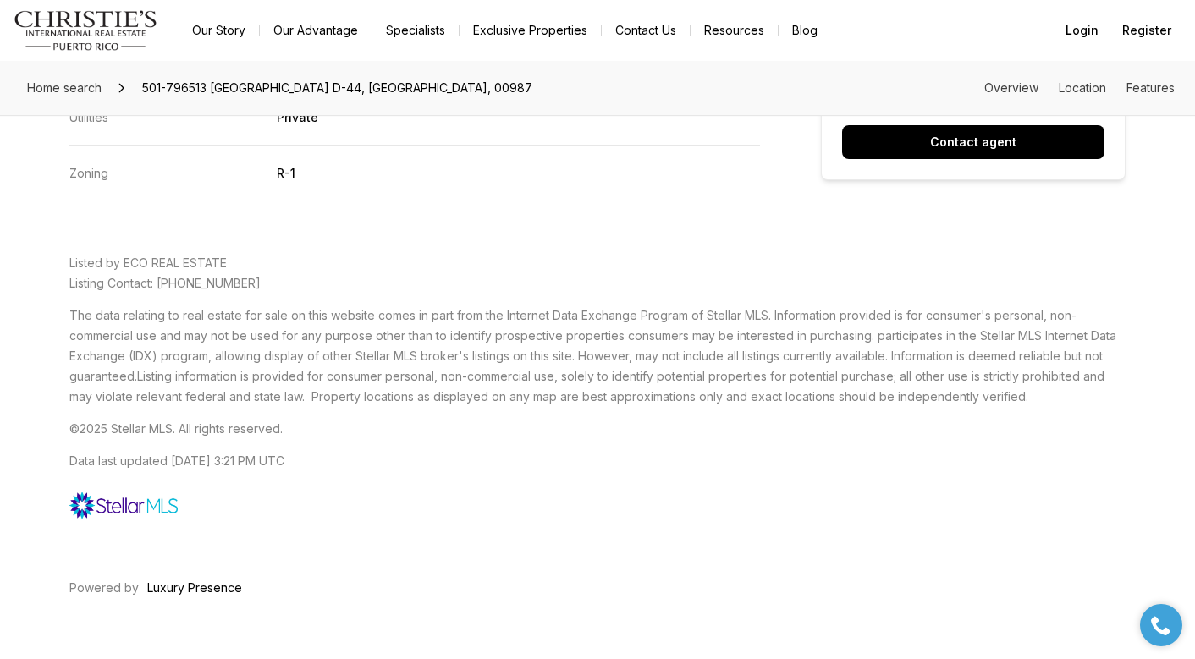
scroll to position [2954, 0]
